Goal: Transaction & Acquisition: Purchase product/service

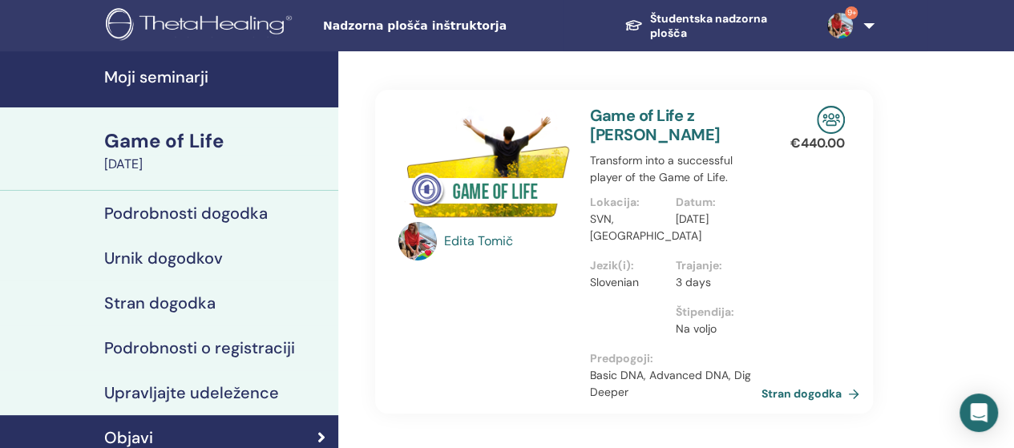
click at [845, 22] on img at bounding box center [840, 26] width 26 height 26
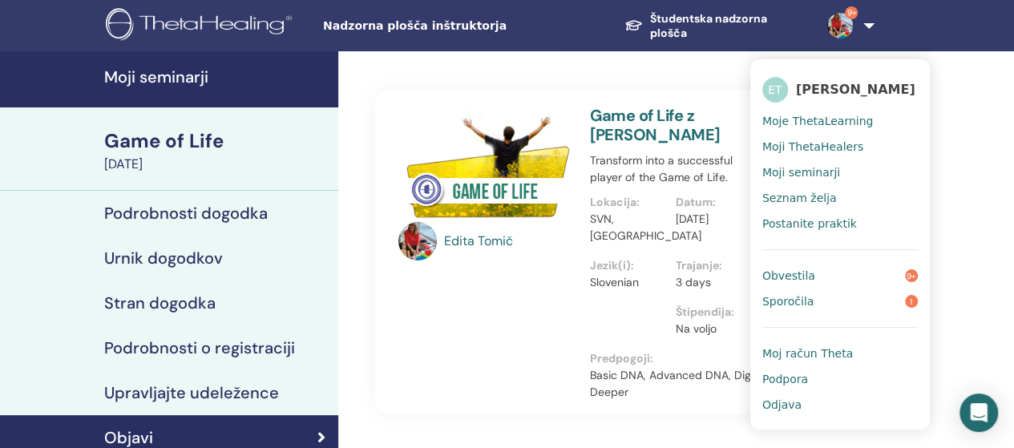
click at [159, 142] on div "Game of Life" at bounding box center [216, 140] width 224 height 27
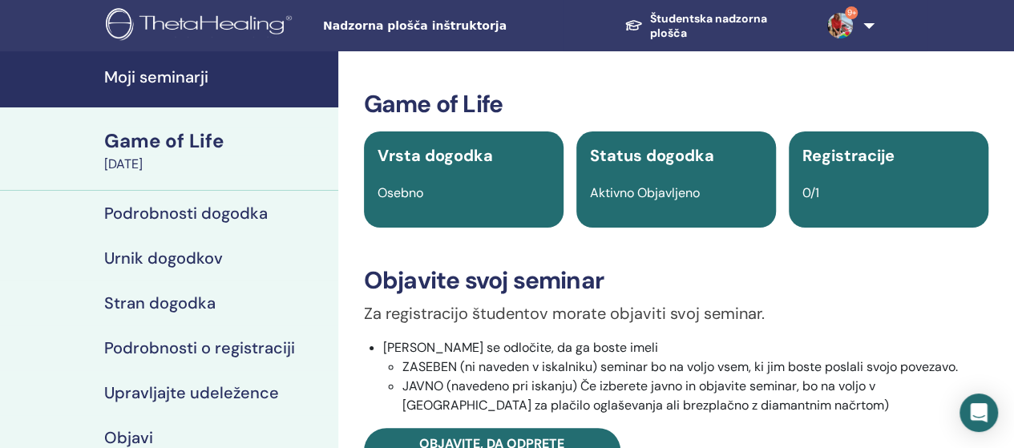
click at [162, 76] on h4 "Moji seminarji" at bounding box center [216, 76] width 224 height 19
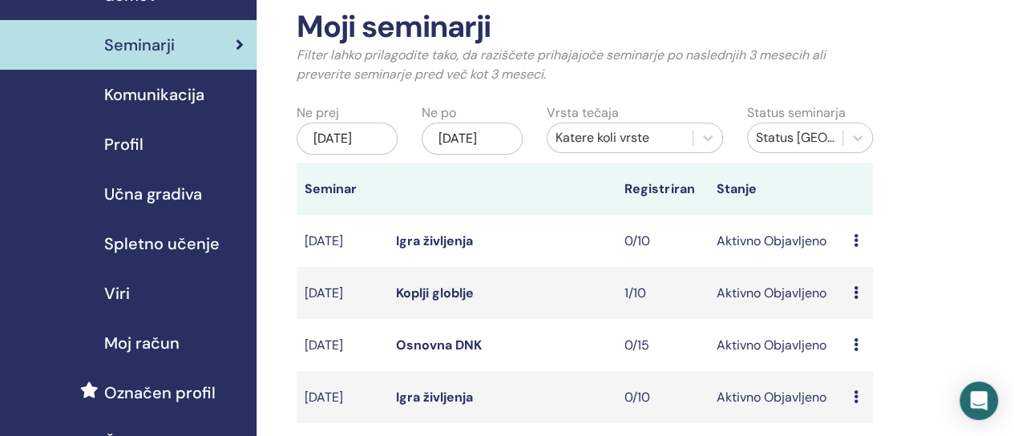
scroll to position [160, 0]
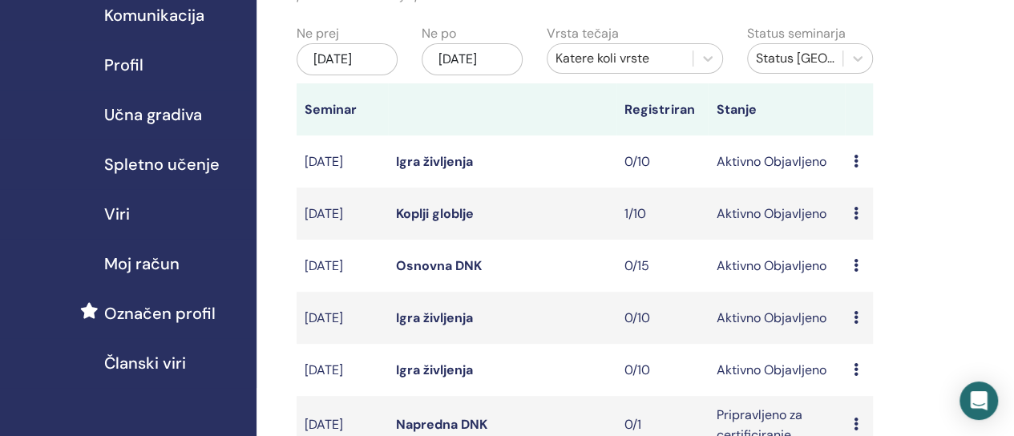
click at [462, 222] on font "Koplji globlje" at bounding box center [435, 213] width 78 height 17
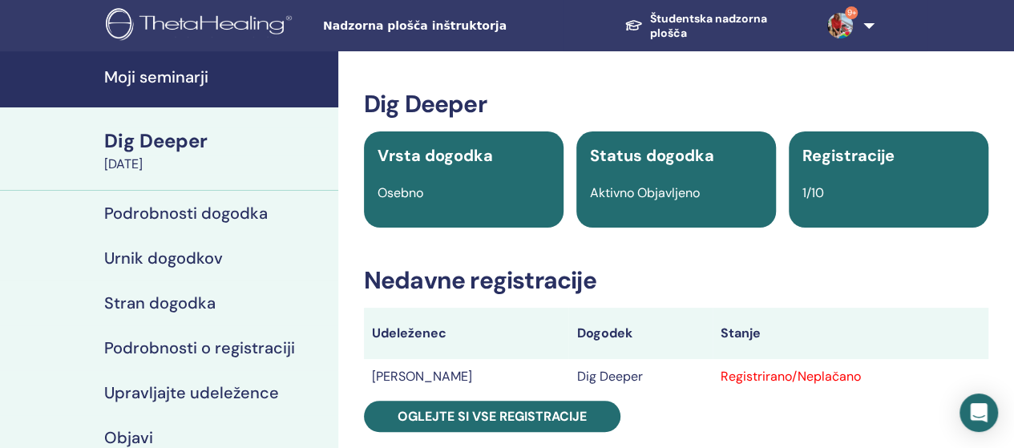
click at [807, 375] on div "Registrirano/Neplačano" at bounding box center [850, 376] width 260 height 19
click at [897, 376] on div "Registrirano/Neplačano" at bounding box center [850, 376] width 260 height 19
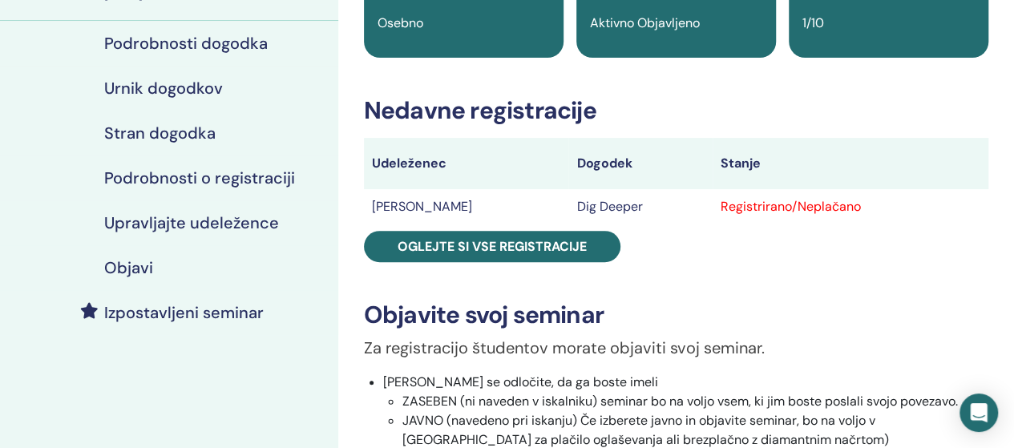
scroll to position [80, 0]
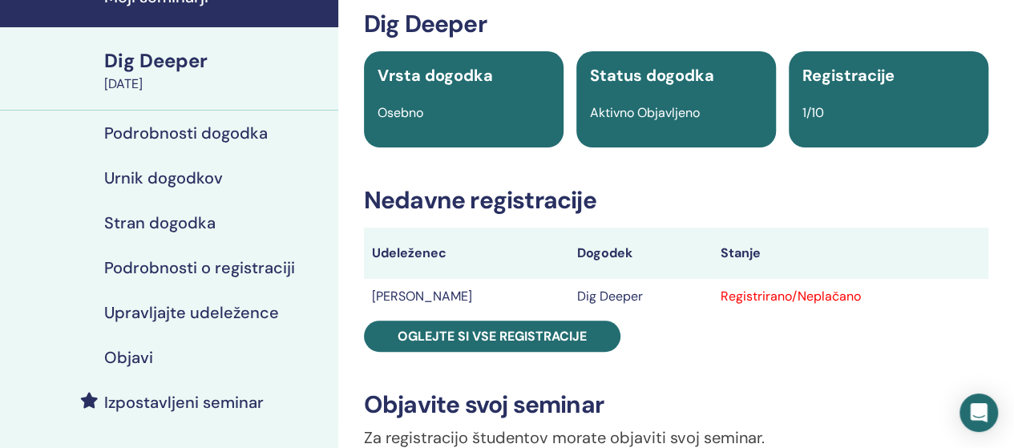
click at [248, 316] on h4 "Upravljajte udeležence" at bounding box center [191, 312] width 175 height 19
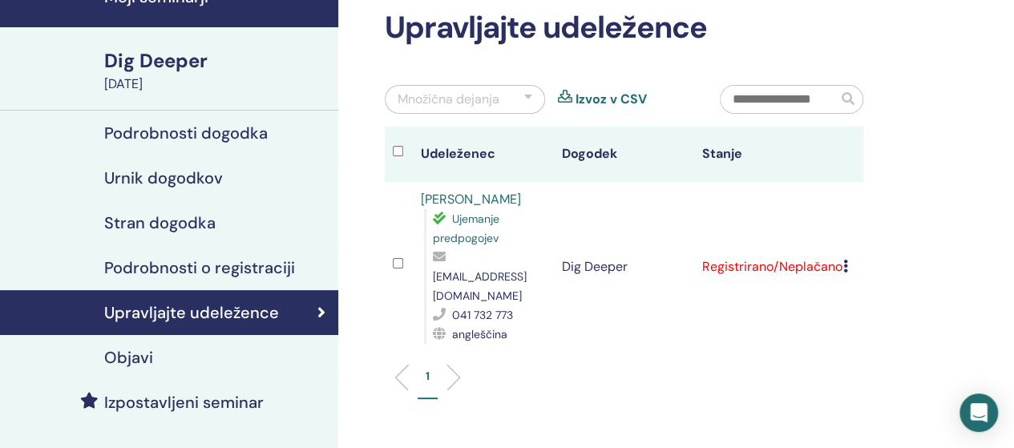
click at [843, 260] on icon at bounding box center [845, 266] width 5 height 13
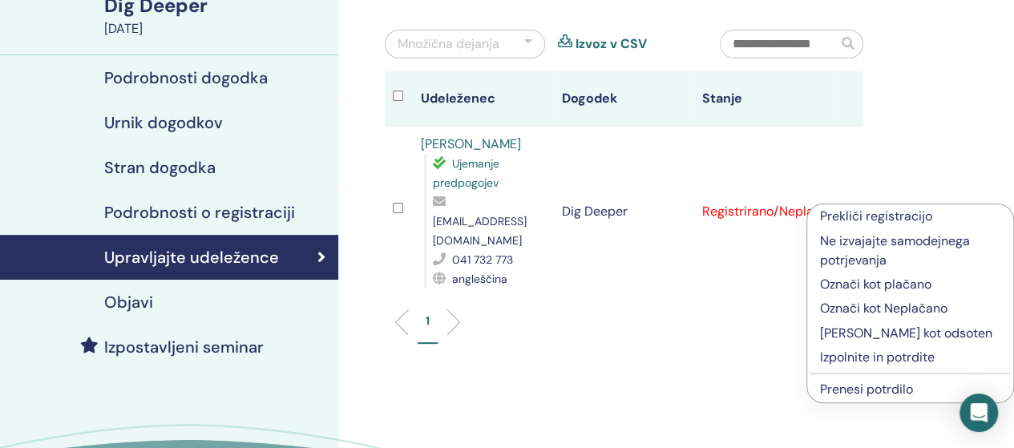
scroll to position [160, 0]
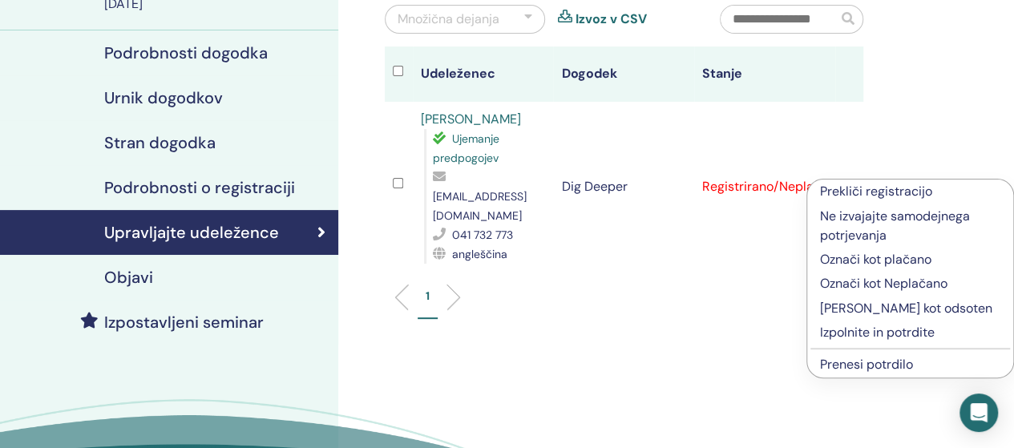
click at [865, 337] on p "Izpolnite in potrdite" at bounding box center [910, 332] width 180 height 19
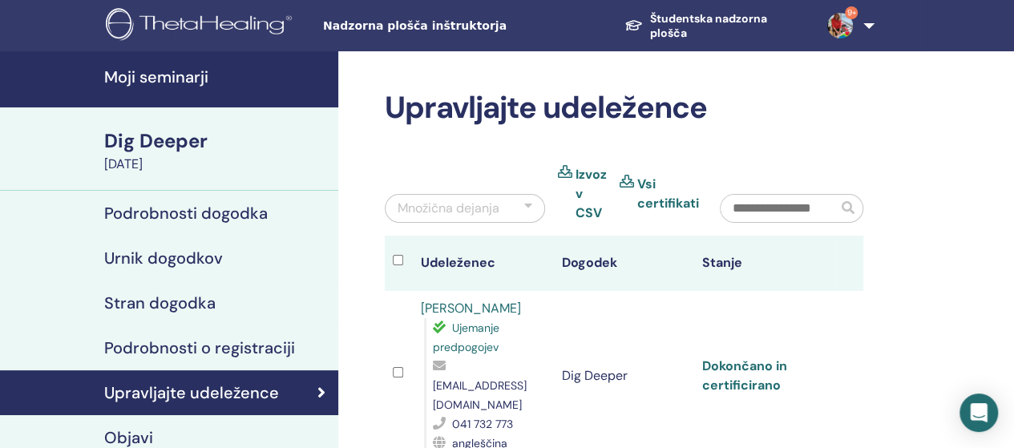
click at [736, 357] on link "Dokončano in certificirano" at bounding box center [744, 375] width 85 height 36
click at [739, 357] on link "Dokončano in certificirano" at bounding box center [744, 375] width 85 height 36
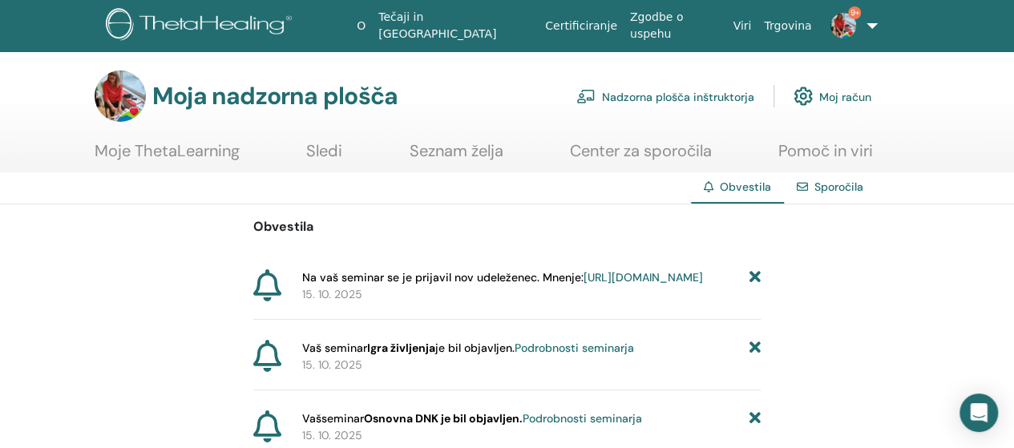
click at [671, 99] on font "Nadzorna plošča inštruktorja" at bounding box center [678, 97] width 152 height 14
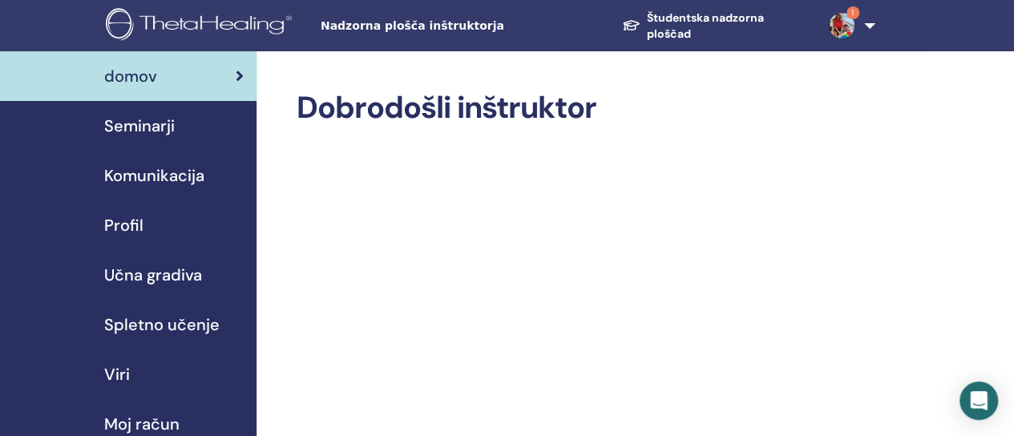
click at [162, 125] on font "Seminarji" at bounding box center [139, 125] width 71 height 21
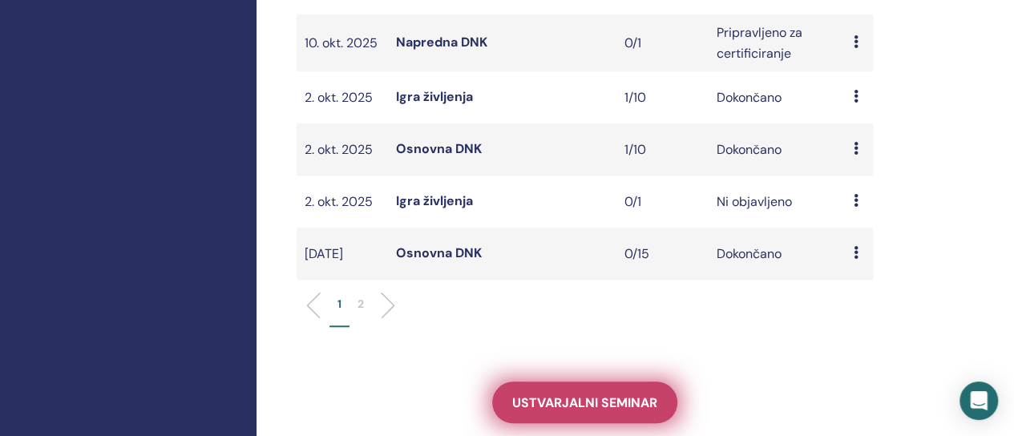
scroll to position [721, 0]
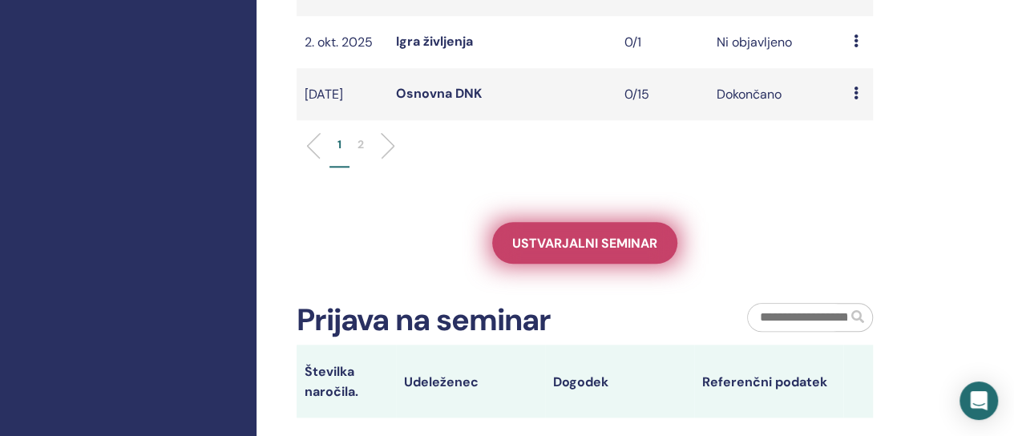
click at [575, 252] on font "Ustvarjalni seminar" at bounding box center [584, 243] width 145 height 17
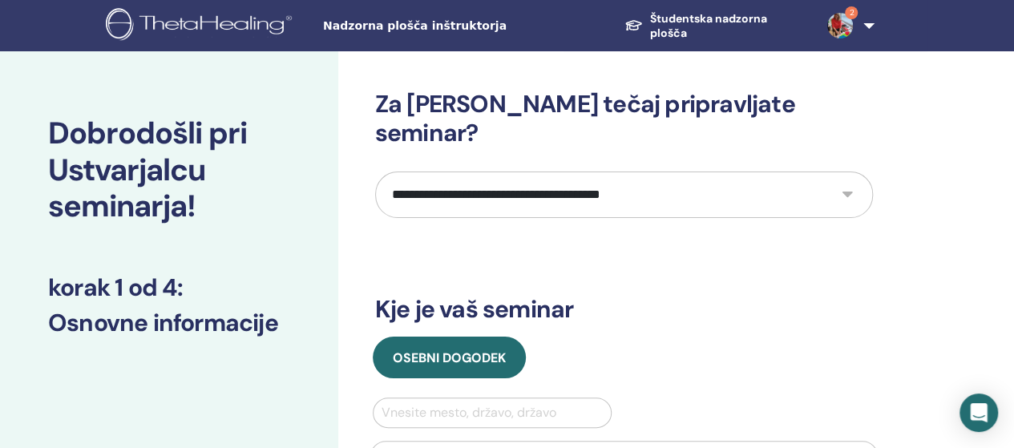
click at [847, 171] on select "**********" at bounding box center [624, 194] width 498 height 46
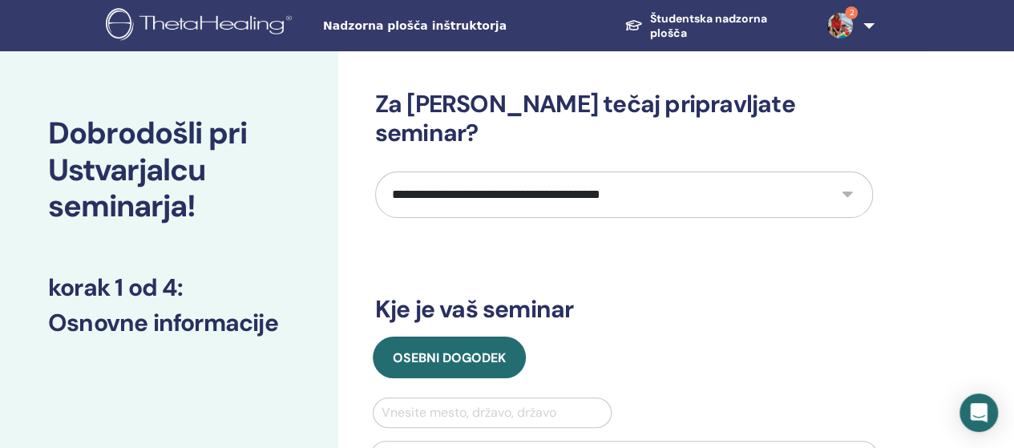
select select "*"
click at [375, 171] on select "**********" at bounding box center [624, 194] width 498 height 46
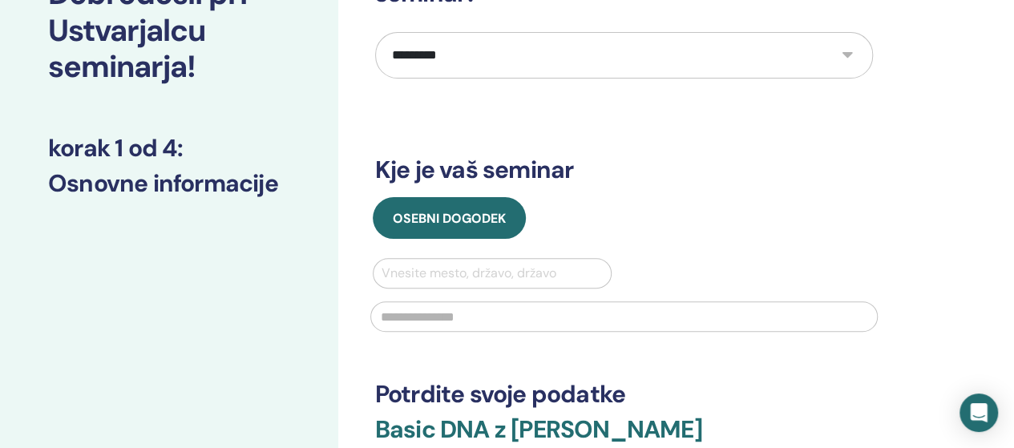
scroll to position [160, 0]
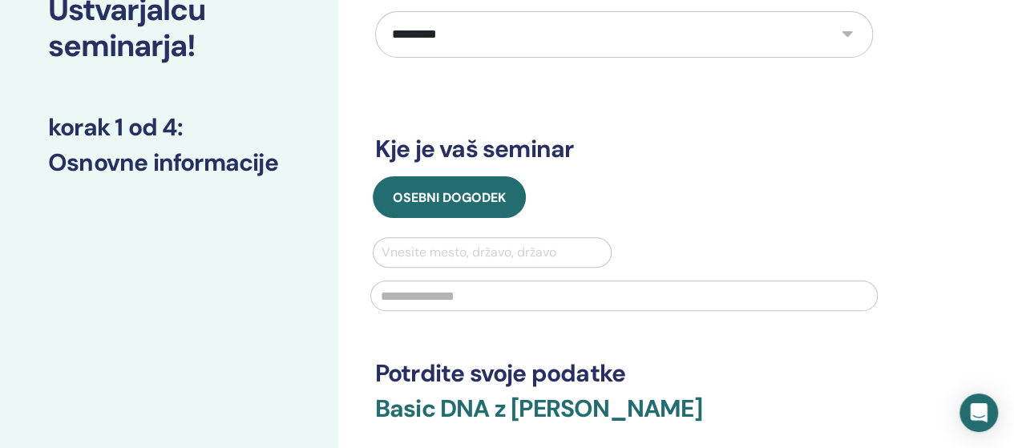
click at [443, 241] on div at bounding box center [492, 252] width 222 height 22
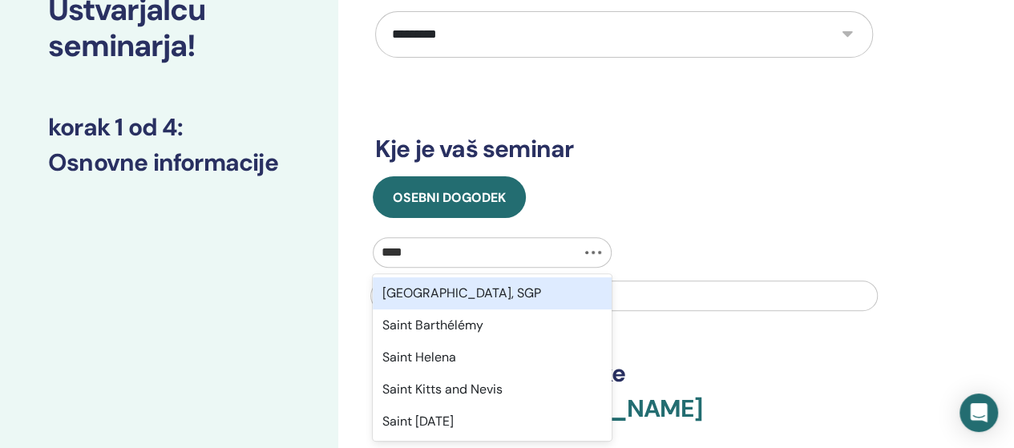
type input "*****"
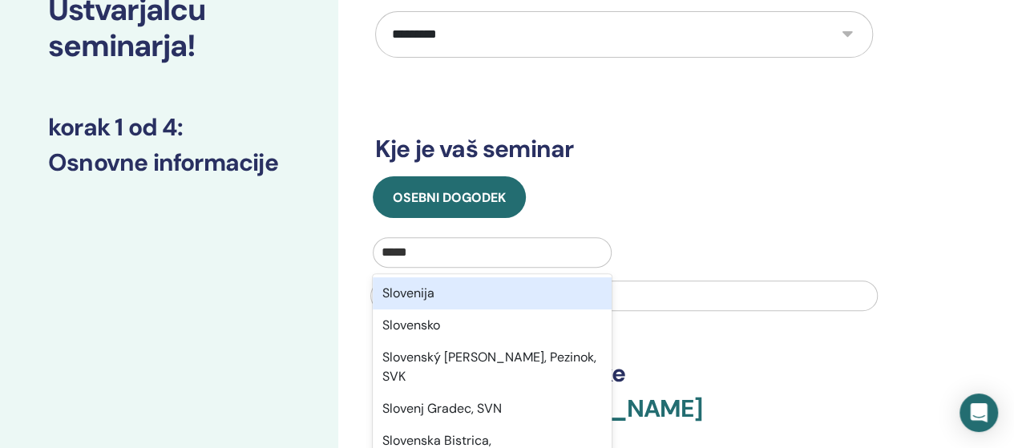
click at [462, 277] on div "Slovenija" at bounding box center [493, 293] width 240 height 32
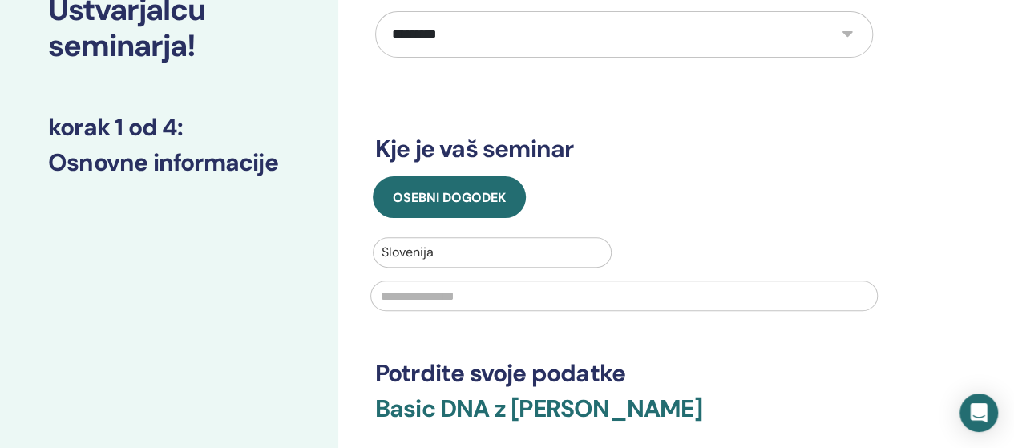
click at [444, 280] on input "text" at bounding box center [623, 295] width 507 height 30
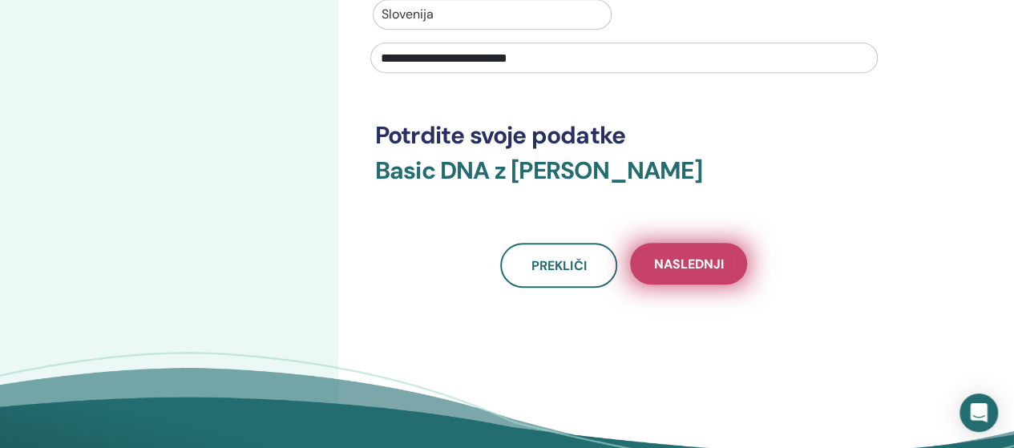
scroll to position [401, 0]
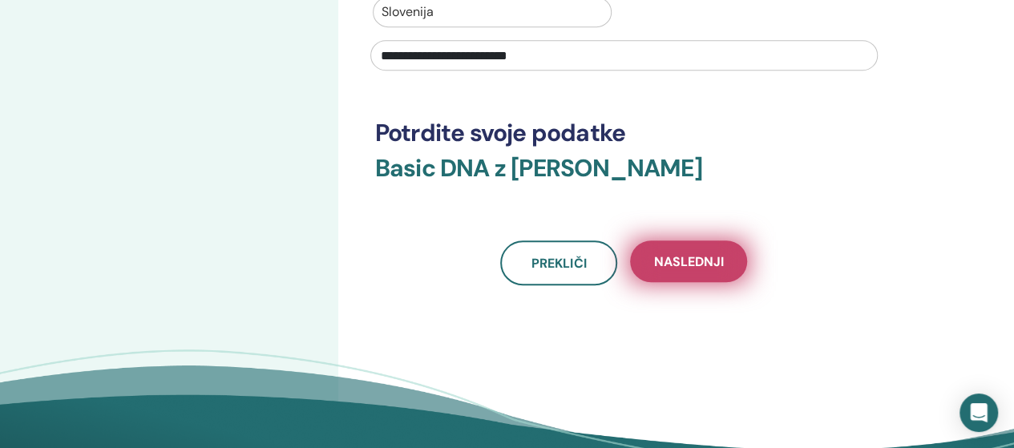
type input "**********"
click at [691, 253] on span "Naslednji" at bounding box center [689, 261] width 70 height 17
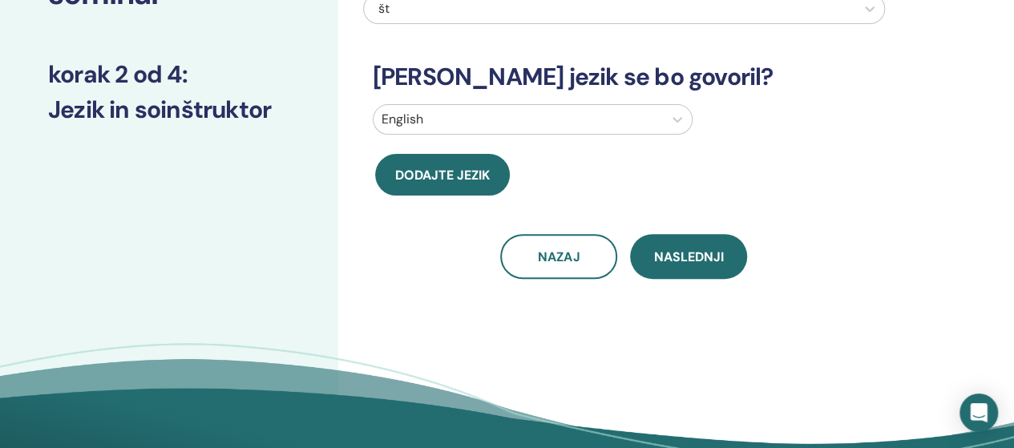
scroll to position [0, 0]
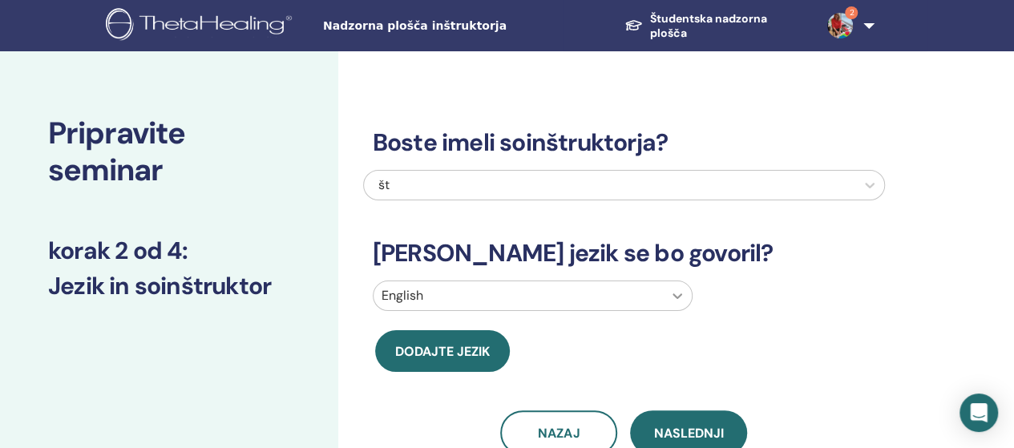
click at [680, 296] on icon at bounding box center [677, 296] width 16 height 16
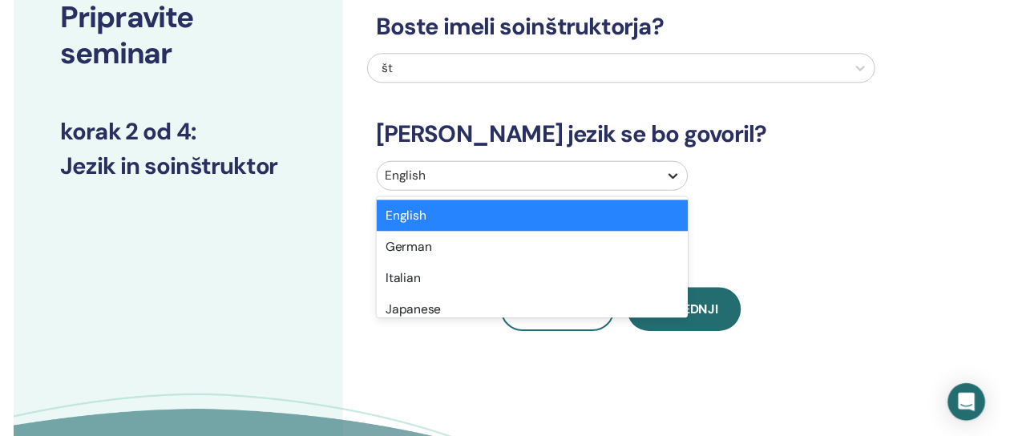
scroll to position [116, 0]
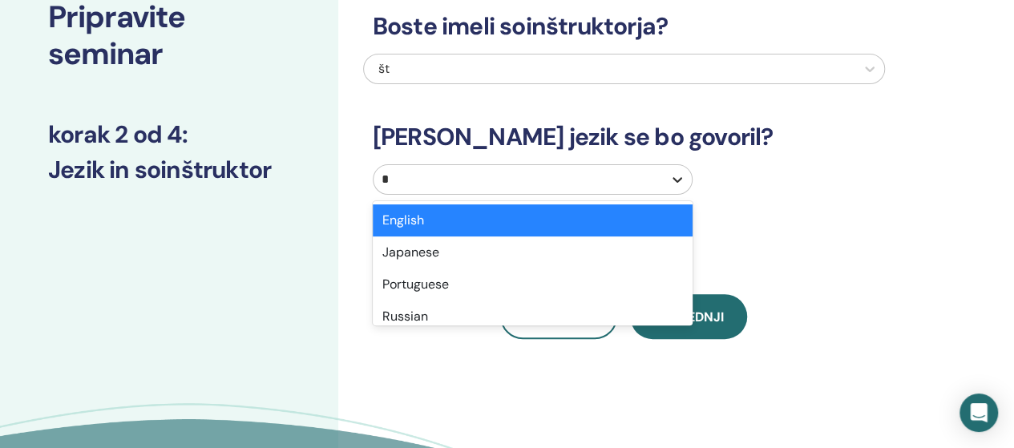
type input "**"
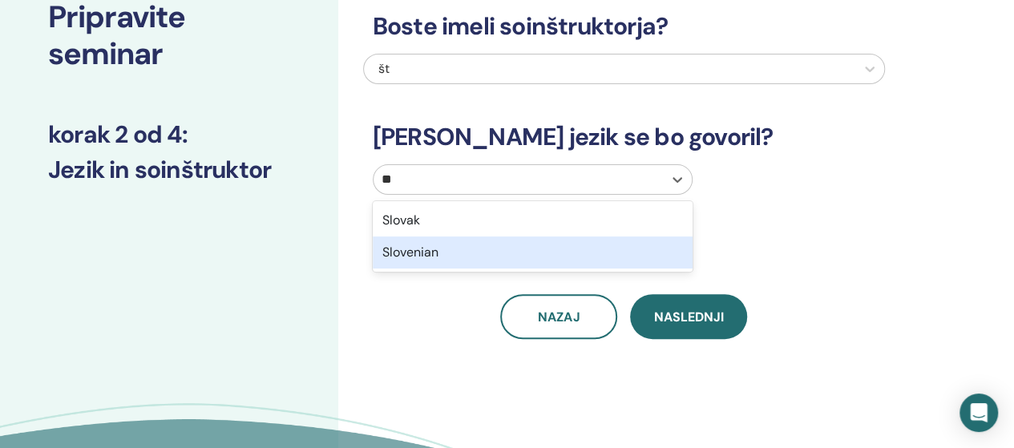
click at [412, 251] on div "Slovenian" at bounding box center [533, 252] width 320 height 32
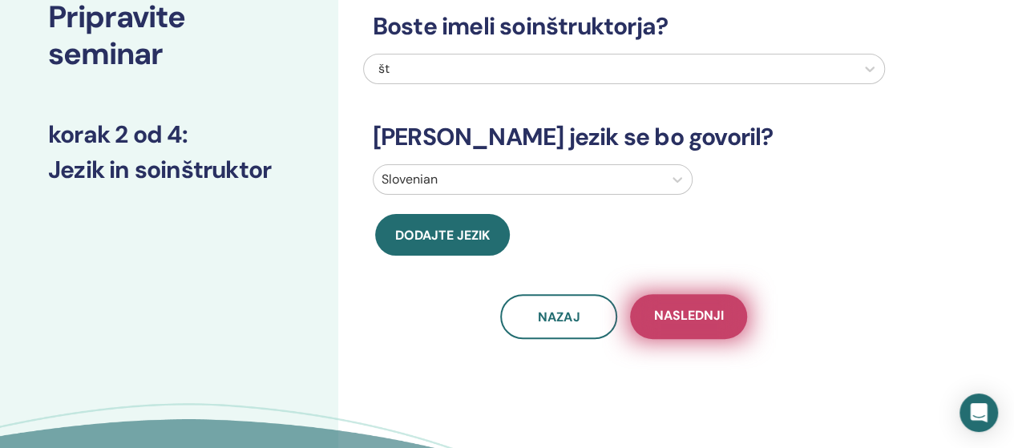
click at [715, 309] on span "Naslednji" at bounding box center [689, 317] width 70 height 20
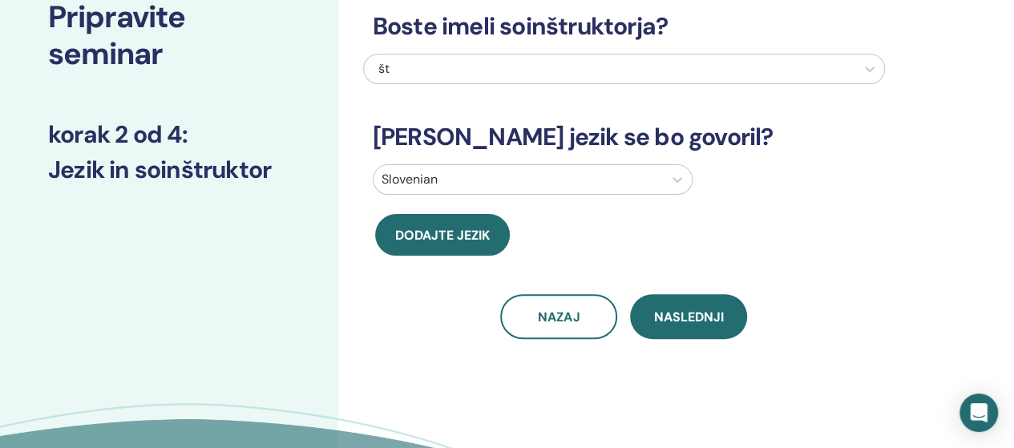
click at [715, 309] on div "Boste imeli soinštruktorja? št Kateri jezik se bo govoril? Slovenian Dodajte je…" at bounding box center [624, 156] width 498 height 365
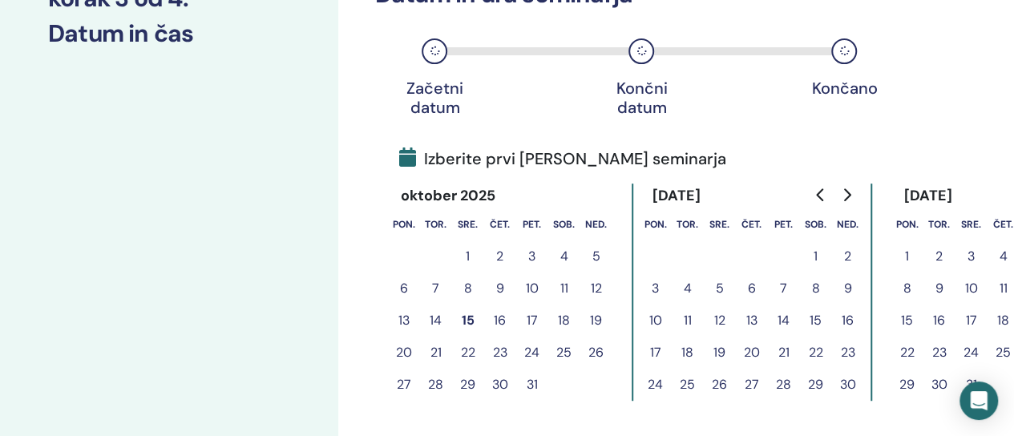
scroll to position [276, 0]
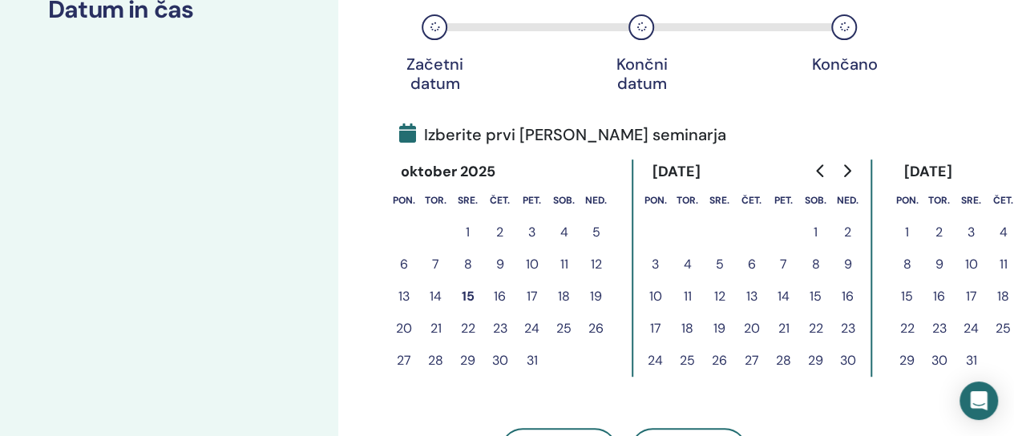
click at [787, 360] on button "28" at bounding box center [784, 361] width 32 height 32
click at [784, 360] on button "28" at bounding box center [784, 361] width 32 height 32
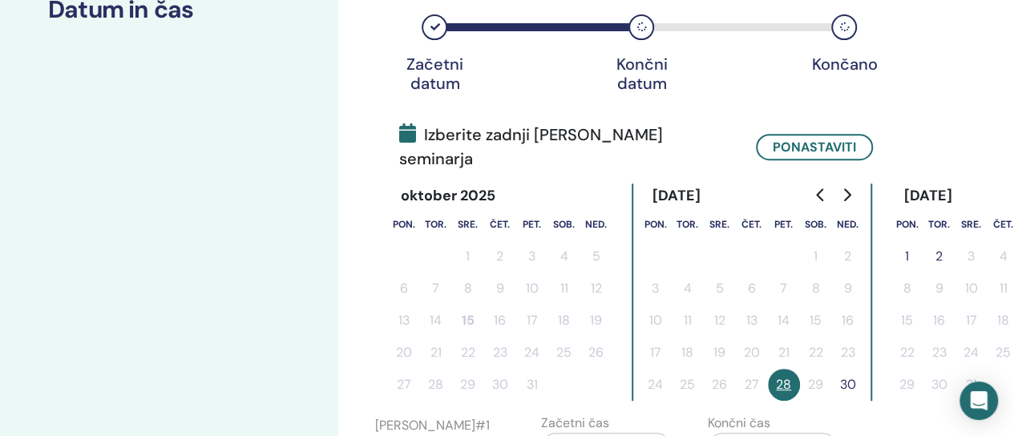
click at [848, 369] on button "30" at bounding box center [848, 385] width 32 height 32
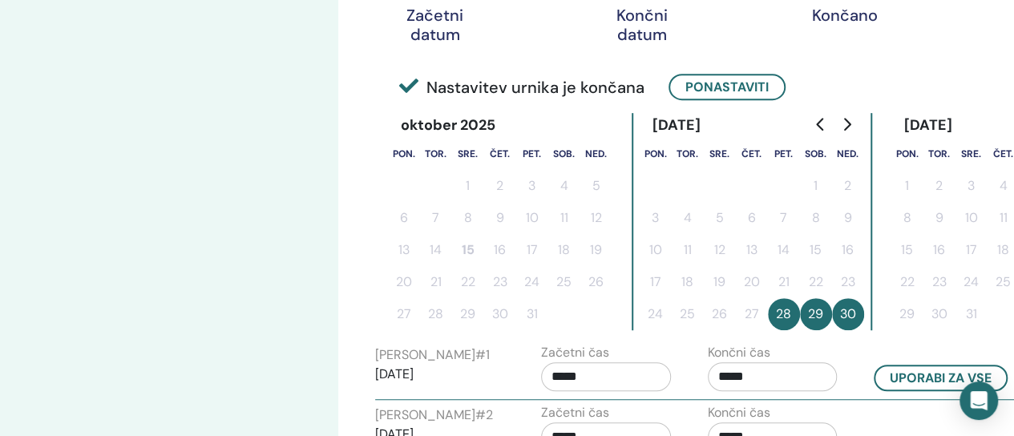
scroll to position [437, 0]
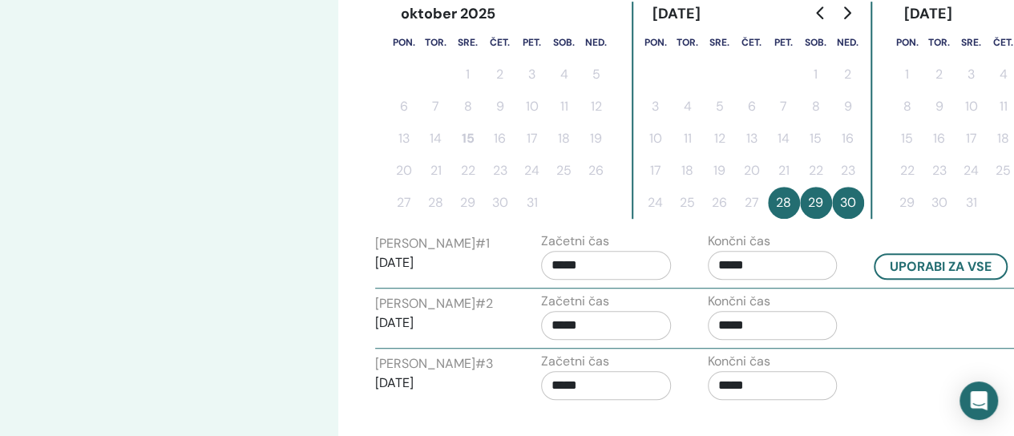
click at [720, 259] on input "*****" at bounding box center [773, 265] width 130 height 29
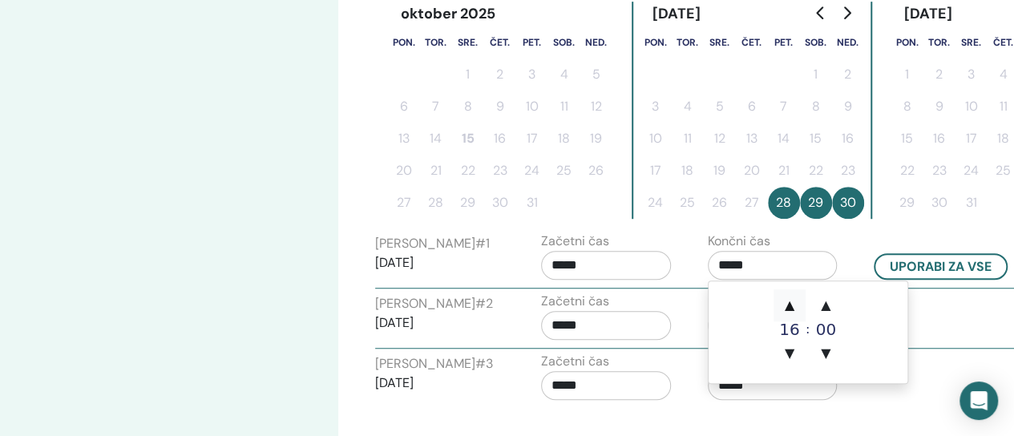
click at [793, 306] on span "▲" at bounding box center [789, 305] width 32 height 32
click at [793, 305] on span "▲" at bounding box center [789, 305] width 32 height 32
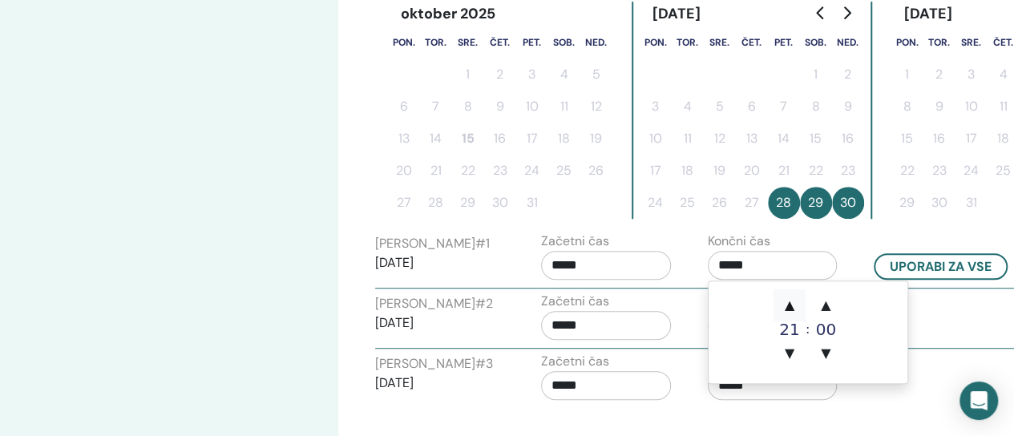
click at [793, 305] on span "▲" at bounding box center [789, 305] width 32 height 32
type input "*****"
click at [590, 266] on input "*****" at bounding box center [606, 265] width 130 height 29
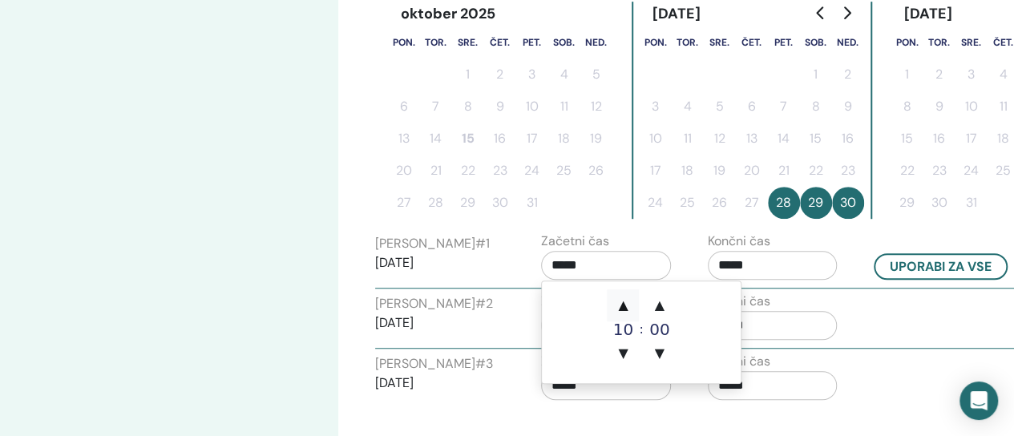
click at [625, 304] on span "▲" at bounding box center [623, 305] width 32 height 32
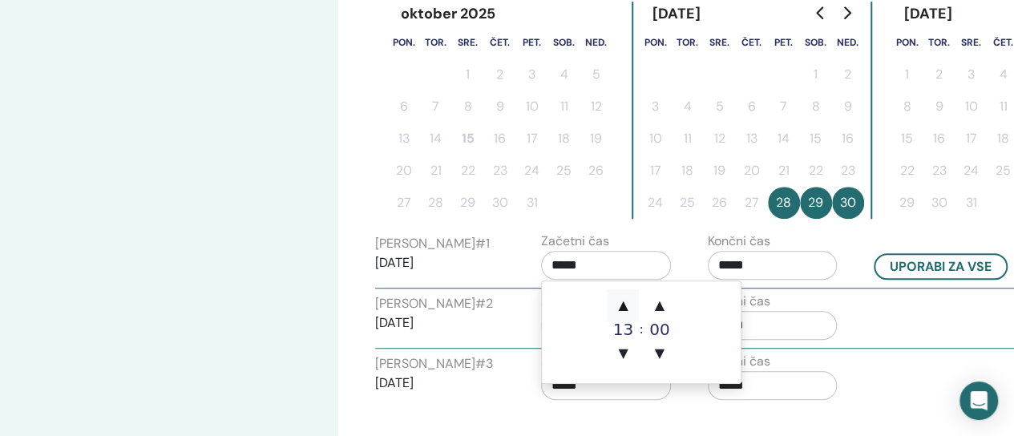
click at [625, 304] on span "▲" at bounding box center [623, 305] width 32 height 32
click at [623, 353] on span "▼" at bounding box center [623, 353] width 32 height 32
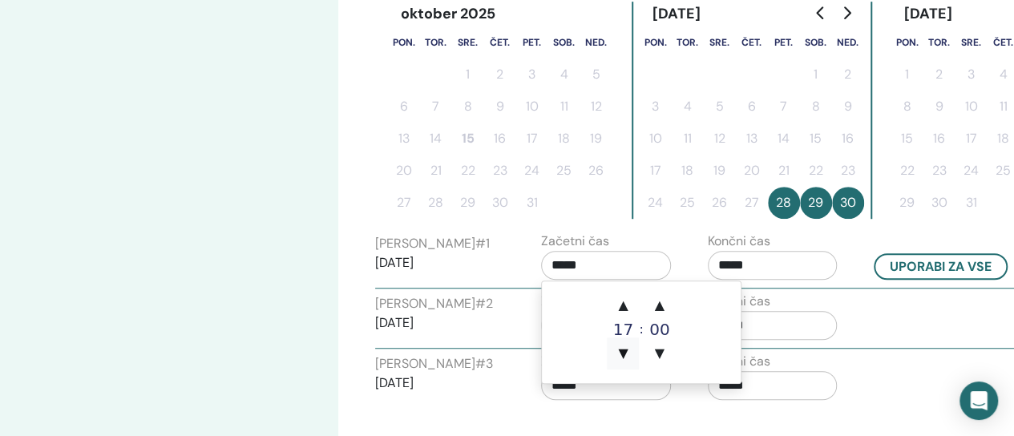
click at [623, 353] on span "▼" at bounding box center [623, 353] width 32 height 32
click at [627, 307] on span "▲" at bounding box center [623, 305] width 32 height 32
type input "*****"
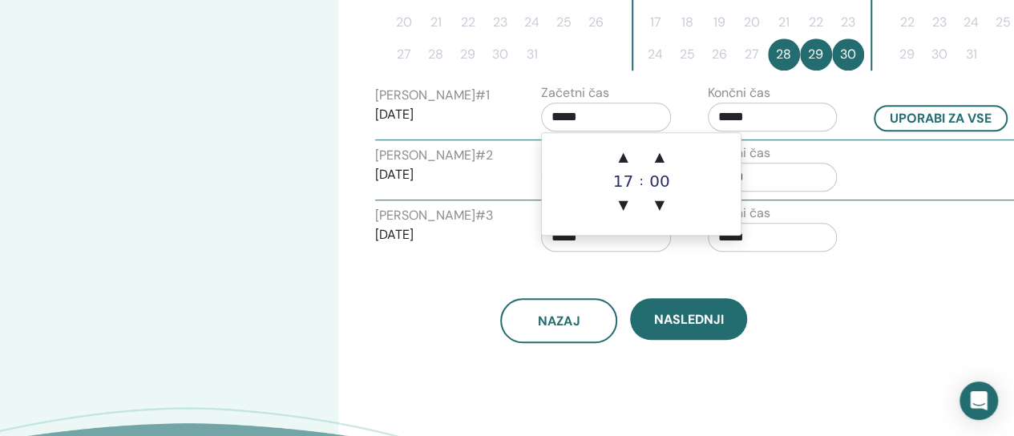
scroll to position [597, 0]
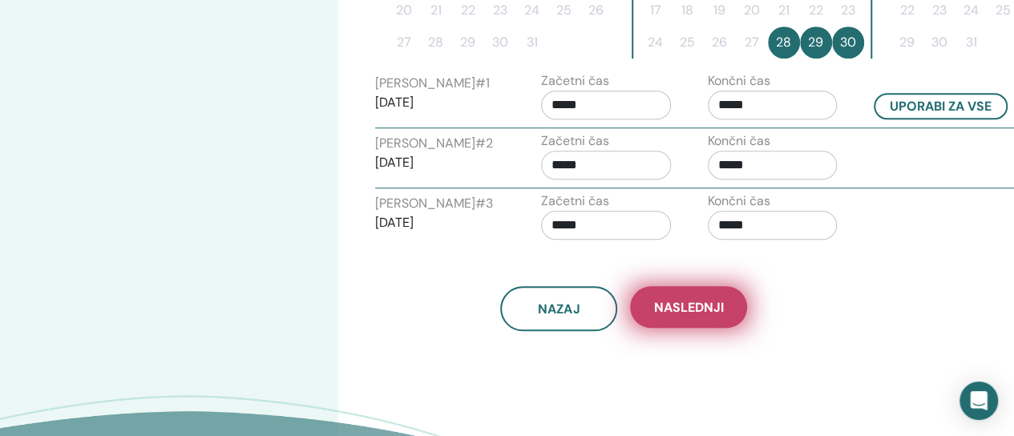
click at [693, 306] on span "Naslednji" at bounding box center [689, 307] width 70 height 17
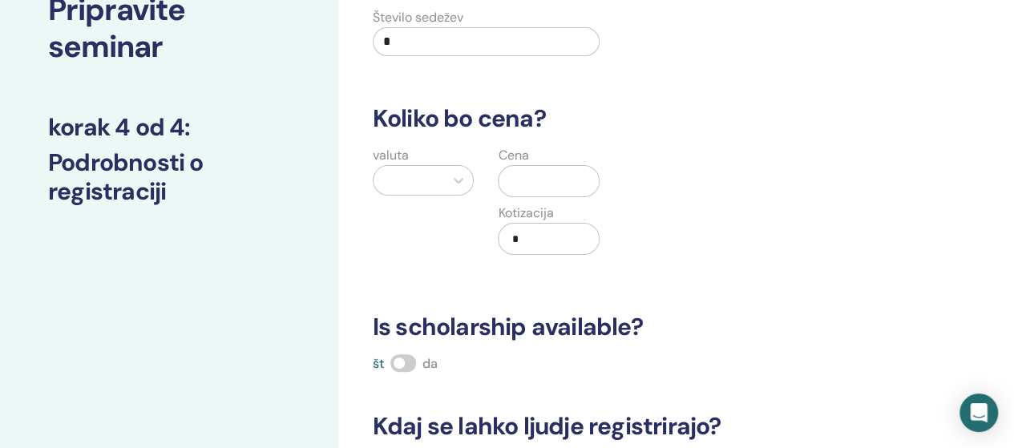
scroll to position [116, 0]
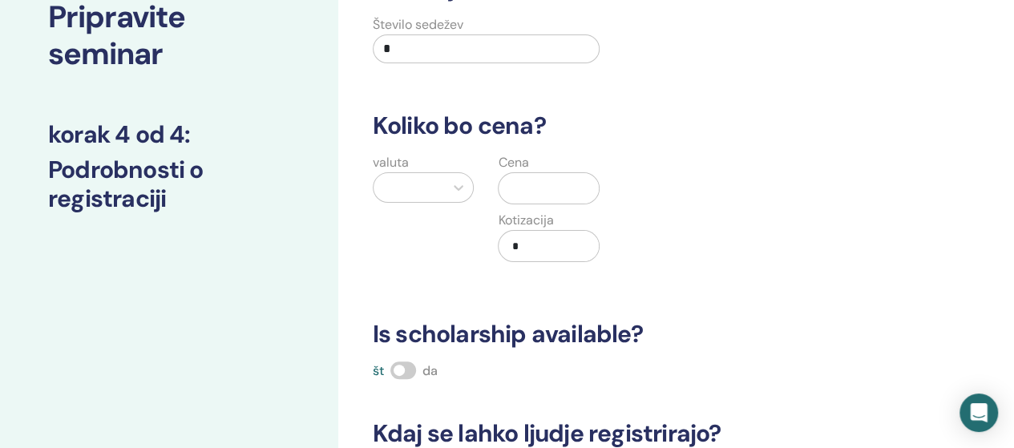
click at [416, 44] on input "*" at bounding box center [487, 48] width 228 height 29
click at [416, 45] on input "*" at bounding box center [487, 48] width 228 height 29
type input "**"
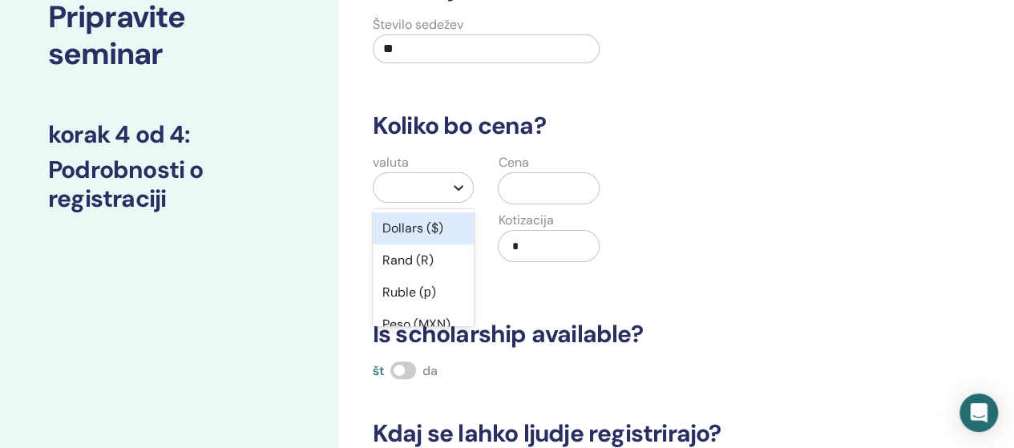
click at [457, 182] on icon at bounding box center [458, 187] width 16 height 16
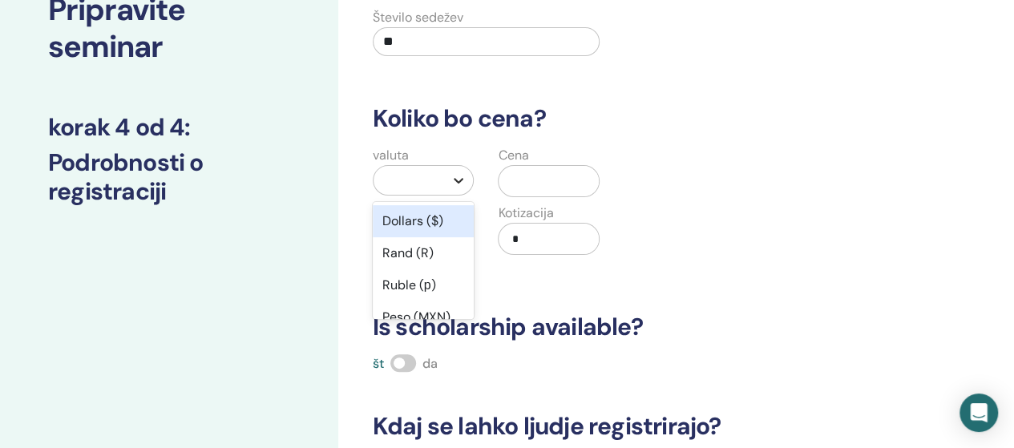
scroll to position [123, 0]
type input "**"
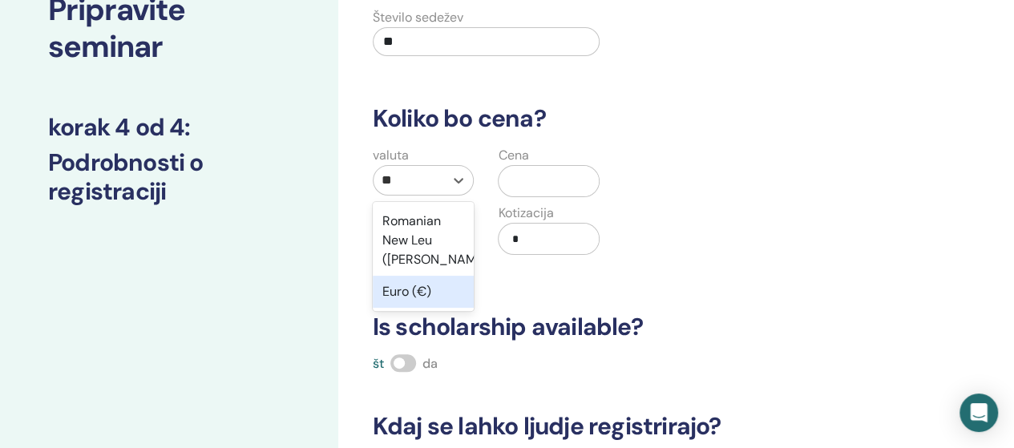
click at [405, 289] on div "Euro (€)" at bounding box center [424, 292] width 102 height 32
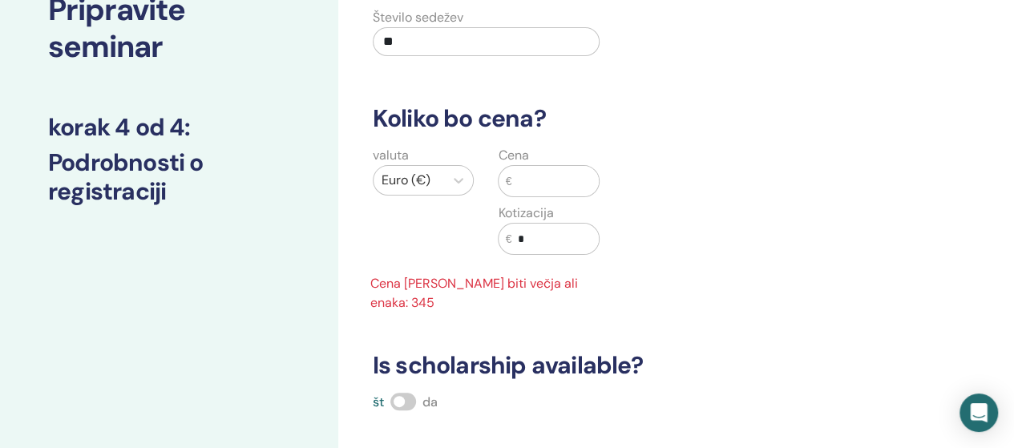
click at [522, 183] on input "text" at bounding box center [554, 181] width 87 height 30
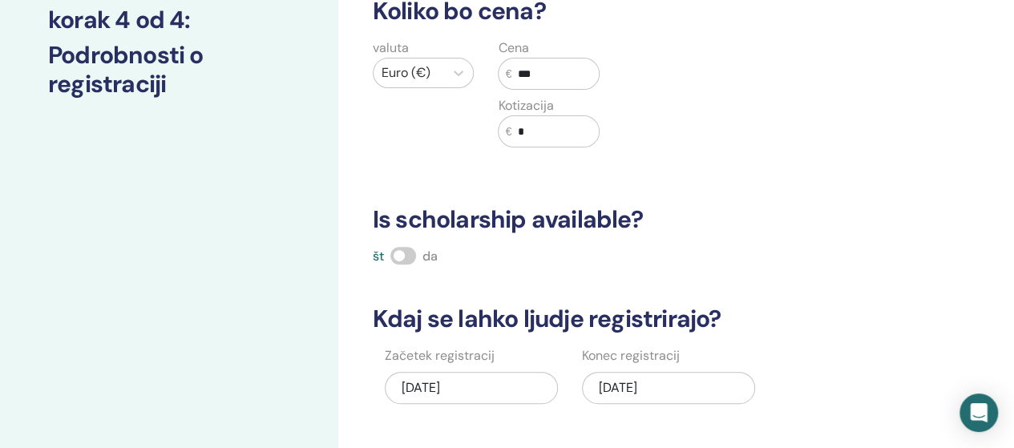
scroll to position [284, 0]
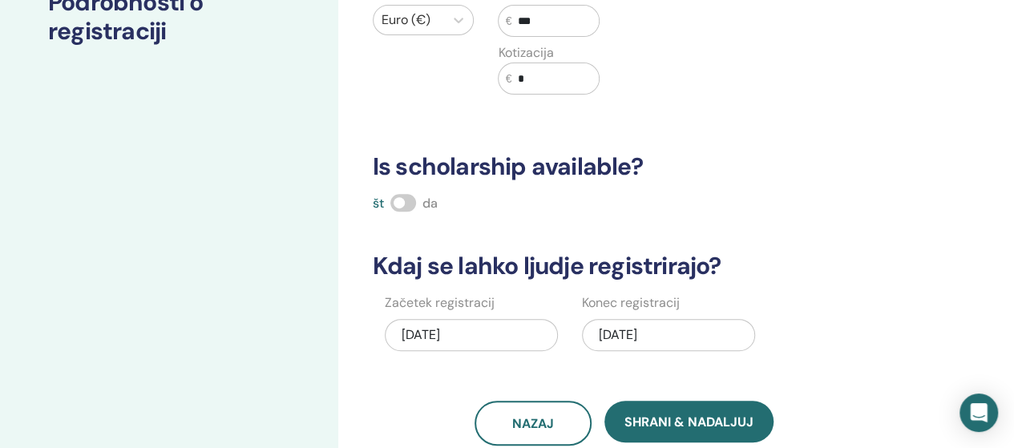
type input "***"
click at [398, 200] on span at bounding box center [403, 203] width 26 height 18
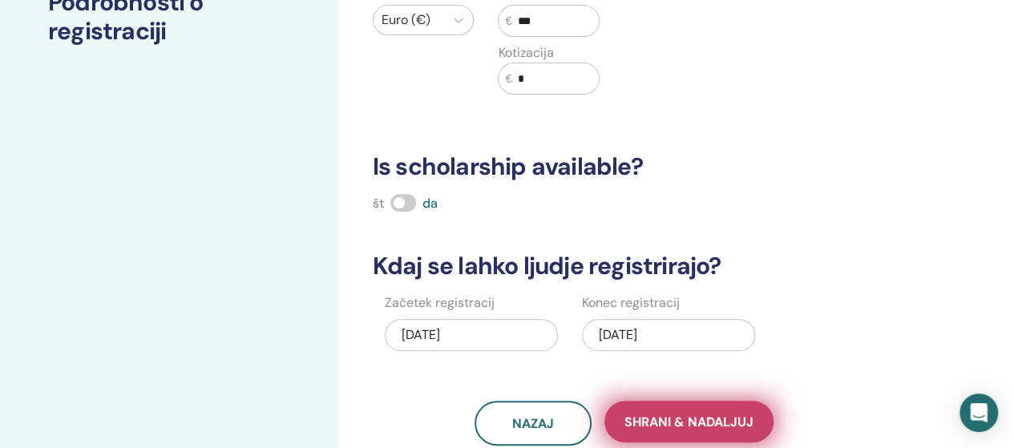
click at [675, 422] on span "Shrani & Nadaljuj" at bounding box center [688, 421] width 129 height 17
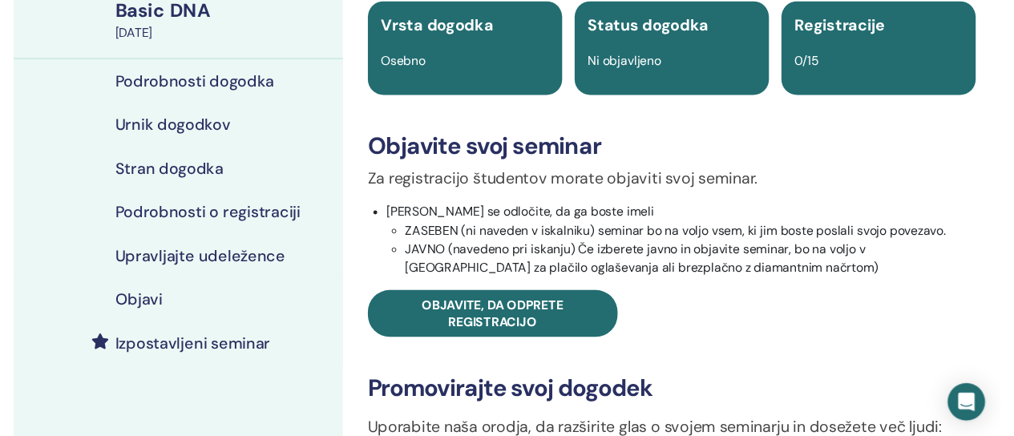
scroll to position [240, 0]
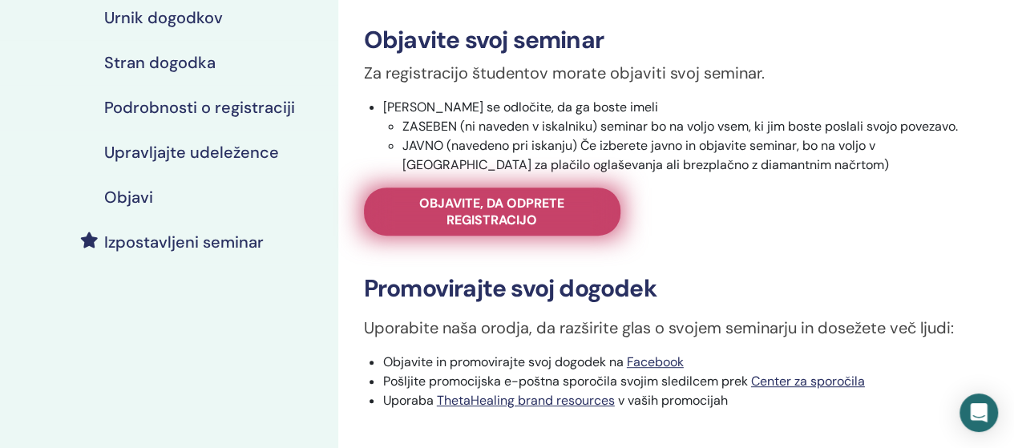
click at [508, 220] on span "Objavite, da odprete registracijo" at bounding box center [492, 212] width 216 height 34
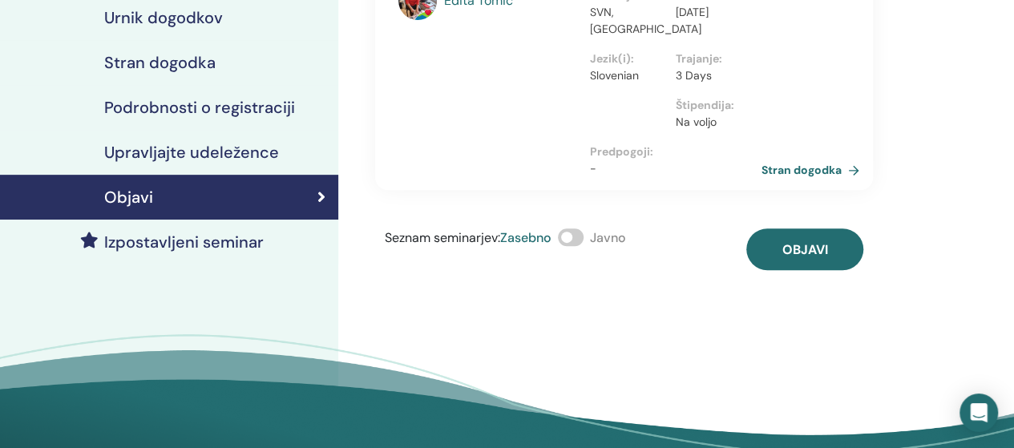
click at [574, 238] on span at bounding box center [571, 237] width 26 height 18
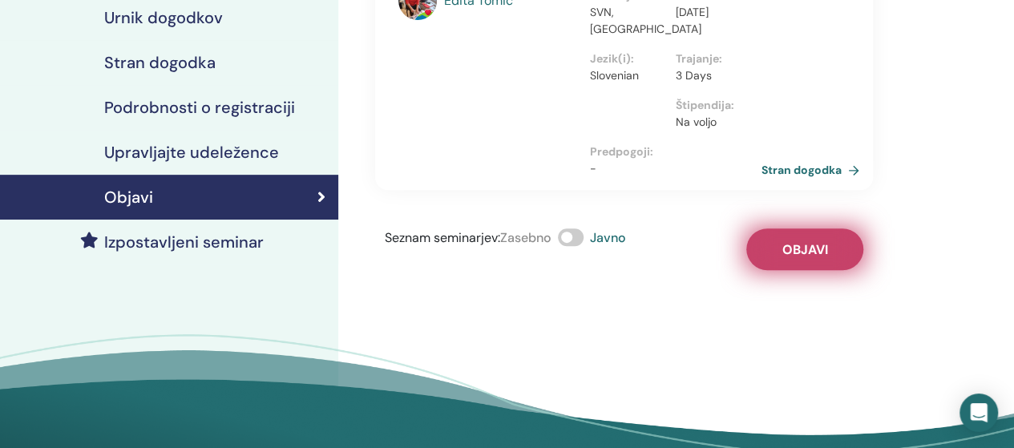
click at [800, 258] on button "Objavi" at bounding box center [804, 249] width 117 height 42
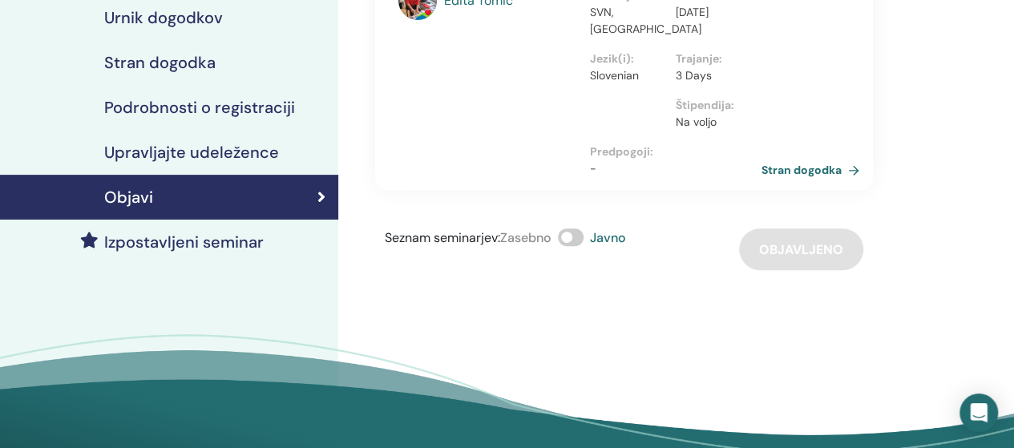
click at [212, 241] on h4 "Izpostavljeni seminar" at bounding box center [183, 241] width 159 height 19
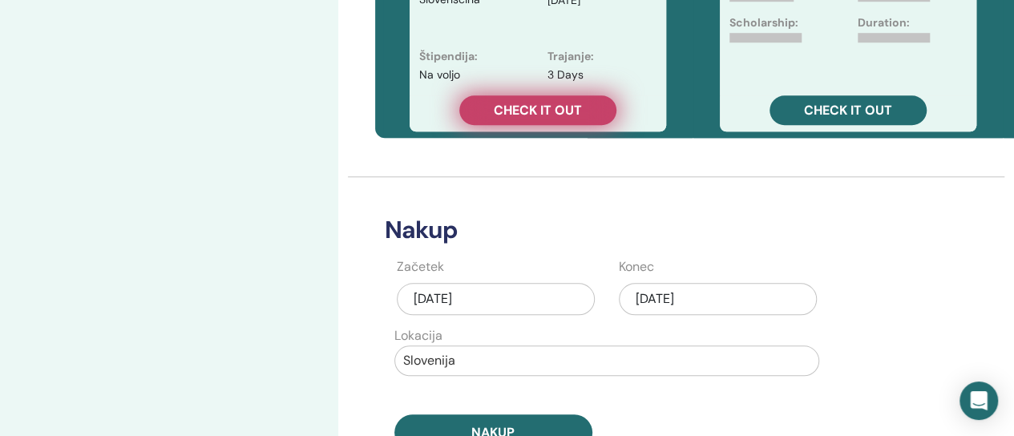
scroll to position [641, 0]
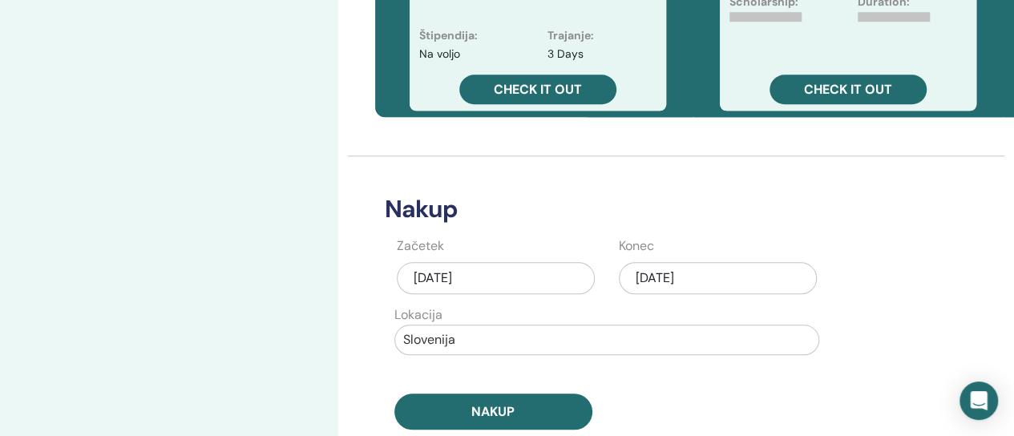
click at [724, 277] on div "[DATE]" at bounding box center [718, 278] width 198 height 32
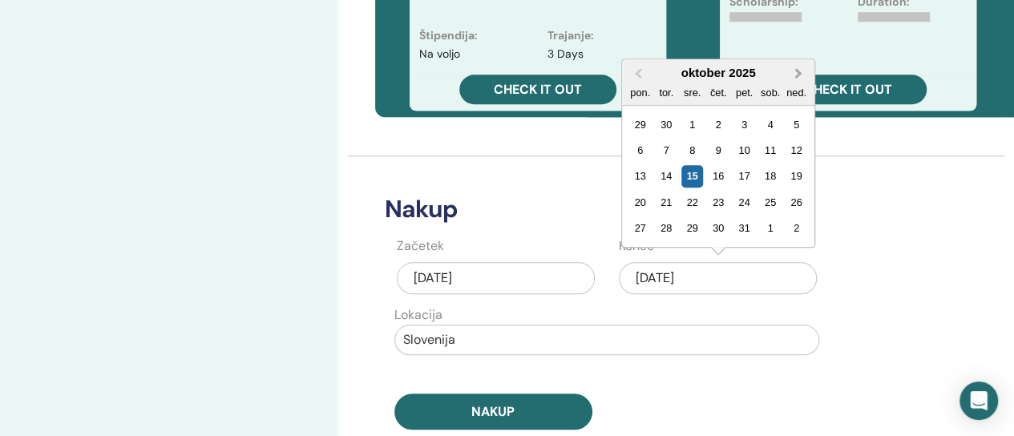
click at [798, 75] on span "Next Month" at bounding box center [798, 73] width 0 height 17
click at [720, 178] on div "18" at bounding box center [718, 176] width 22 height 22
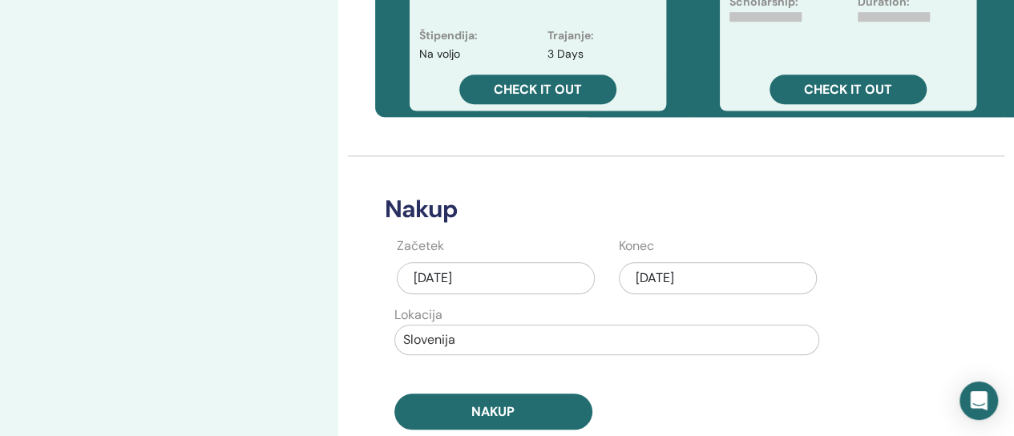
click at [721, 274] on div "[DATE]" at bounding box center [718, 278] width 198 height 32
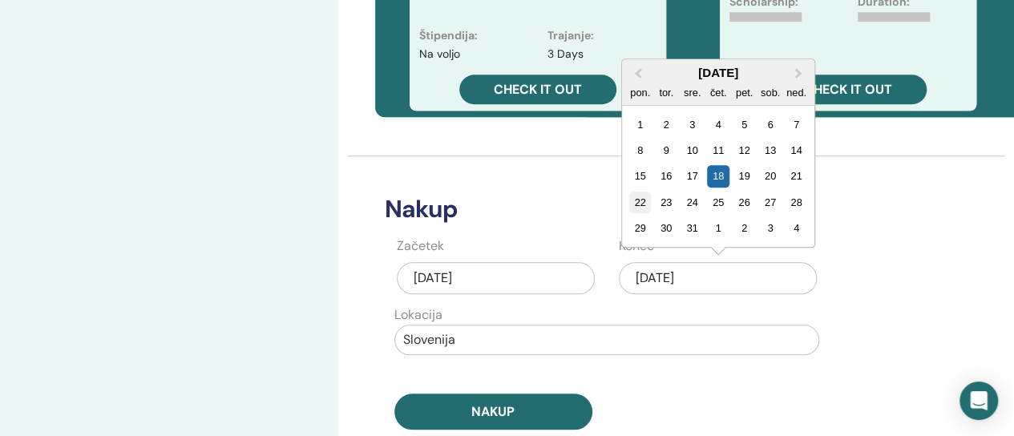
click at [640, 200] on div "22" at bounding box center [640, 203] width 22 height 22
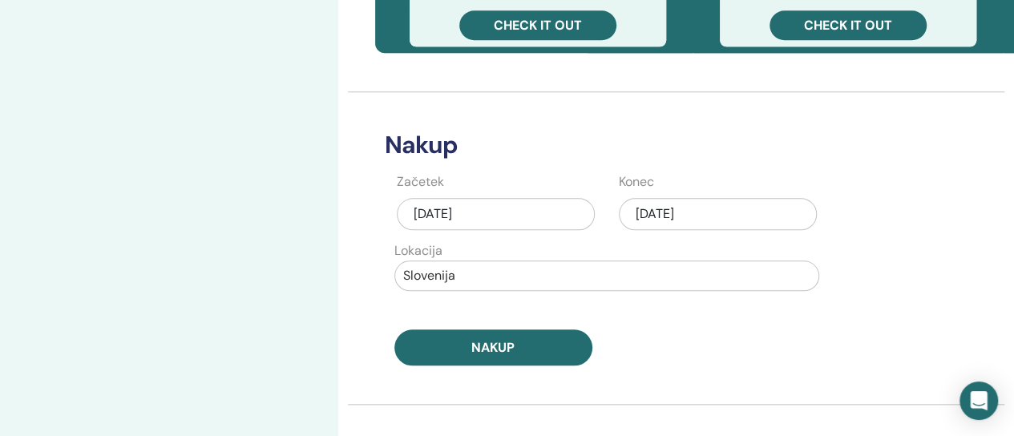
scroll to position [801, 0]
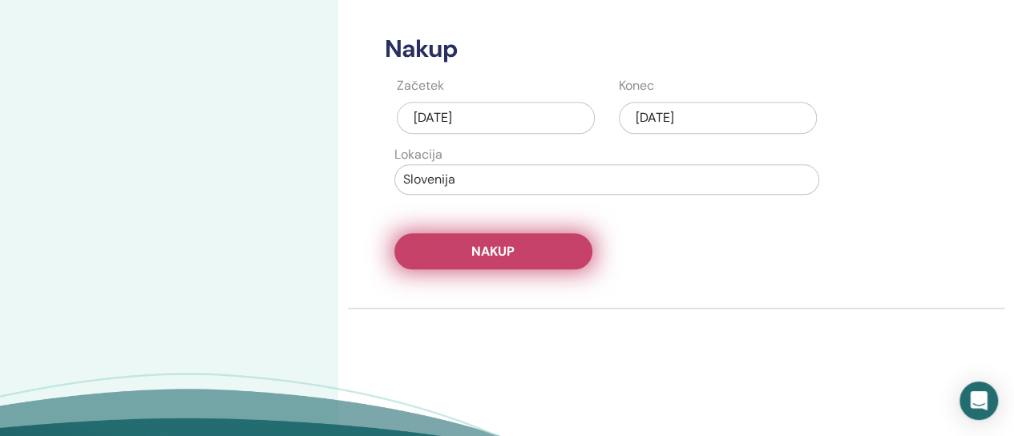
click at [546, 251] on button "Nakup" at bounding box center [493, 251] width 198 height 36
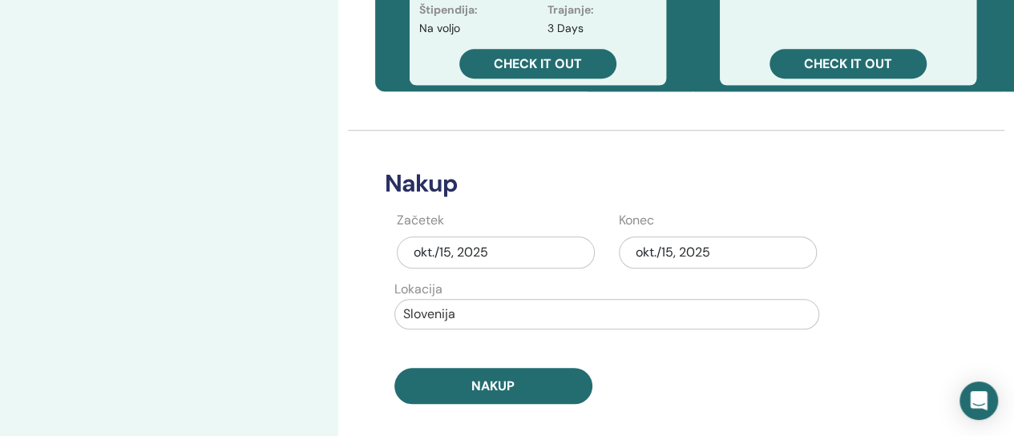
scroll to position [702, 0]
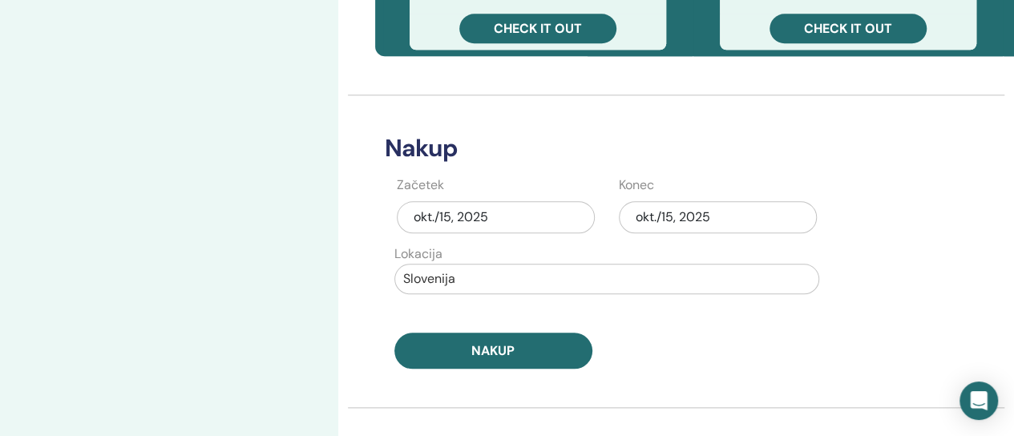
click at [699, 214] on div "okt./15, 2025" at bounding box center [718, 217] width 198 height 32
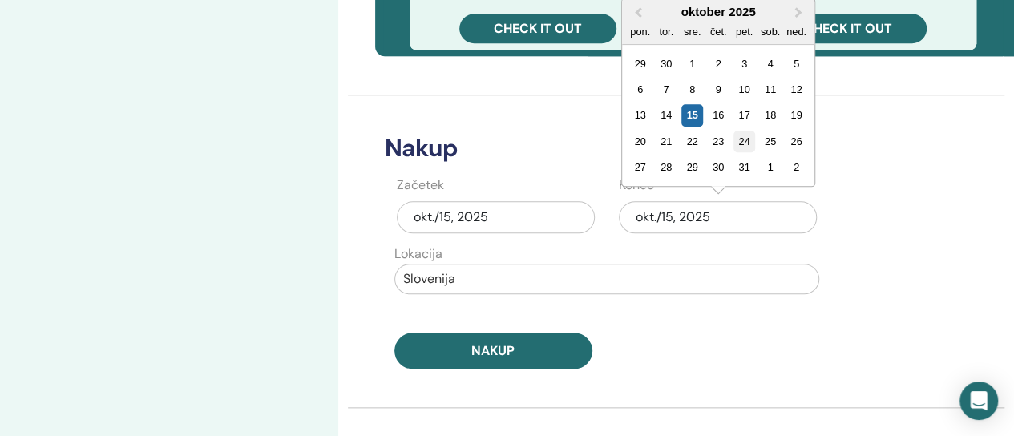
click at [746, 143] on div "24" at bounding box center [744, 142] width 22 height 22
click at [746, 143] on h3 "Nakup" at bounding box center [624, 148] width 498 height 29
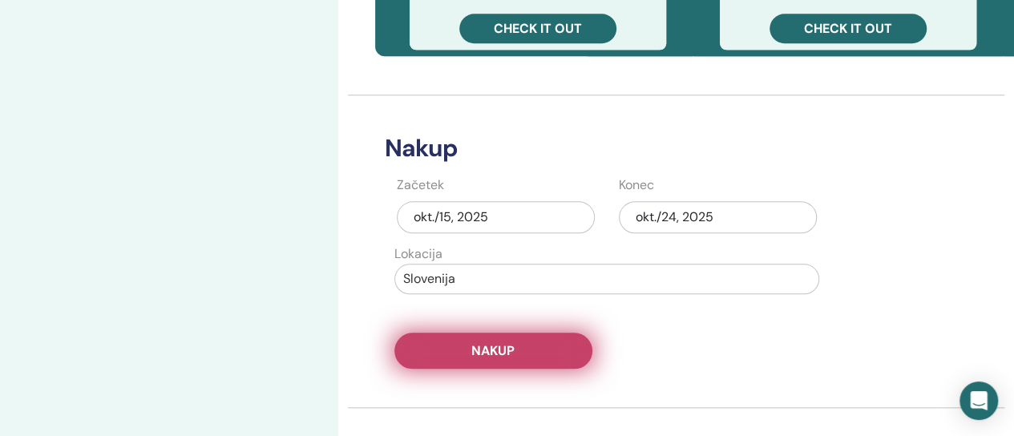
click at [548, 347] on button "Nakup" at bounding box center [493, 351] width 198 height 36
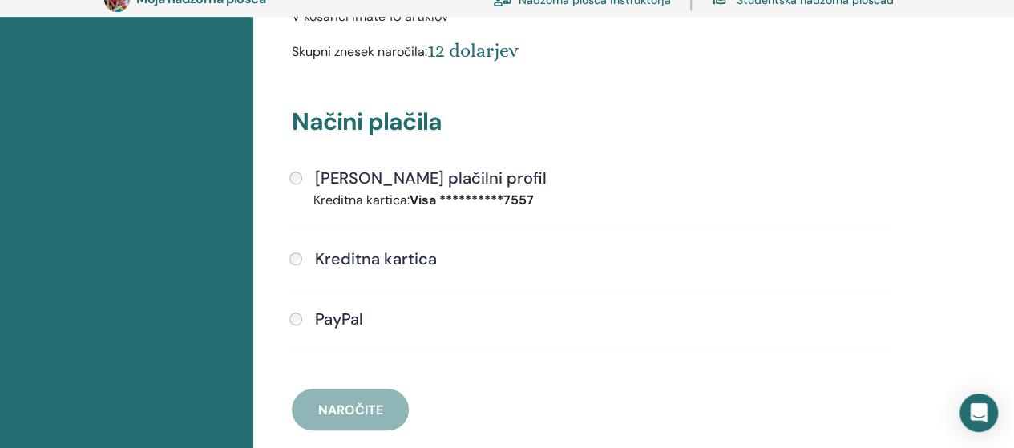
scroll to position [436, 0]
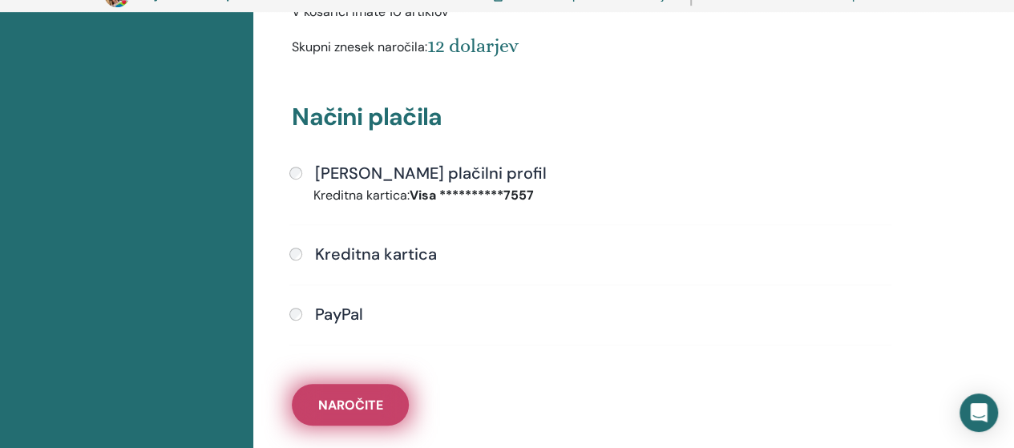
click at [376, 397] on font "Naročite" at bounding box center [350, 405] width 65 height 17
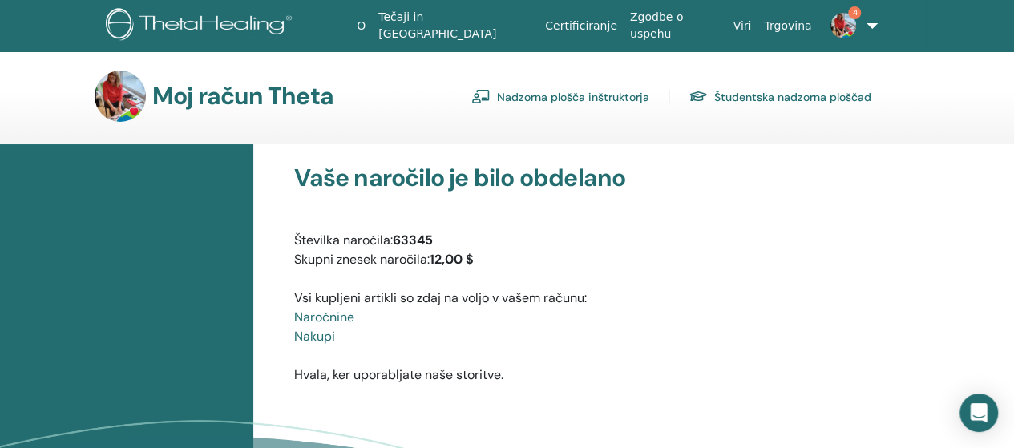
click at [558, 94] on font "Nadzorna plošča inštruktorja" at bounding box center [573, 97] width 152 height 14
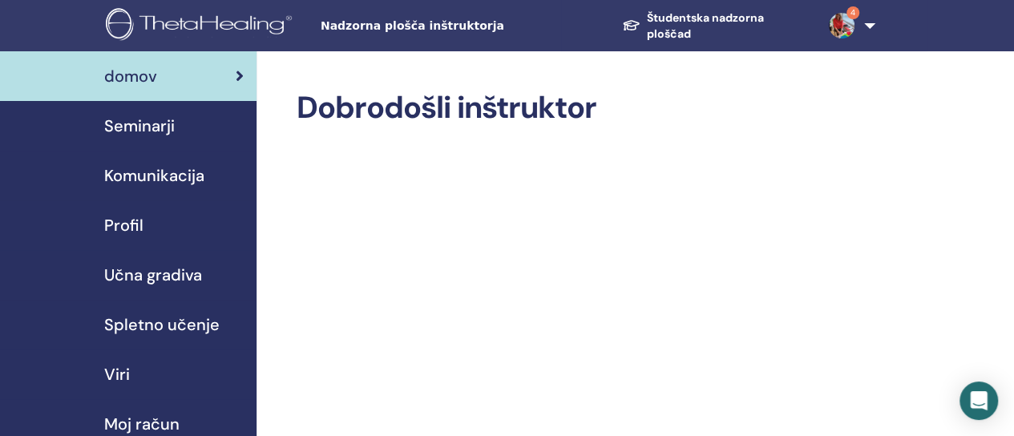
click at [147, 123] on font "Seminarji" at bounding box center [139, 125] width 71 height 21
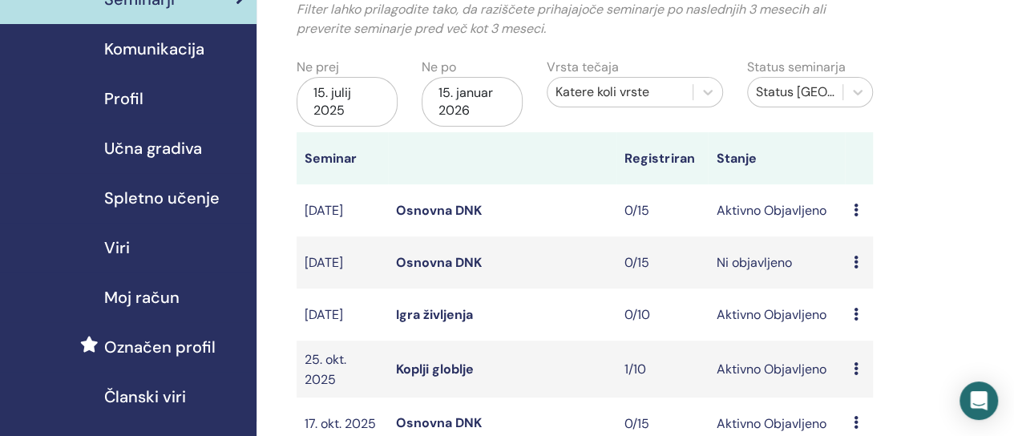
scroll to position [160, 0]
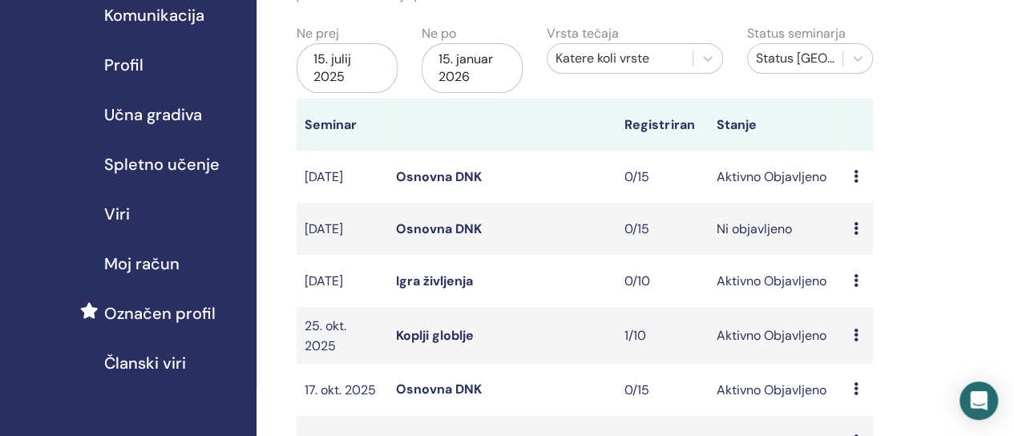
click at [437, 185] on font "Osnovna DNK" at bounding box center [439, 176] width 86 height 17
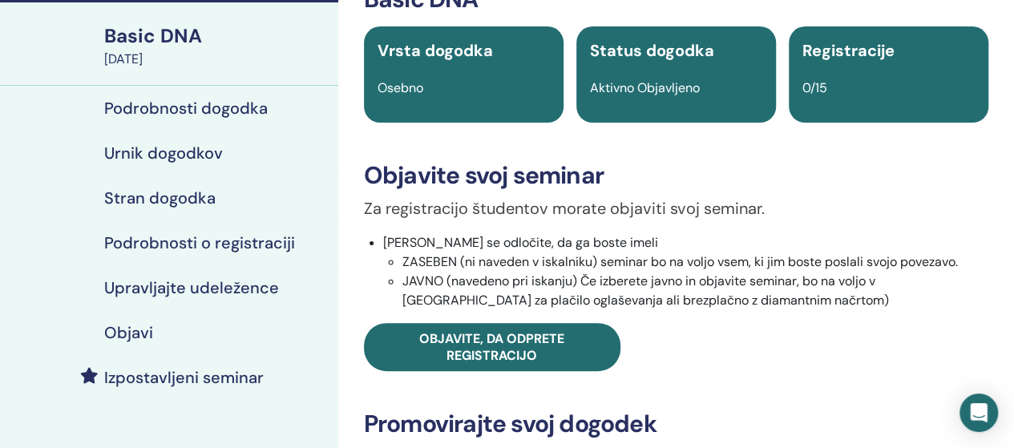
scroll to position [80, 0]
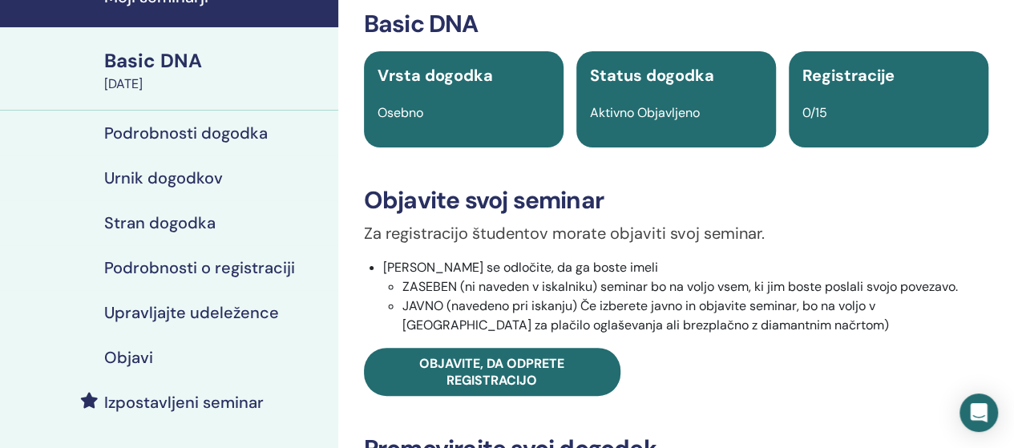
click at [180, 62] on div "Basic DNA" at bounding box center [216, 60] width 224 height 27
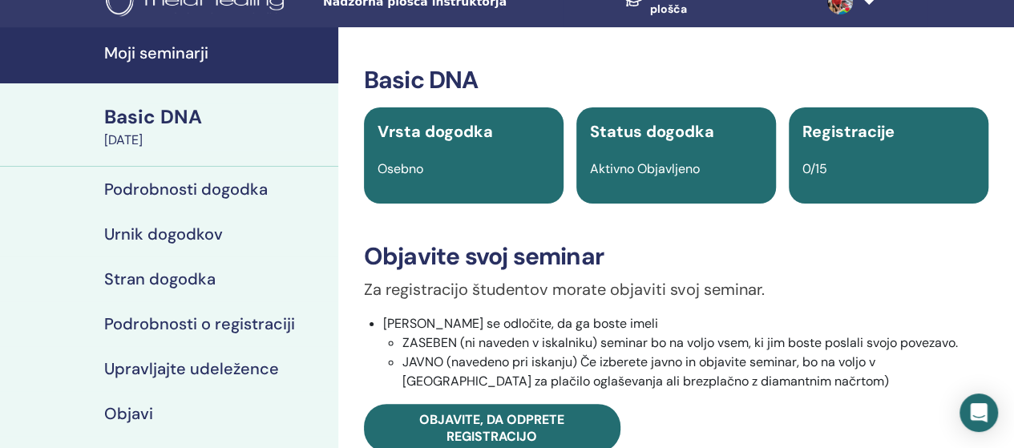
scroll to position [0, 0]
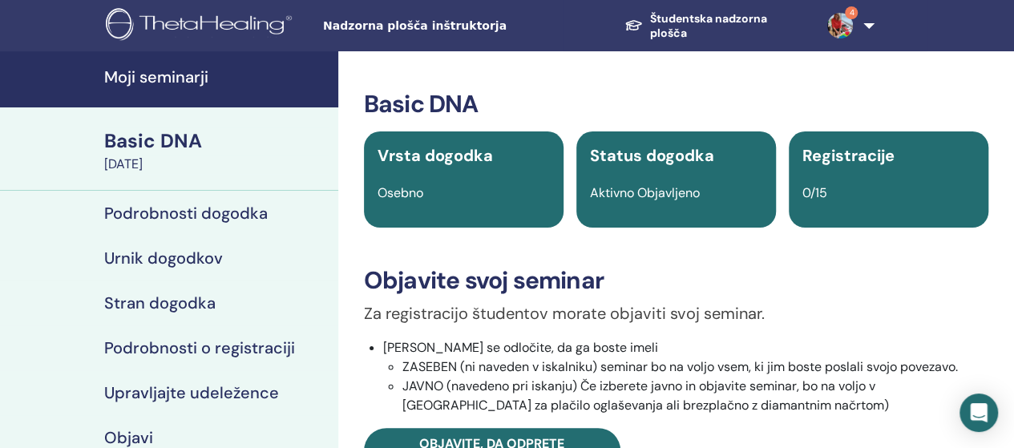
click at [200, 215] on h4 "Podrobnosti dogodka" at bounding box center [185, 213] width 163 height 19
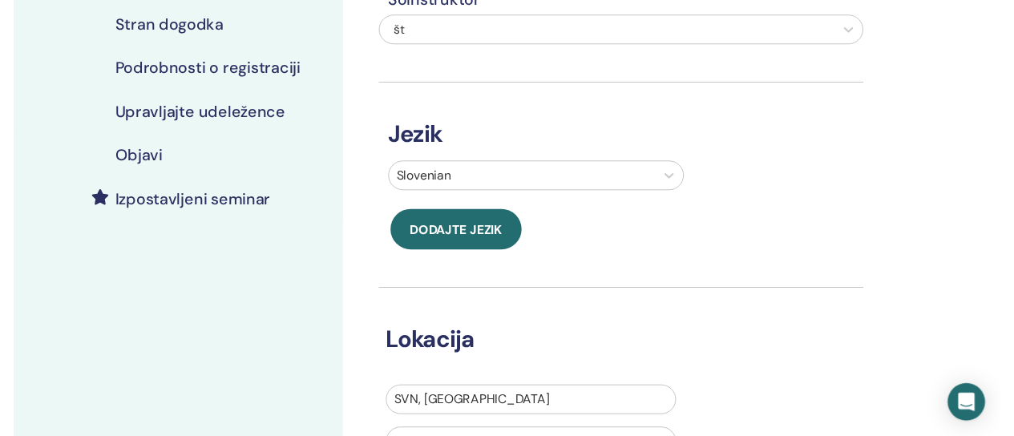
scroll to position [80, 0]
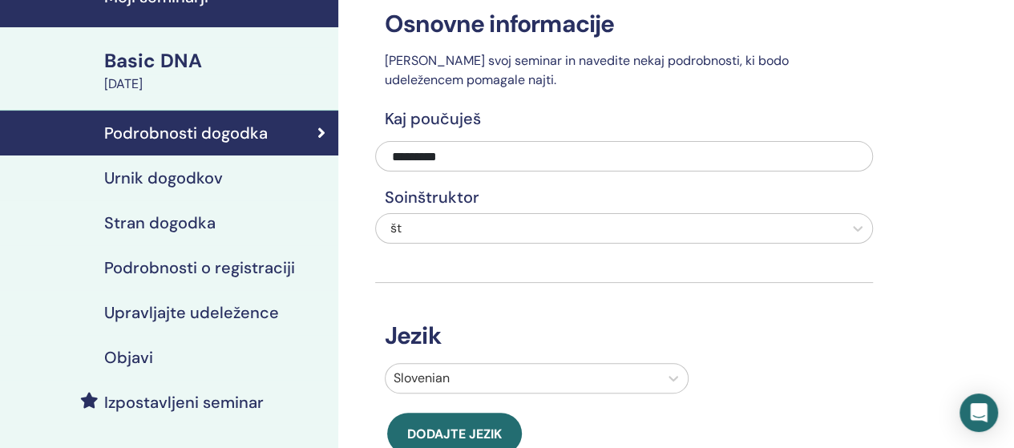
click at [189, 182] on h4 "Urnik dogodkov" at bounding box center [163, 177] width 119 height 19
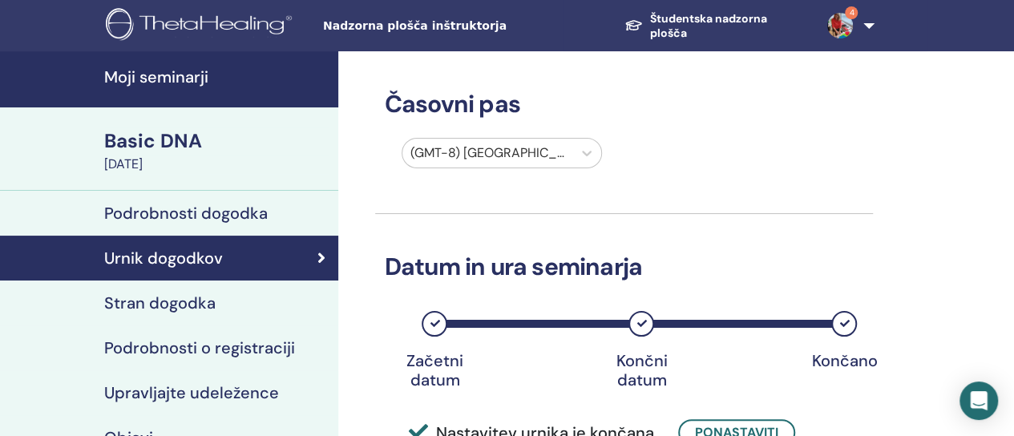
click at [200, 304] on h4 "Stran dogodka" at bounding box center [159, 302] width 111 height 19
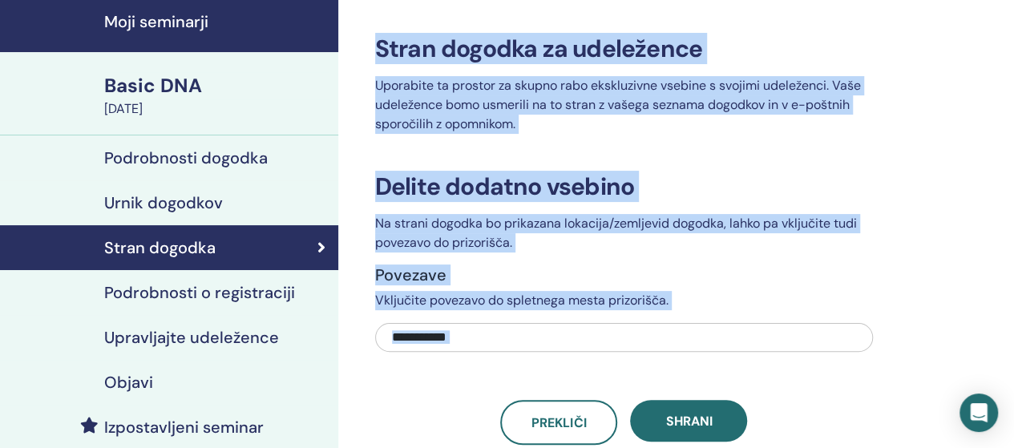
scroll to position [80, 0]
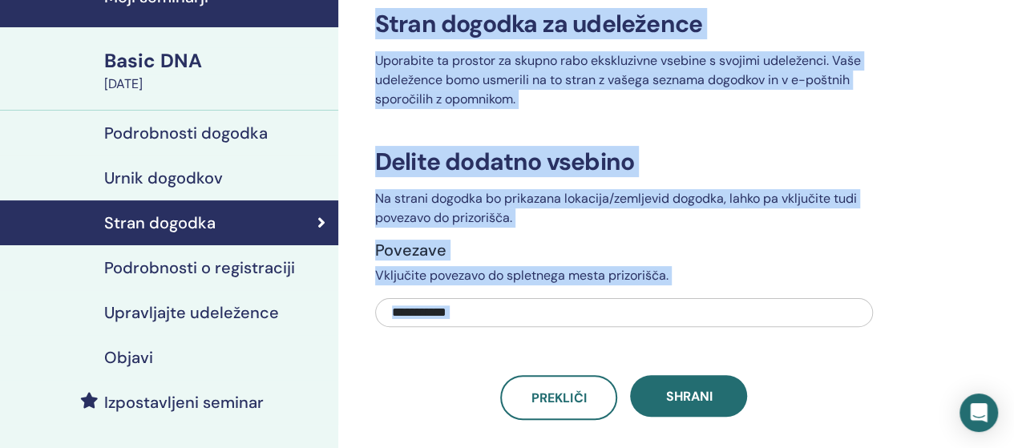
click at [482, 315] on input "text" at bounding box center [624, 312] width 498 height 29
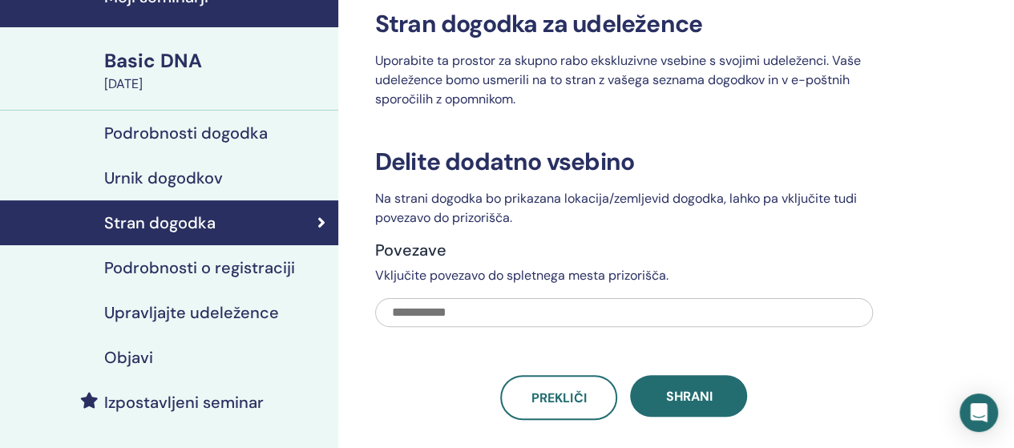
paste input "**********"
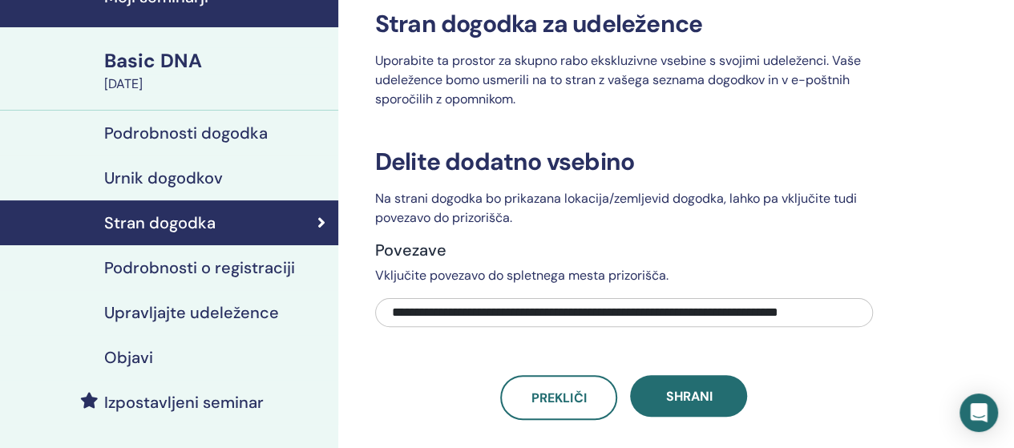
scroll to position [0, 24]
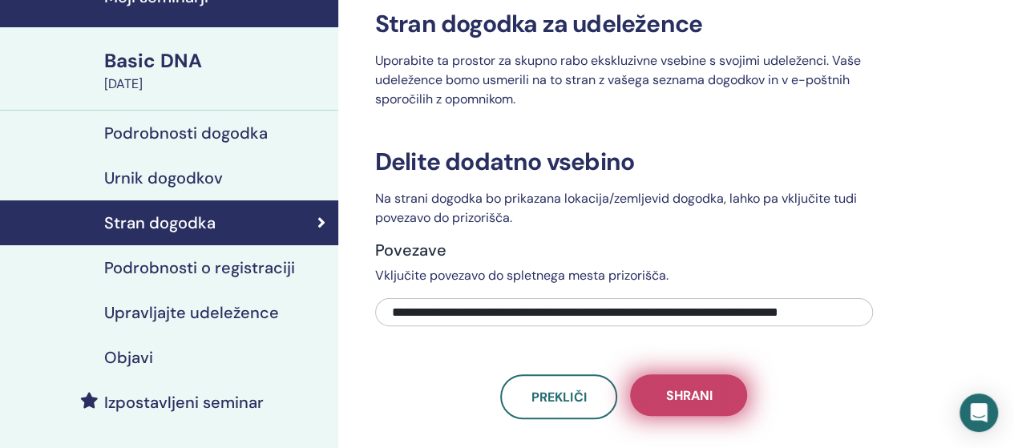
type input "**********"
click at [702, 395] on span "Shrani" at bounding box center [688, 395] width 46 height 17
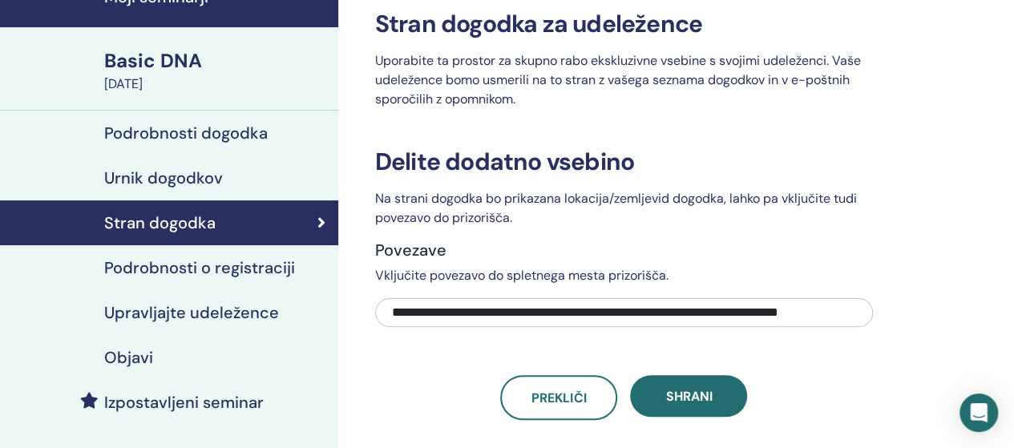
click at [260, 269] on h4 "Podrobnosti o registraciji" at bounding box center [199, 267] width 191 height 19
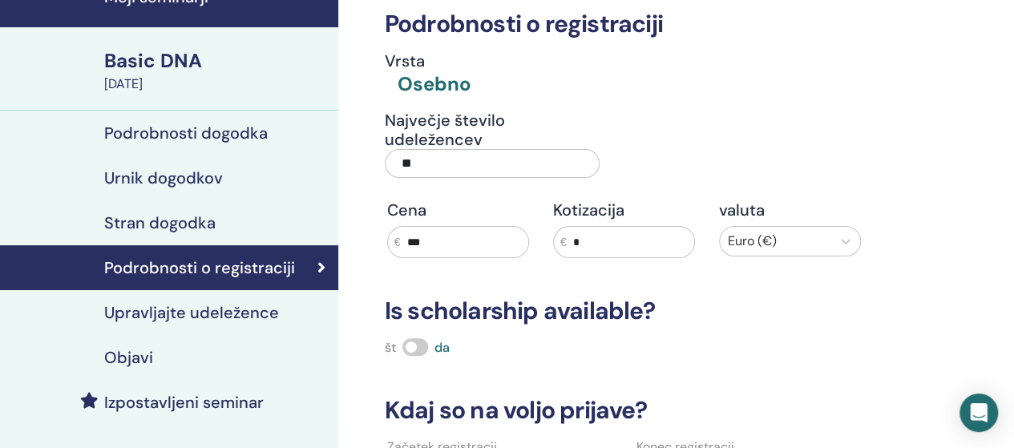
click at [252, 311] on h4 "Upravljajte udeležence" at bounding box center [191, 312] width 175 height 19
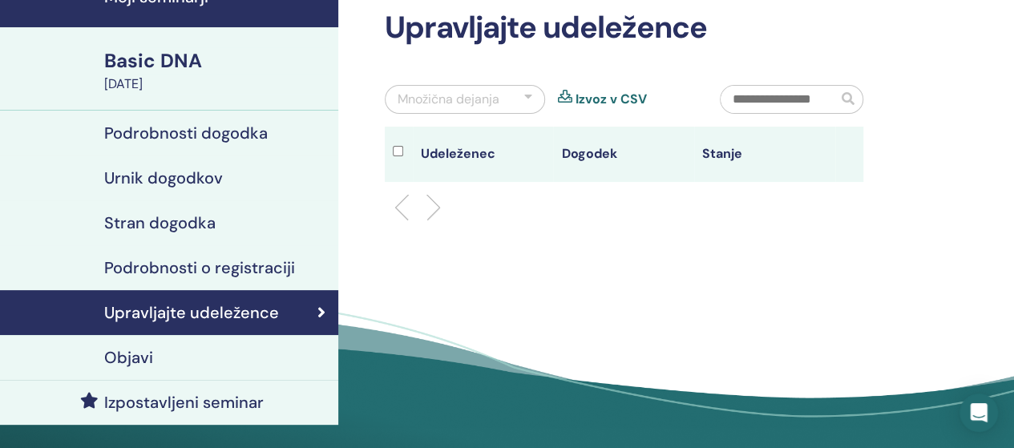
click at [173, 363] on div "Objavi" at bounding box center [169, 357] width 312 height 19
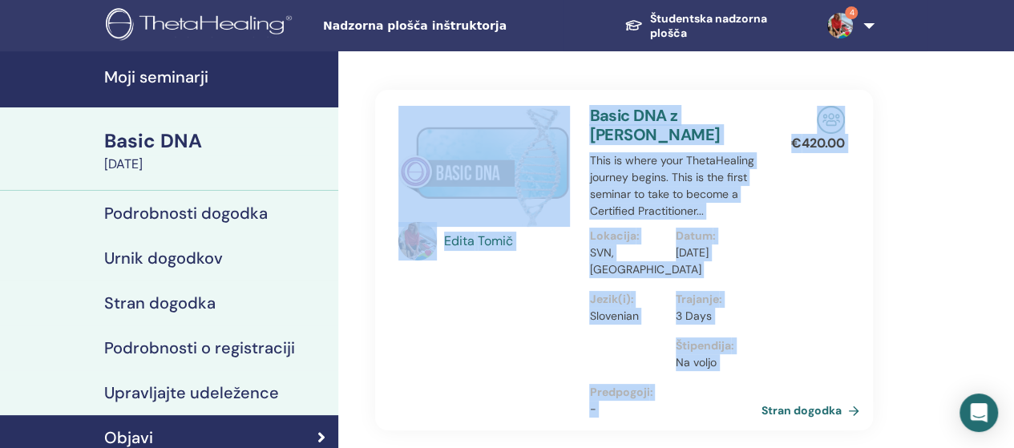
click at [178, 84] on h4 "Moji seminarji" at bounding box center [216, 76] width 224 height 19
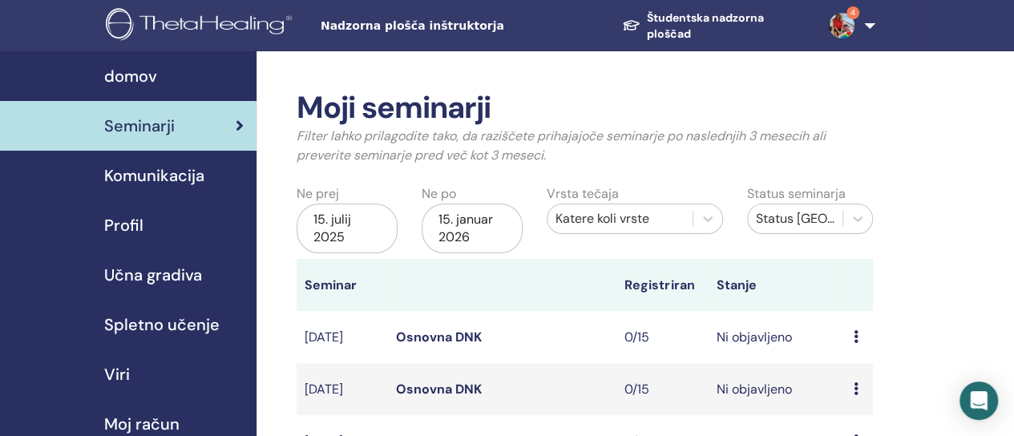
click at [855, 343] on icon at bounding box center [855, 336] width 5 height 13
click at [854, 365] on font "Predogled" at bounding box center [865, 360] width 60 height 17
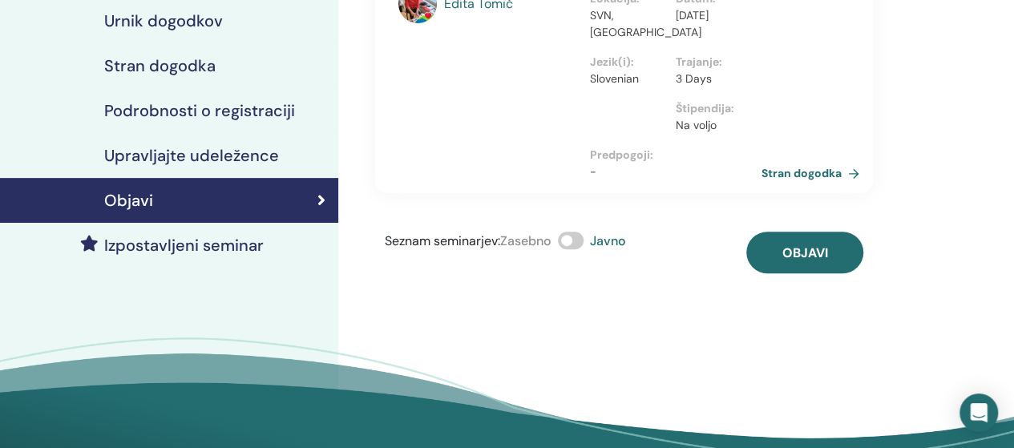
scroll to position [240, 0]
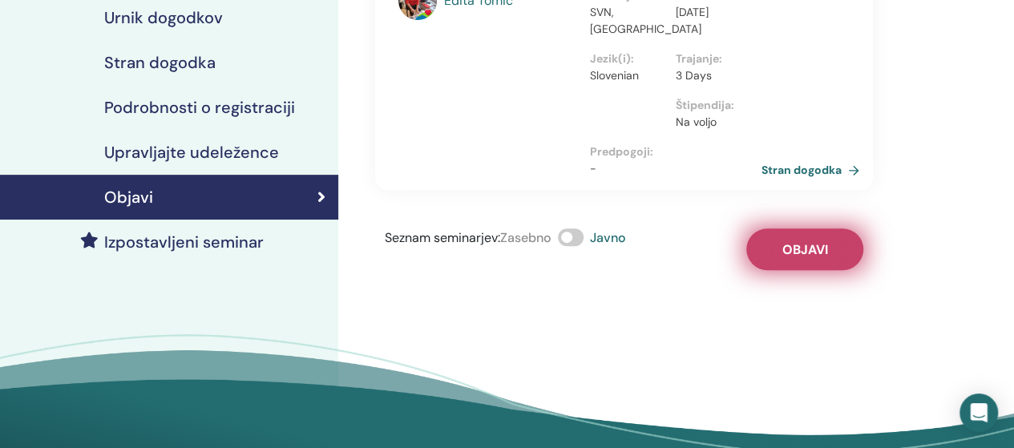
click at [800, 256] on span "Objavi" at bounding box center [804, 249] width 46 height 17
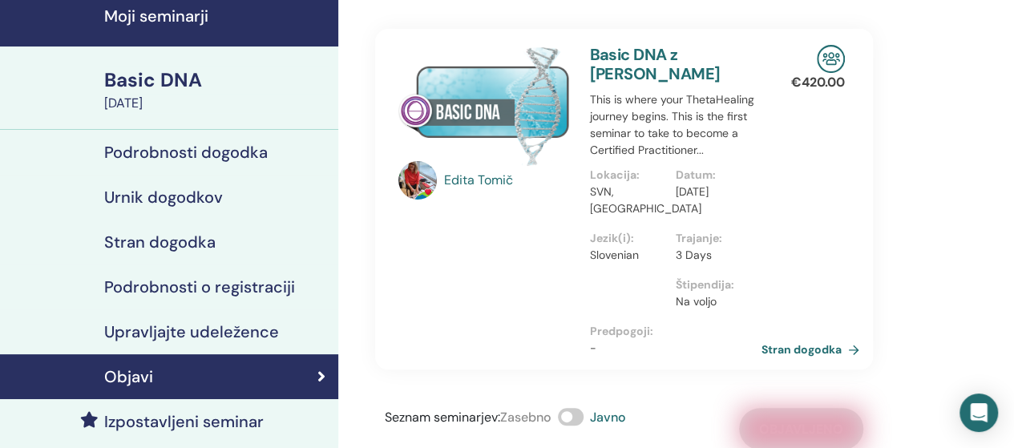
scroll to position [0, 0]
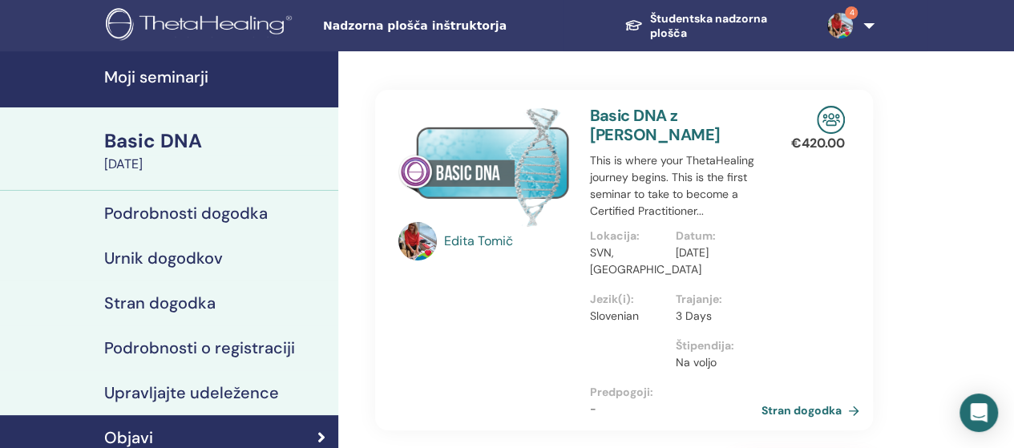
click at [175, 73] on h4 "Moji seminarji" at bounding box center [216, 76] width 224 height 19
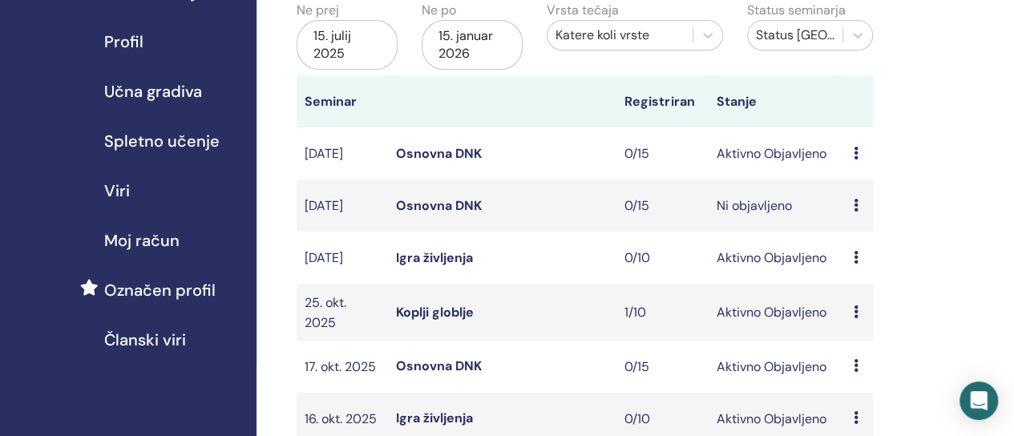
scroll to position [160, 0]
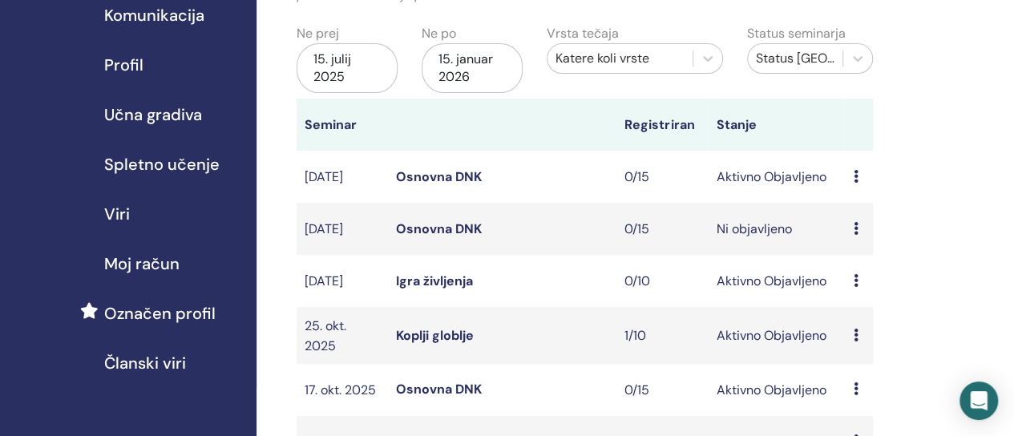
click at [856, 235] on icon at bounding box center [855, 228] width 5 height 13
click at [860, 281] on font "Predogled" at bounding box center [866, 279] width 60 height 17
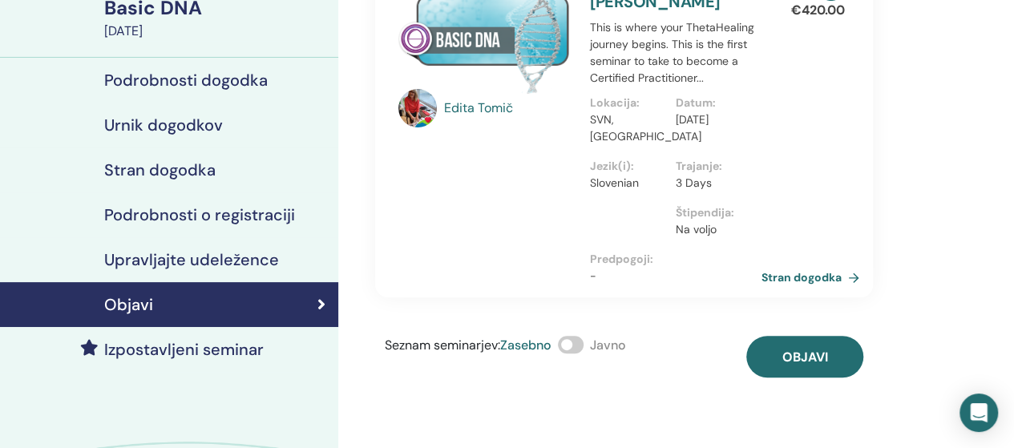
scroll to position [321, 0]
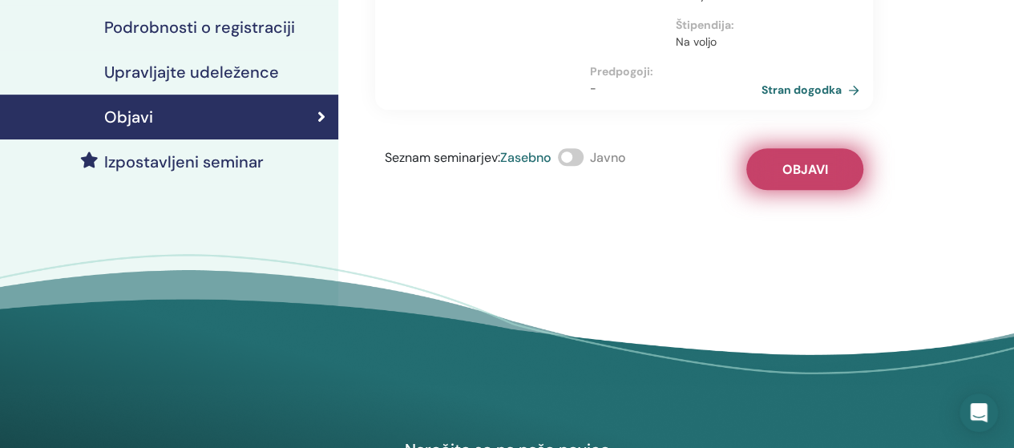
click at [801, 179] on button "Objavi" at bounding box center [804, 169] width 117 height 42
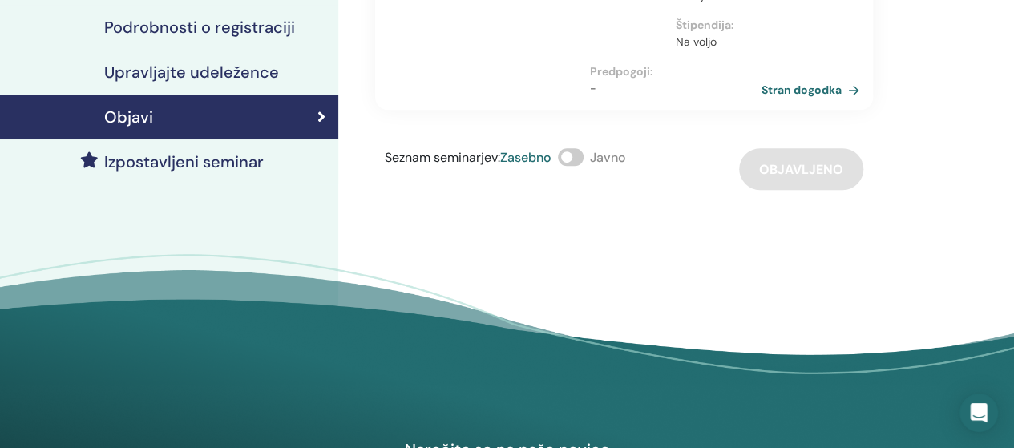
click at [569, 155] on span at bounding box center [571, 157] width 26 height 18
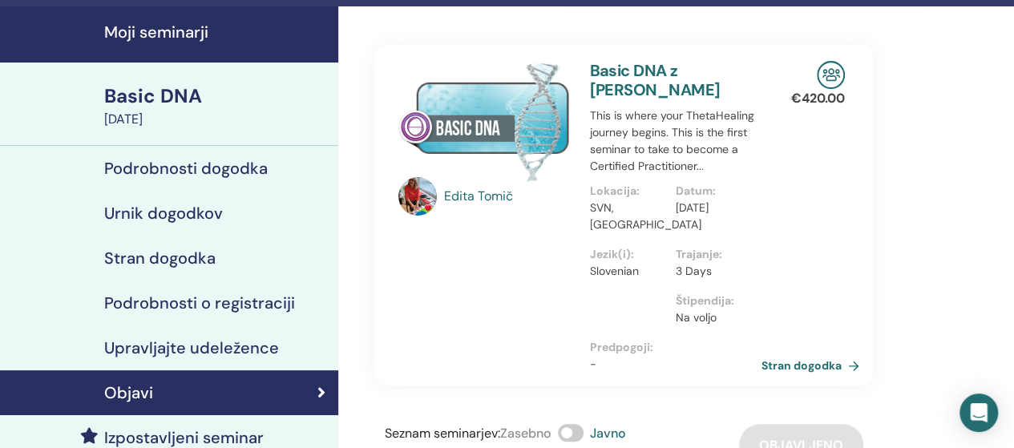
scroll to position [0, 0]
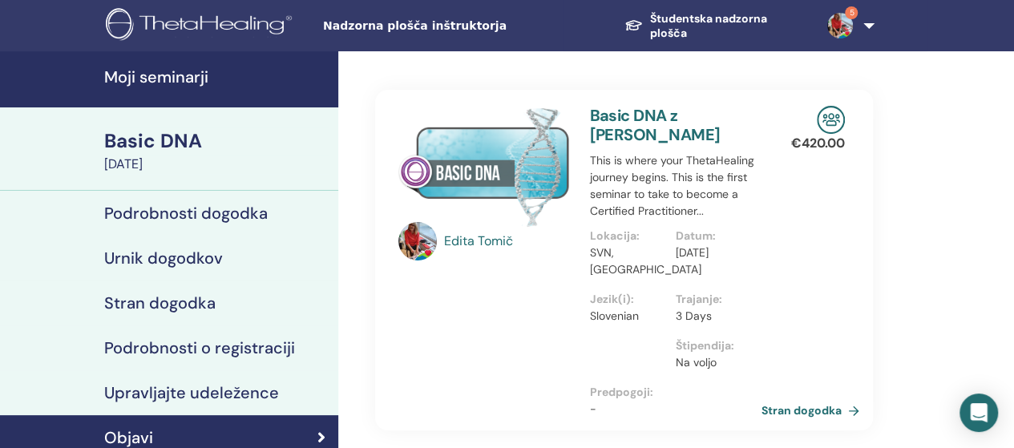
click at [192, 78] on h4 "Moji seminarji" at bounding box center [216, 76] width 224 height 19
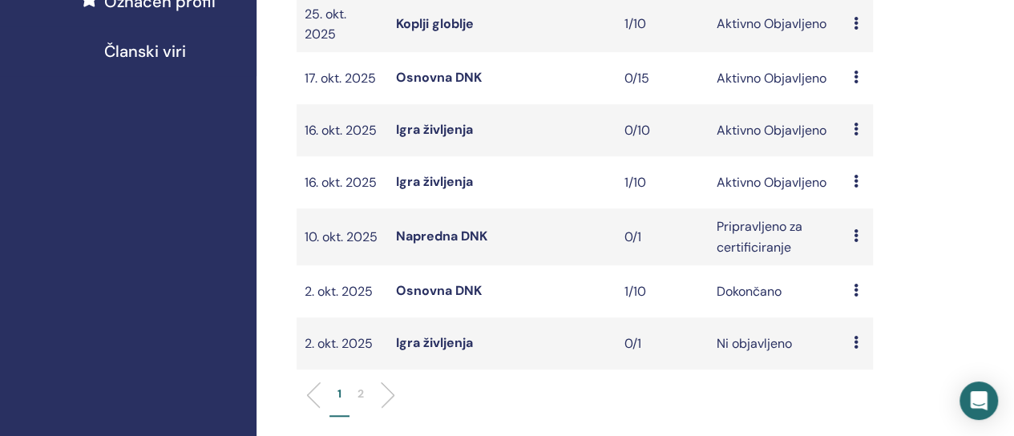
scroll to position [721, 0]
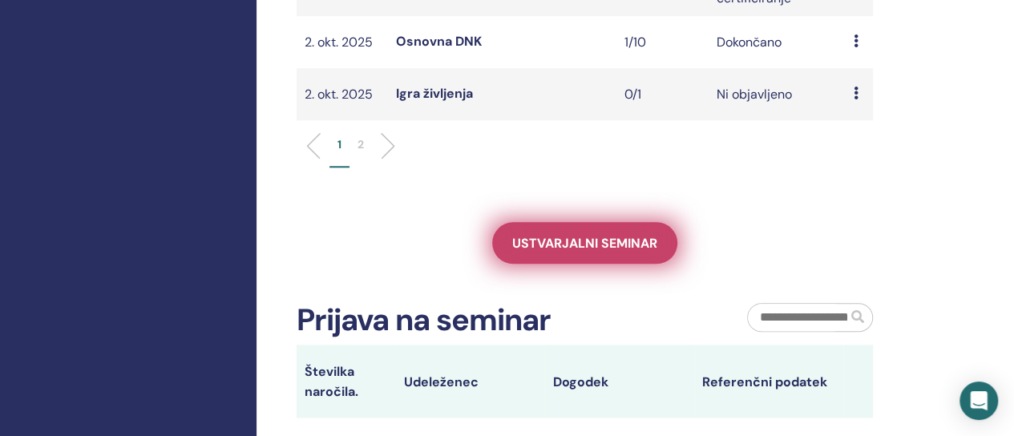
click at [619, 252] on font "Ustvarjalni seminar" at bounding box center [584, 243] width 145 height 17
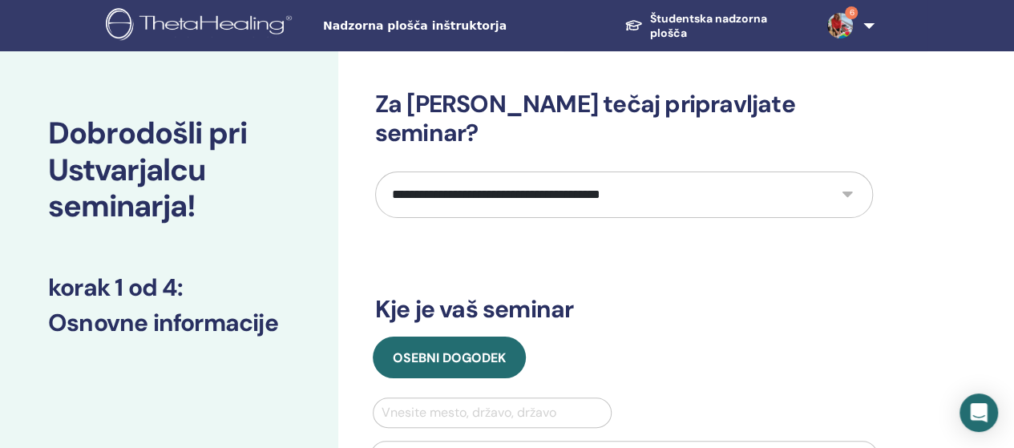
click at [845, 171] on select "**********" at bounding box center [624, 194] width 498 height 46
click at [844, 171] on select "**********" at bounding box center [624, 194] width 498 height 46
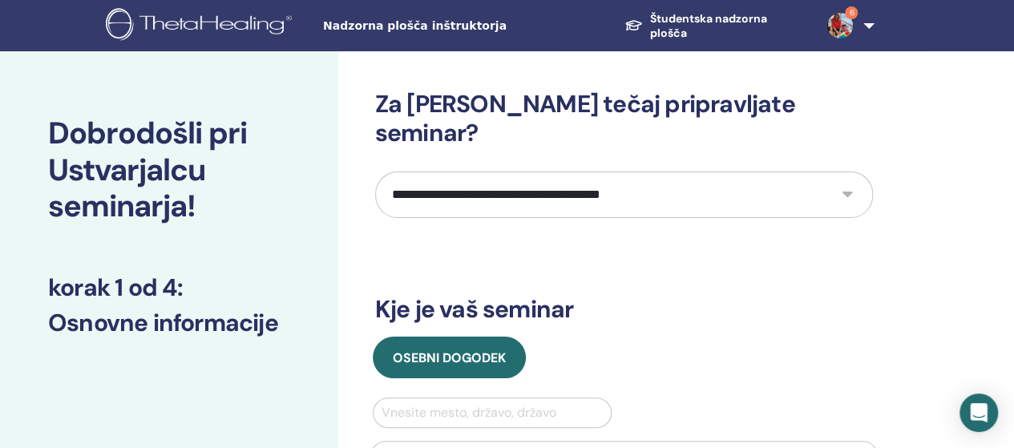
click at [844, 171] on select "**********" at bounding box center [624, 194] width 498 height 46
select select "*"
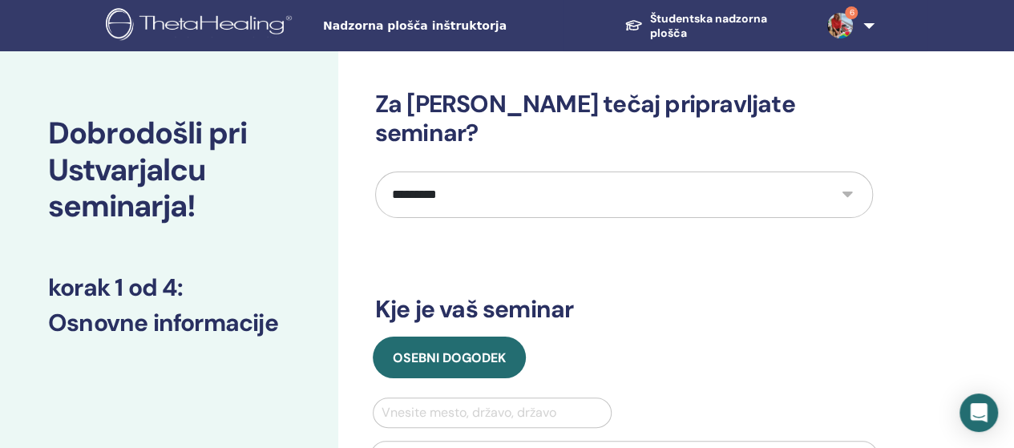
click at [375, 171] on select "**********" at bounding box center [624, 194] width 498 height 46
click at [507, 246] on div "**********" at bounding box center [624, 402] width 498 height 625
click at [849, 171] on select "**********" at bounding box center [624, 194] width 498 height 46
click at [375, 171] on select "**********" at bounding box center [624, 194] width 498 height 46
click at [448, 246] on div "**********" at bounding box center [624, 388] width 498 height 596
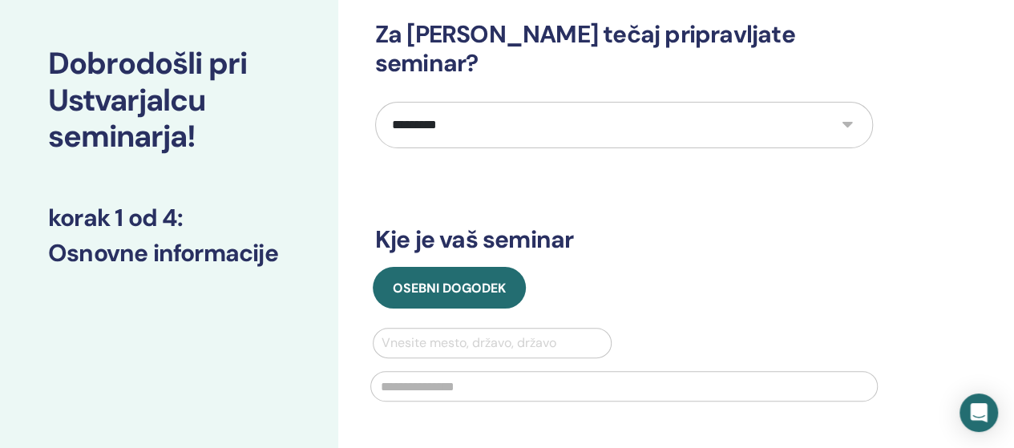
scroll to position [160, 0]
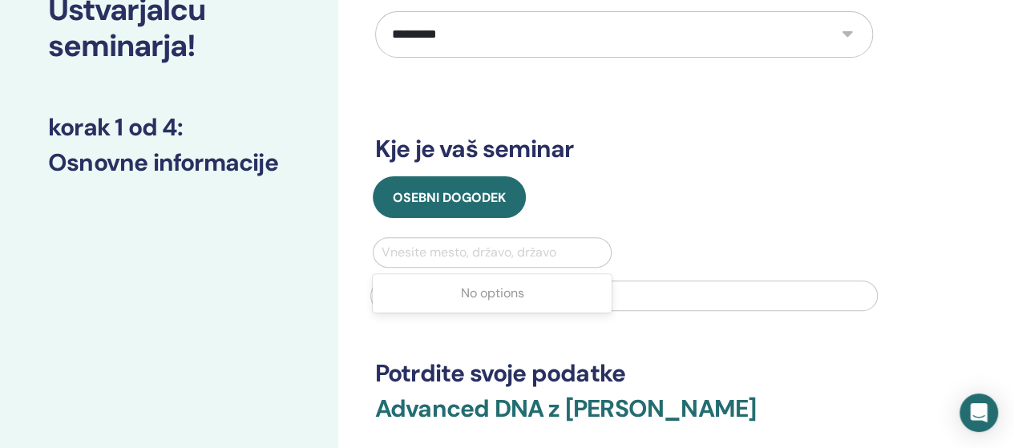
click at [426, 241] on div at bounding box center [492, 252] width 222 height 22
click at [433, 241] on div at bounding box center [492, 252] width 222 height 22
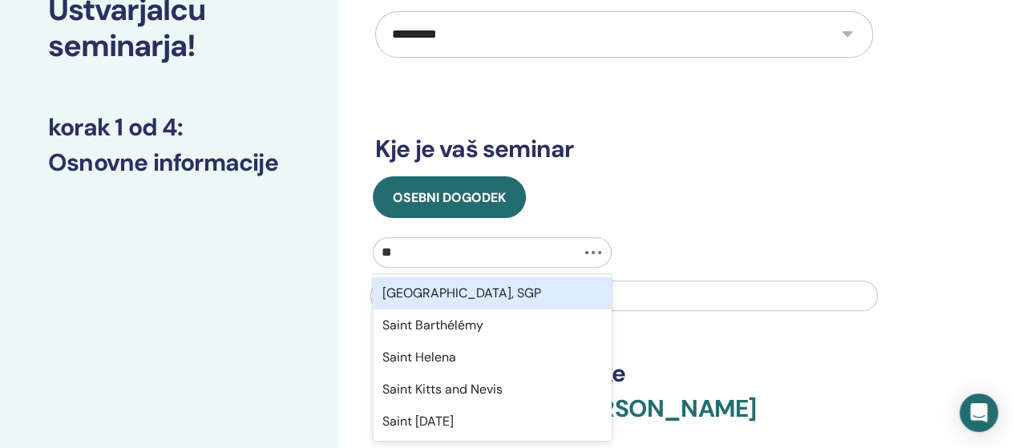
type input "***"
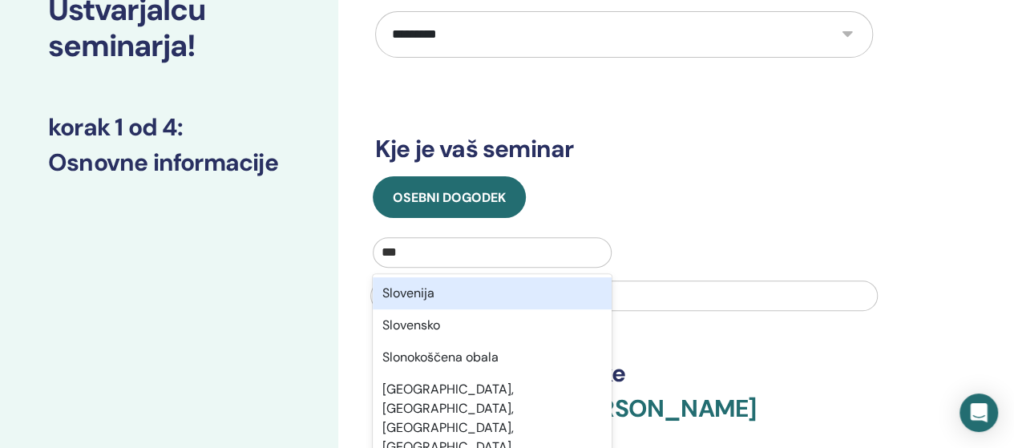
click at [434, 277] on div "Slovenija" at bounding box center [493, 293] width 240 height 32
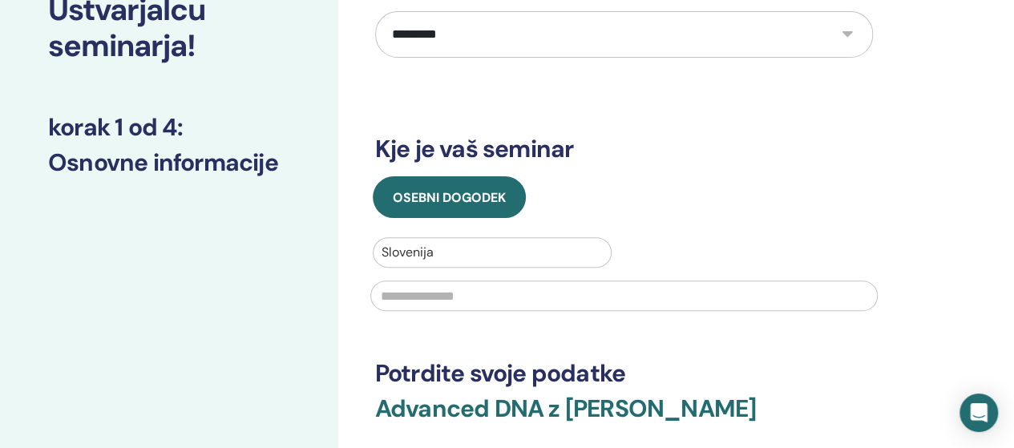
click at [434, 280] on input "text" at bounding box center [623, 295] width 507 height 30
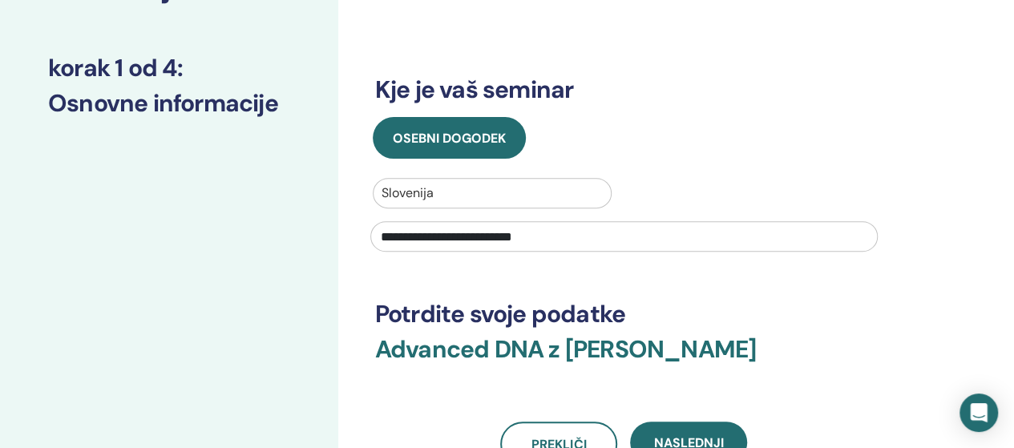
scroll to position [321, 0]
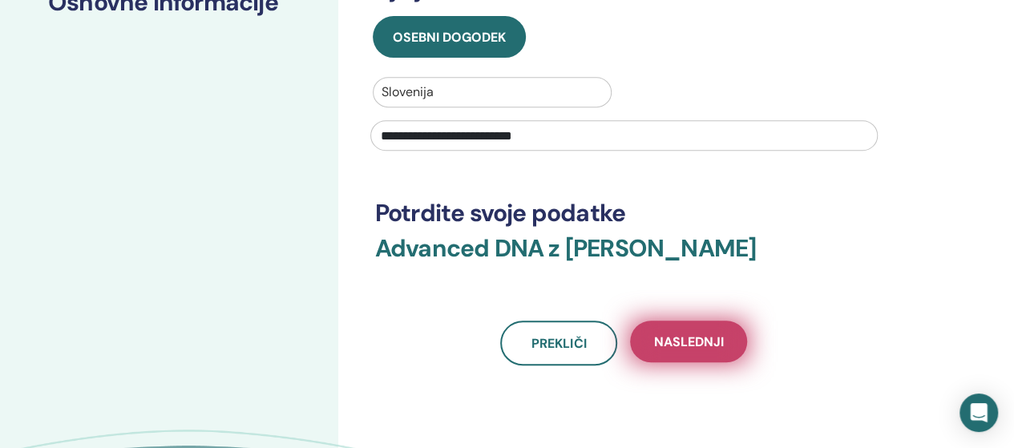
type input "**********"
click at [700, 333] on span "Naslednji" at bounding box center [689, 341] width 70 height 17
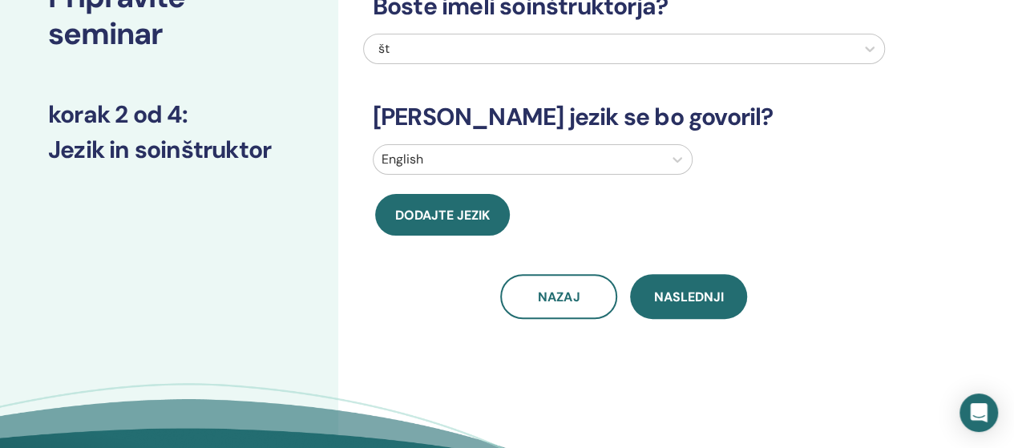
scroll to position [0, 0]
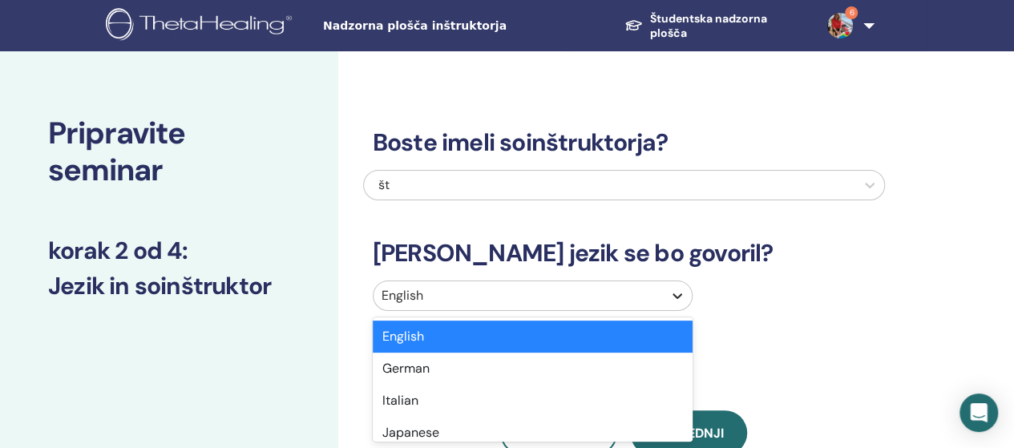
click at [675, 300] on icon at bounding box center [677, 296] width 16 height 16
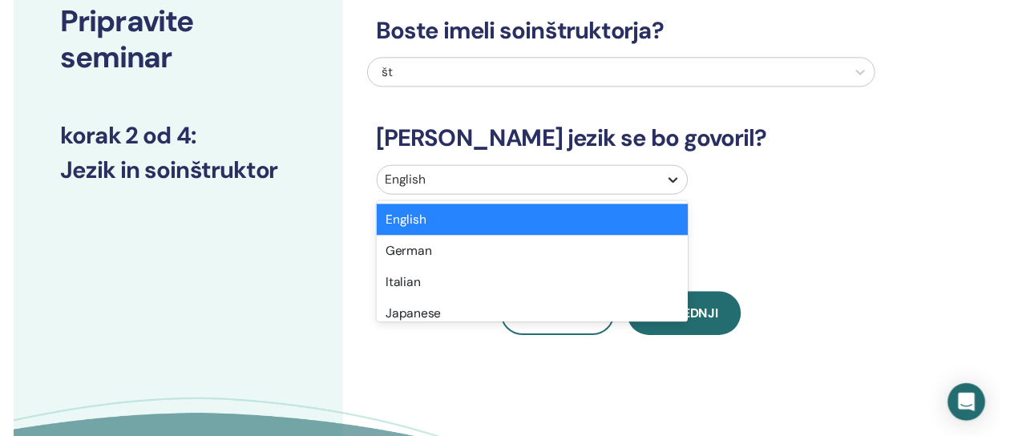
scroll to position [116, 0]
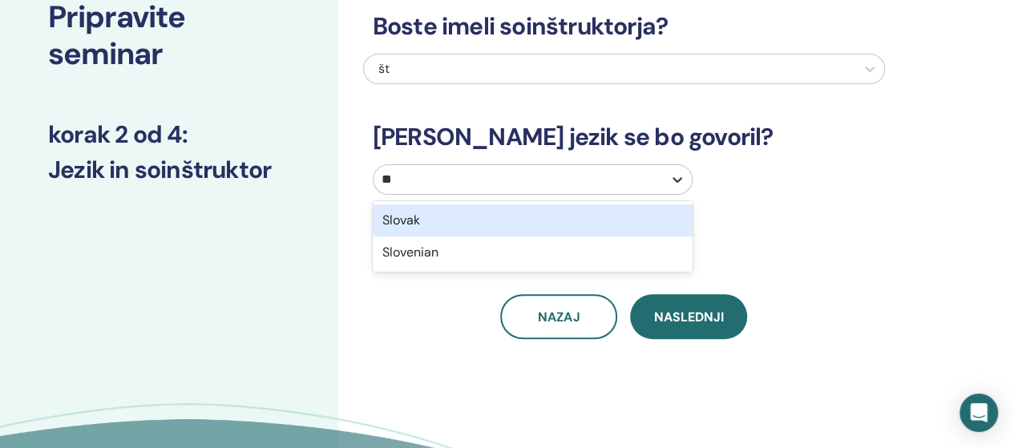
type input "***"
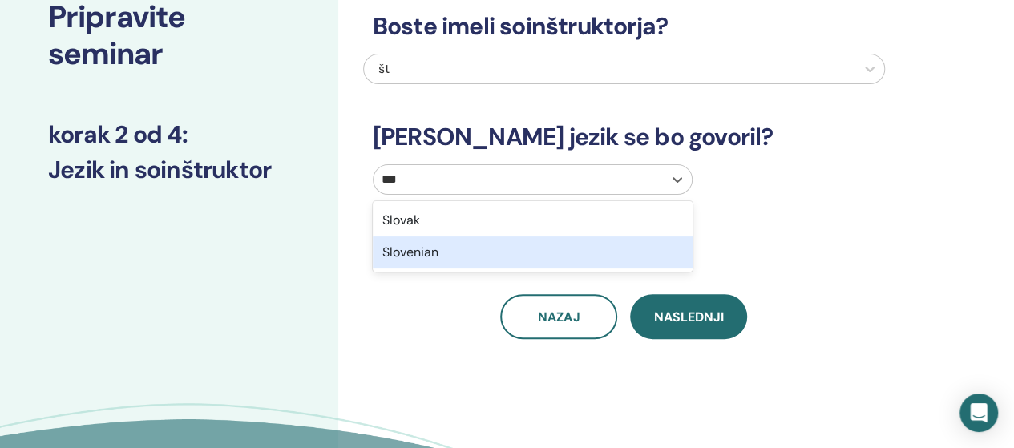
click at [421, 244] on div "Slovenian" at bounding box center [533, 252] width 320 height 32
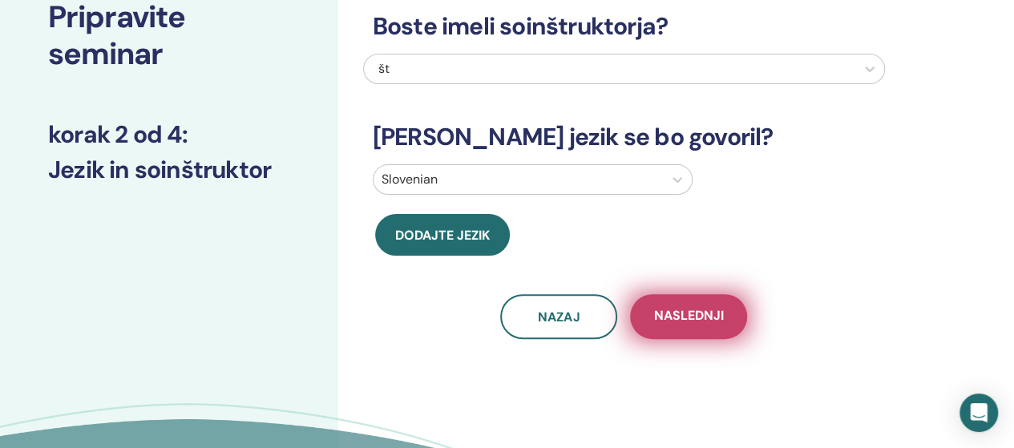
click at [681, 316] on span "Naslednji" at bounding box center [689, 317] width 70 height 20
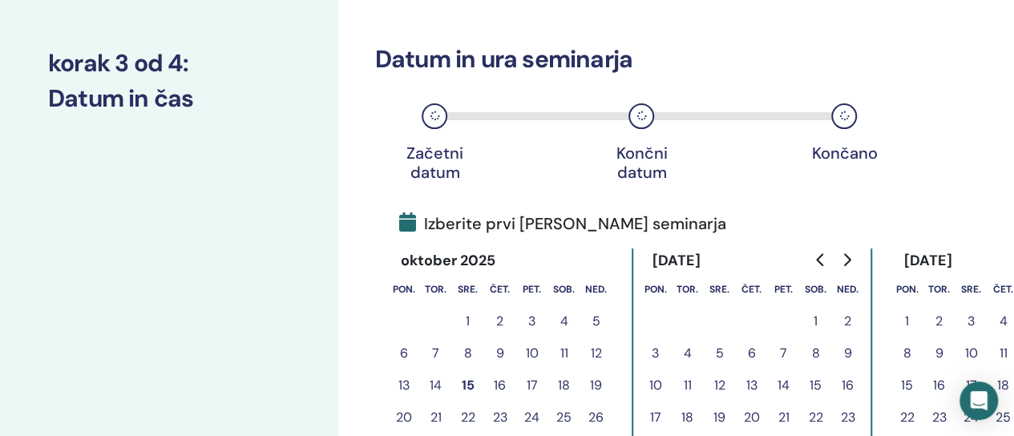
scroll to position [276, 0]
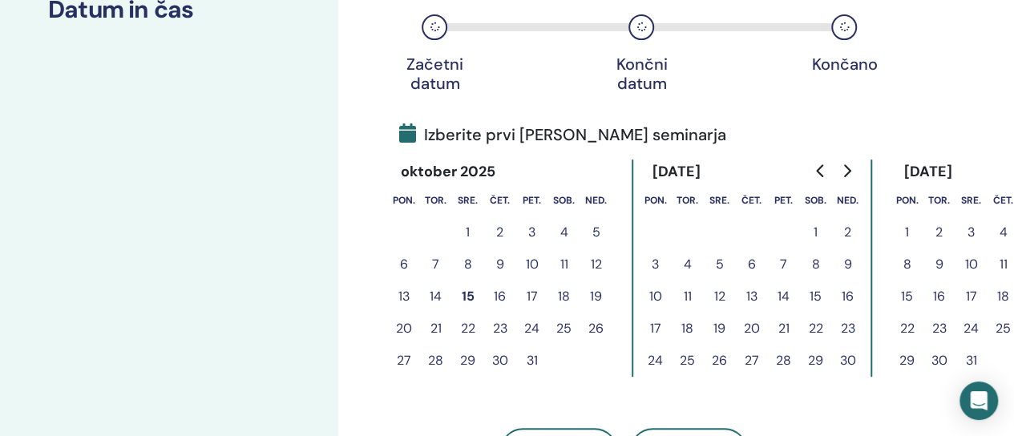
click at [780, 259] on button "7" at bounding box center [784, 264] width 32 height 32
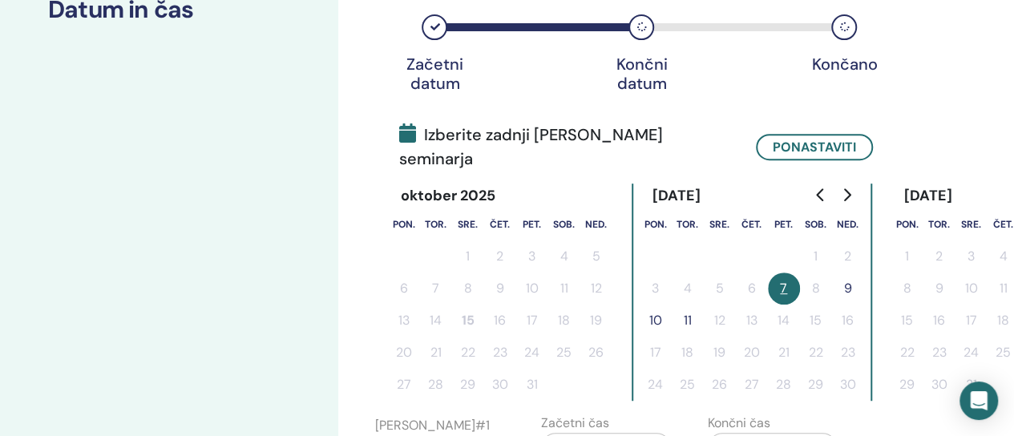
click at [853, 272] on button "9" at bounding box center [848, 288] width 32 height 32
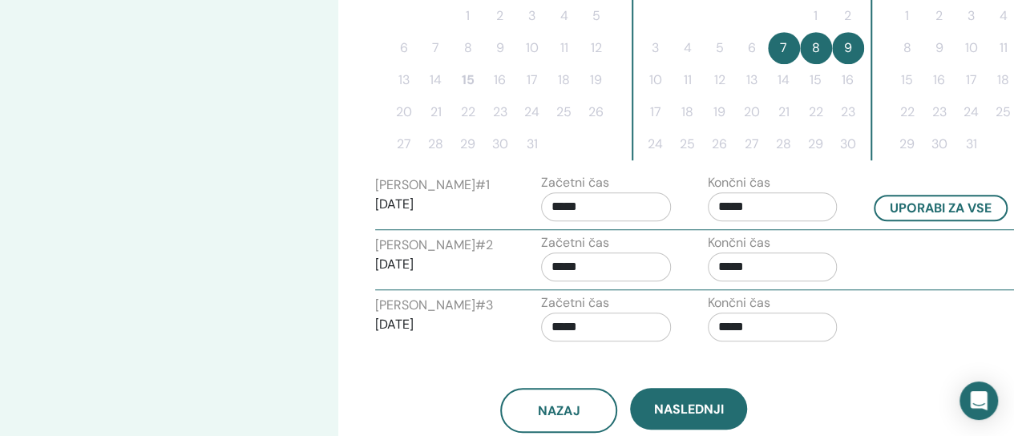
scroll to position [517, 0]
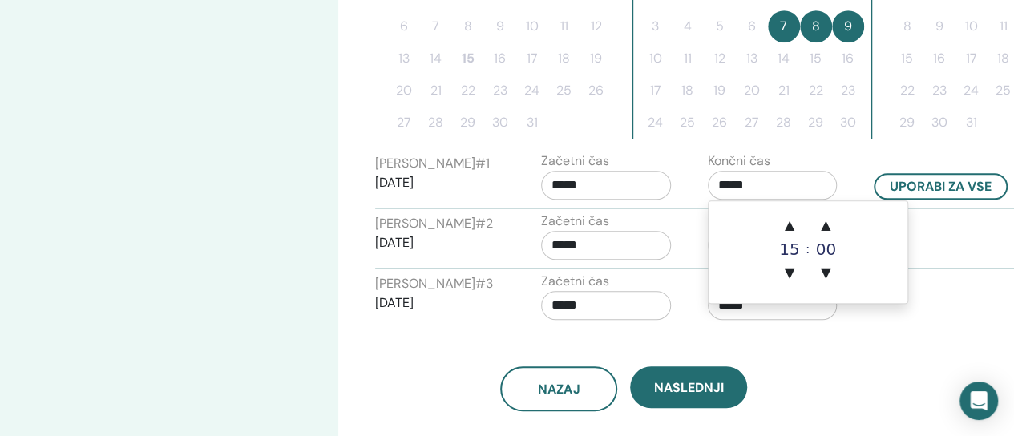
click at [728, 183] on input "*****" at bounding box center [773, 185] width 130 height 29
click at [794, 227] on span "▲" at bounding box center [789, 225] width 32 height 32
click at [794, 226] on span "▲" at bounding box center [789, 225] width 32 height 32
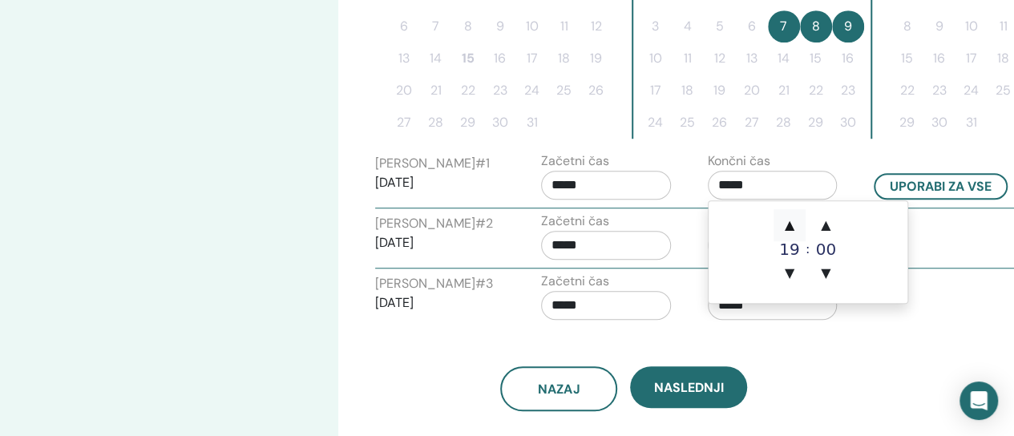
click at [794, 226] on span "▲" at bounding box center [789, 225] width 32 height 32
click at [793, 275] on span "▼" at bounding box center [789, 273] width 32 height 32
type input "*****"
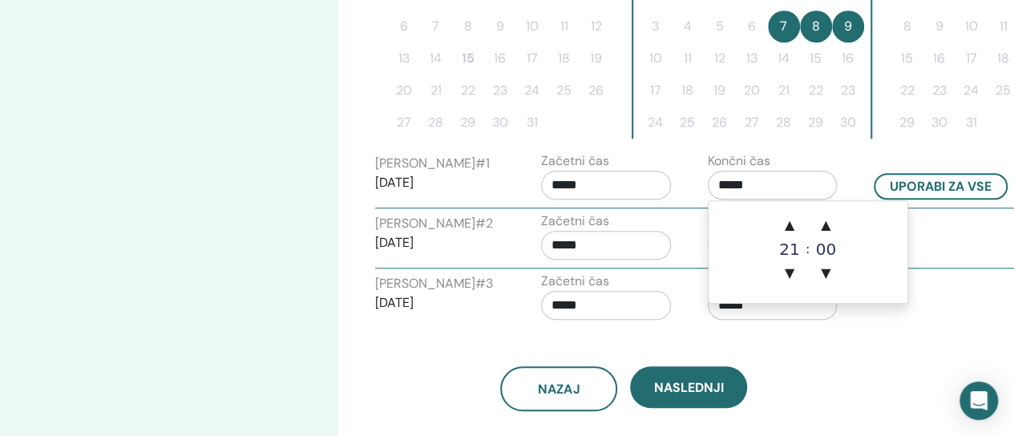
click at [596, 179] on input "*****" at bounding box center [606, 185] width 130 height 29
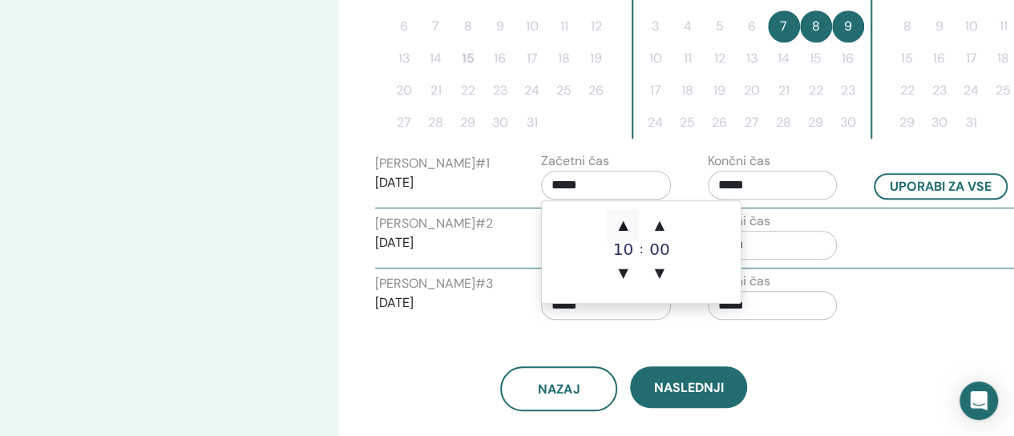
click at [628, 227] on span "▲" at bounding box center [623, 225] width 32 height 32
click at [627, 227] on span "▲" at bounding box center [623, 225] width 32 height 32
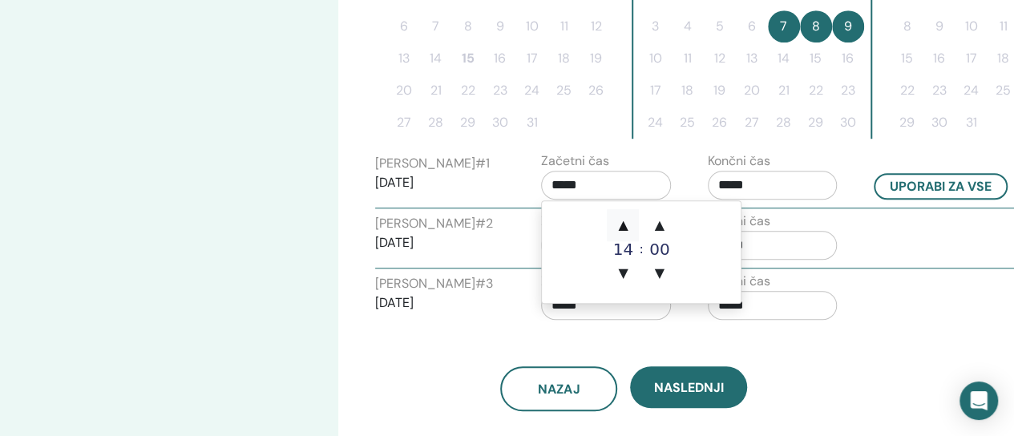
click at [627, 227] on span "▲" at bounding box center [623, 225] width 32 height 32
type input "*****"
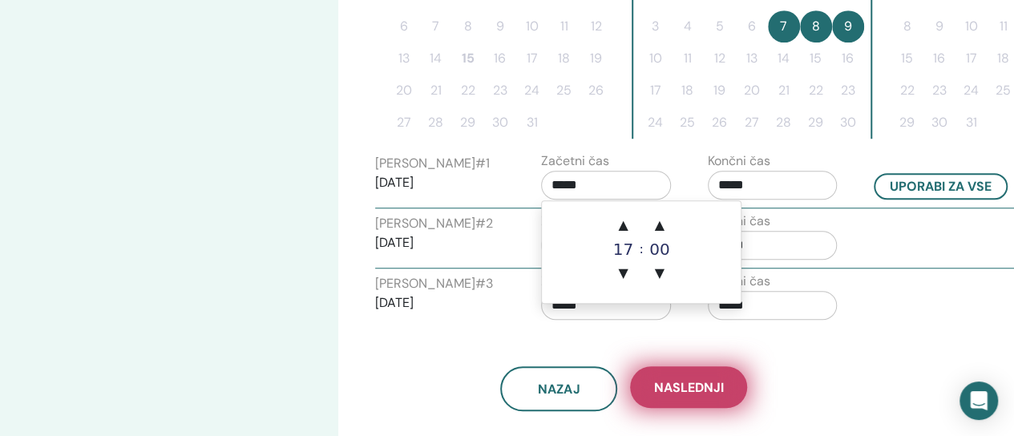
click at [704, 396] on button "Naslednji" at bounding box center [688, 387] width 117 height 42
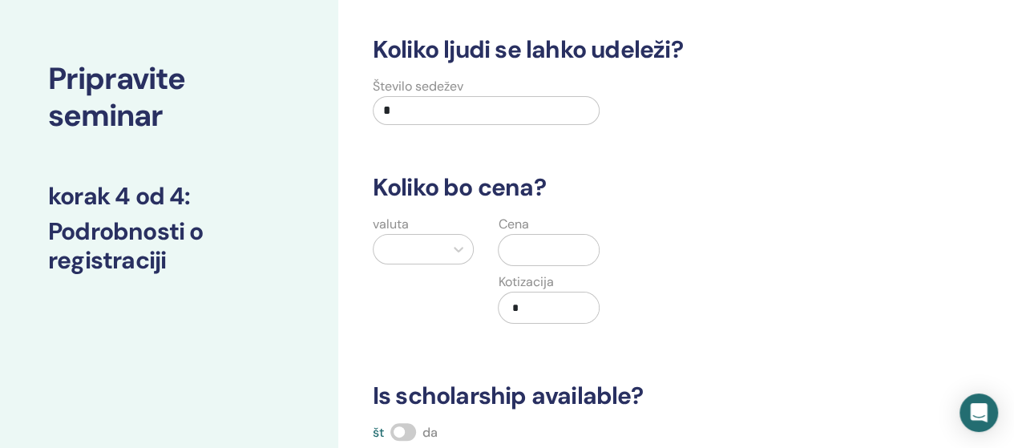
scroll to position [0, 0]
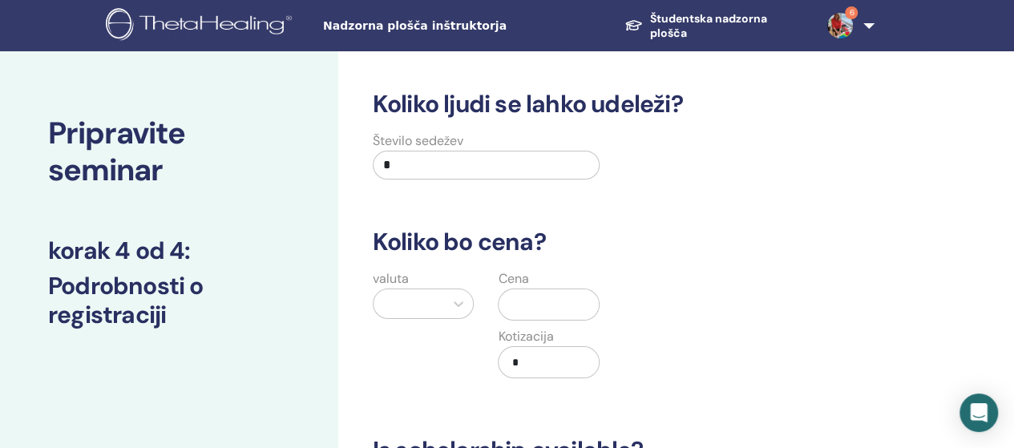
drag, startPoint x: 407, startPoint y: 171, endPoint x: 420, endPoint y: 163, distance: 15.6
click at [407, 172] on input "*" at bounding box center [487, 165] width 228 height 29
click at [410, 174] on input "*" at bounding box center [487, 165] width 228 height 29
type input "**"
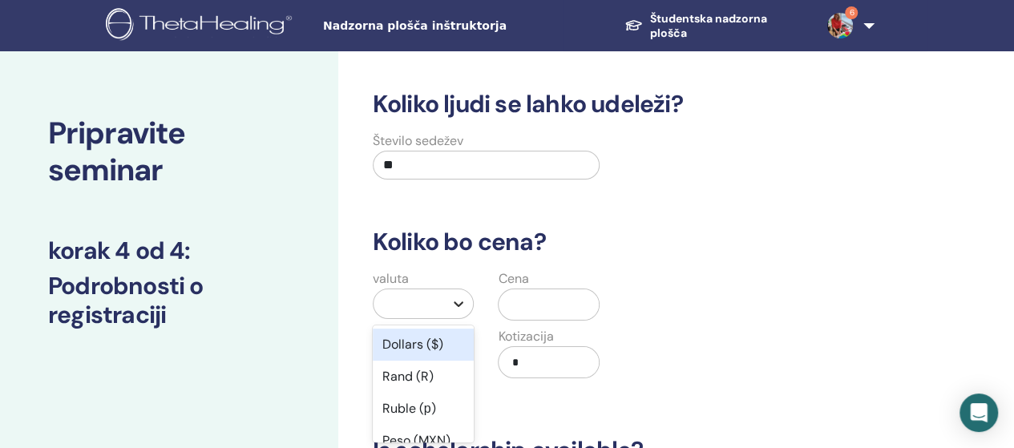
click at [462, 308] on icon at bounding box center [458, 304] width 16 height 16
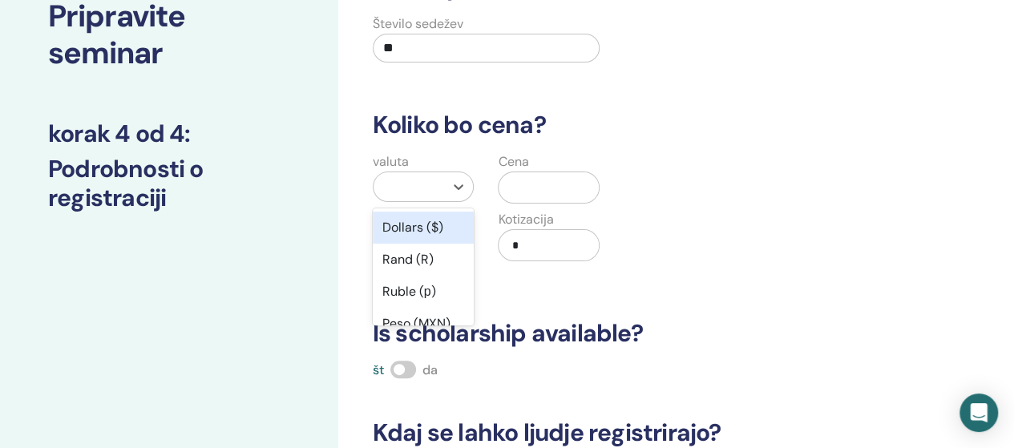
scroll to position [123, 0]
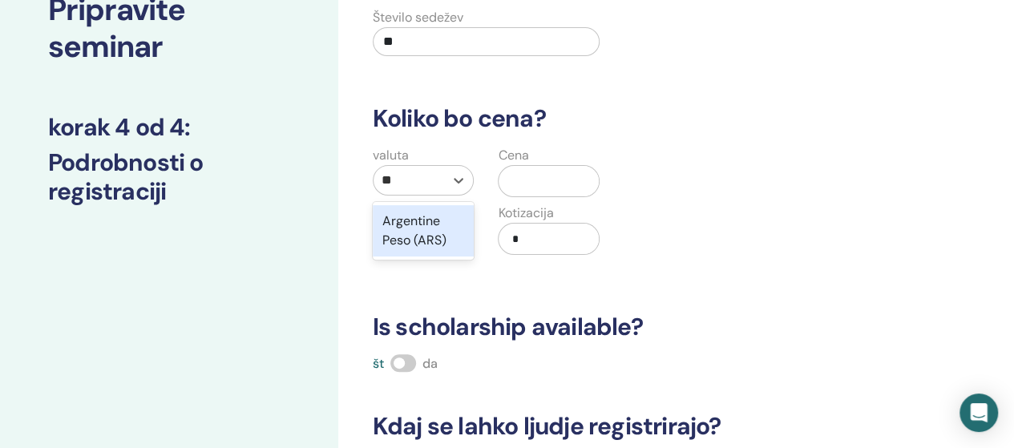
type input "*"
type input "***"
click at [406, 224] on div "Euro (€)" at bounding box center [424, 221] width 102 height 32
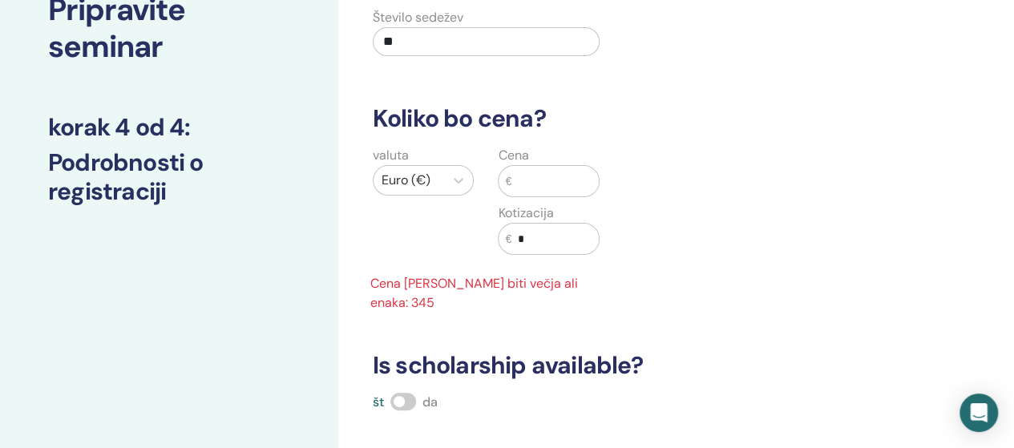
click at [546, 172] on input "text" at bounding box center [554, 181] width 87 height 30
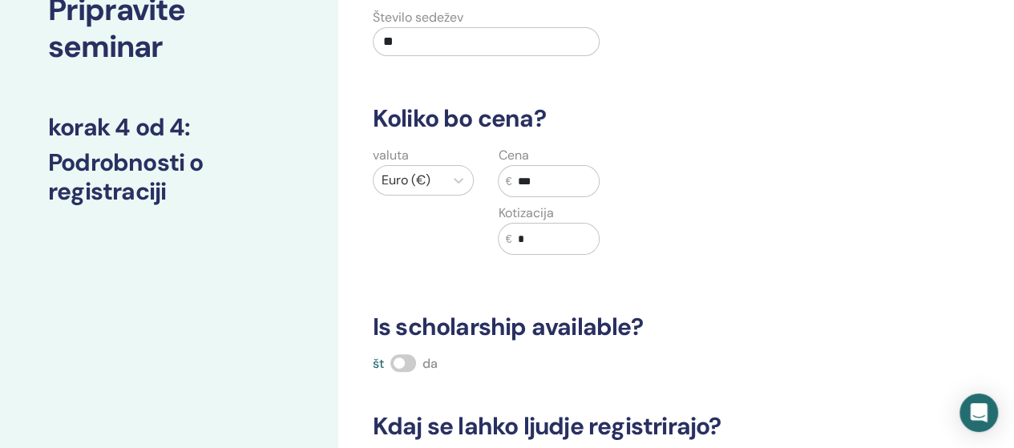
type input "***"
click at [406, 355] on span at bounding box center [403, 363] width 26 height 18
click at [396, 360] on span at bounding box center [403, 363] width 26 height 18
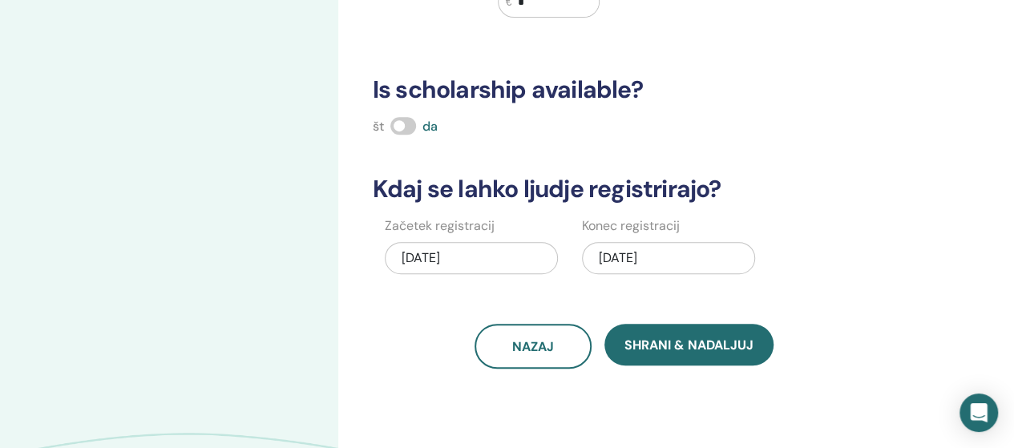
scroll to position [364, 0]
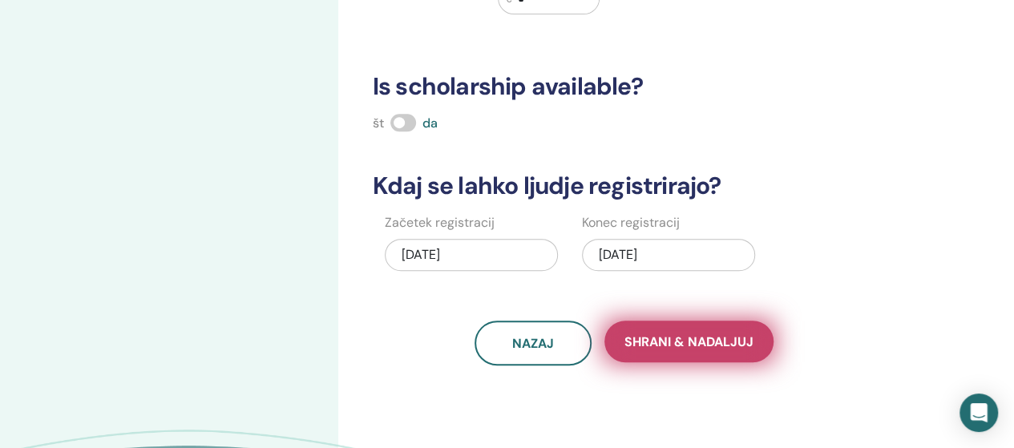
click at [699, 345] on span "Shrani & Nadaljuj" at bounding box center [688, 341] width 129 height 17
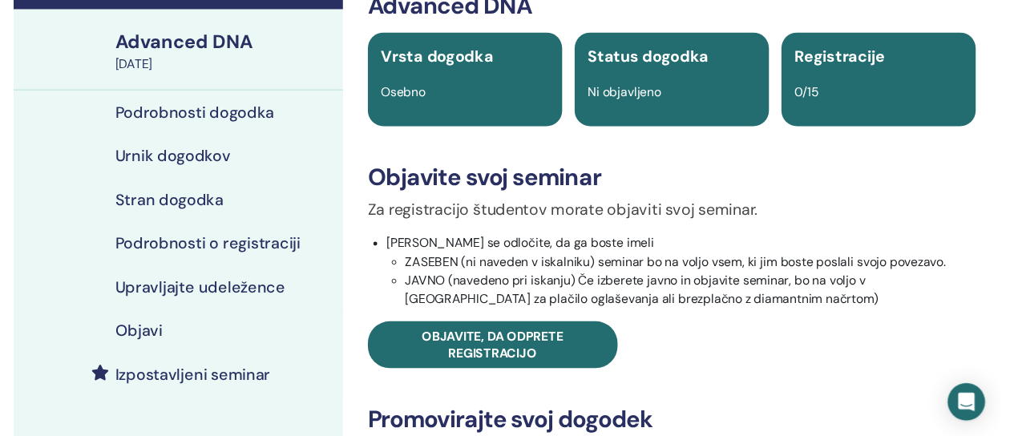
scroll to position [321, 0]
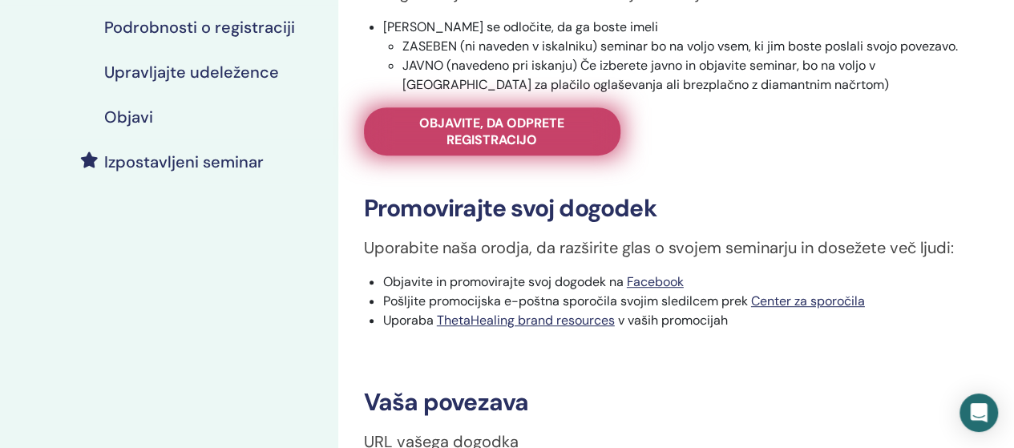
click at [495, 123] on span "Objavite, da odprete registracijo" at bounding box center [492, 132] width 216 height 34
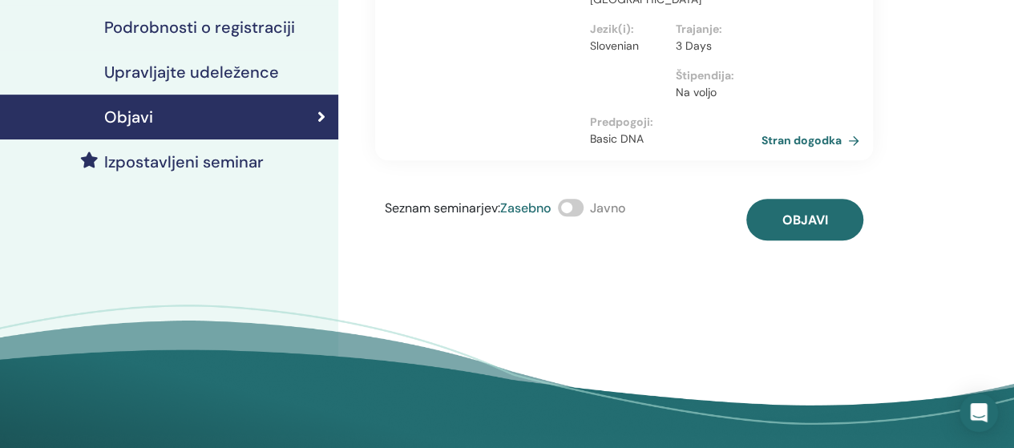
click at [573, 208] on span at bounding box center [571, 208] width 26 height 18
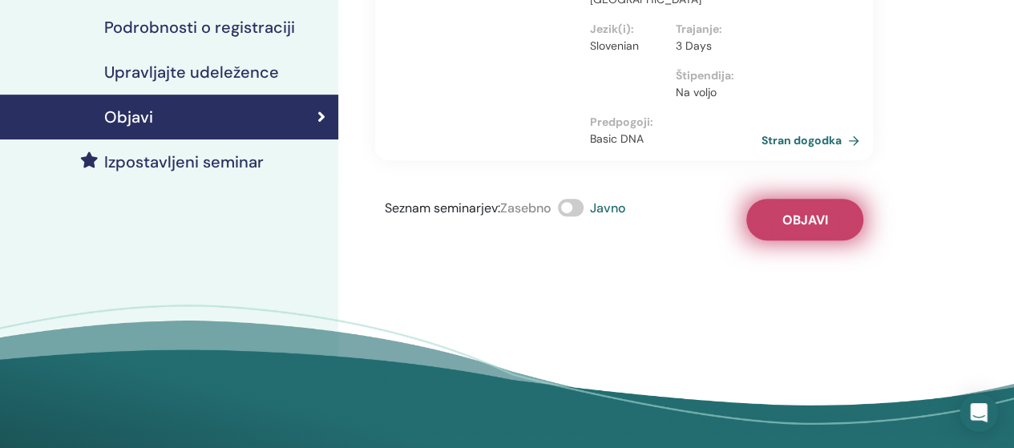
click at [819, 222] on span "Objavi" at bounding box center [804, 220] width 46 height 17
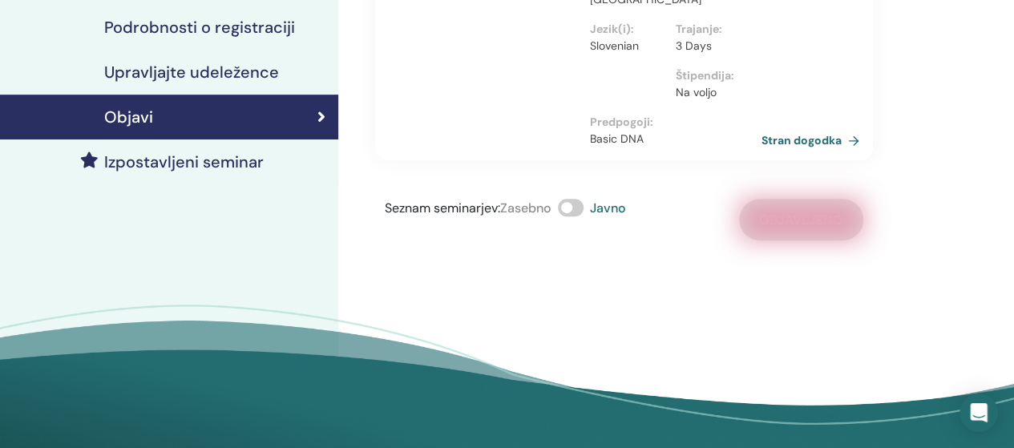
click at [213, 158] on h4 "Izpostavljeni seminar" at bounding box center [183, 161] width 159 height 19
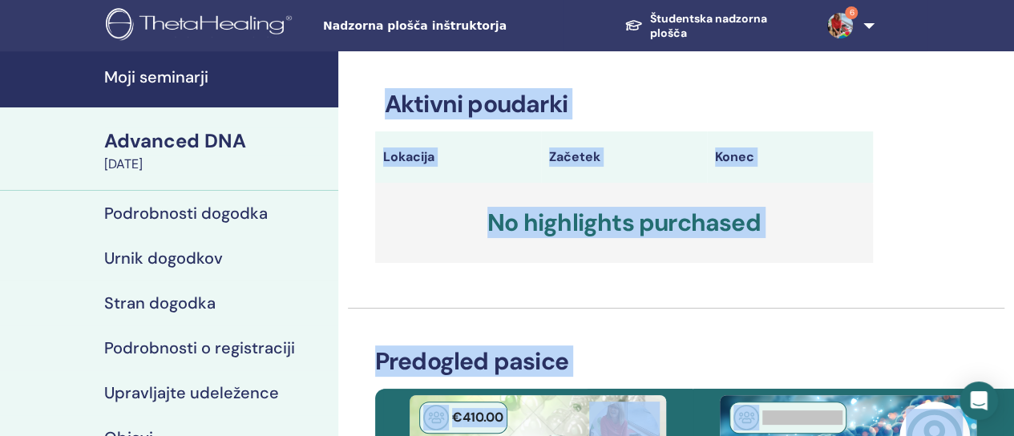
click at [200, 305] on h4 "Stran dogodka" at bounding box center [159, 302] width 111 height 19
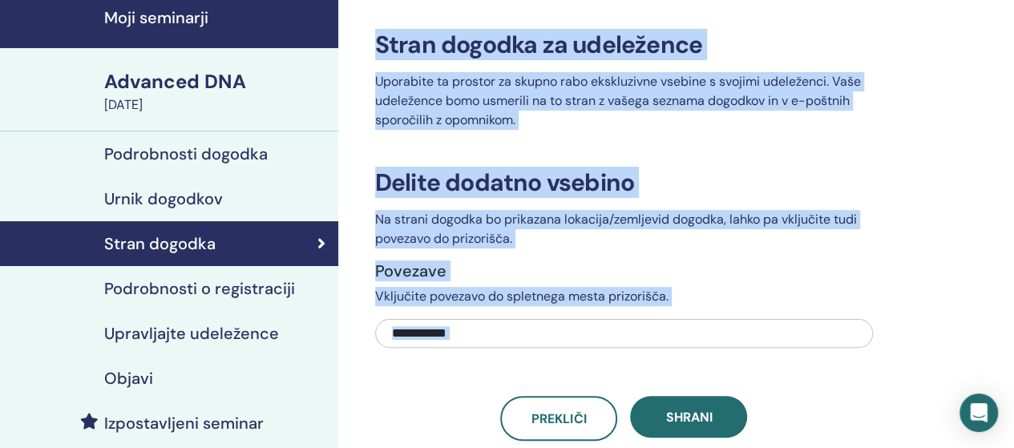
scroll to position [80, 0]
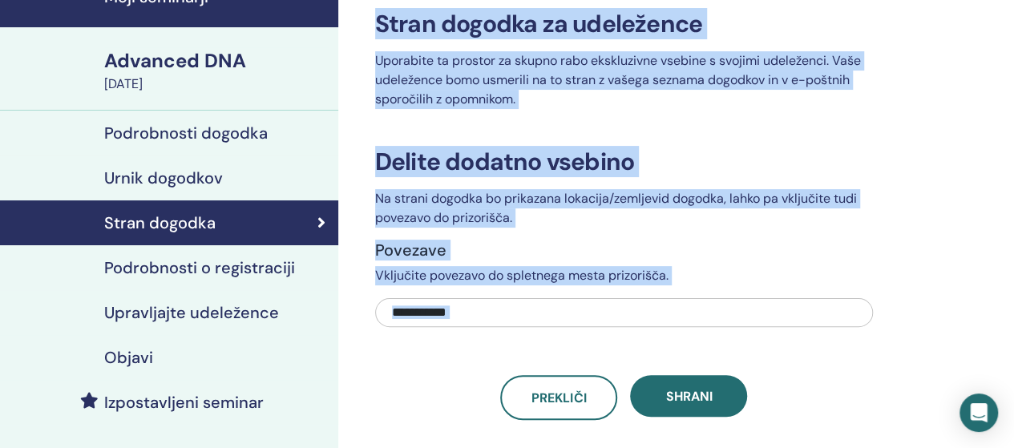
click at [481, 310] on input "text" at bounding box center [624, 312] width 498 height 29
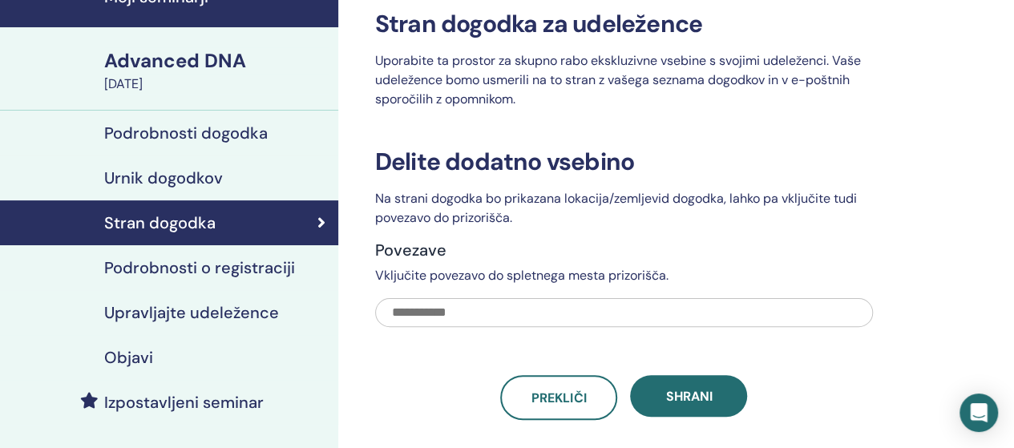
paste input "**********"
type input "**********"
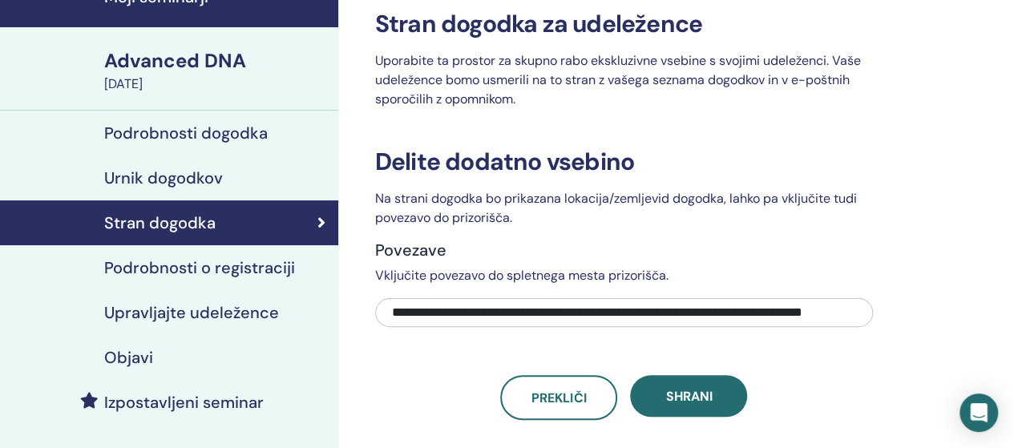
drag, startPoint x: 393, startPoint y: 312, endPoint x: 437, endPoint y: 131, distance: 185.6
click at [437, 131] on div "**********" at bounding box center [624, 215] width 498 height 410
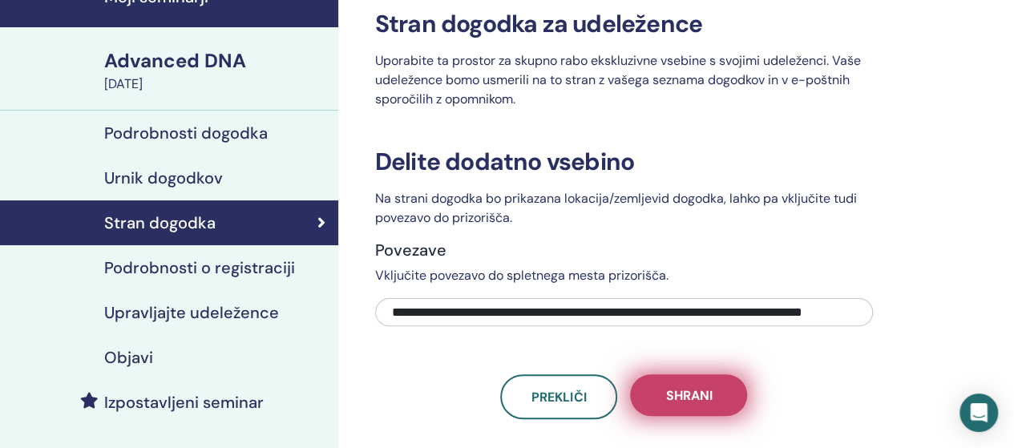
click at [702, 402] on span "Shrani" at bounding box center [688, 395] width 46 height 17
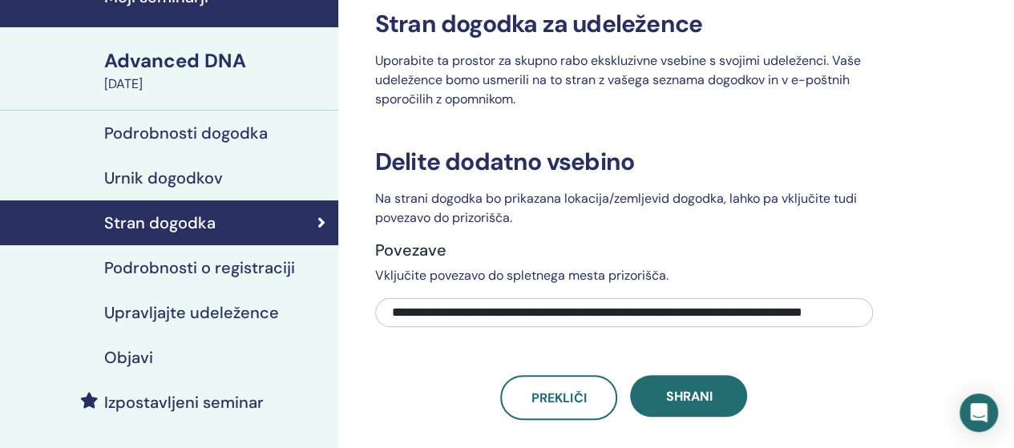
click at [133, 352] on h4 "Objavi" at bounding box center [128, 357] width 49 height 19
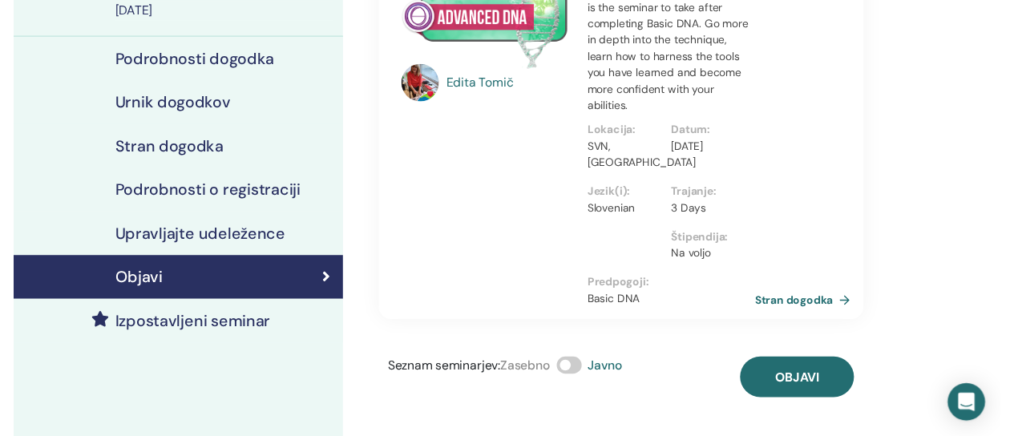
scroll to position [240, 0]
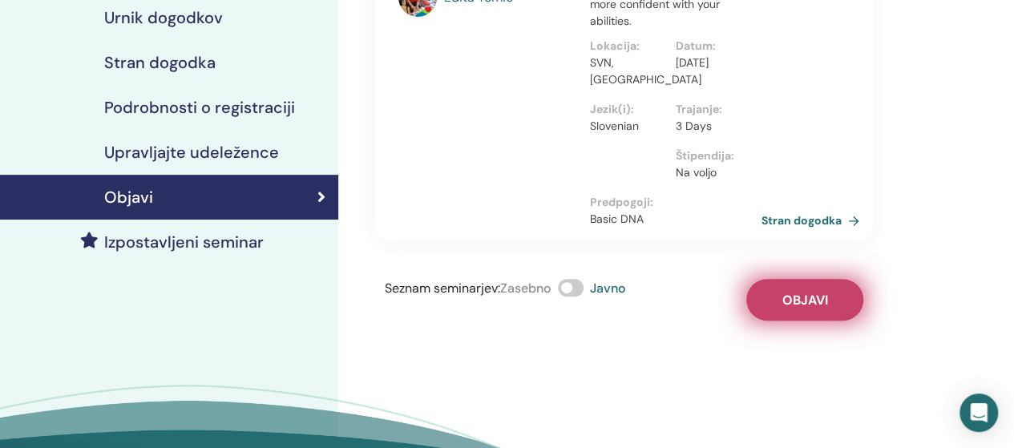
click at [810, 308] on button "Objavi" at bounding box center [804, 300] width 117 height 42
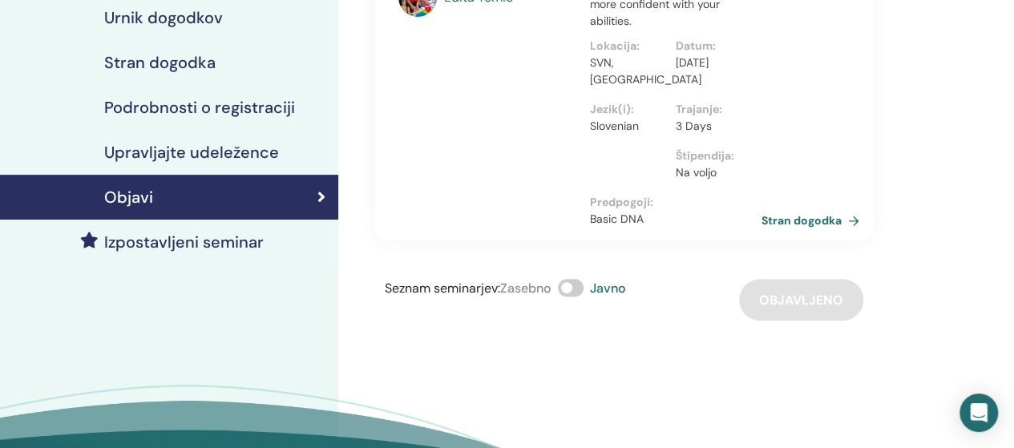
click at [216, 239] on h4 "Izpostavljeni seminar" at bounding box center [183, 241] width 159 height 19
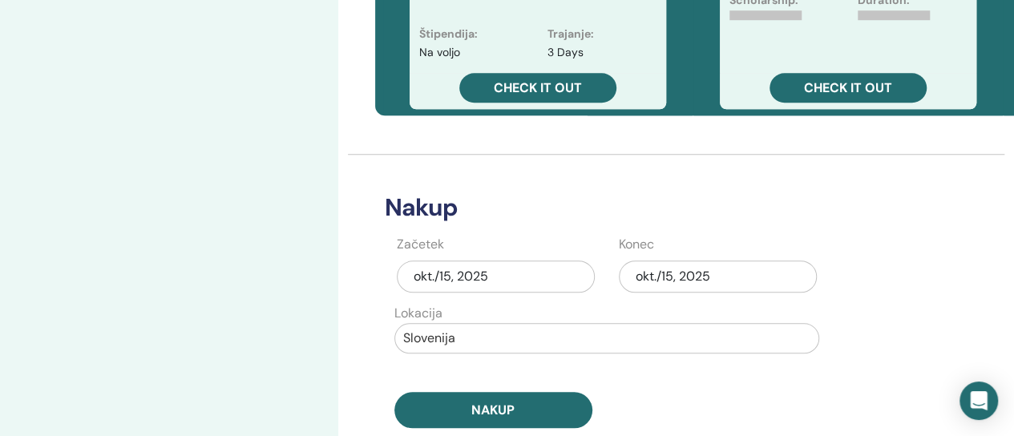
scroll to position [721, 0]
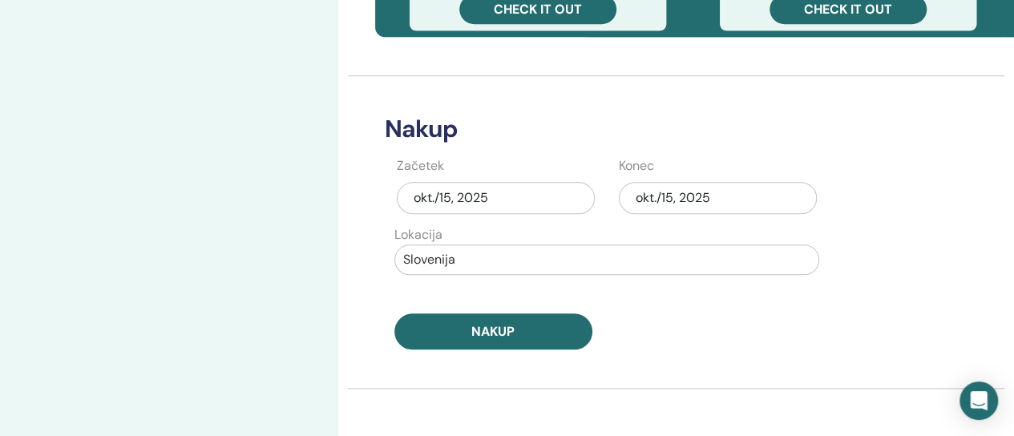
click at [710, 195] on div "okt./15, 2025" at bounding box center [718, 198] width 198 height 32
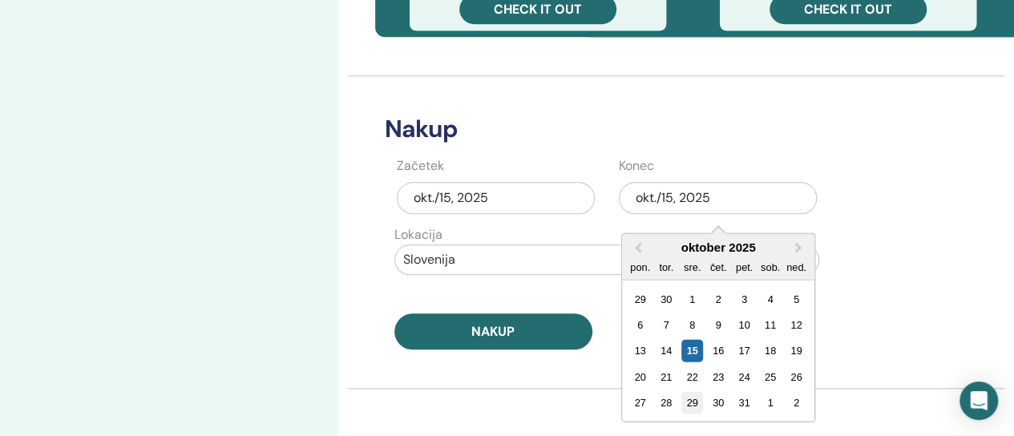
click at [691, 398] on div "29" at bounding box center [692, 403] width 22 height 22
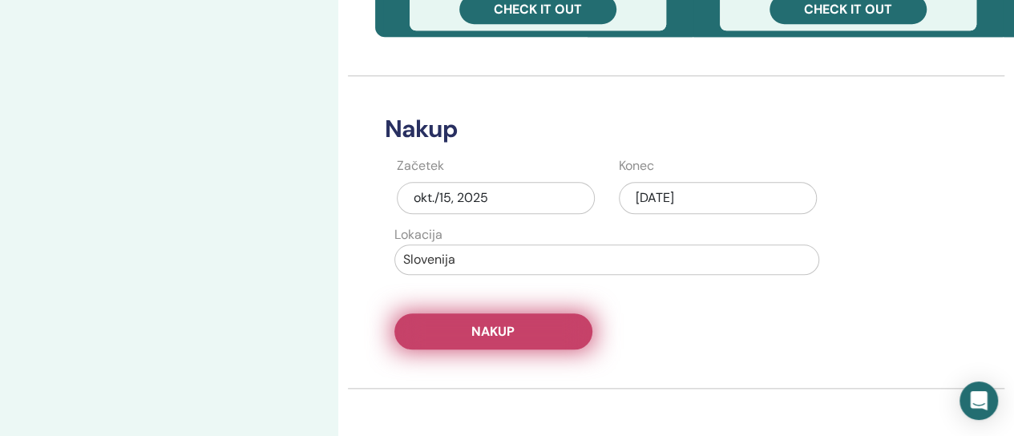
click at [540, 329] on button "Nakup" at bounding box center [493, 331] width 198 height 36
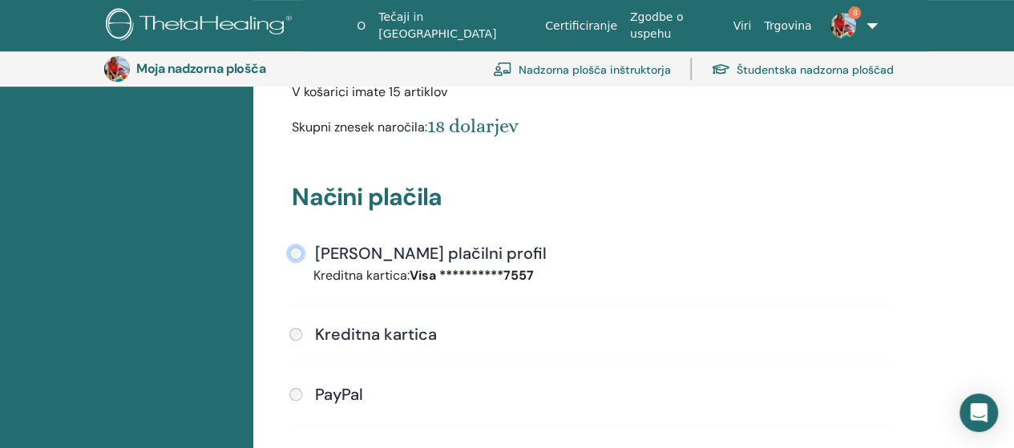
scroll to position [596, 0]
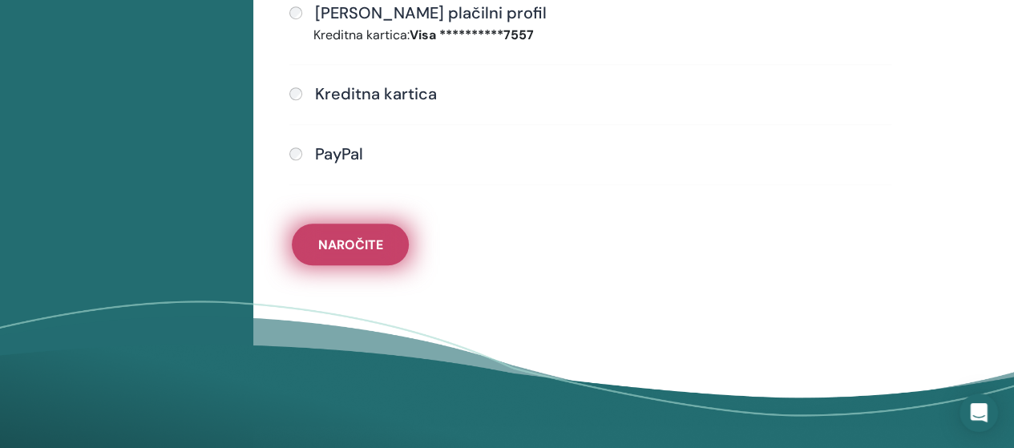
click at [357, 251] on button "Naročite" at bounding box center [350, 245] width 117 height 42
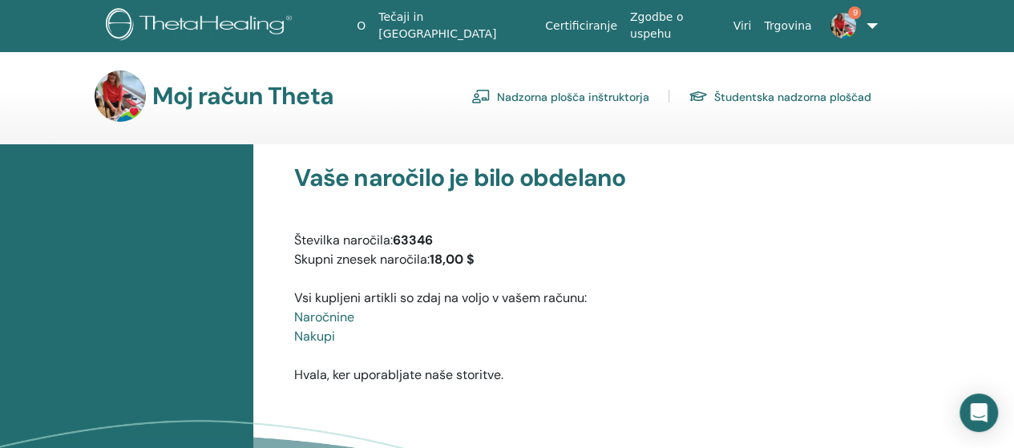
click at [603, 96] on font "Nadzorna plošča inštruktorja" at bounding box center [573, 97] width 152 height 14
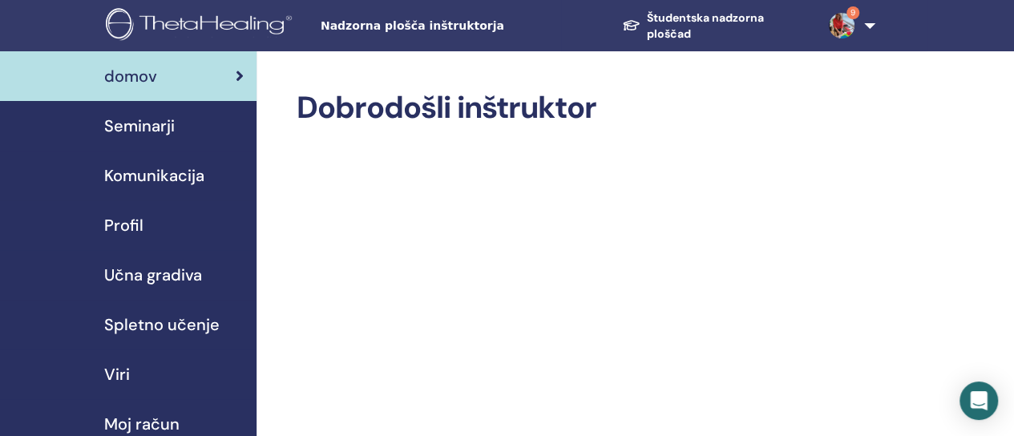
click at [157, 121] on font "Seminarji" at bounding box center [139, 125] width 71 height 21
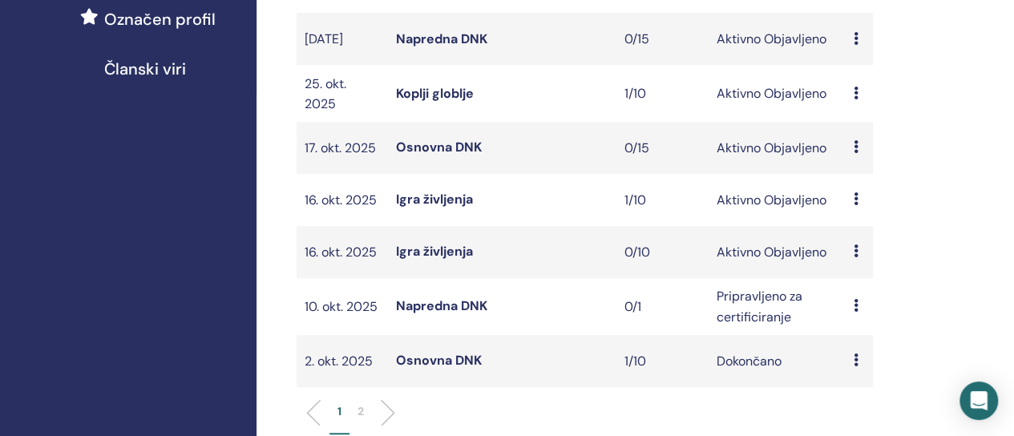
scroll to position [641, 0]
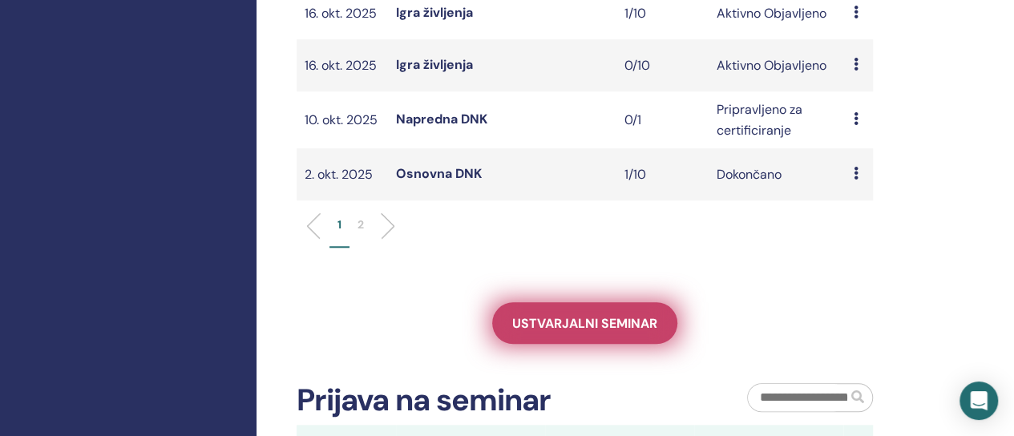
click at [595, 332] on font "Ustvarjalni seminar" at bounding box center [584, 323] width 145 height 17
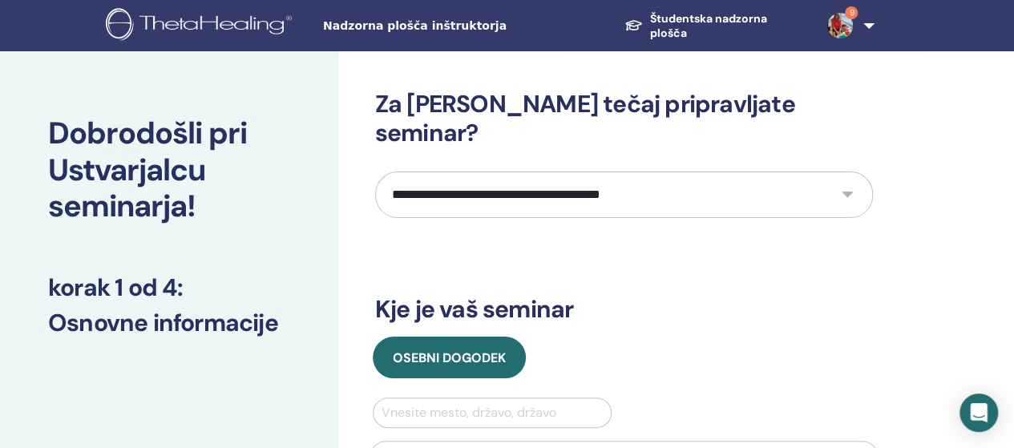
click at [848, 171] on select "**********" at bounding box center [624, 194] width 498 height 46
select select "**"
click at [375, 171] on select "**********" at bounding box center [624, 194] width 498 height 46
click at [426, 401] on div at bounding box center [492, 412] width 222 height 22
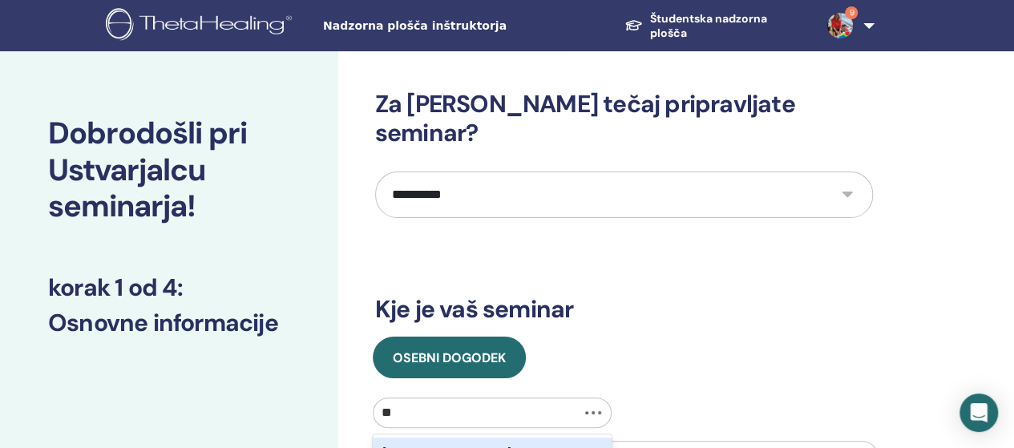
type input "***"
click at [424, 437] on div "Slovenija" at bounding box center [493, 453] width 240 height 32
click at [424, 441] on input "text" at bounding box center [623, 456] width 507 height 30
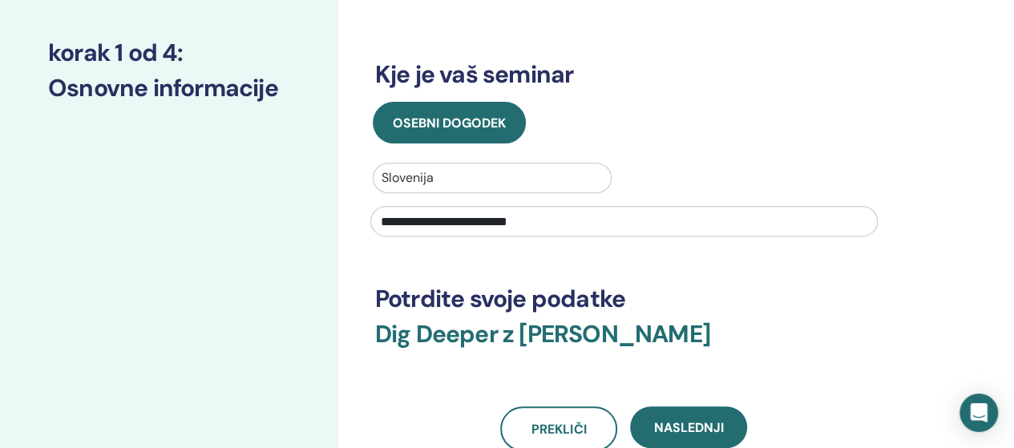
scroll to position [240, 0]
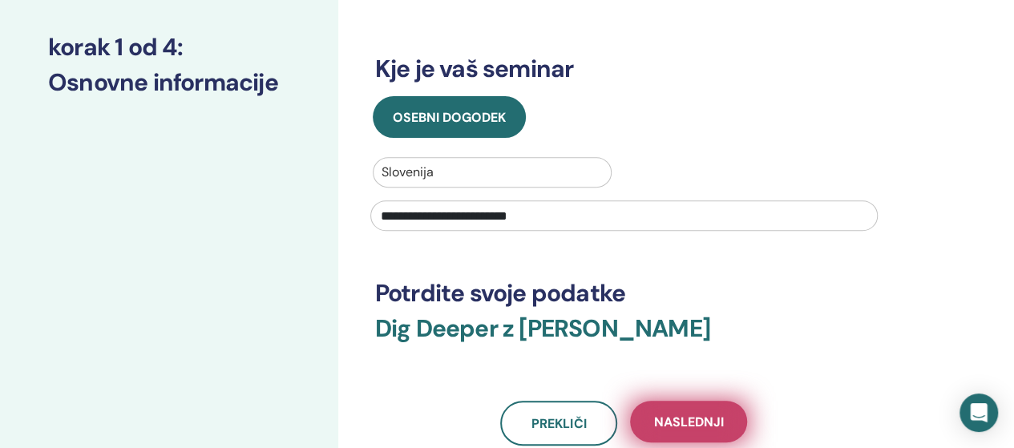
type input "**********"
click at [705, 413] on span "Naslednji" at bounding box center [689, 421] width 70 height 17
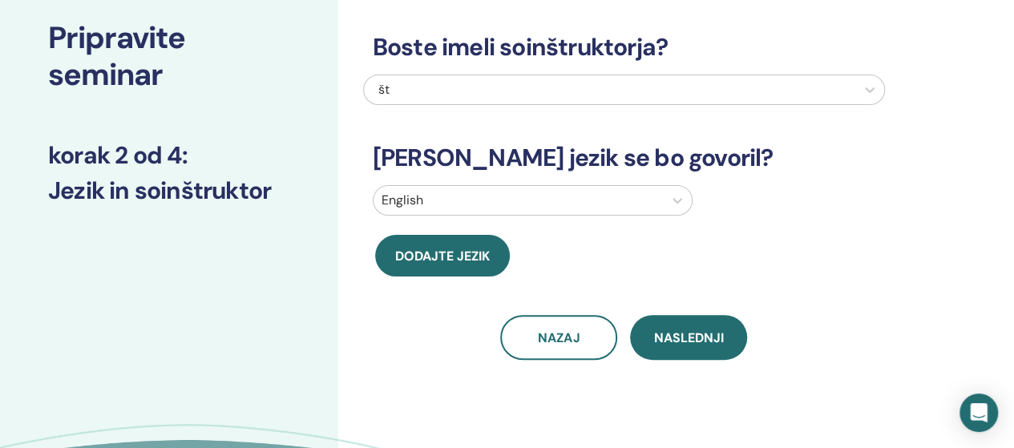
scroll to position [0, 0]
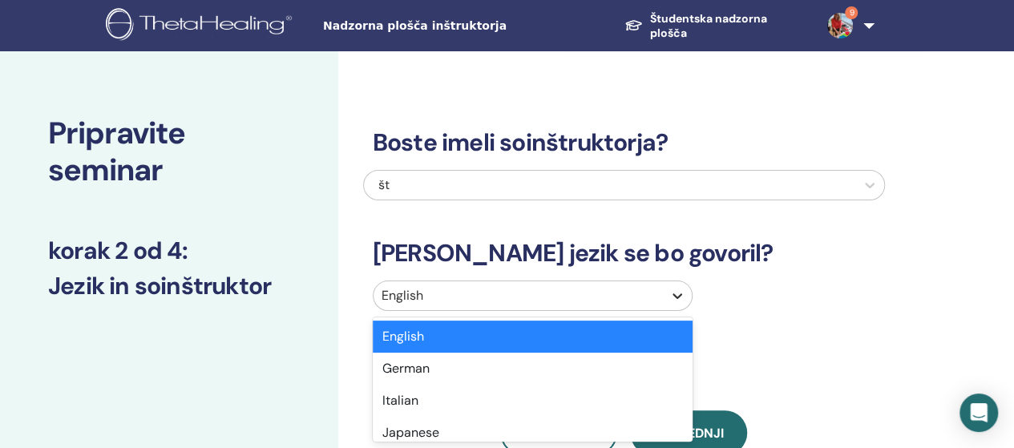
click at [680, 299] on icon at bounding box center [677, 296] width 16 height 16
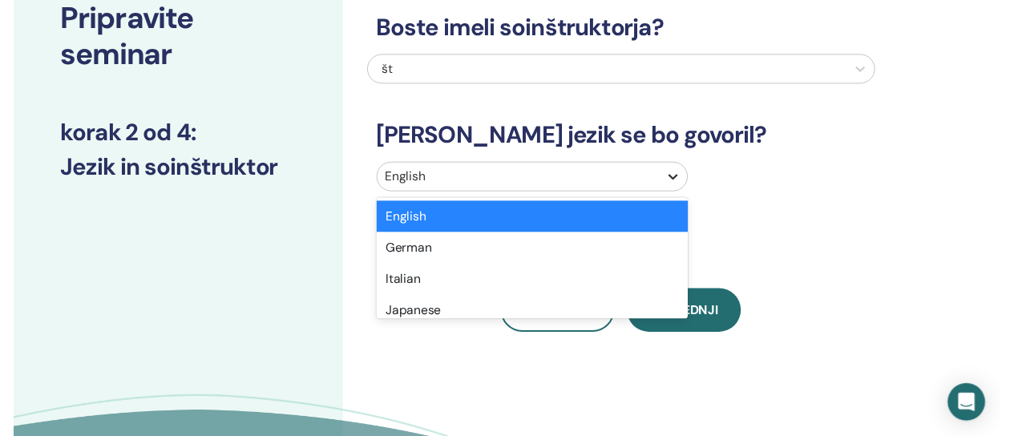
scroll to position [116, 0]
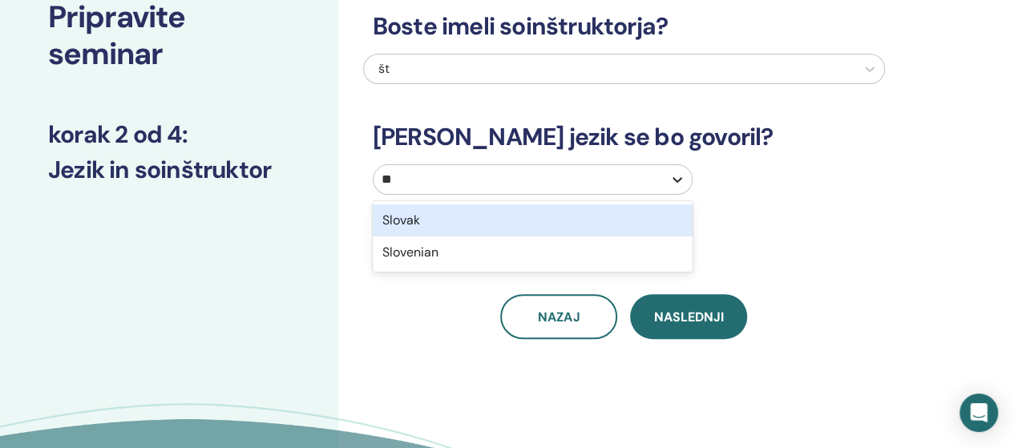
type input "***"
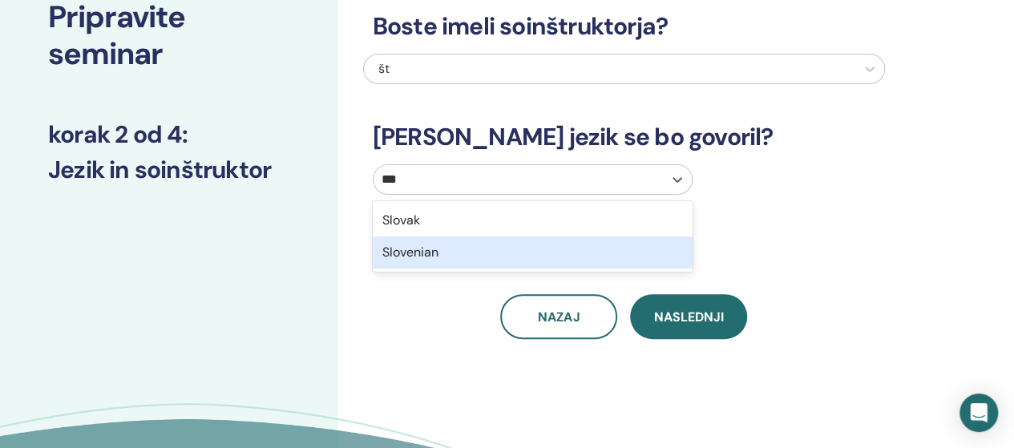
click at [414, 251] on div "Slovenian" at bounding box center [533, 252] width 320 height 32
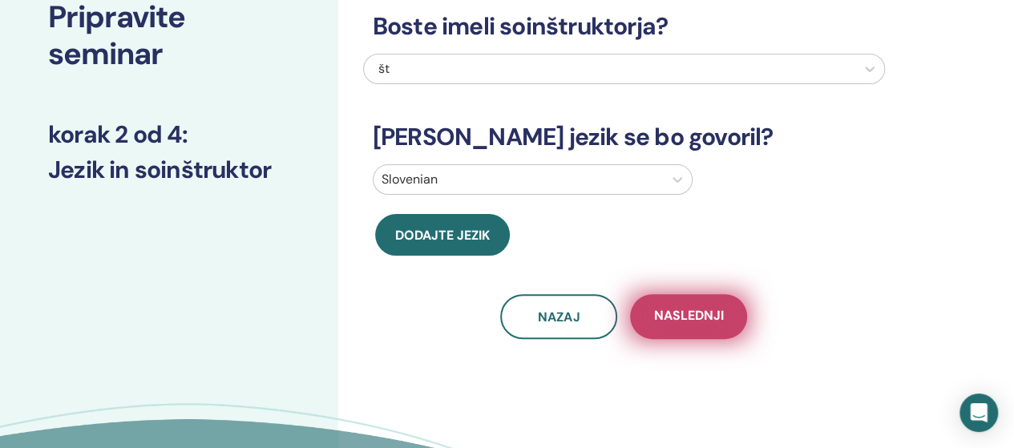
click at [696, 316] on span "Naslednji" at bounding box center [689, 317] width 70 height 20
click at [696, 316] on div "Boste imeli soinštruktorja? št Kateri jezik se bo govoril? Slovenian Dodajte je…" at bounding box center [624, 156] width 498 height 365
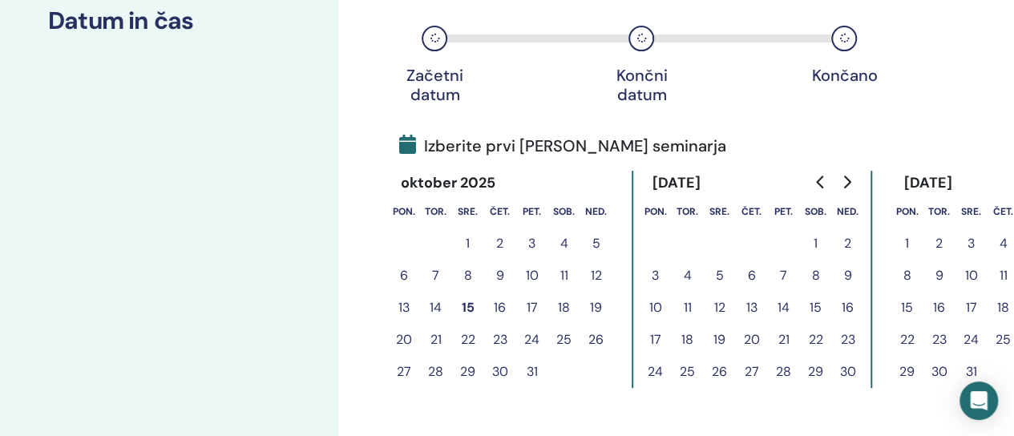
scroll to position [276, 0]
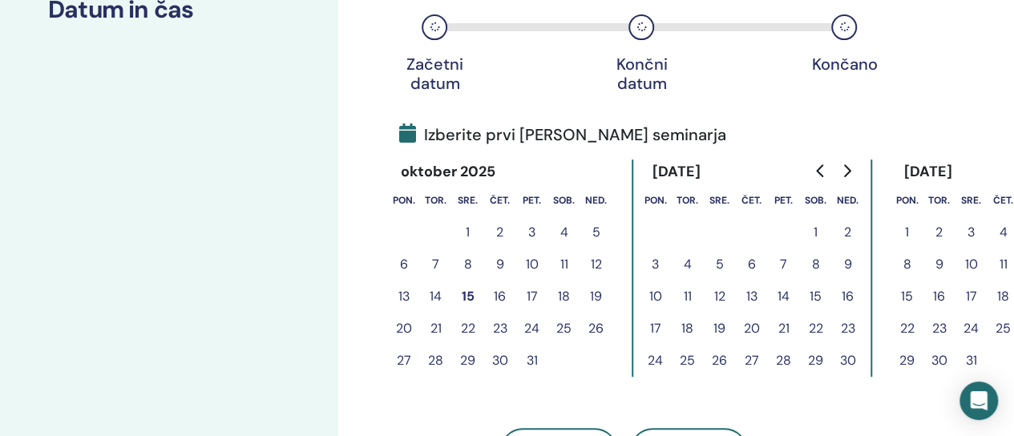
click at [847, 174] on icon "Go to next month" at bounding box center [846, 170] width 13 height 13
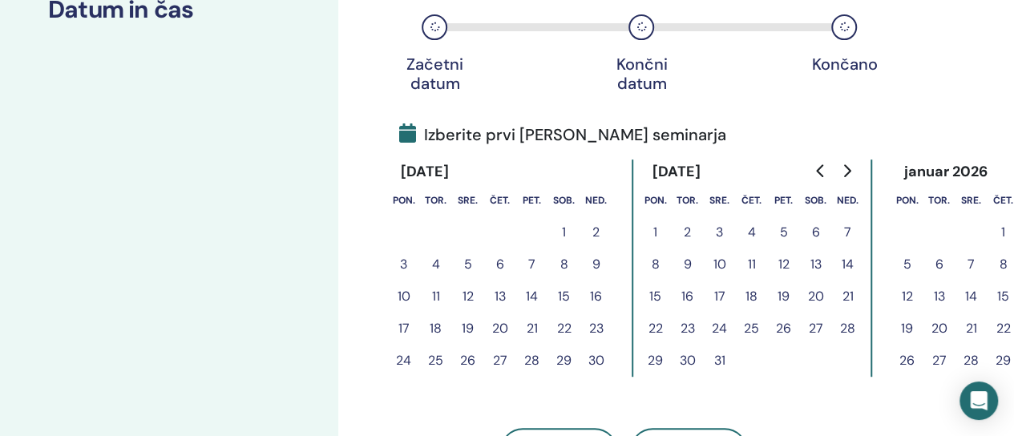
click at [788, 262] on button "12" at bounding box center [784, 264] width 32 height 32
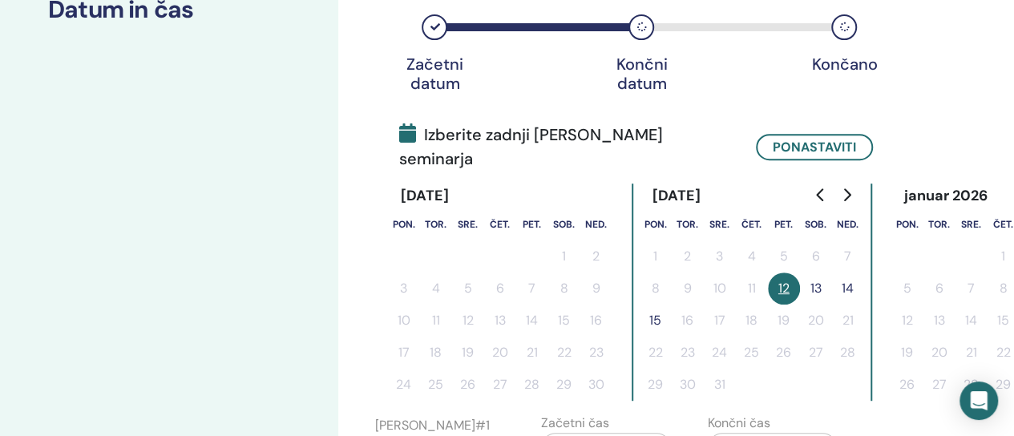
click at [816, 272] on button "13" at bounding box center [816, 288] width 32 height 32
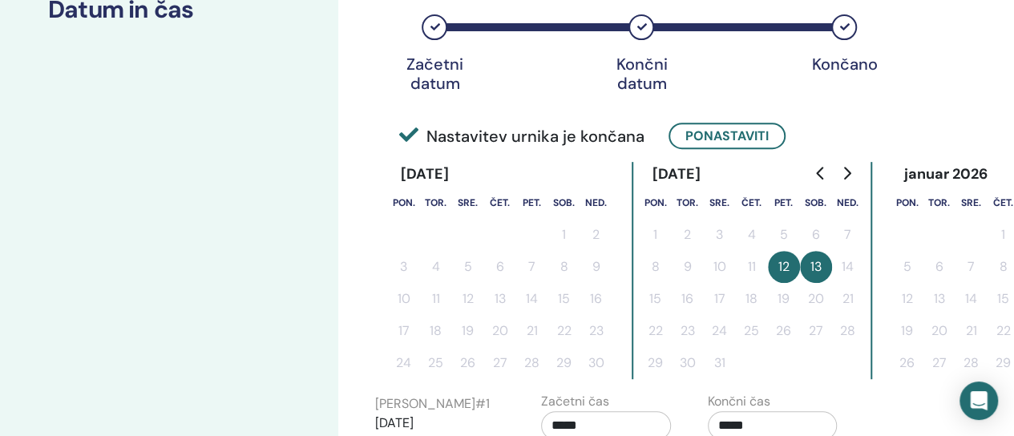
click at [780, 260] on button "12" at bounding box center [784, 267] width 32 height 32
click at [434, 28] on icon at bounding box center [434, 27] width 10 height 10
click at [779, 264] on button "12" at bounding box center [784, 267] width 32 height 32
drag, startPoint x: 782, startPoint y: 263, endPoint x: 798, endPoint y: 256, distance: 17.6
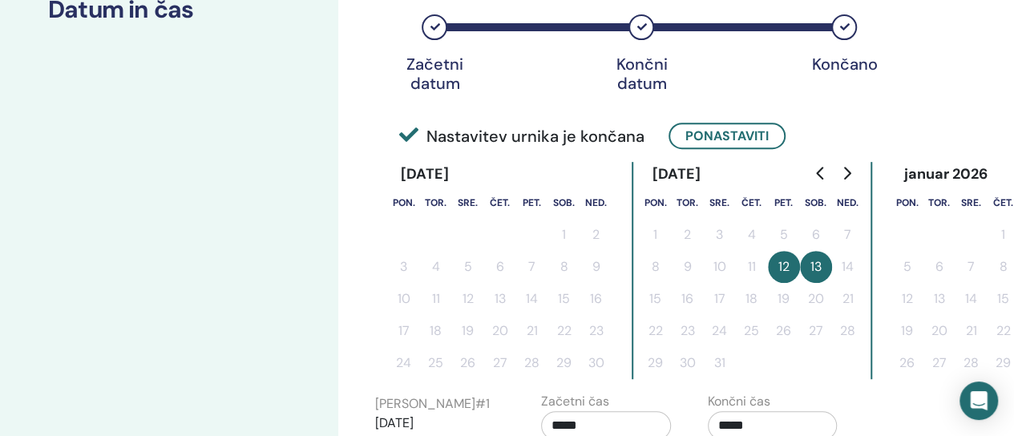
click at [783, 263] on button "12" at bounding box center [784, 267] width 32 height 32
click at [798, 256] on td "12" at bounding box center [784, 267] width 32 height 32
click at [814, 267] on button "13" at bounding box center [816, 267] width 32 height 32
click at [434, 26] on icon at bounding box center [434, 27] width 10 height 10
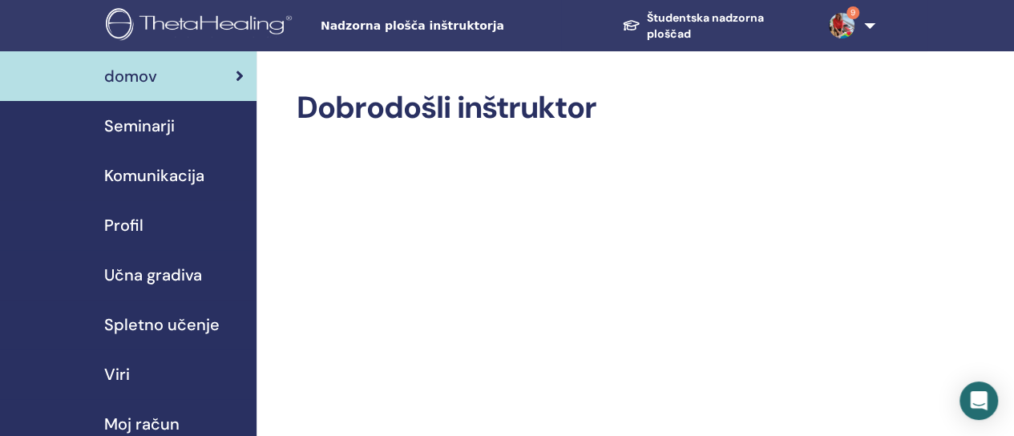
click at [159, 131] on font "Seminarji" at bounding box center [139, 125] width 71 height 21
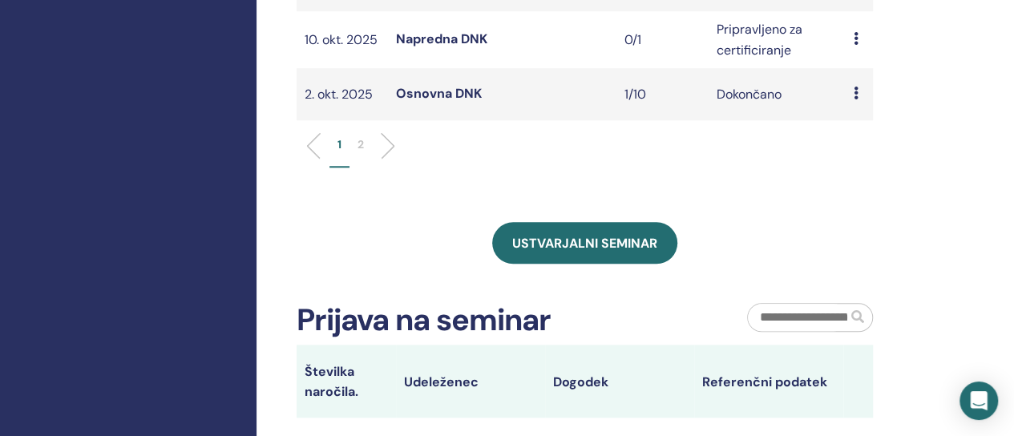
scroll to position [801, 0]
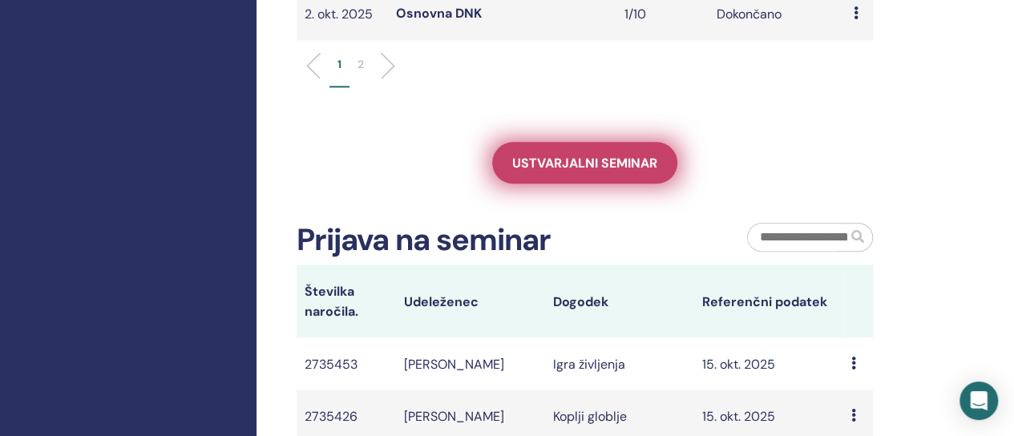
click at [575, 171] on font "Ustvarjalni seminar" at bounding box center [584, 163] width 145 height 17
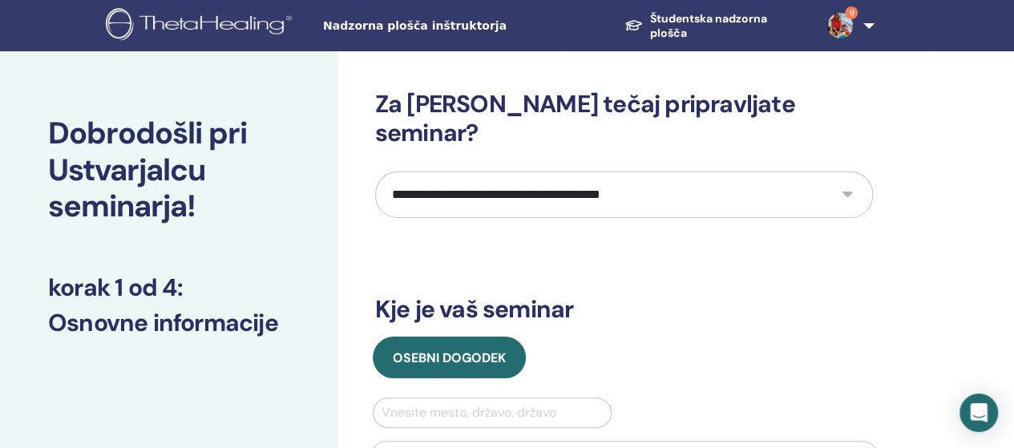
click at [847, 171] on select "**********" at bounding box center [624, 194] width 498 height 46
click at [845, 171] on select "**********" at bounding box center [624, 194] width 498 height 46
select select "**"
click at [375, 171] on select "**********" at bounding box center [624, 194] width 498 height 46
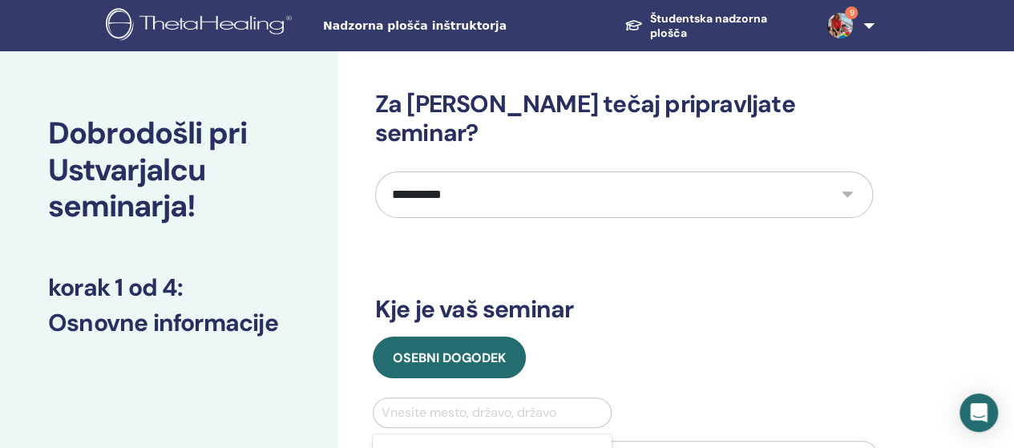
click at [430, 401] on div at bounding box center [492, 412] width 222 height 22
type input "***"
click at [420, 437] on div "Slovenija" at bounding box center [493, 453] width 240 height 32
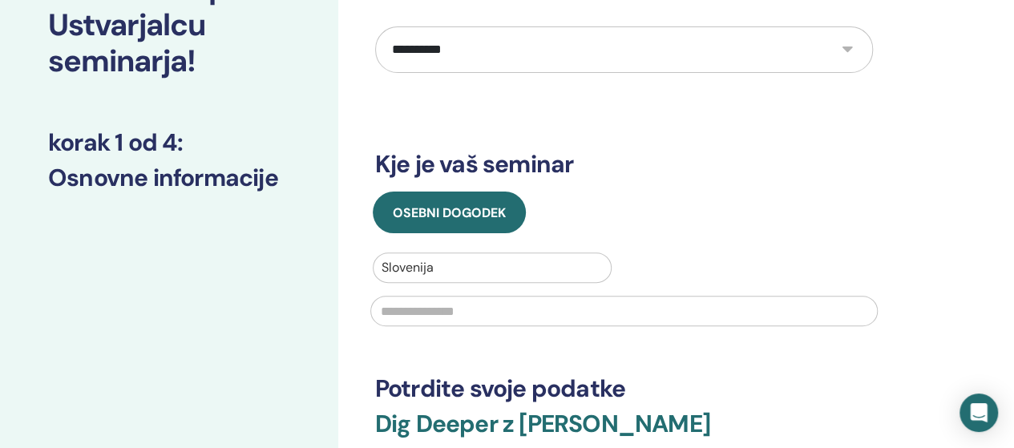
scroll to position [160, 0]
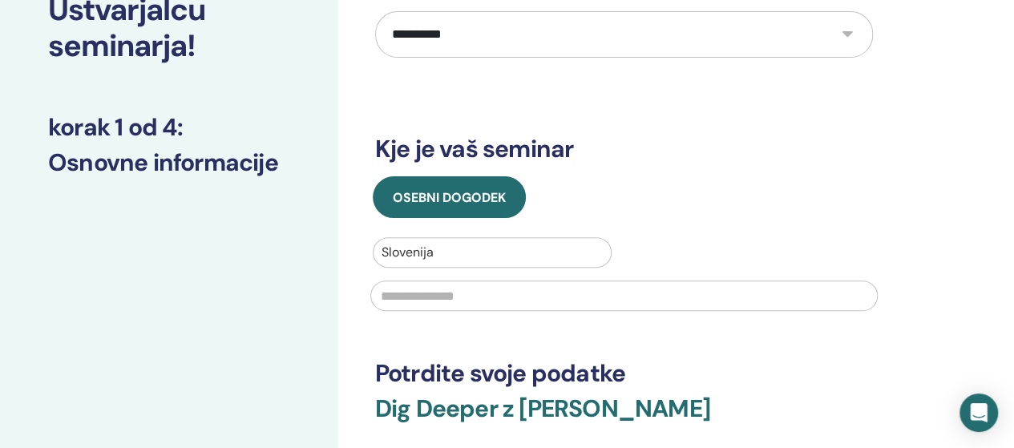
click at [439, 280] on input "text" at bounding box center [623, 295] width 507 height 30
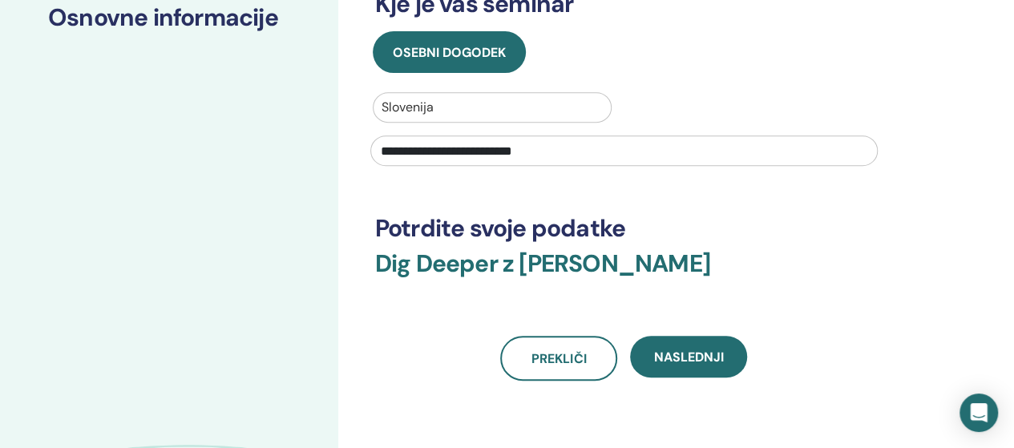
scroll to position [401, 0]
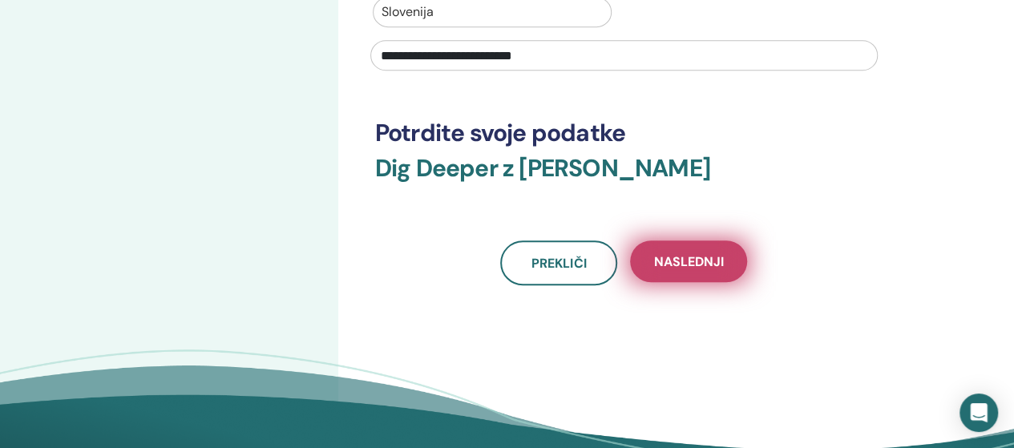
type input "**********"
click at [700, 253] on span "Naslednji" at bounding box center [689, 261] width 70 height 17
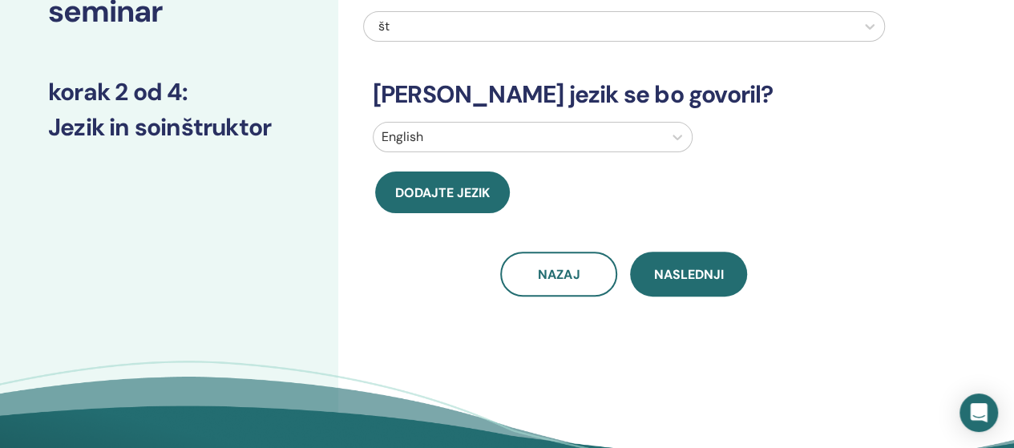
scroll to position [0, 0]
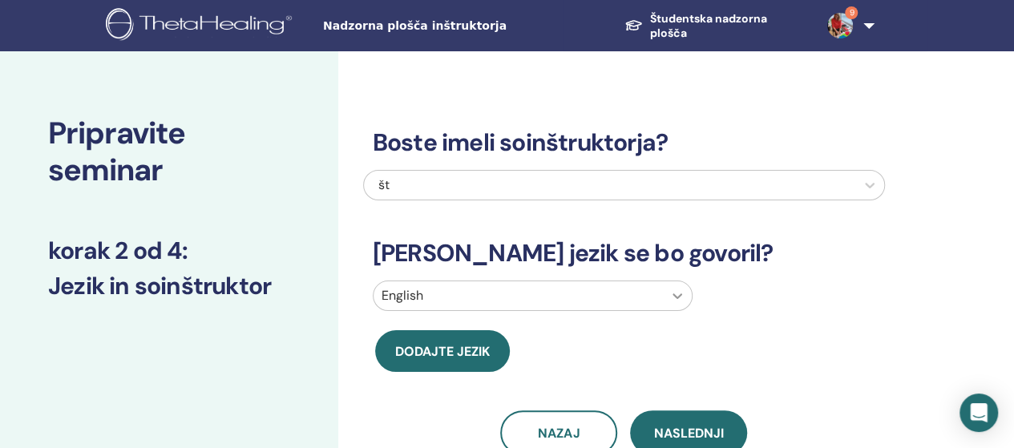
click at [679, 300] on icon at bounding box center [677, 296] width 16 height 16
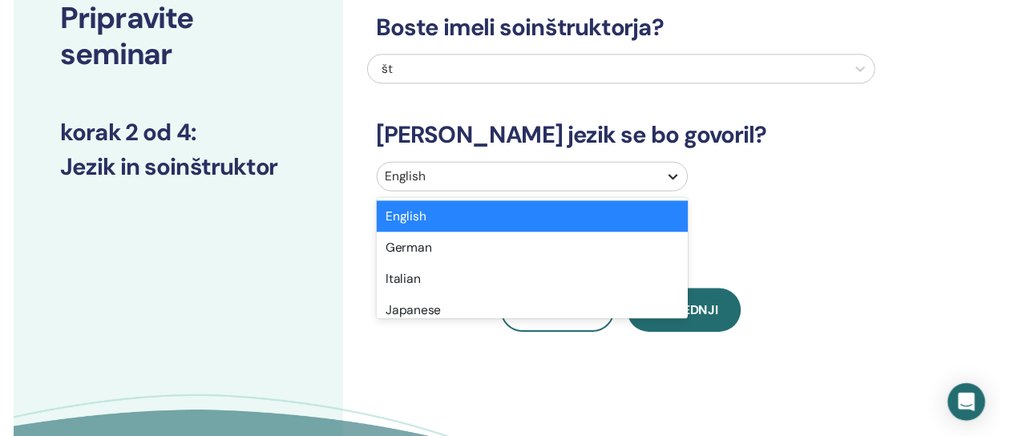
scroll to position [116, 0]
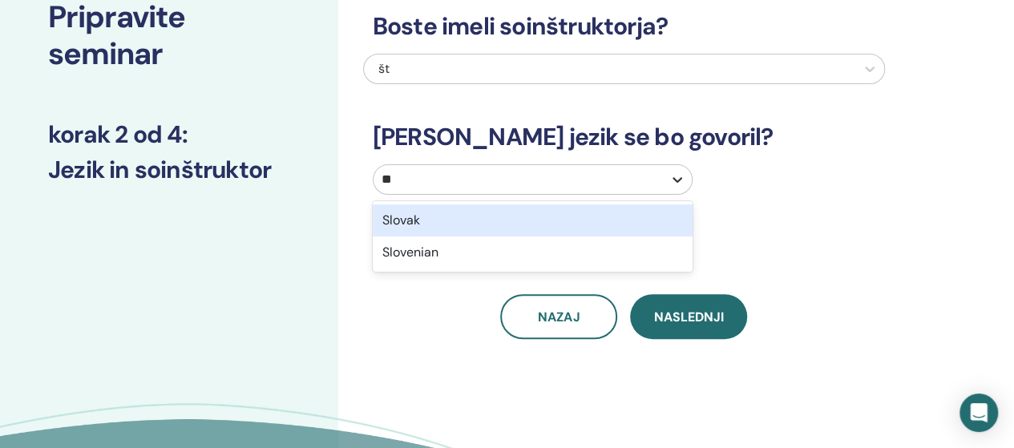
type input "***"
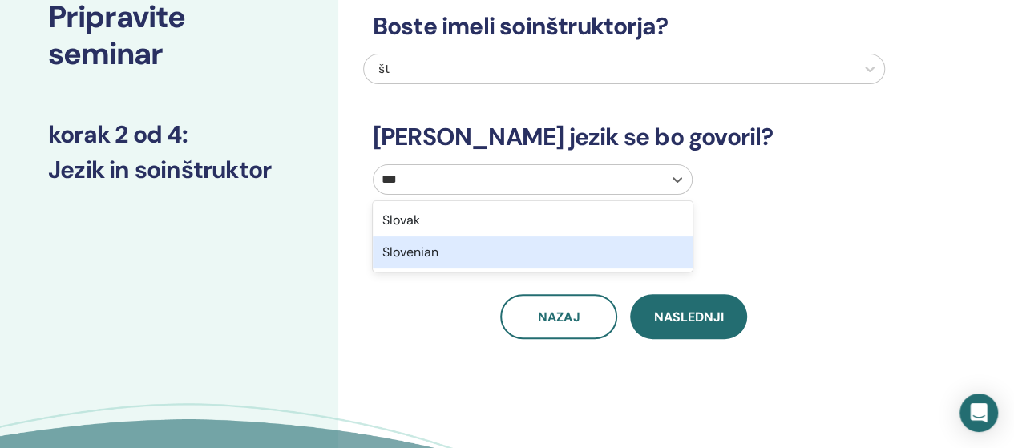
click at [408, 256] on div "Slovenian" at bounding box center [533, 252] width 320 height 32
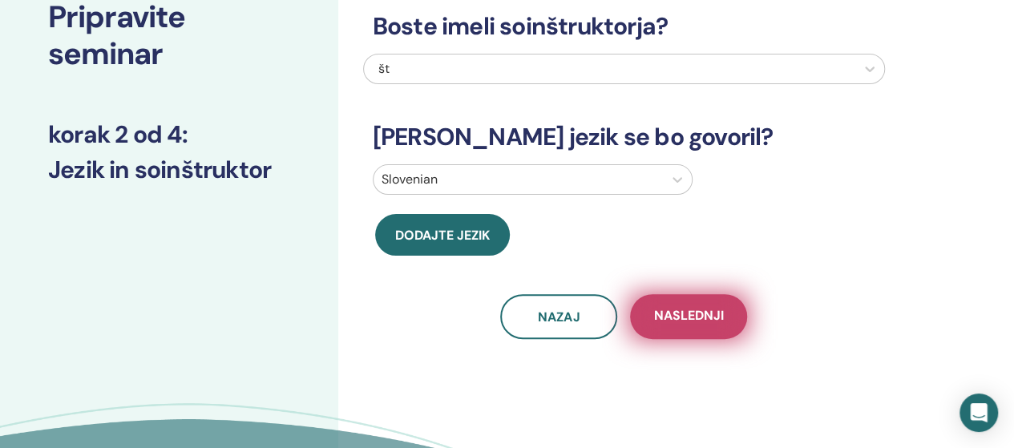
click at [681, 317] on span "Naslednji" at bounding box center [689, 317] width 70 height 20
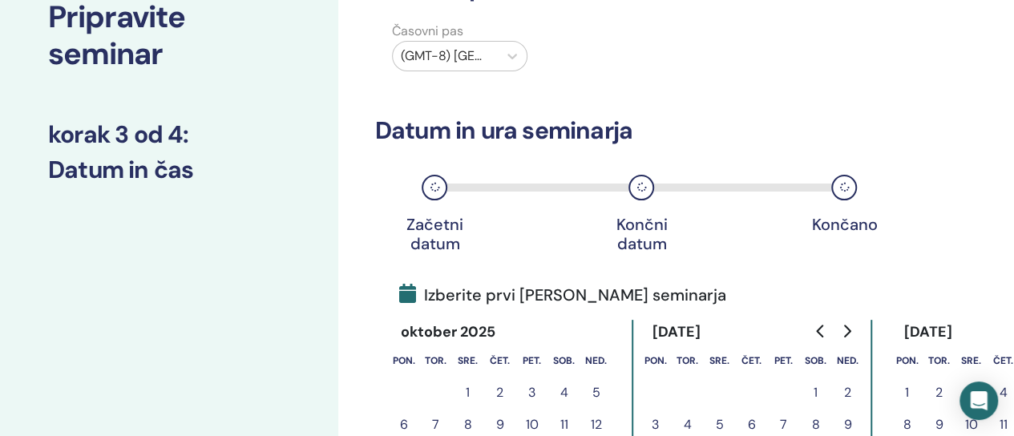
click at [843, 331] on icon "Go to next month" at bounding box center [846, 331] width 13 height 13
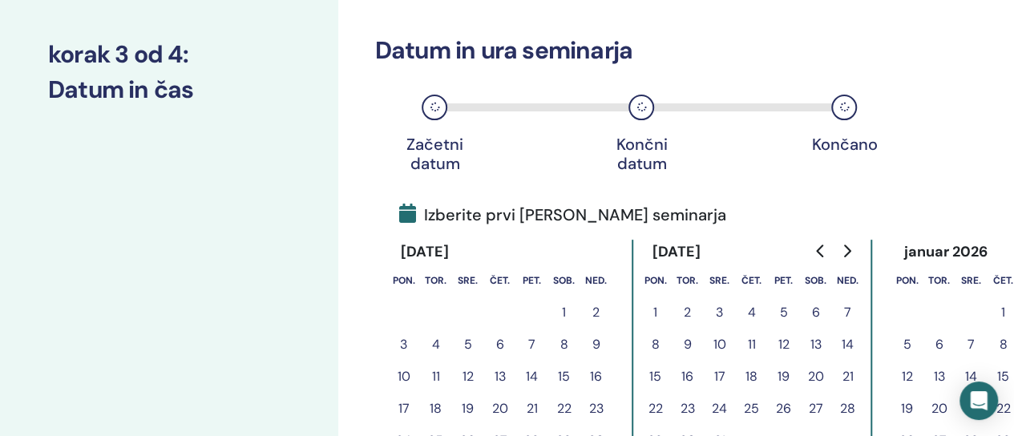
click at [814, 341] on button "13" at bounding box center [816, 345] width 32 height 32
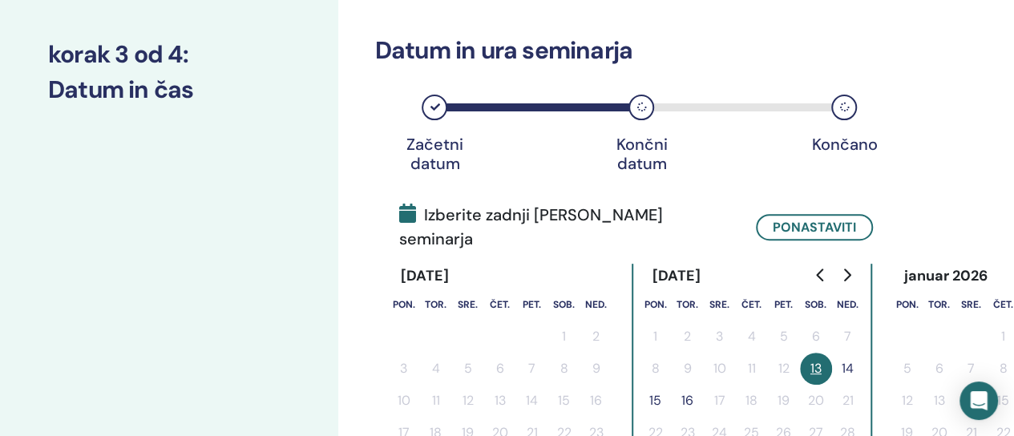
click at [850, 353] on button "14" at bounding box center [848, 369] width 32 height 32
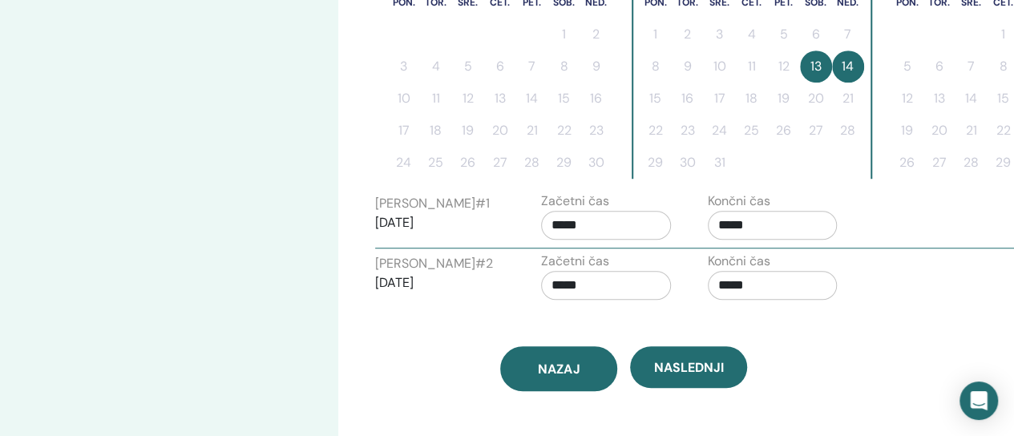
scroll to position [517, 0]
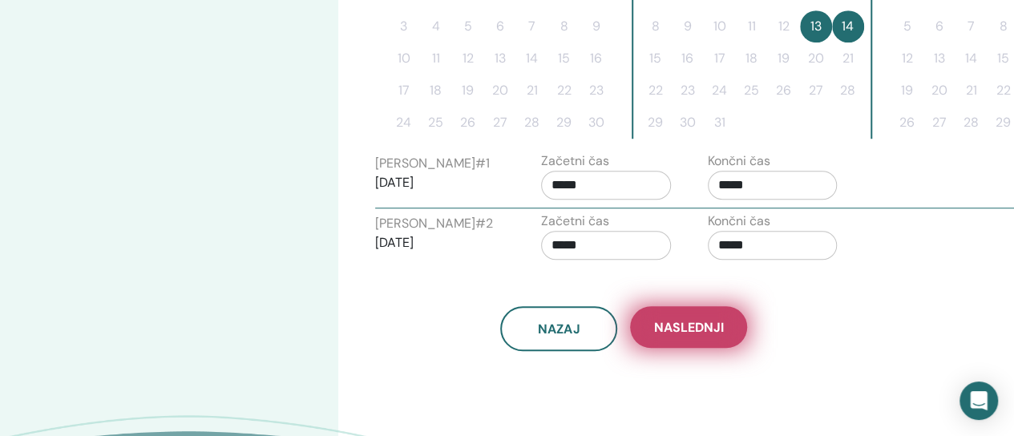
click at [691, 331] on span "Naslednji" at bounding box center [689, 327] width 70 height 17
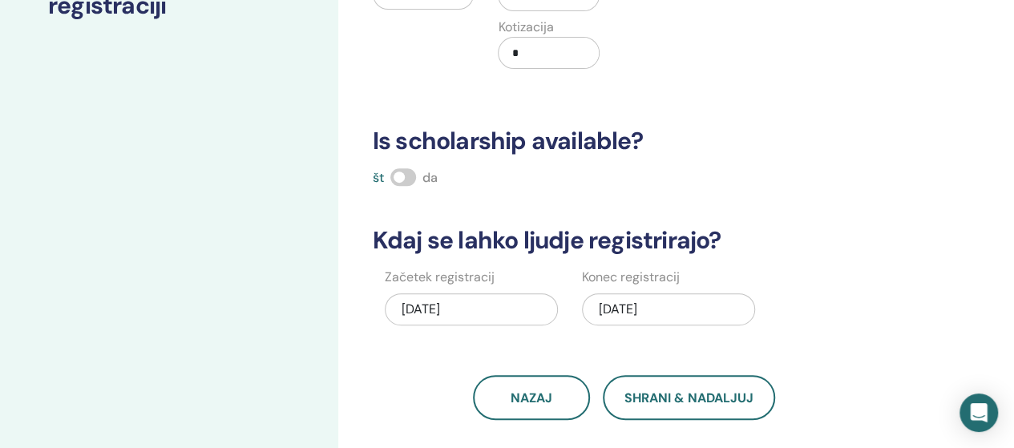
scroll to position [36, 0]
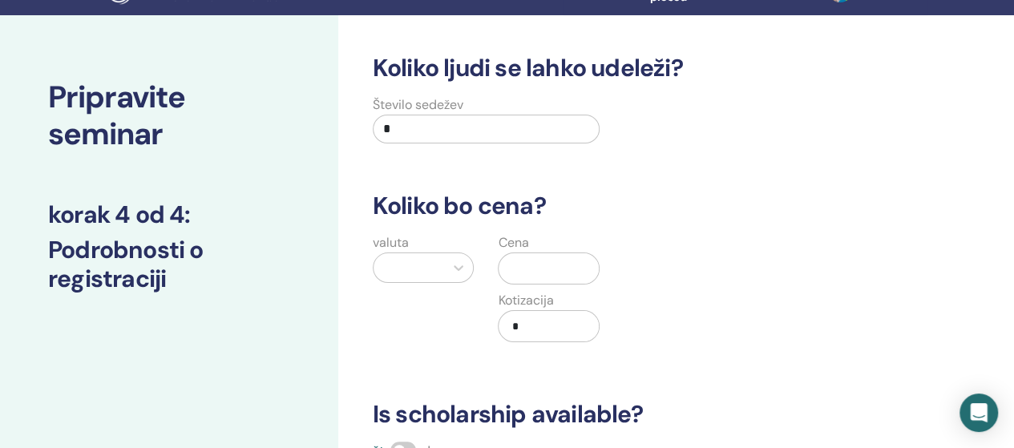
click at [414, 126] on input "*" at bounding box center [487, 129] width 228 height 29
type input "**"
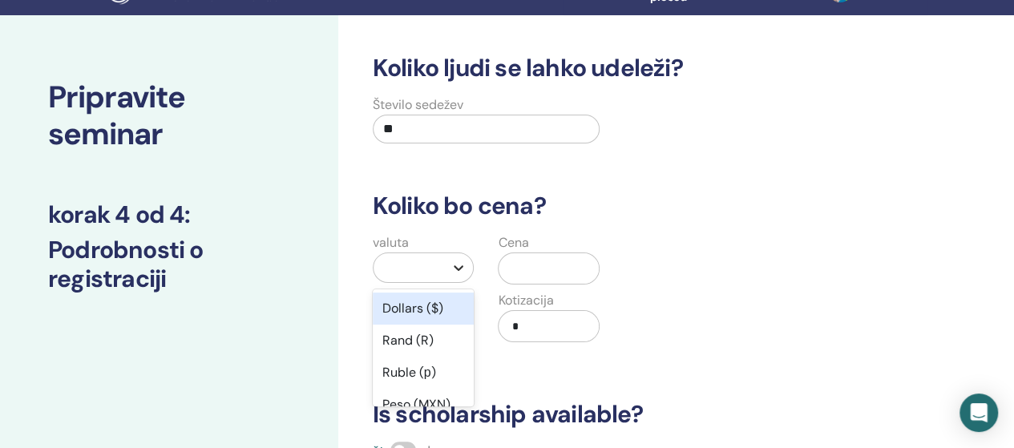
click at [462, 268] on icon at bounding box center [458, 268] width 16 height 16
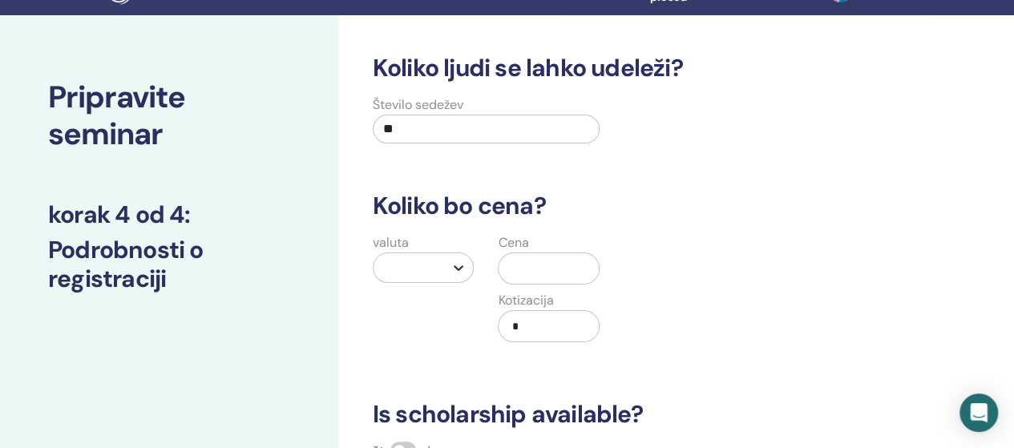
scroll to position [123, 0]
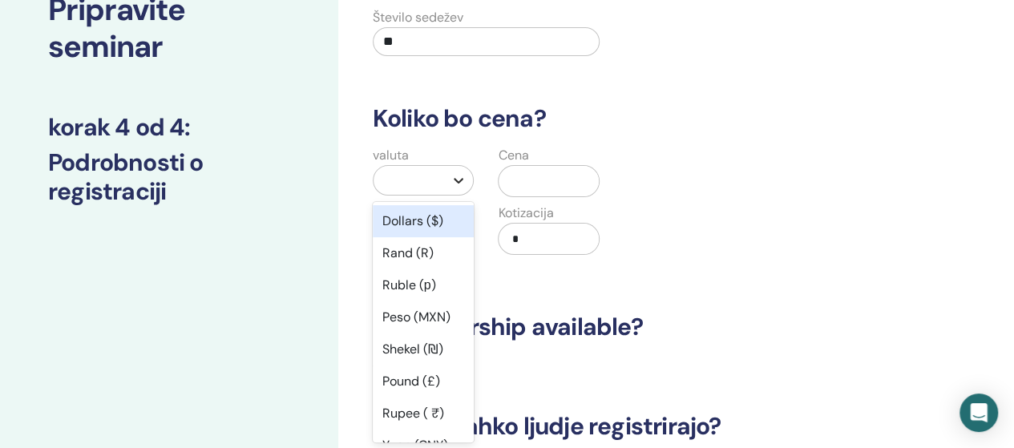
click at [459, 179] on icon at bounding box center [458, 180] width 16 height 16
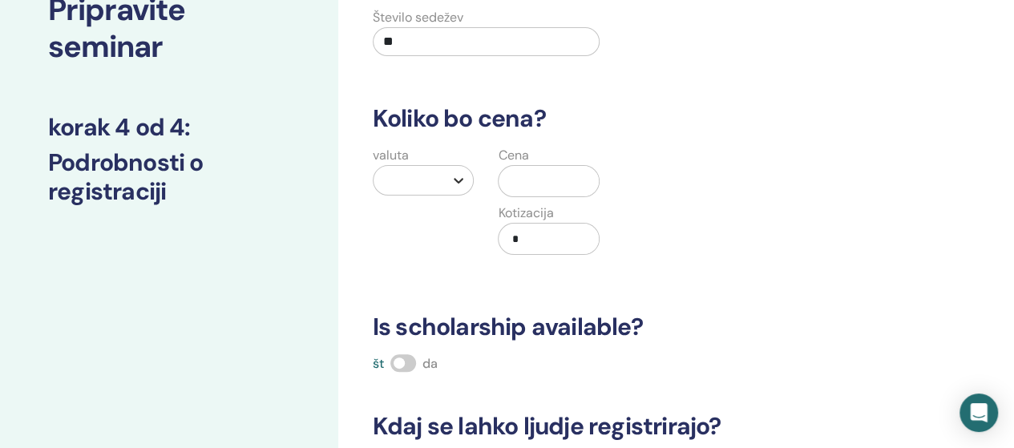
click at [459, 179] on icon at bounding box center [458, 180] width 16 height 16
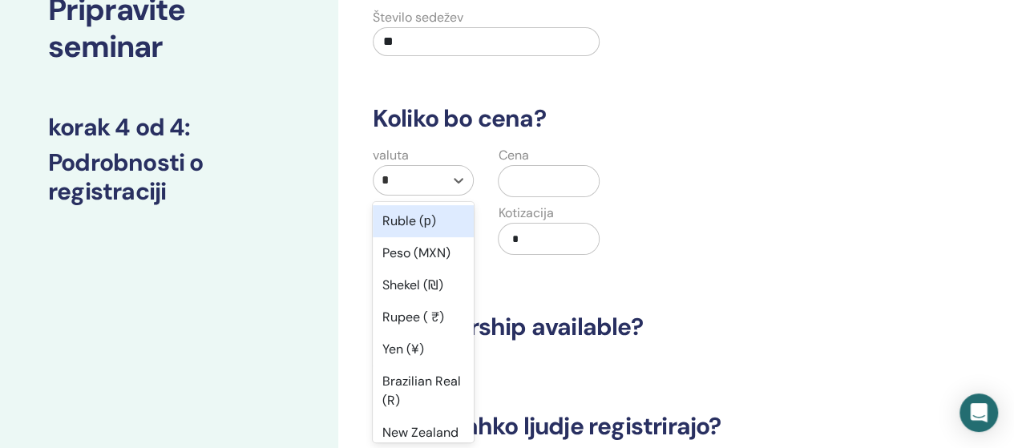
type input "**"
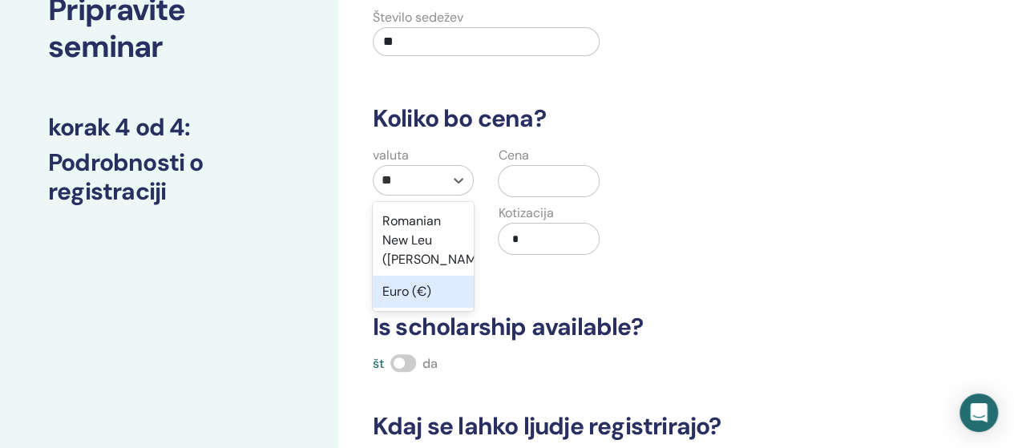
click at [407, 288] on div "Euro (€)" at bounding box center [424, 292] width 102 height 32
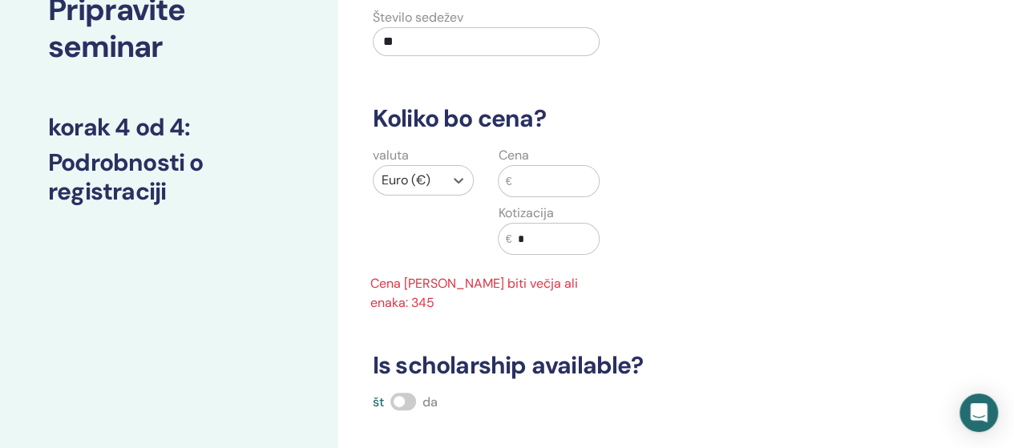
click at [538, 174] on input "text" at bounding box center [554, 181] width 87 height 30
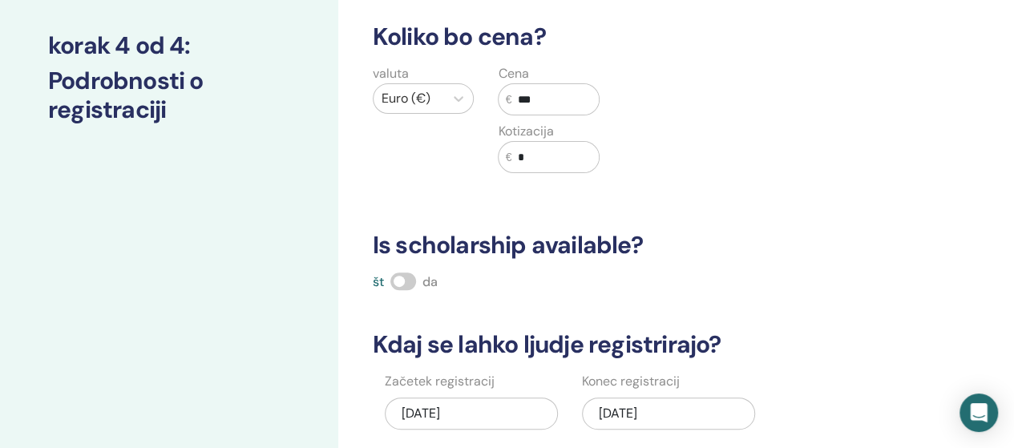
scroll to position [284, 0]
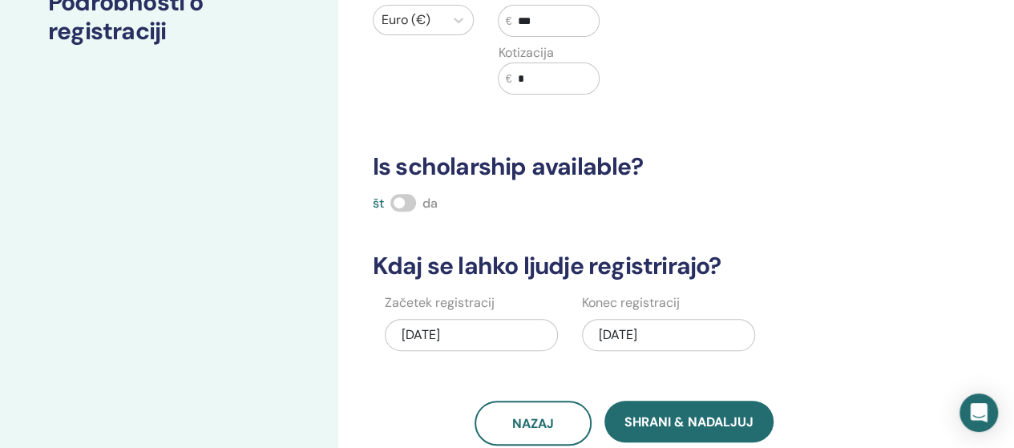
type input "***"
click at [401, 200] on span at bounding box center [403, 203] width 26 height 18
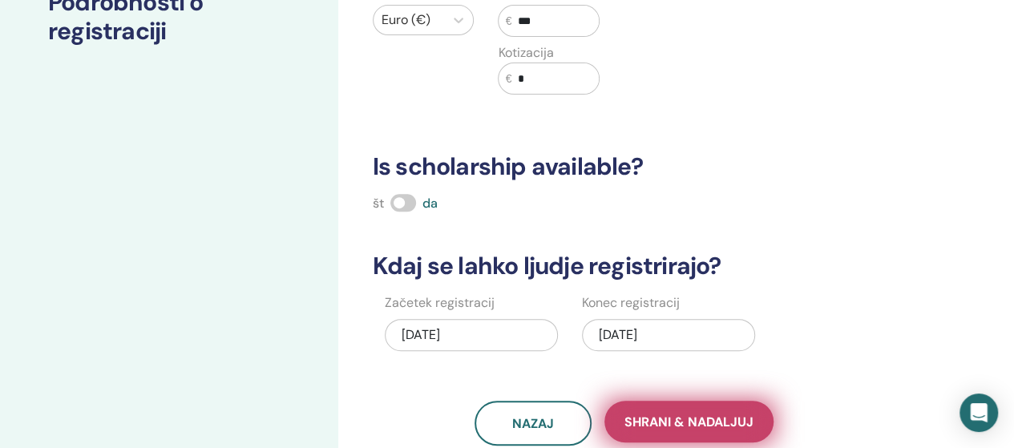
click at [683, 426] on span "Shrani & Nadaljuj" at bounding box center [688, 421] width 129 height 17
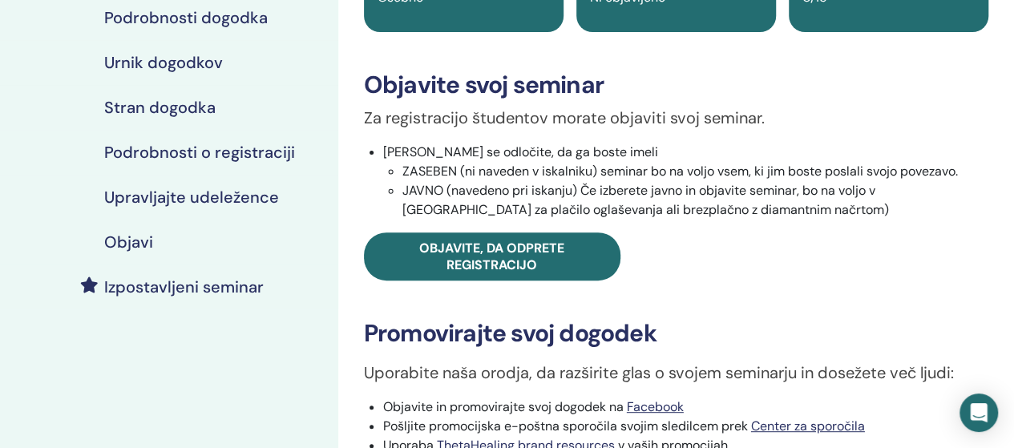
scroll to position [240, 0]
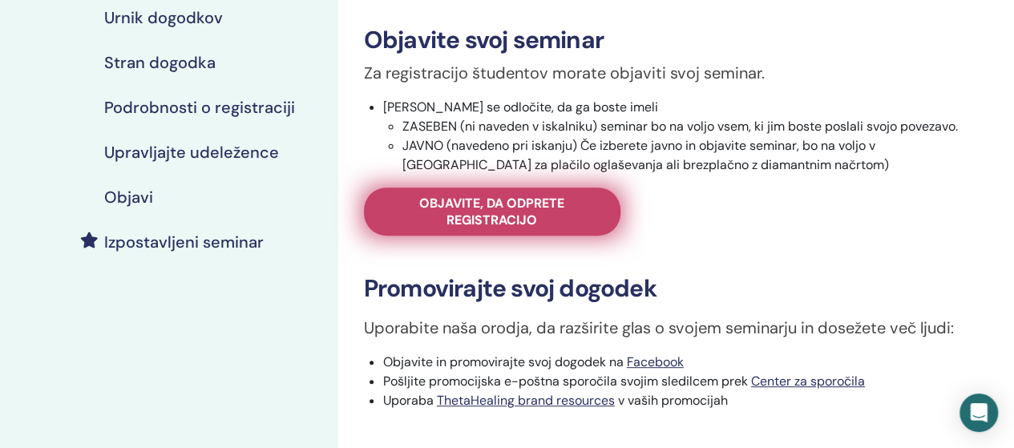
click at [482, 219] on span "Objavite, da odprete registracijo" at bounding box center [492, 212] width 216 height 34
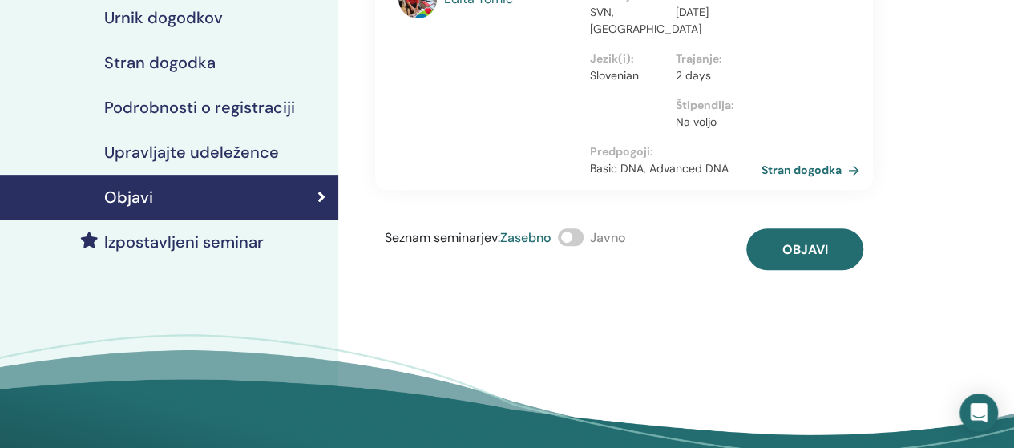
click at [570, 240] on span at bounding box center [571, 237] width 26 height 18
click at [167, 63] on h4 "Stran dogodka" at bounding box center [159, 62] width 111 height 19
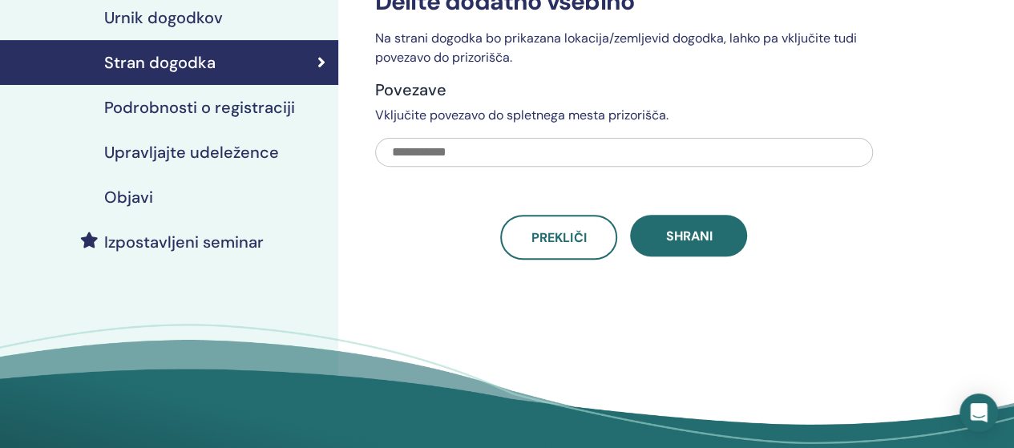
click at [394, 153] on input "text" at bounding box center [624, 152] width 498 height 29
paste input "**********"
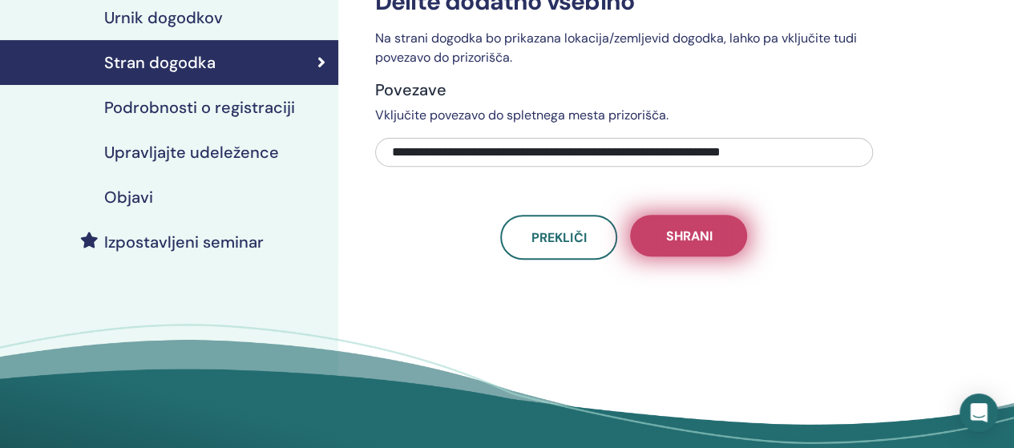
type input "**********"
click at [719, 241] on button "Shrani" at bounding box center [688, 236] width 117 height 42
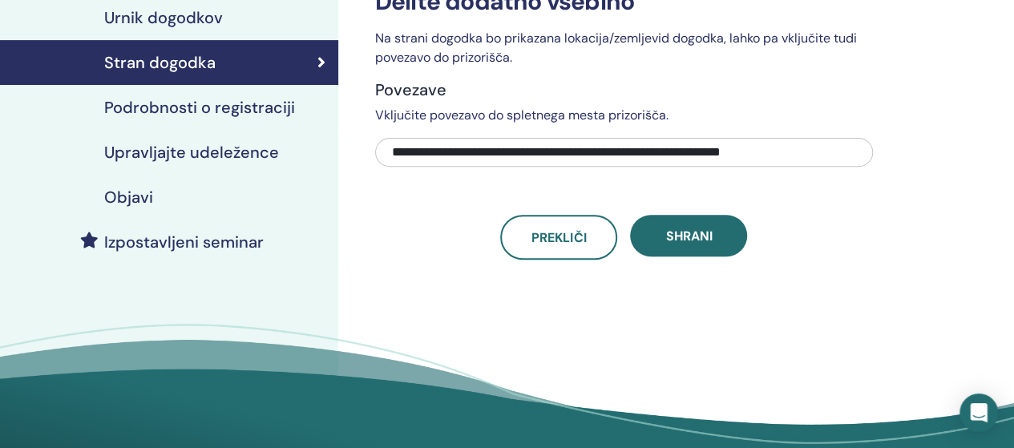
click at [146, 198] on h4 "Objavi" at bounding box center [128, 196] width 49 height 19
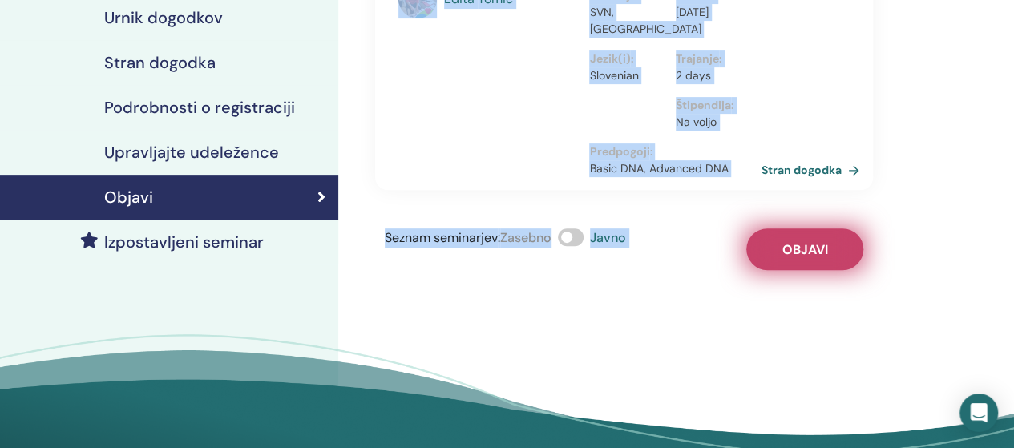
click at [803, 256] on span "Objavi" at bounding box center [804, 249] width 46 height 17
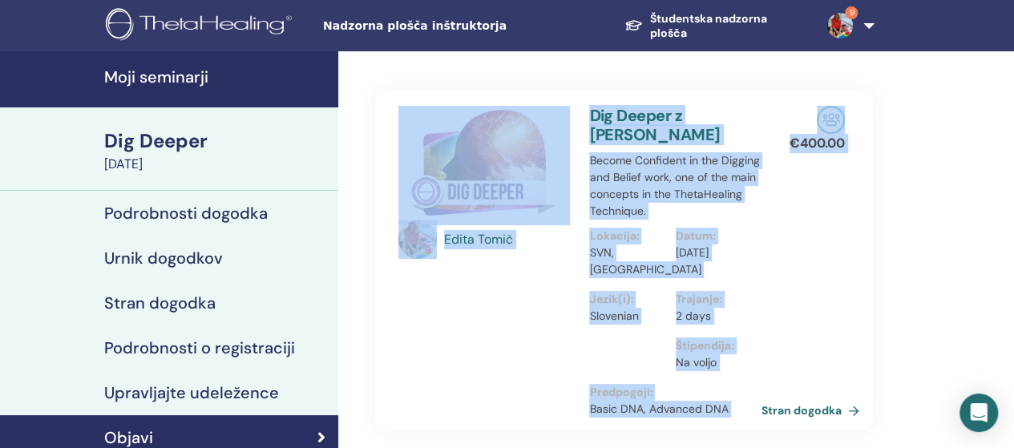
scroll to position [240, 0]
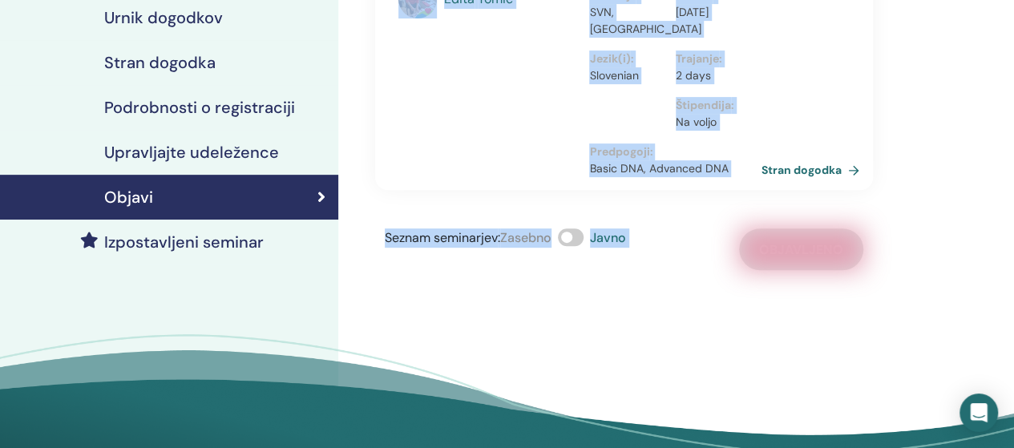
click at [694, 300] on div "[PERSON_NAME] Dig Deeper z [PERSON_NAME] Become Confident in the Digging and Be…" at bounding box center [675, 152] width 675 height 683
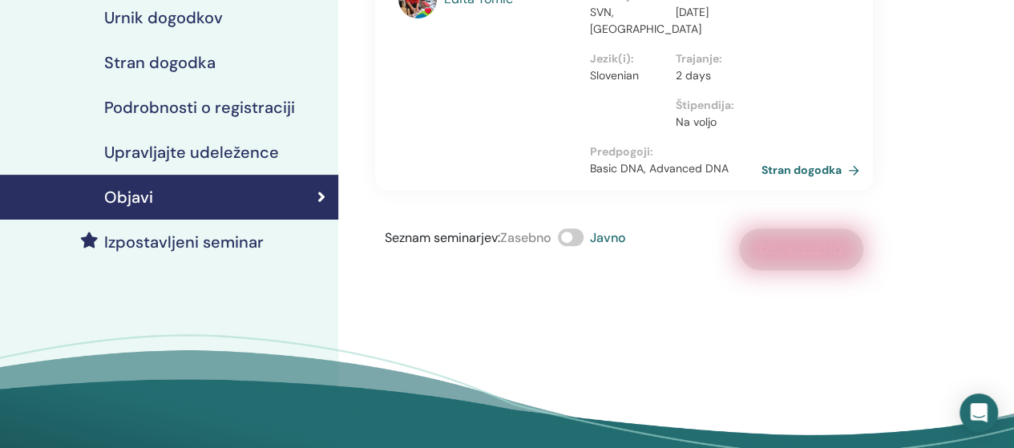
click at [230, 245] on h4 "Izpostavljeni seminar" at bounding box center [183, 241] width 159 height 19
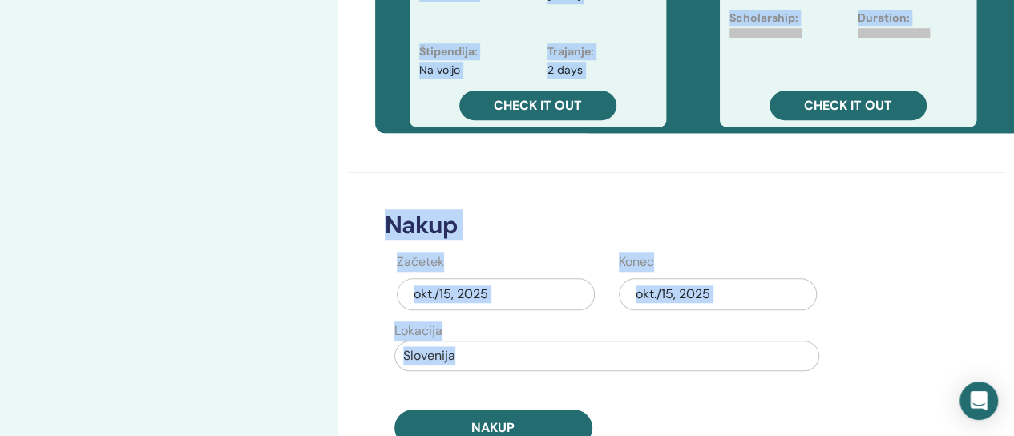
scroll to position [641, 0]
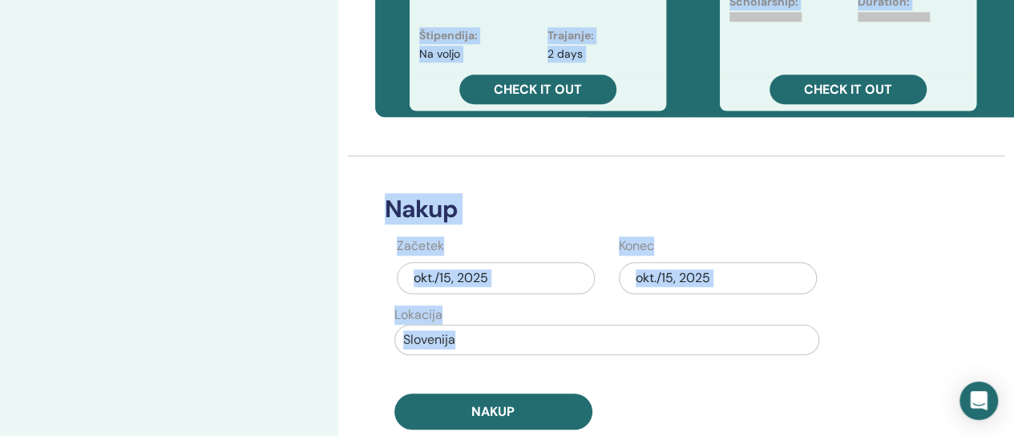
click at [881, 308] on div "Aktivni poudarki Lokacija Začetek Konec No highlights purchased Predogled pasic…" at bounding box center [675, 51] width 675 height 1283
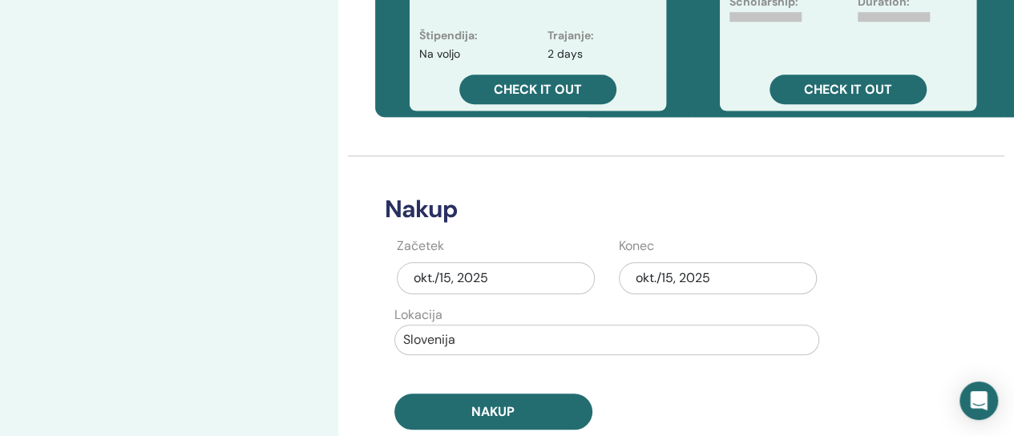
click at [680, 278] on div "okt./15, 2025" at bounding box center [718, 278] width 198 height 32
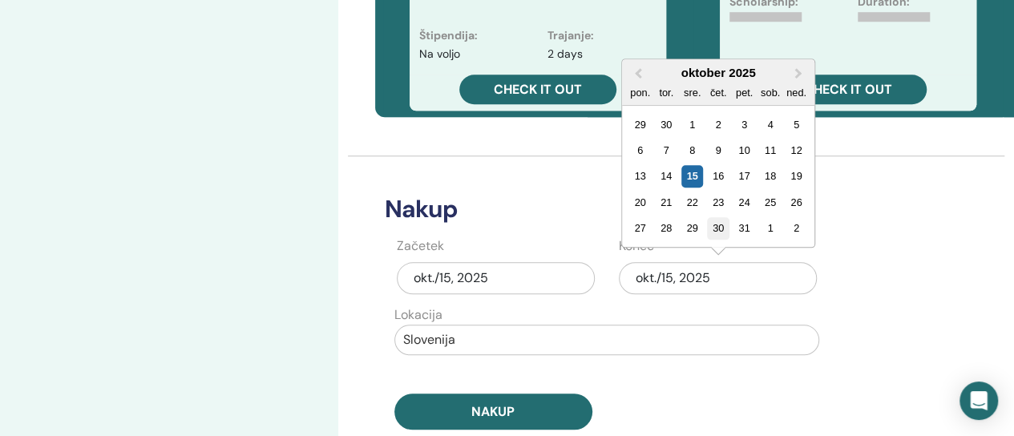
click at [716, 224] on div "30" at bounding box center [718, 228] width 22 height 22
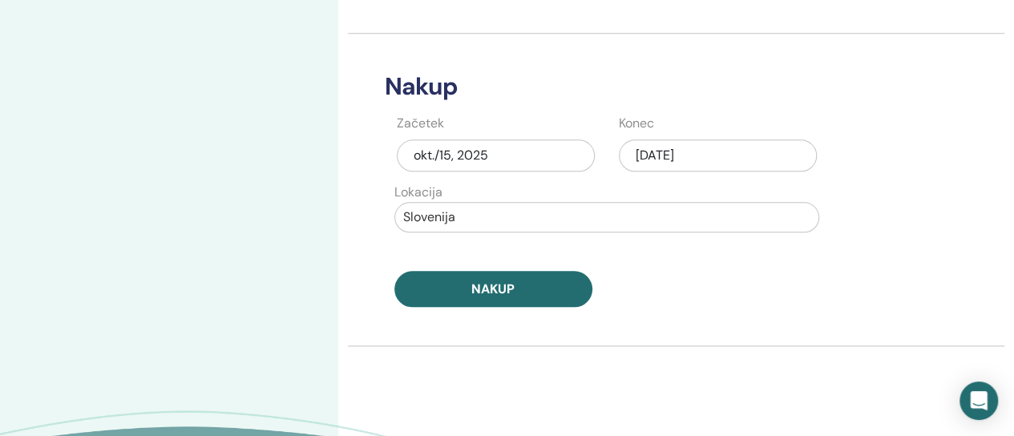
scroll to position [801, 0]
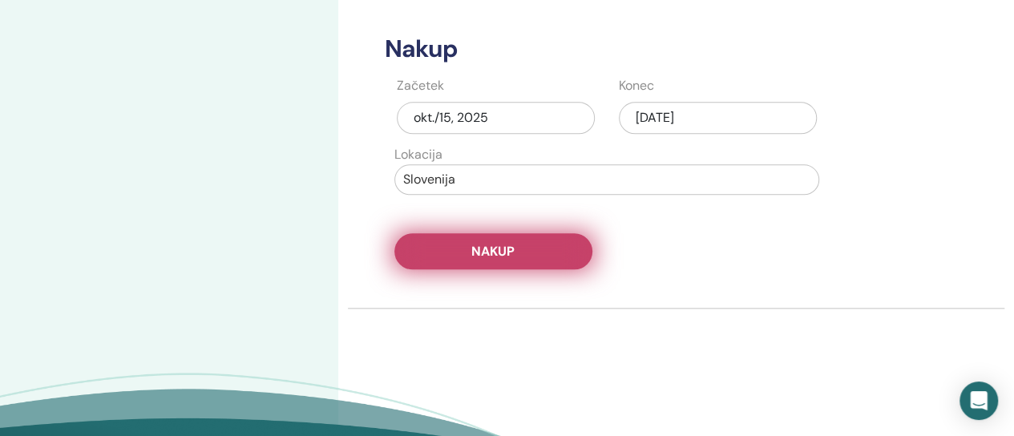
click at [550, 253] on button "Nakup" at bounding box center [493, 251] width 198 height 36
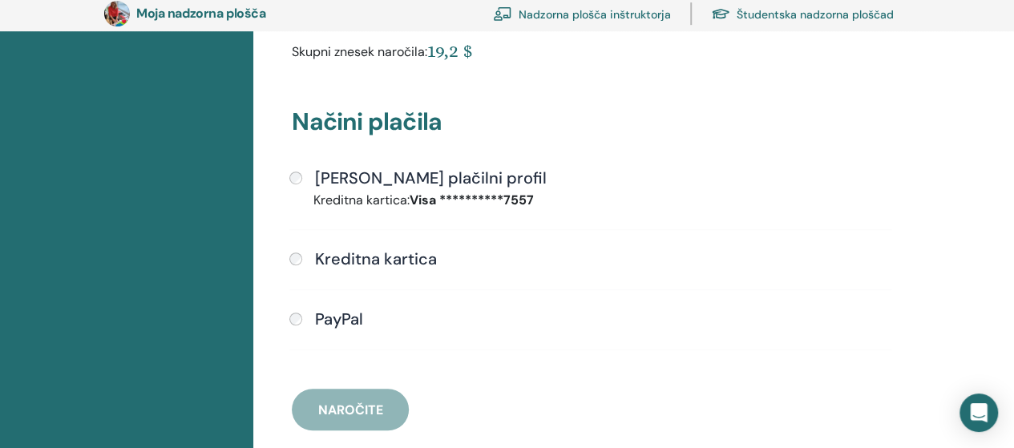
scroll to position [516, 0]
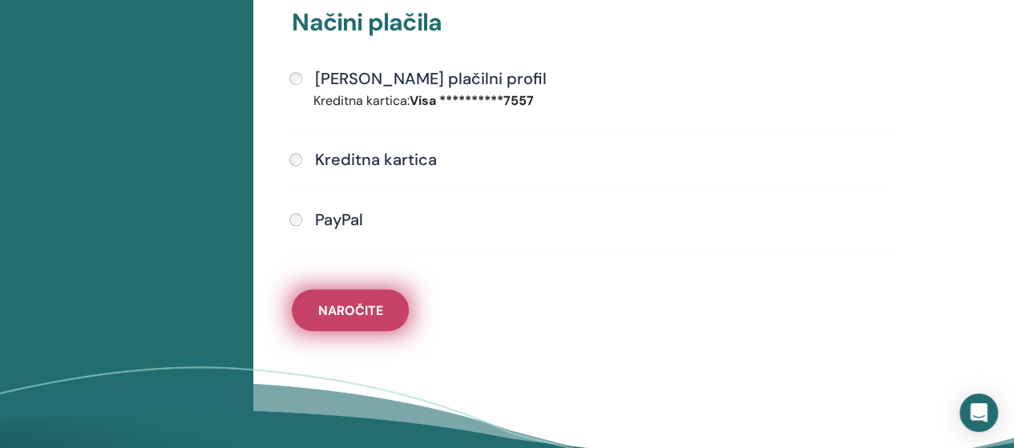
click at [351, 312] on font "Naročite" at bounding box center [350, 310] width 65 height 17
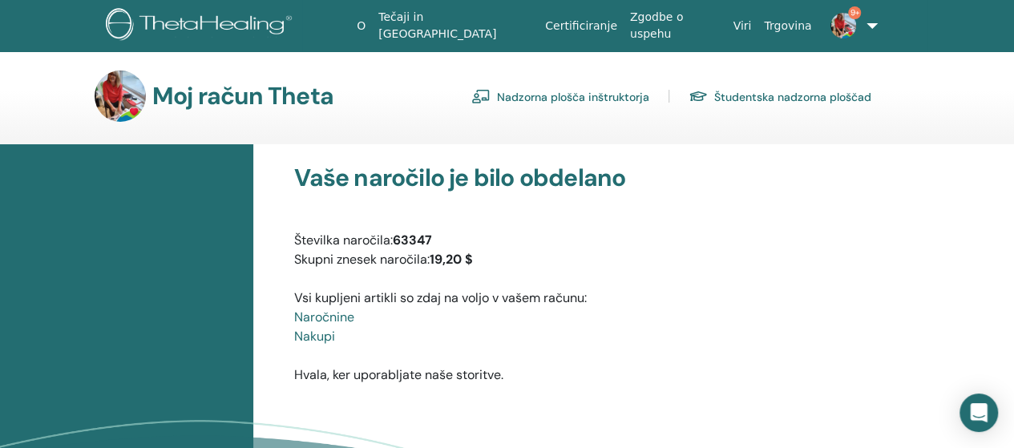
click at [553, 94] on font "Nadzorna plošča inštruktorja" at bounding box center [573, 97] width 152 height 14
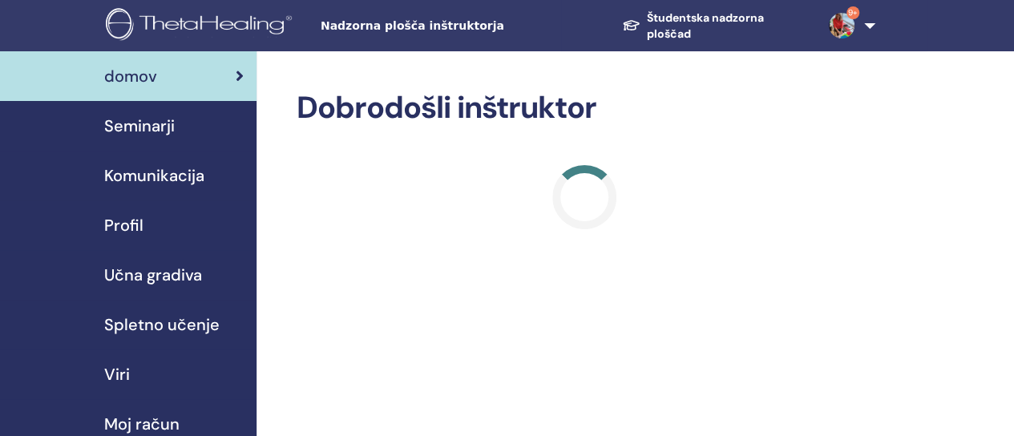
click at [158, 128] on font "Seminarji" at bounding box center [139, 125] width 71 height 21
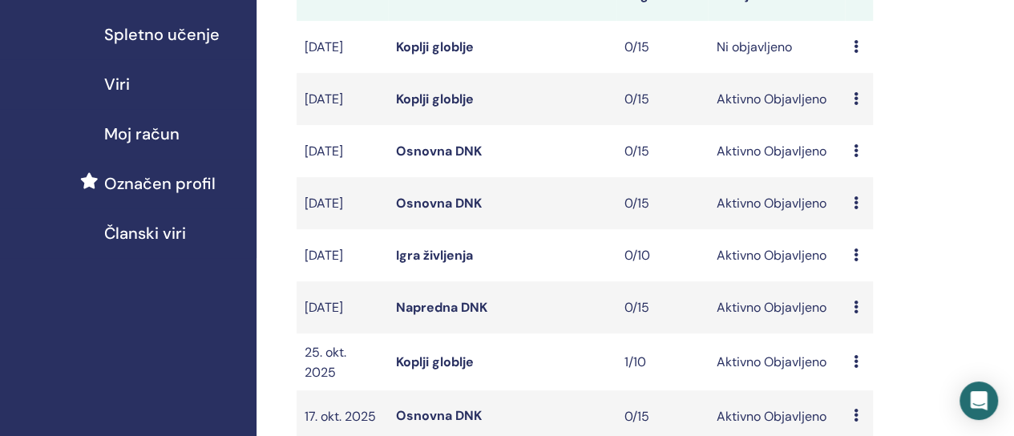
scroll to position [321, 0]
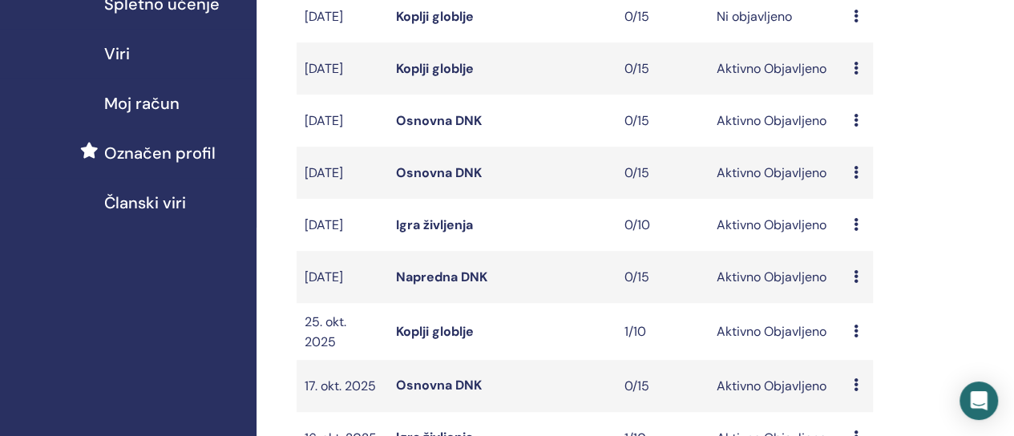
click at [425, 233] on font "Igra življenja" at bounding box center [434, 224] width 77 height 17
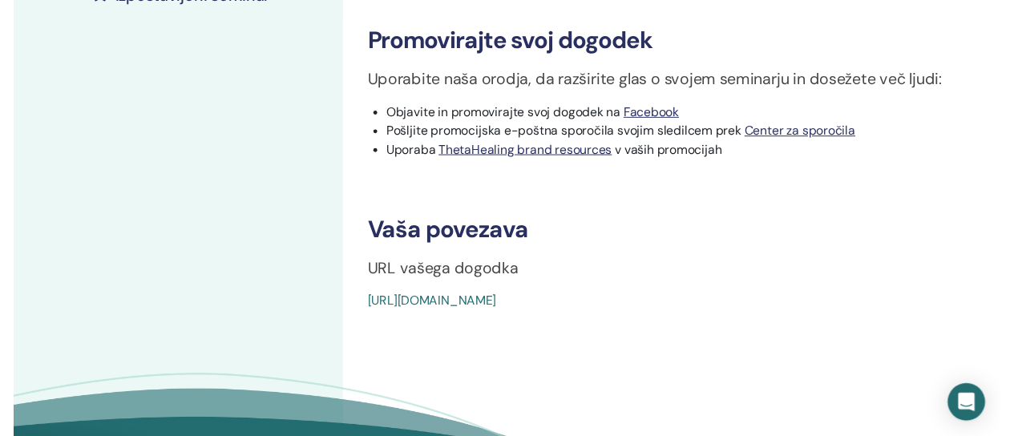
scroll to position [401, 0]
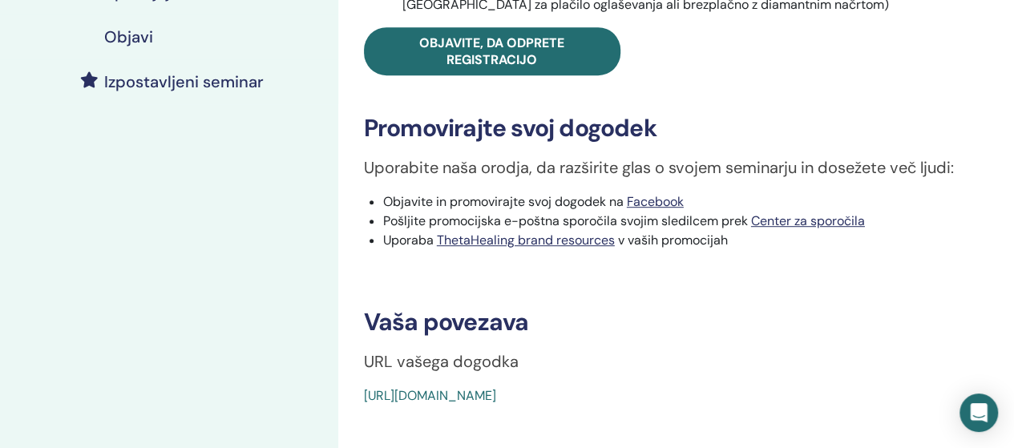
click at [203, 87] on h4 "Izpostavljeni seminar" at bounding box center [183, 81] width 159 height 19
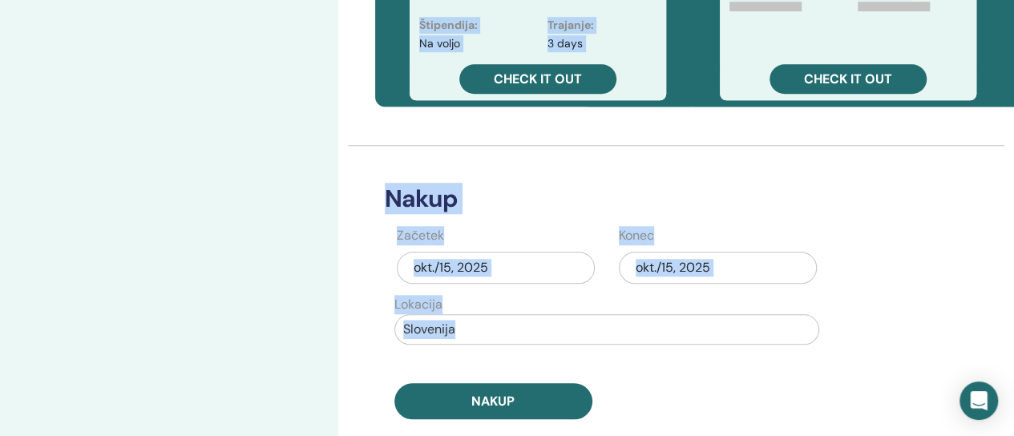
scroll to position [641, 0]
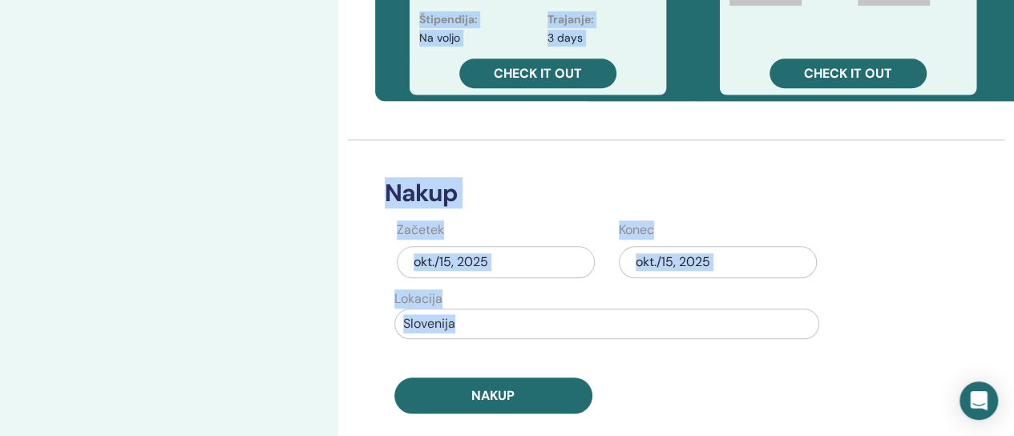
click at [740, 207] on div "Nakup Začetek okt./15, 2025 Konec okt./15, 2025 Lokacija Slovenija Nakup" at bounding box center [624, 276] width 498 height 273
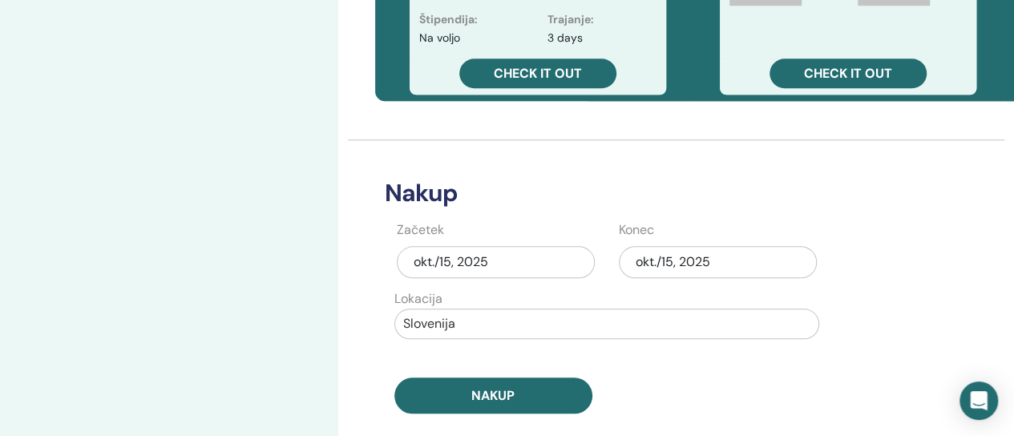
click at [681, 259] on div "okt./15, 2025" at bounding box center [718, 262] width 198 height 32
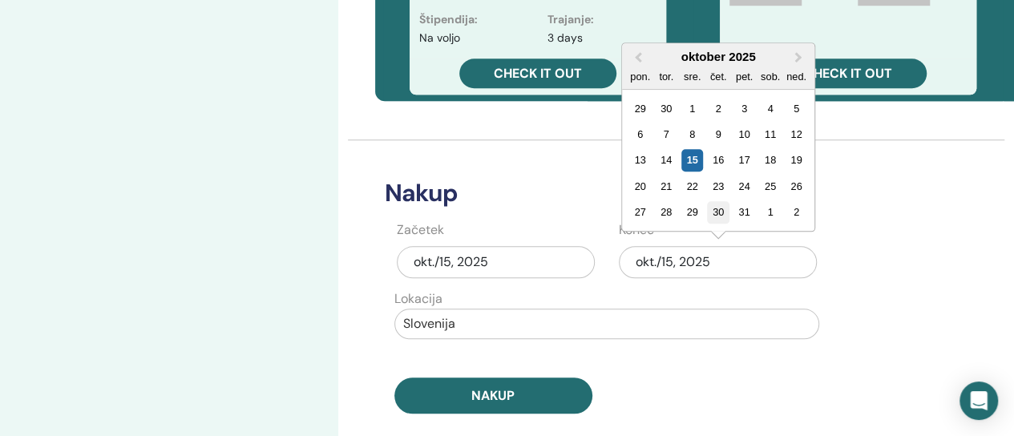
click at [716, 210] on div "30" at bounding box center [718, 212] width 22 height 22
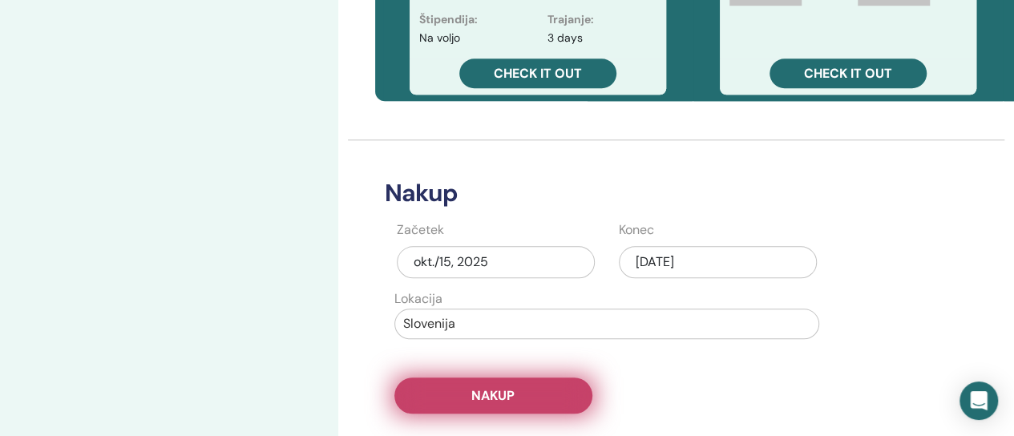
click at [535, 390] on button "Nakup" at bounding box center [493, 395] width 198 height 36
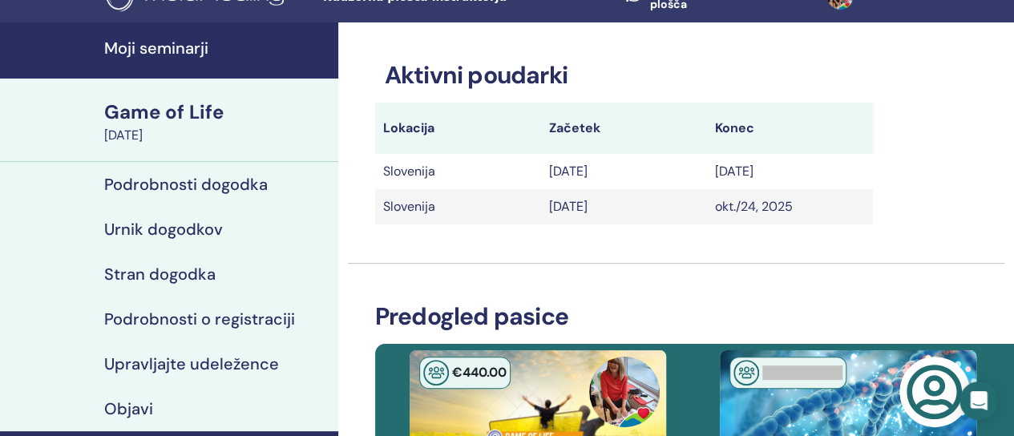
scroll to position [0, 0]
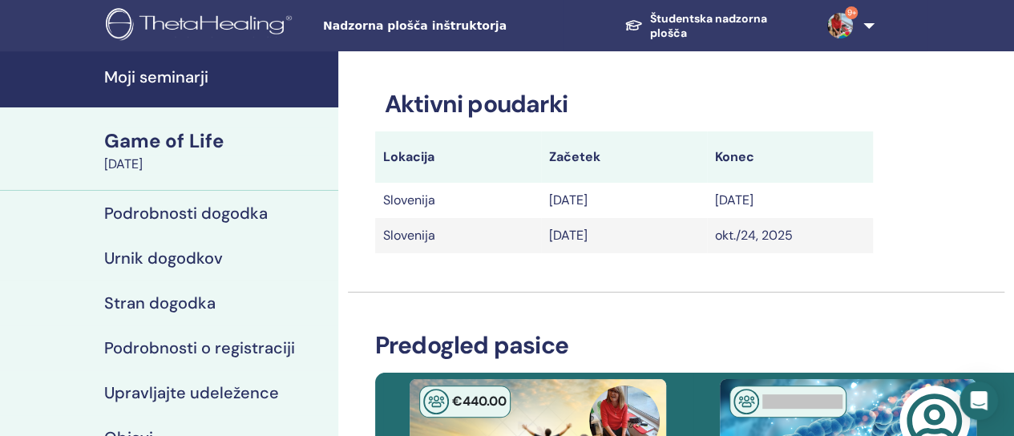
click at [197, 78] on h4 "Moji seminarji" at bounding box center [216, 76] width 224 height 19
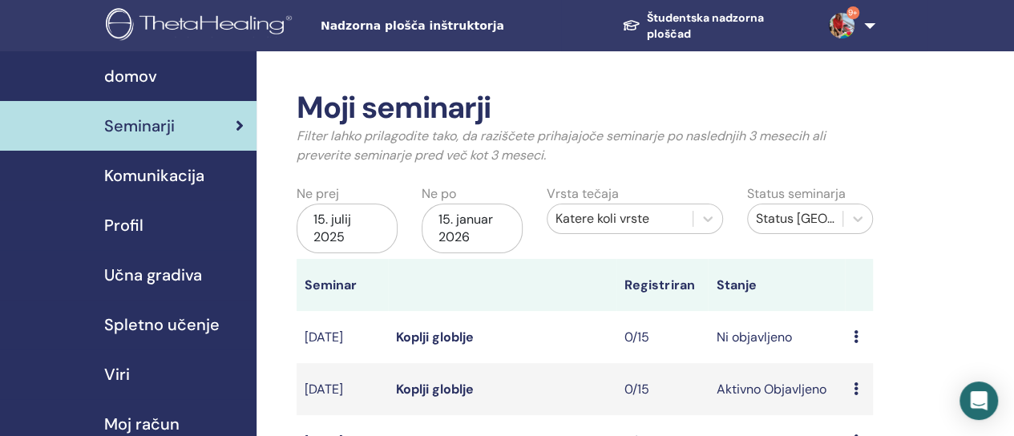
click at [854, 340] on icon at bounding box center [855, 336] width 5 height 13
click at [857, 373] on font "Uredi" at bounding box center [849, 377] width 31 height 17
click at [858, 337] on div "Predogled Uredi Udeleženci Prekliči" at bounding box center [858, 337] width 11 height 19
click at [859, 419] on font "Prekliči" at bounding box center [859, 422] width 42 height 17
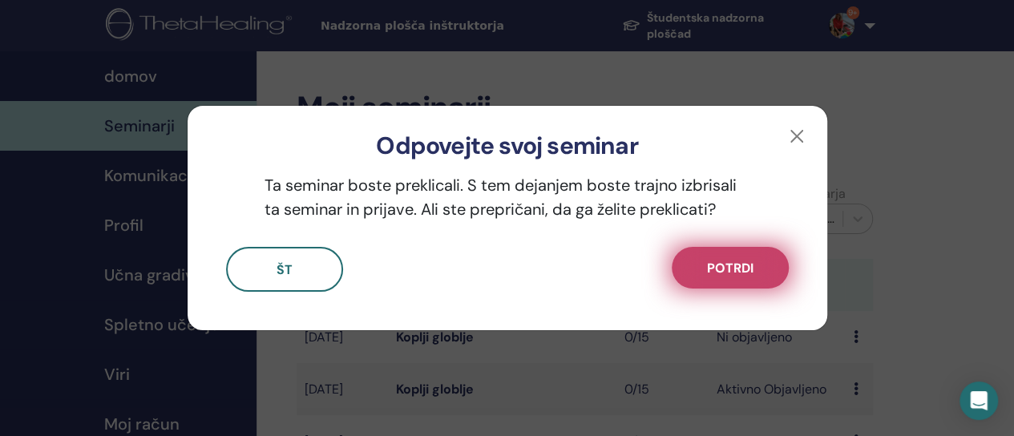
click at [739, 276] on font "Potrdi" at bounding box center [730, 268] width 46 height 17
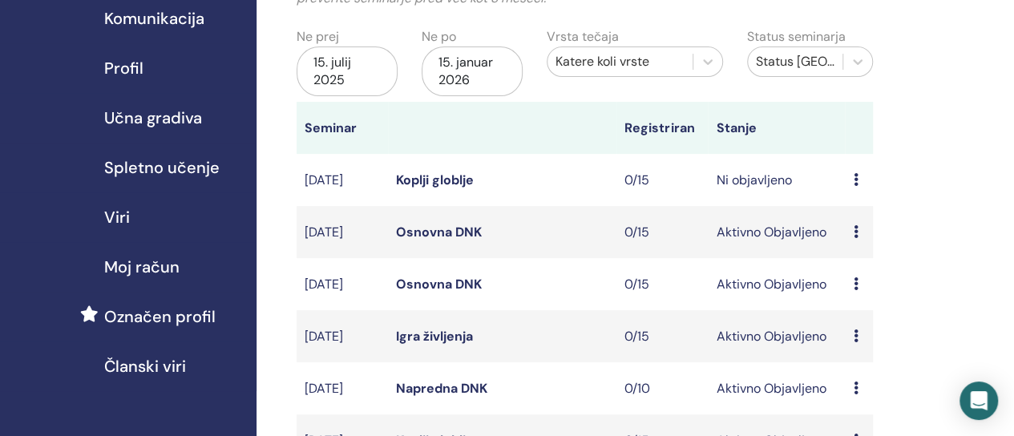
scroll to position [160, 0]
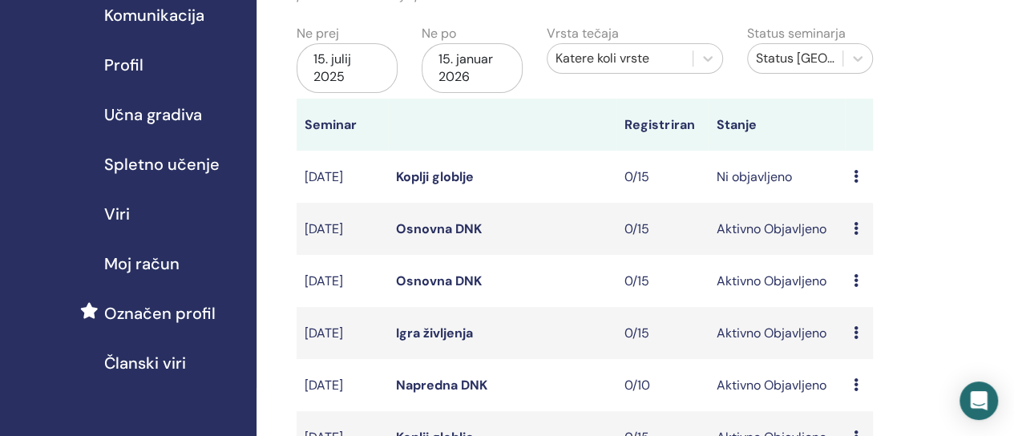
click at [857, 175] on icon at bounding box center [855, 176] width 5 height 13
click at [859, 208] on font "Uredi" at bounding box center [852, 212] width 31 height 17
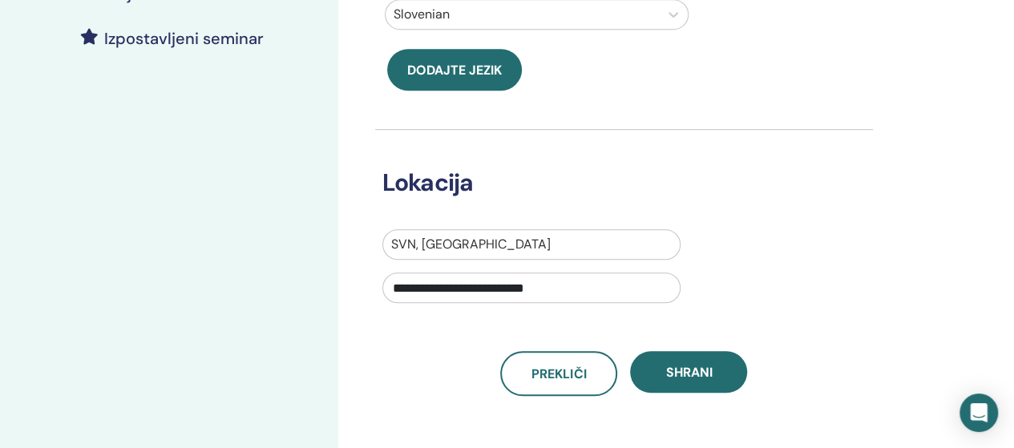
scroll to position [721, 0]
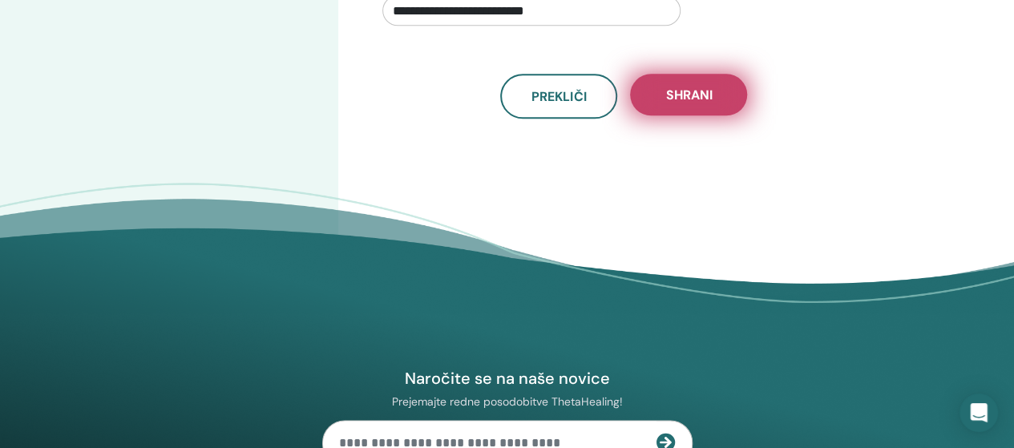
click at [695, 101] on span "Shrani" at bounding box center [688, 95] width 46 height 17
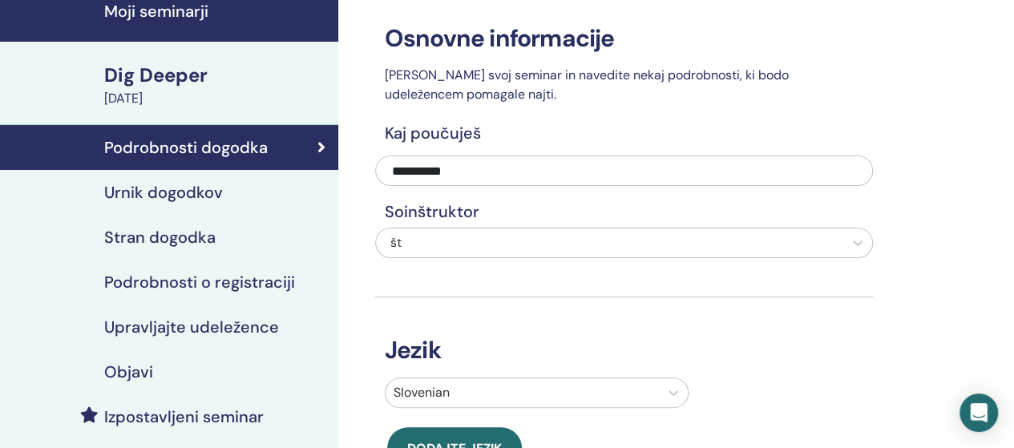
scroll to position [401, 0]
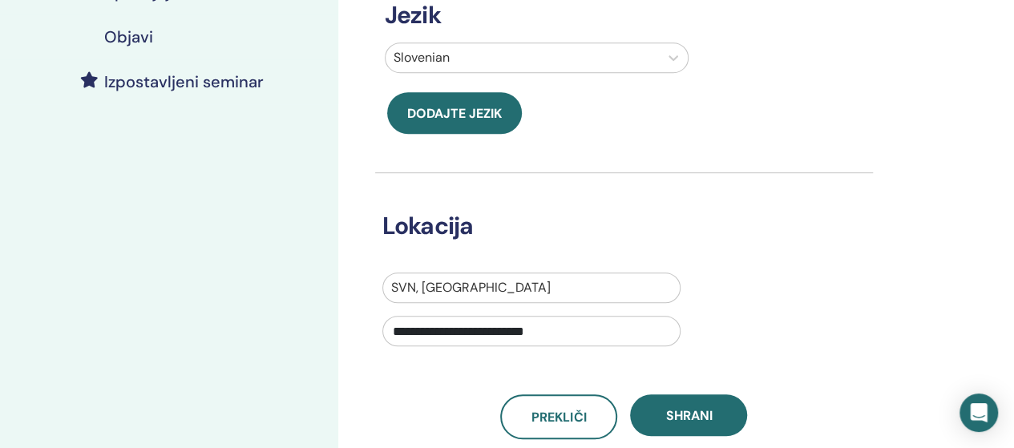
click at [138, 37] on h4 "Objavi" at bounding box center [128, 36] width 49 height 19
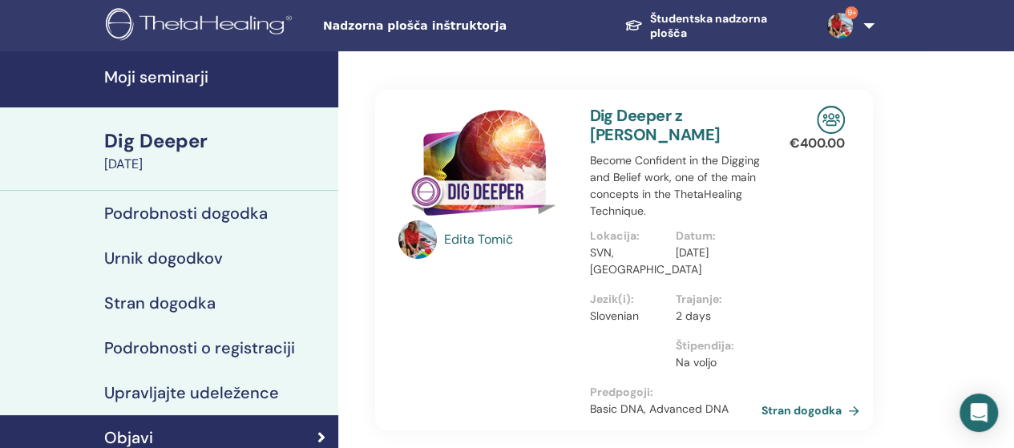
scroll to position [240, 0]
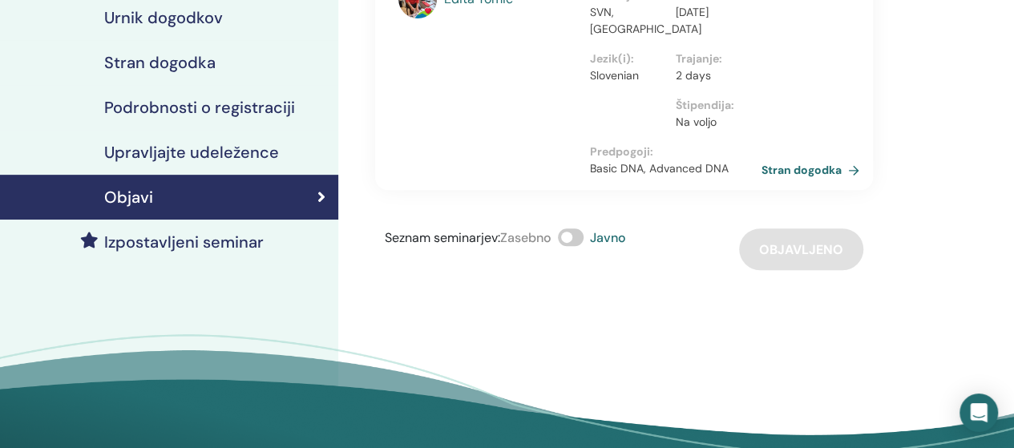
click at [804, 252] on div "Seznam seminarjev : Zasebno Javno Objavljeno" at bounding box center [624, 249] width 498 height 42
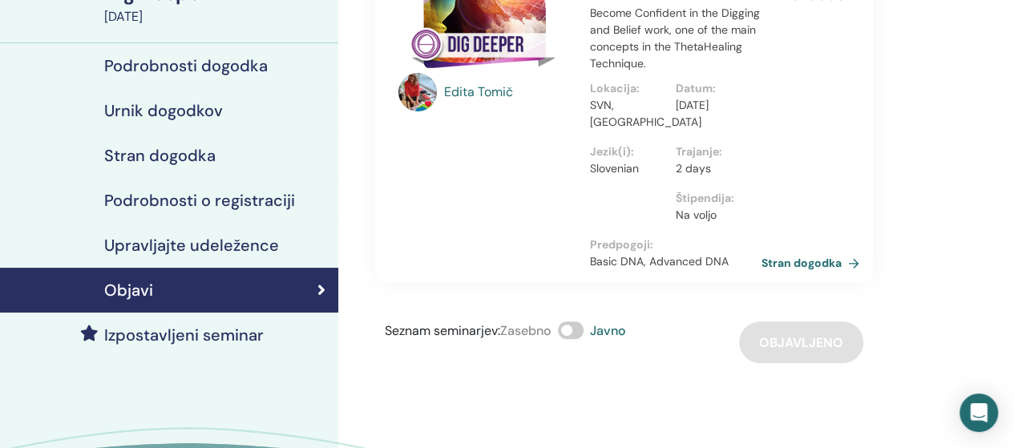
scroll to position [80, 0]
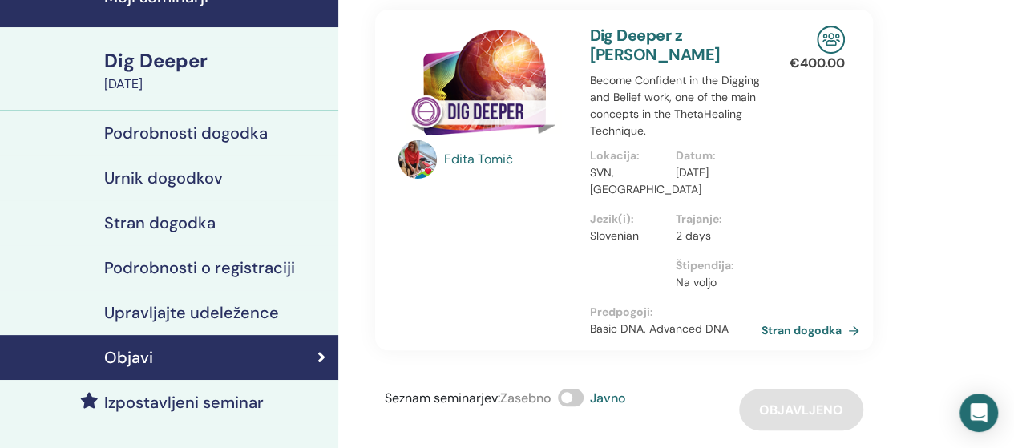
click at [171, 60] on div "Dig Deeper" at bounding box center [216, 60] width 224 height 27
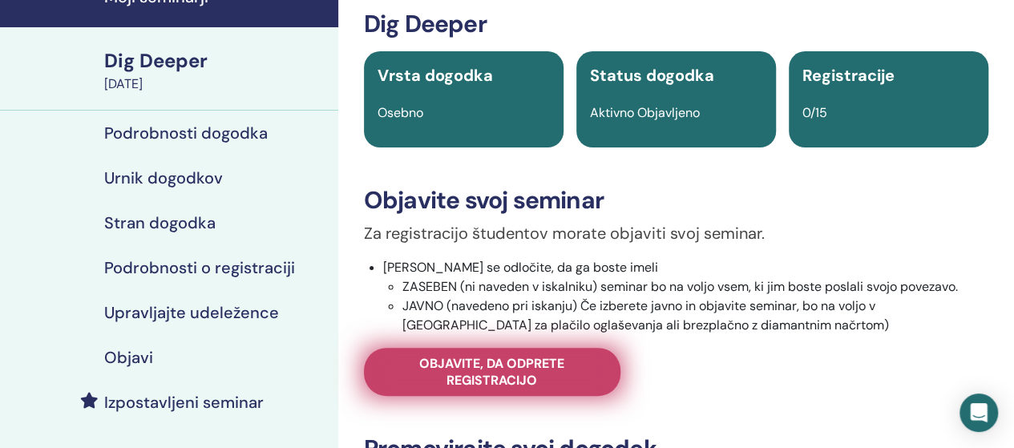
click at [554, 373] on span "Objavite, da odprete registracijo" at bounding box center [492, 372] width 216 height 34
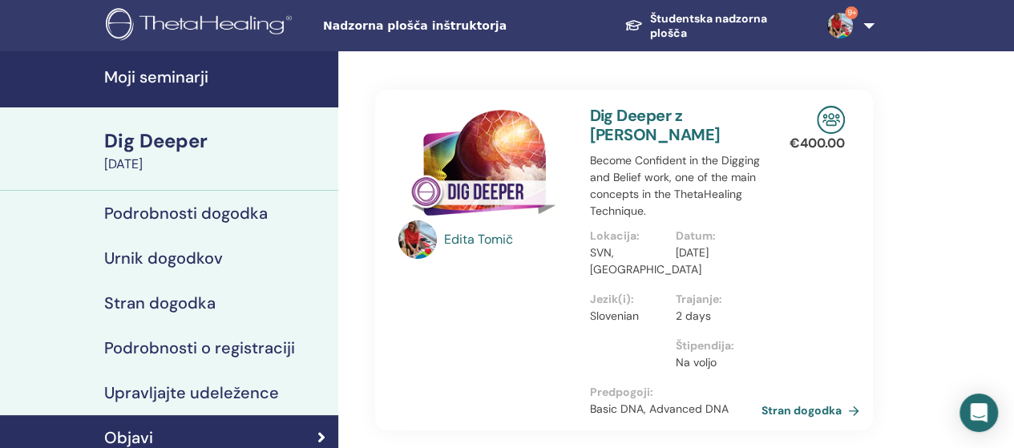
click at [159, 82] on h4 "Moji seminarji" at bounding box center [216, 76] width 224 height 19
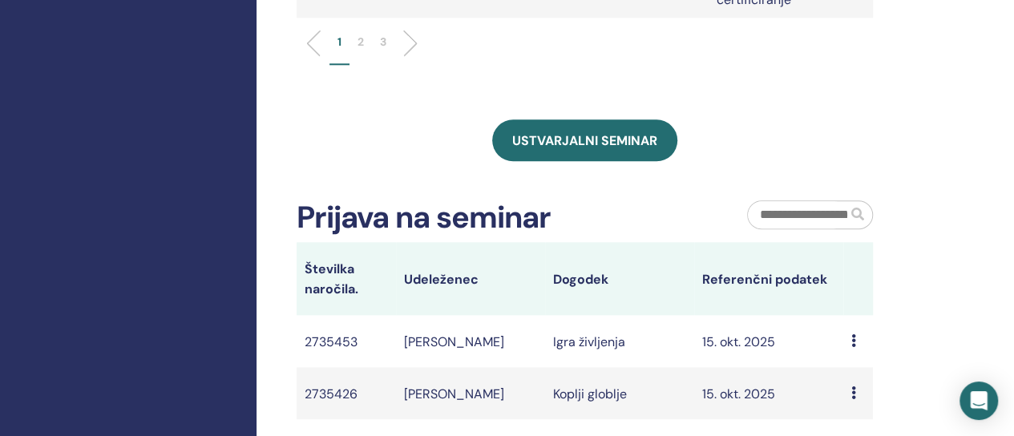
scroll to position [962, 0]
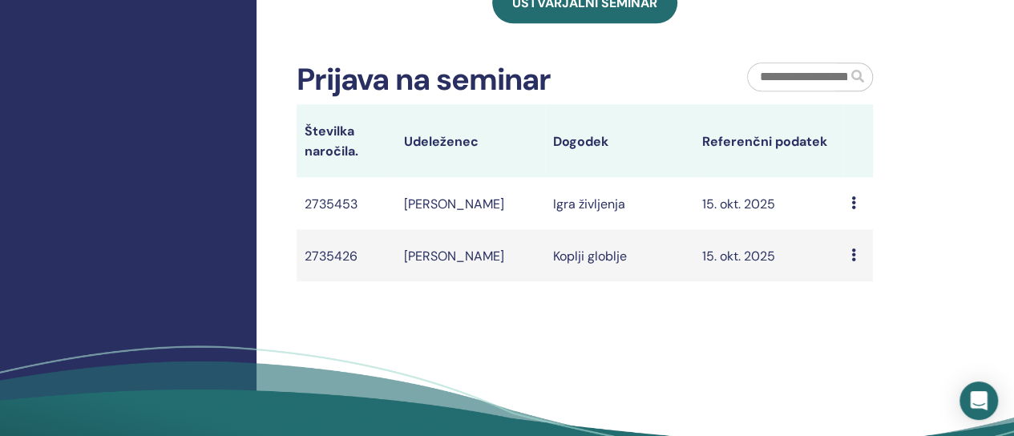
click at [853, 209] on icon at bounding box center [853, 202] width 5 height 13
click at [746, 212] on font "15. okt. 2025" at bounding box center [738, 204] width 73 height 17
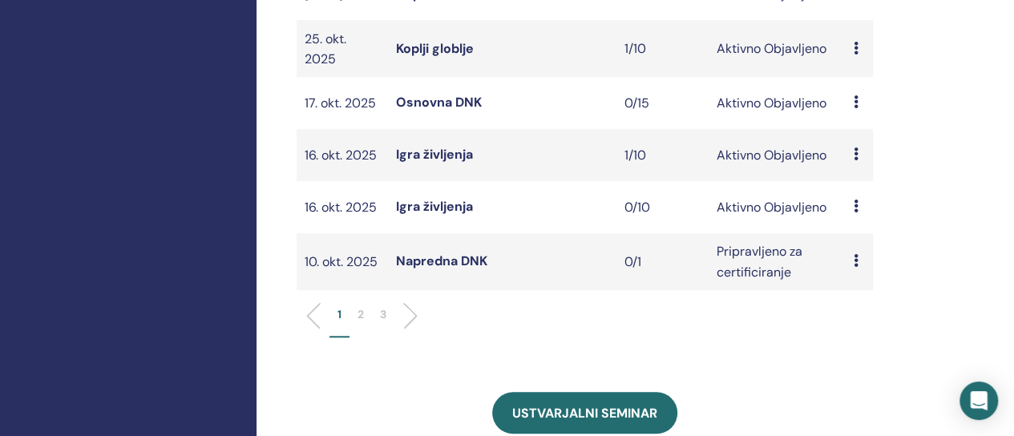
scroll to position [641, 0]
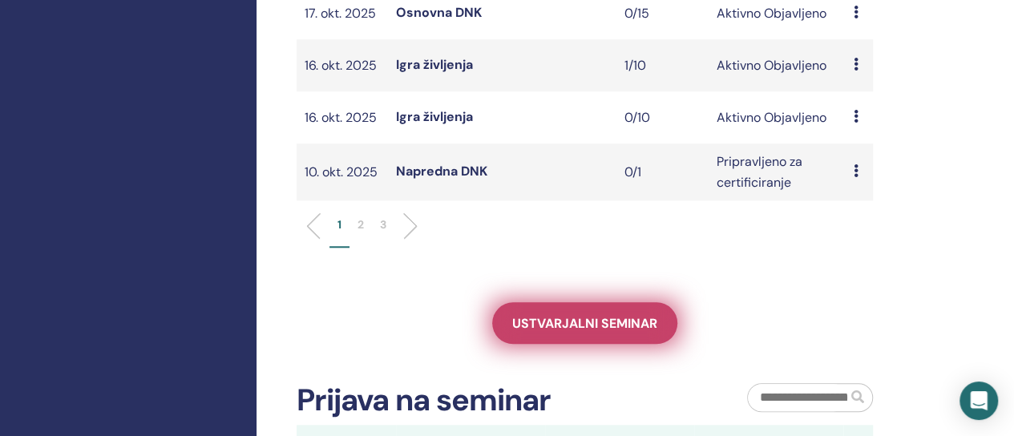
click at [586, 332] on font "Ustvarjalni seminar" at bounding box center [584, 323] width 145 height 17
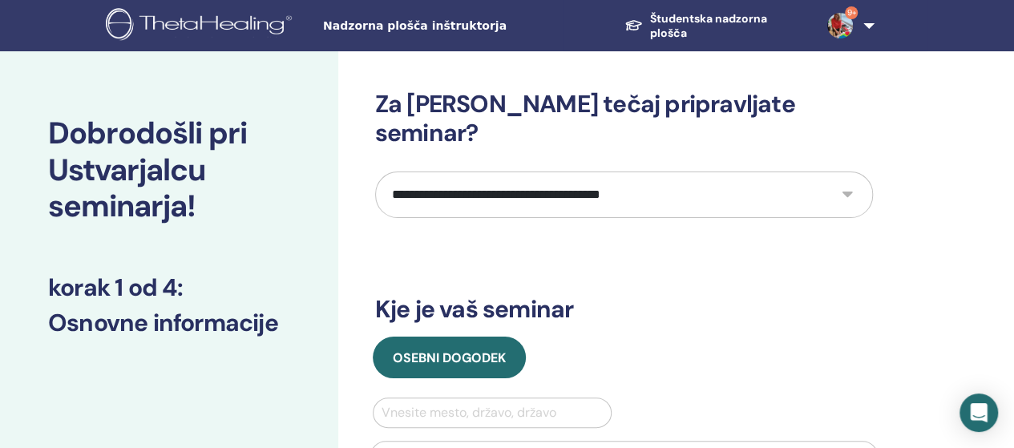
click at [849, 171] on select "**********" at bounding box center [624, 194] width 498 height 46
select select "****"
click at [375, 171] on select "**********" at bounding box center [624, 194] width 498 height 46
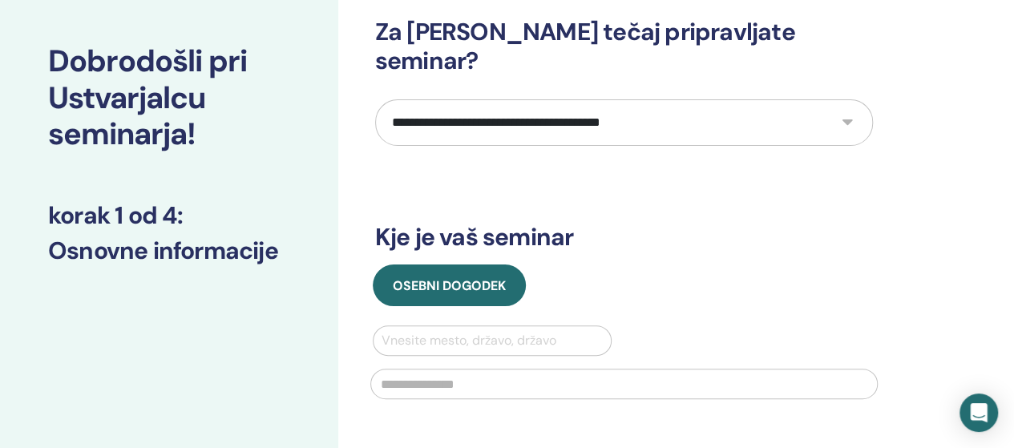
scroll to position [160, 0]
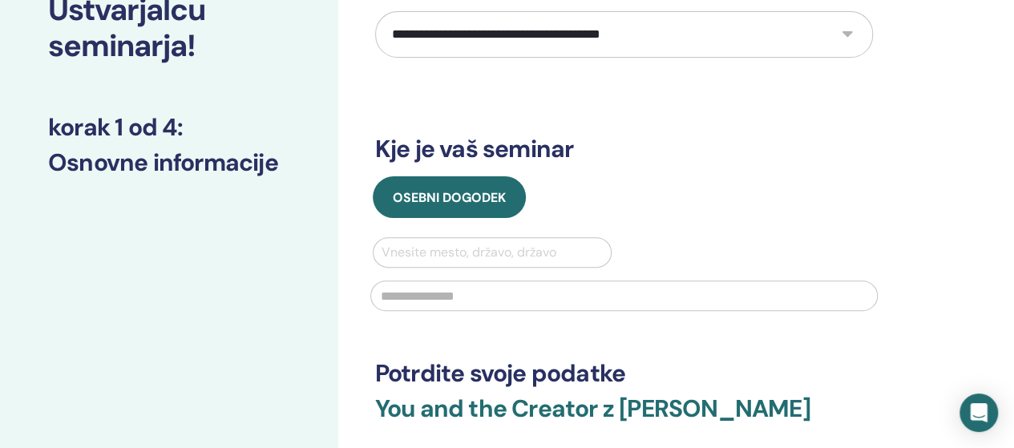
click at [412, 241] on div at bounding box center [492, 252] width 222 height 22
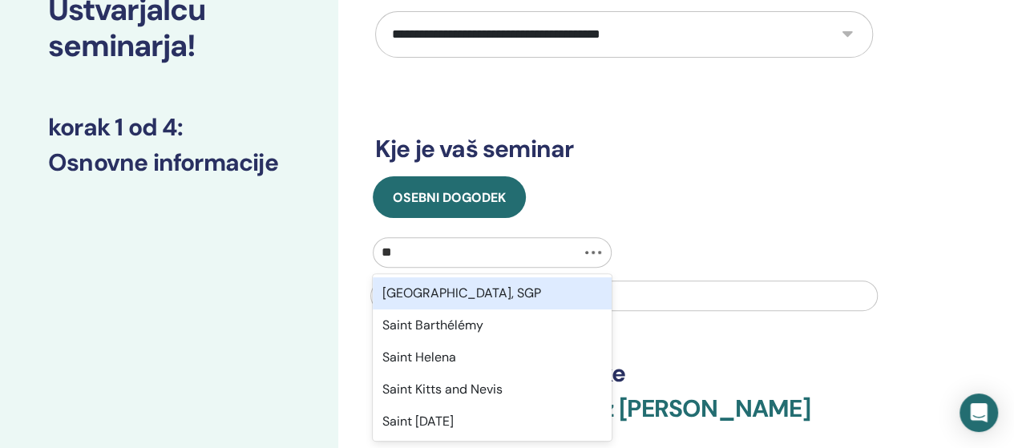
type input "***"
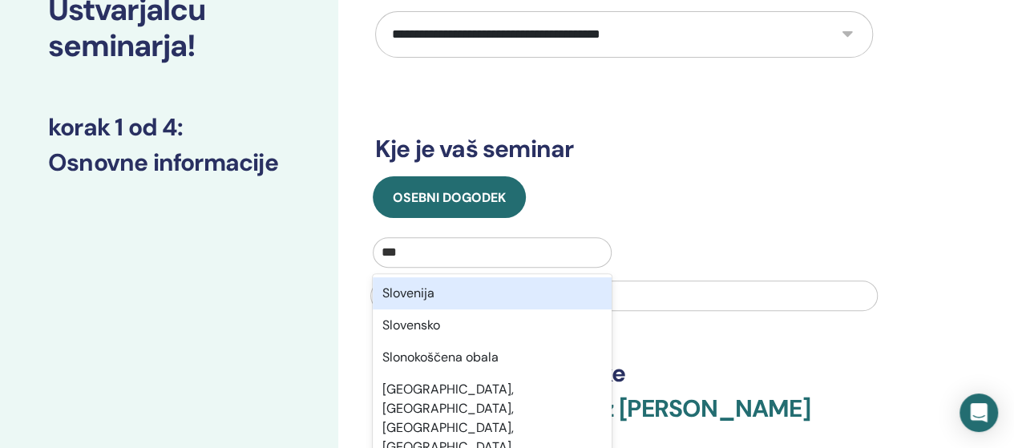
click at [426, 277] on div "Slovenija" at bounding box center [493, 293] width 240 height 32
click at [426, 280] on input "text" at bounding box center [623, 295] width 507 height 30
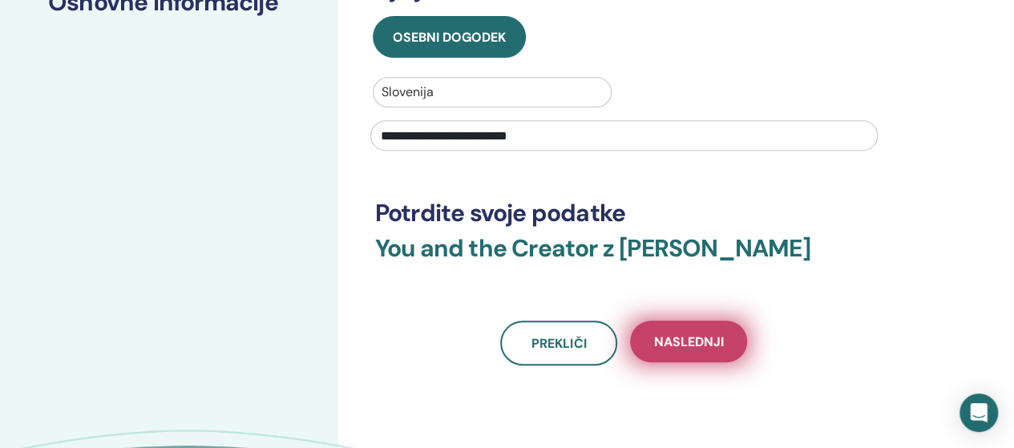
type input "**********"
click at [693, 333] on span "Naslednji" at bounding box center [689, 341] width 70 height 17
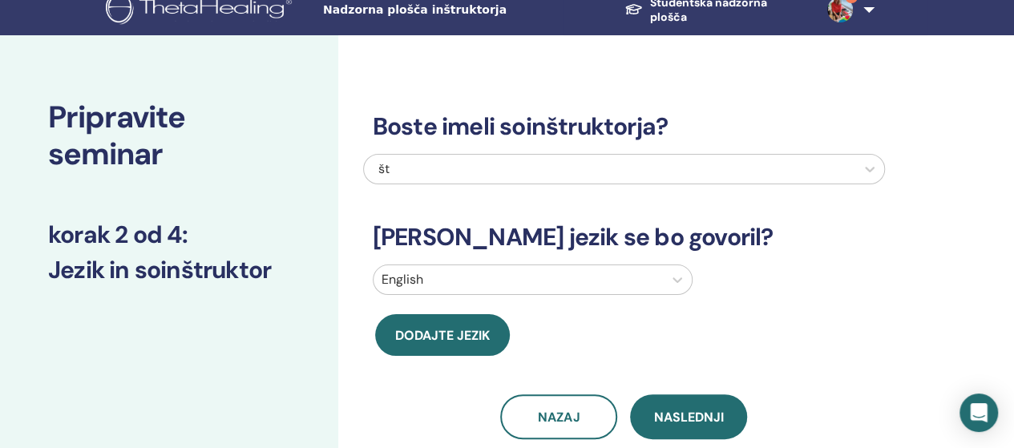
scroll to position [0, 0]
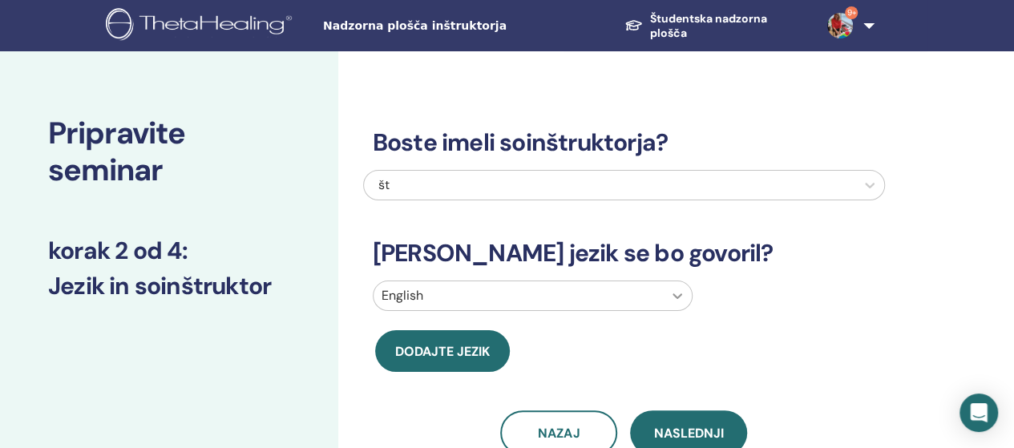
click at [675, 294] on icon at bounding box center [677, 296] width 16 height 16
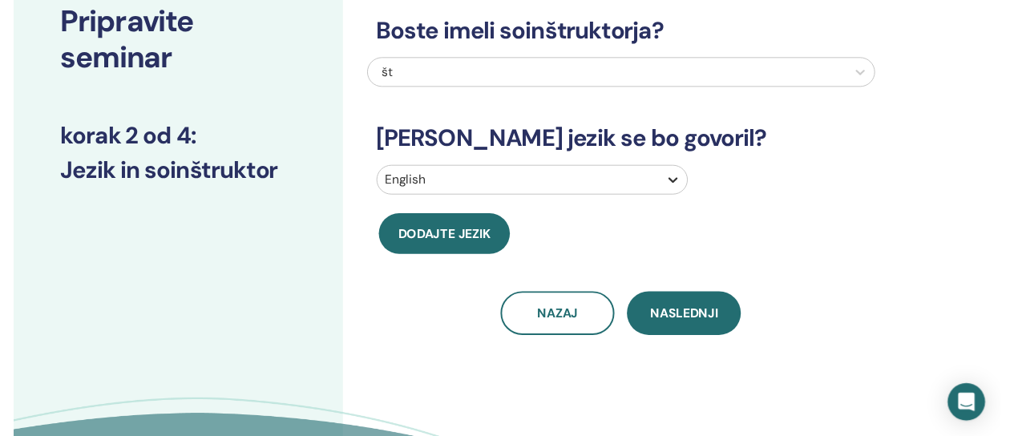
scroll to position [116, 0]
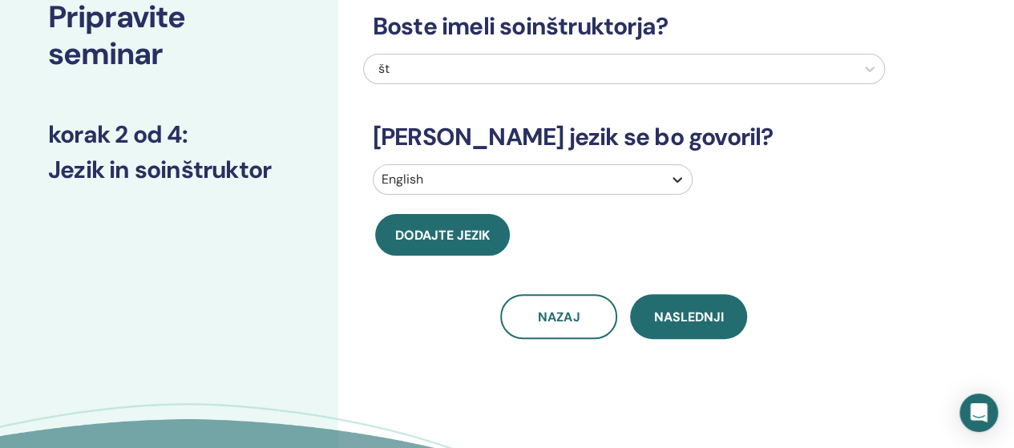
click at [678, 181] on icon at bounding box center [677, 180] width 10 height 6
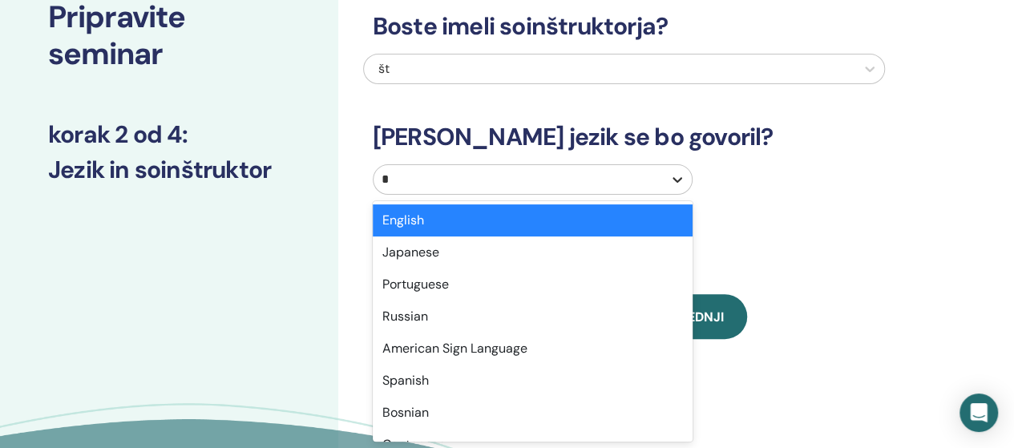
type input "**"
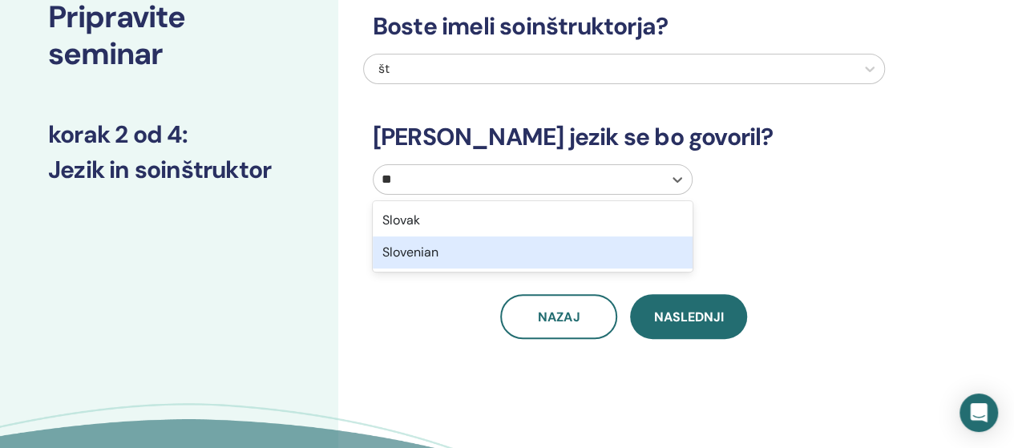
click at [428, 253] on div "Slovenian" at bounding box center [533, 252] width 320 height 32
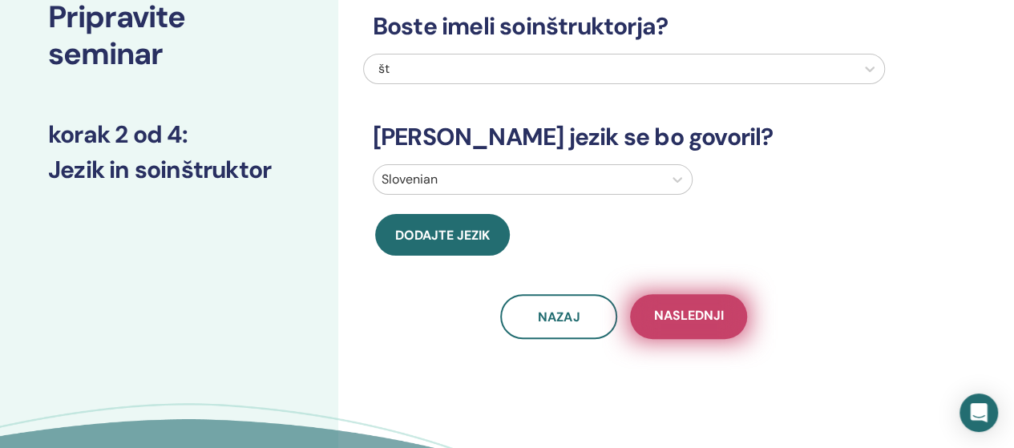
click at [711, 310] on span "Naslednji" at bounding box center [689, 317] width 70 height 20
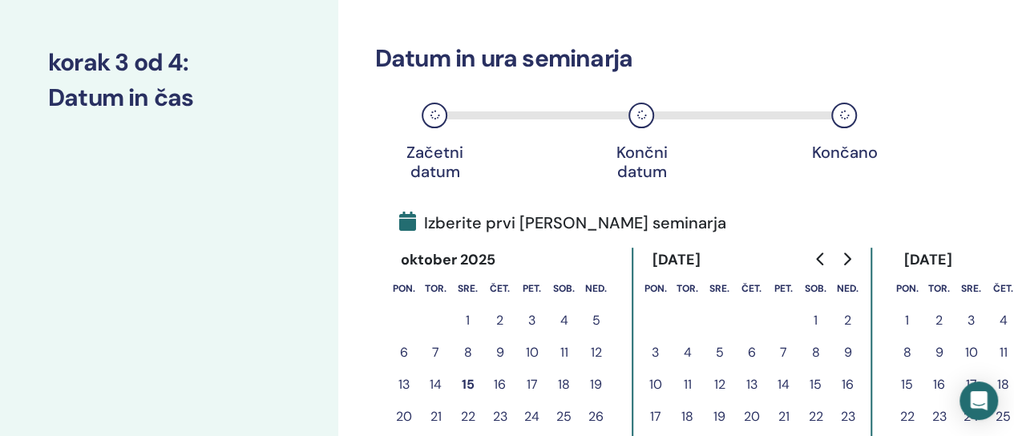
scroll to position [276, 0]
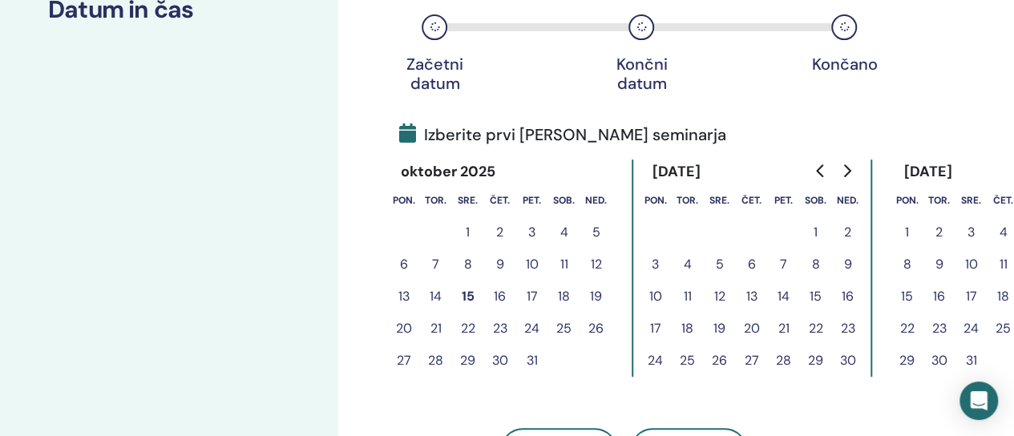
click at [812, 232] on button "1" at bounding box center [816, 232] width 32 height 32
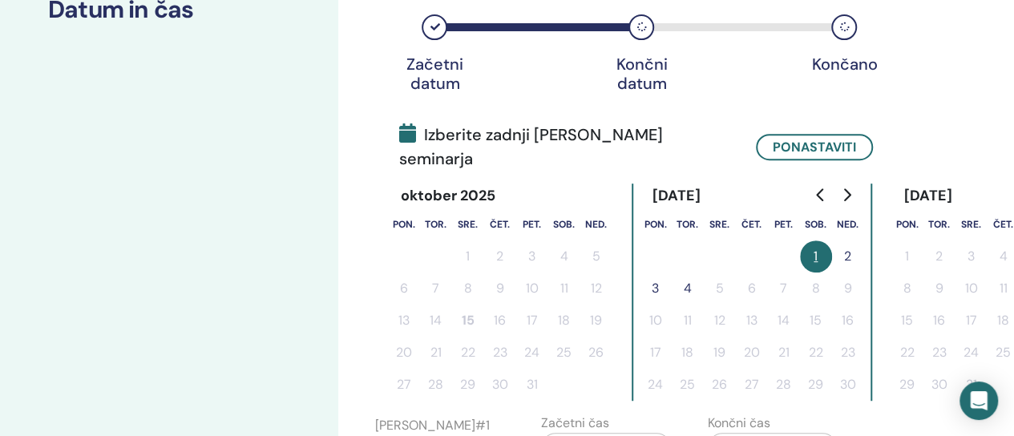
click at [845, 240] on button "2" at bounding box center [848, 256] width 32 height 32
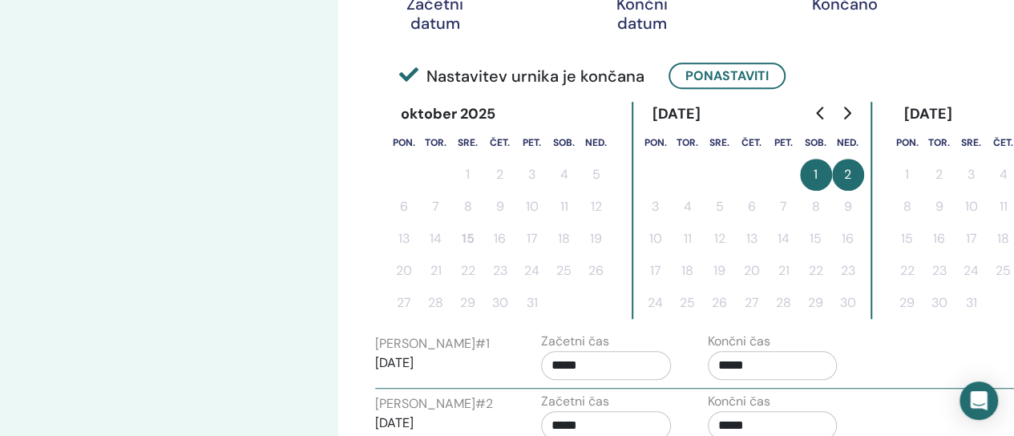
scroll to position [517, 0]
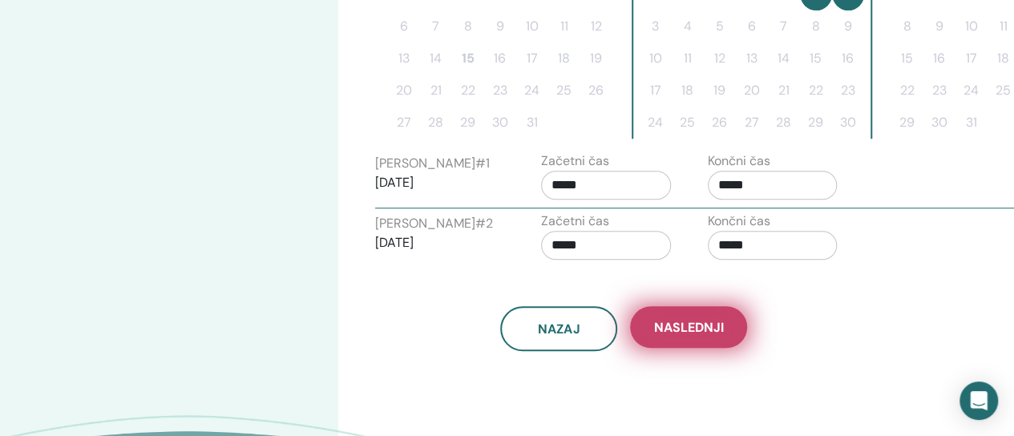
click at [700, 336] on button "Naslednji" at bounding box center [688, 327] width 117 height 42
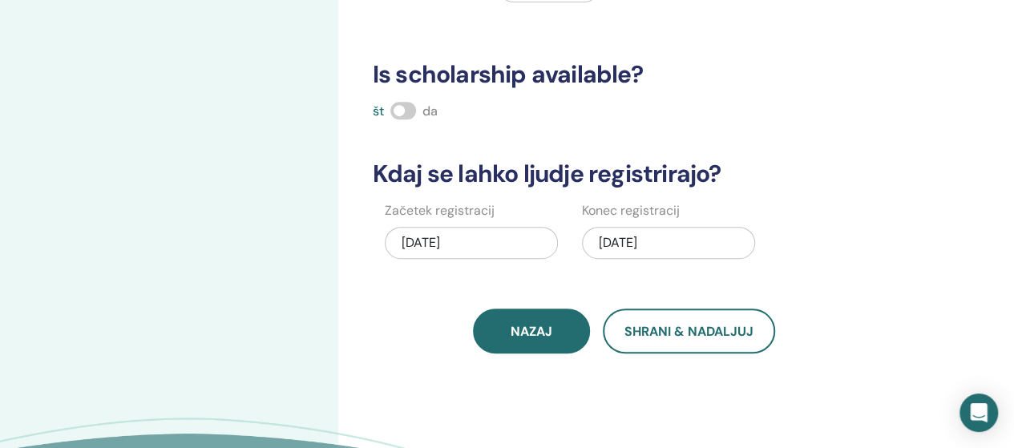
scroll to position [196, 0]
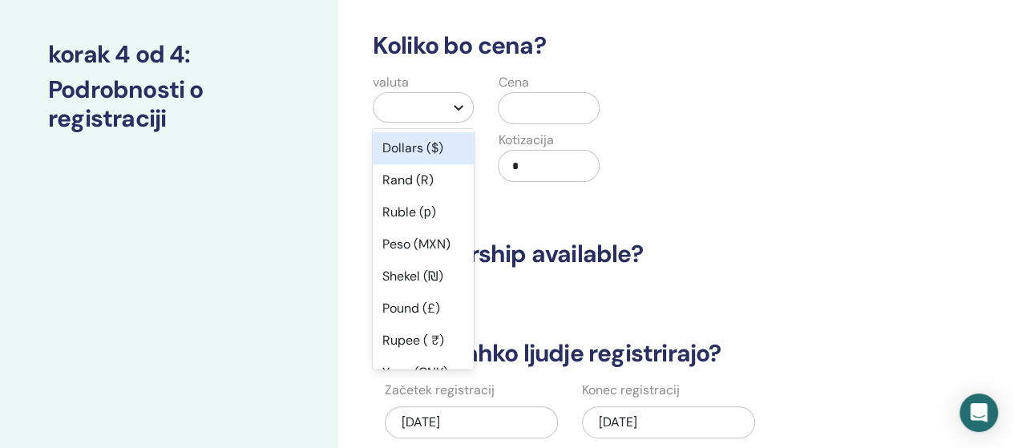
click at [460, 108] on icon at bounding box center [459, 108] width 10 height 6
type input "**"
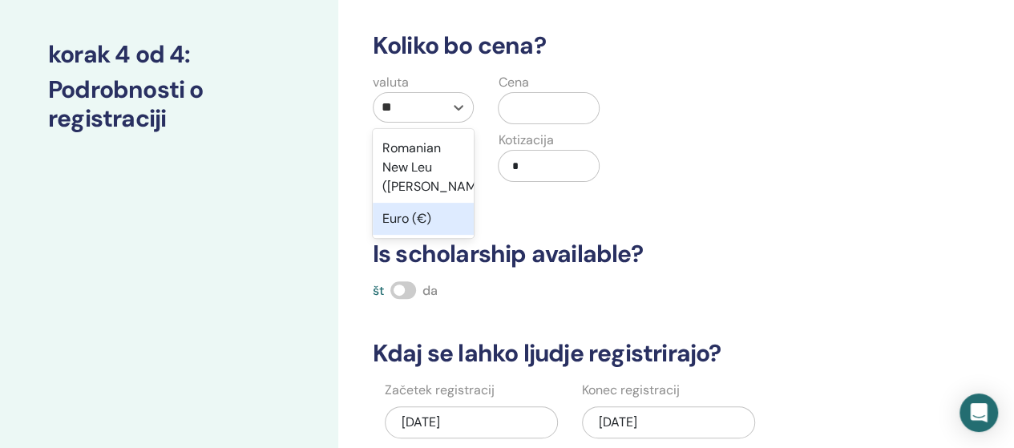
click at [405, 220] on div "Euro (€)" at bounding box center [424, 219] width 102 height 32
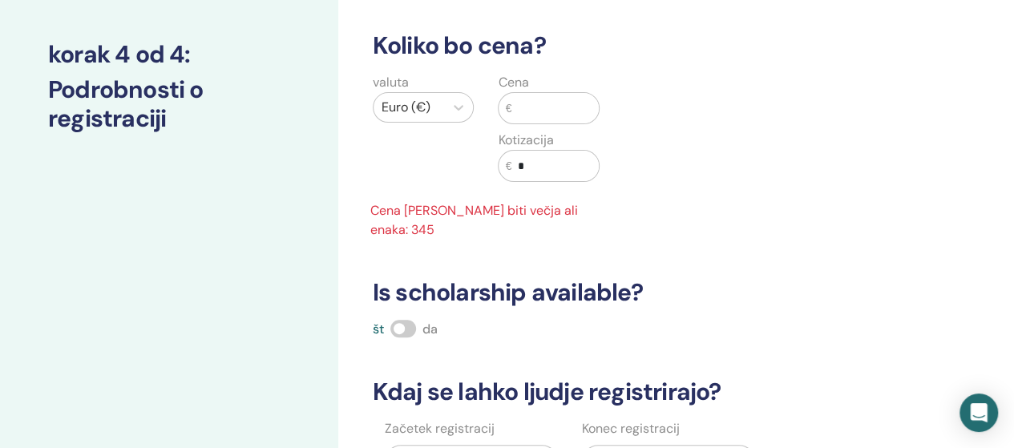
click at [540, 103] on input "text" at bounding box center [554, 108] width 87 height 30
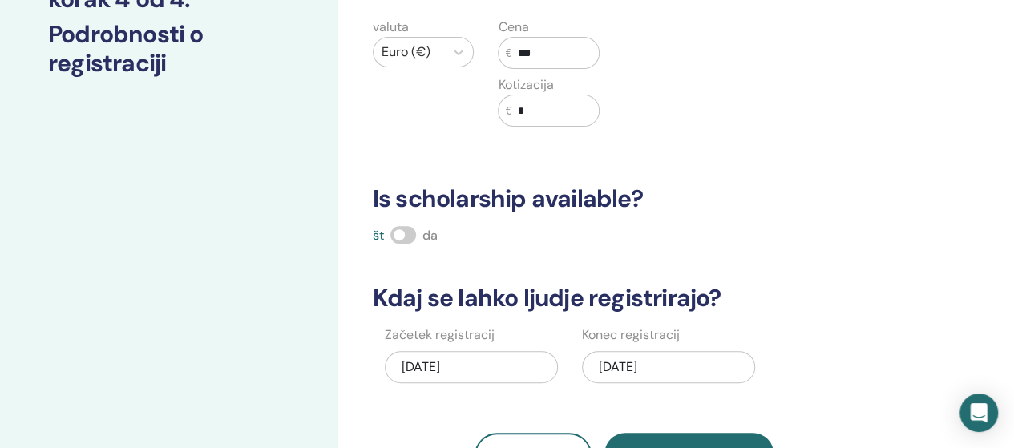
scroll to position [276, 0]
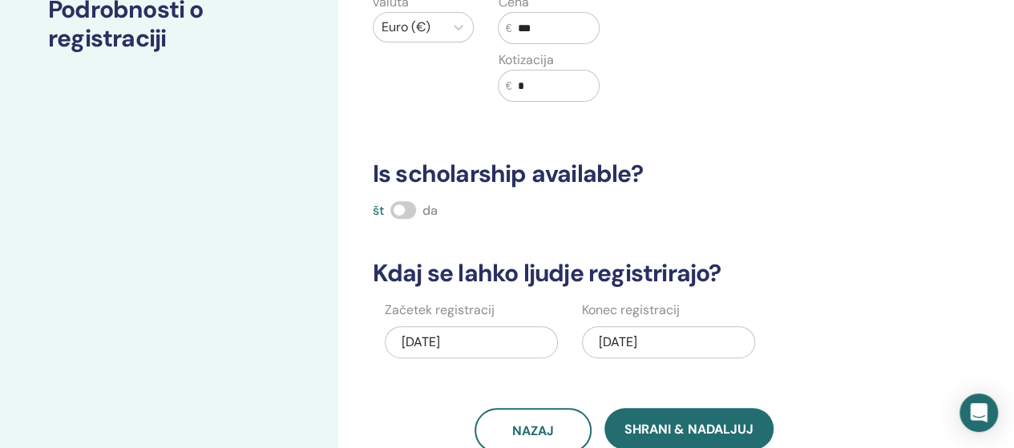
type input "***"
click at [397, 203] on span at bounding box center [403, 210] width 26 height 18
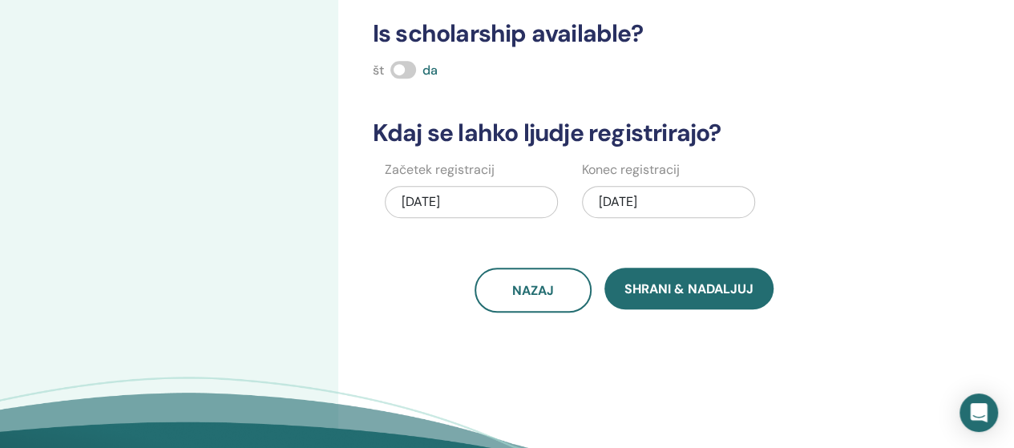
scroll to position [437, 0]
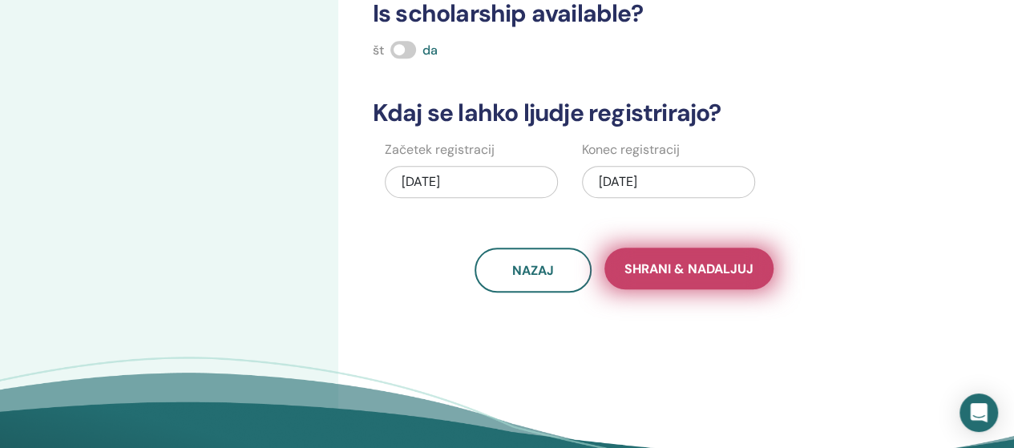
click at [694, 264] on span "Shrani & Nadaljuj" at bounding box center [688, 268] width 129 height 17
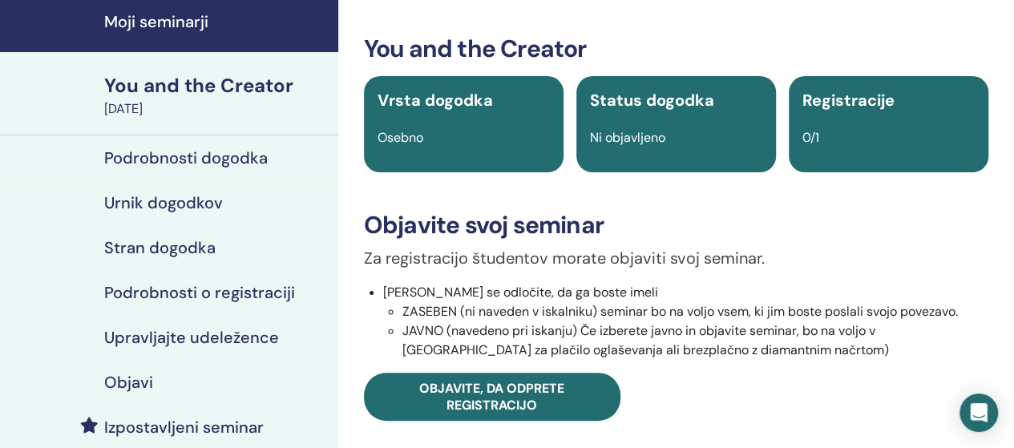
scroll to position [80, 0]
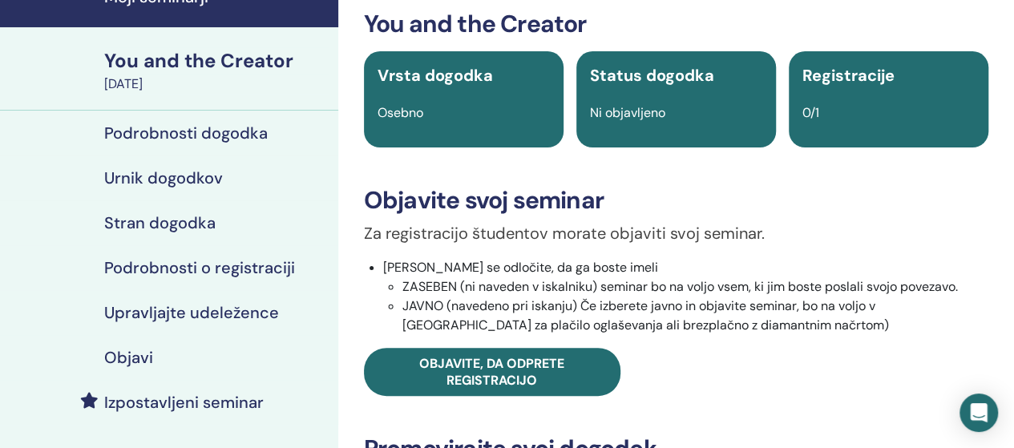
click at [184, 224] on h4 "Stran dogodka" at bounding box center [159, 222] width 111 height 19
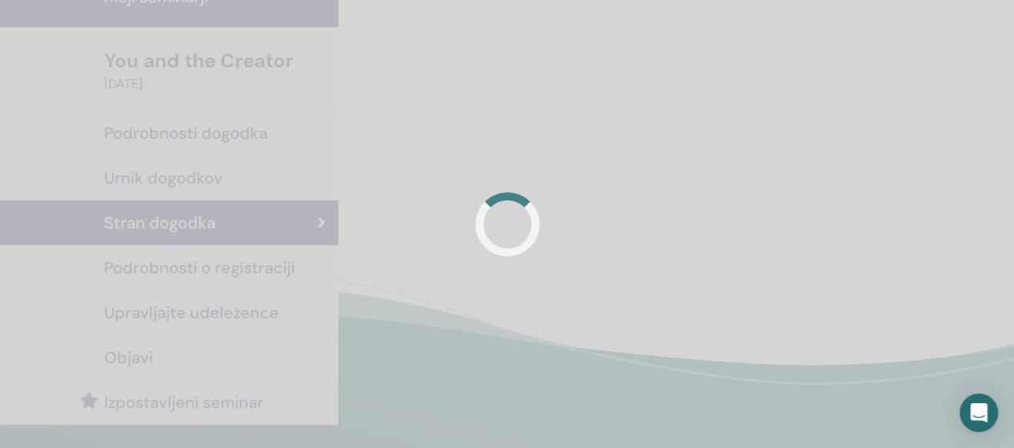
click at [184, 224] on div at bounding box center [507, 224] width 1014 height 448
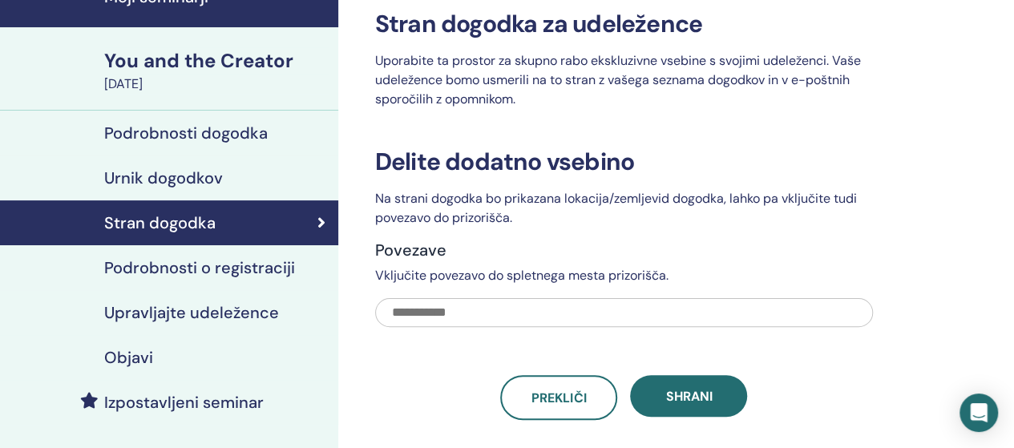
click at [485, 312] on input "text" at bounding box center [624, 312] width 498 height 29
paste input "**********"
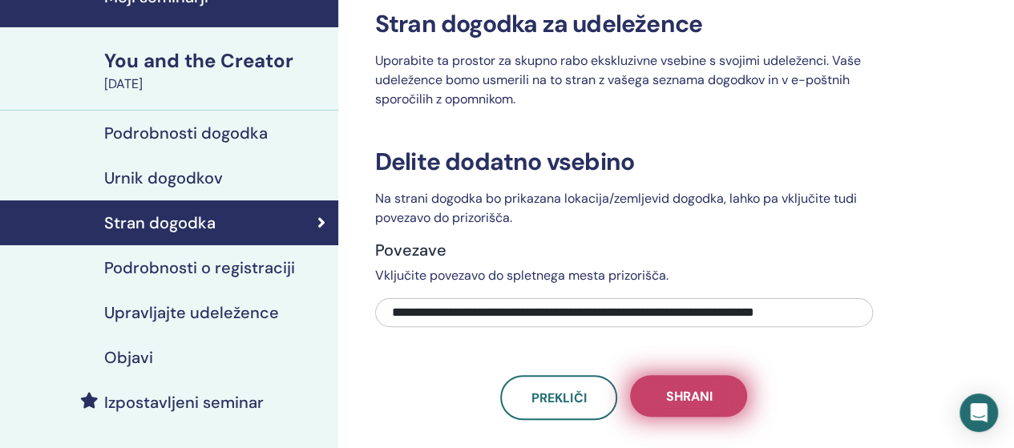
type input "**********"
click at [697, 396] on span "Shrani" at bounding box center [688, 396] width 46 height 17
click at [712, 400] on button "Shrani" at bounding box center [688, 396] width 117 height 42
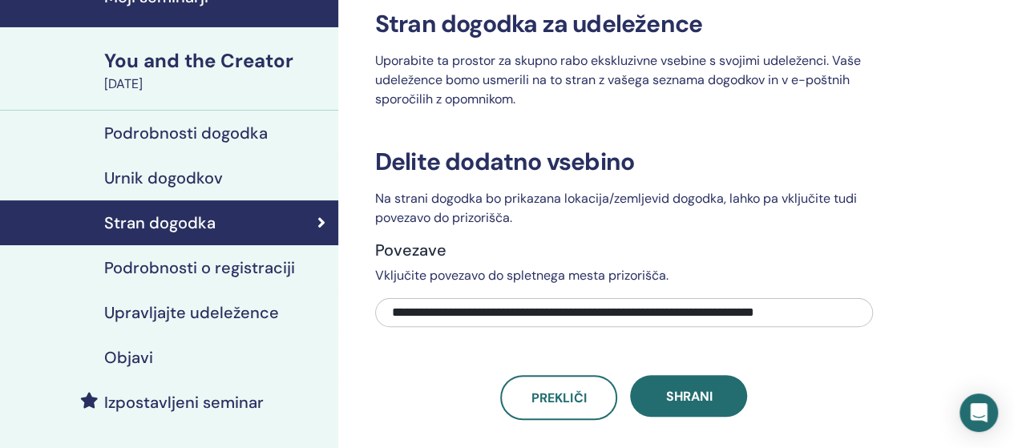
click at [137, 363] on h4 "Objavi" at bounding box center [128, 357] width 49 height 19
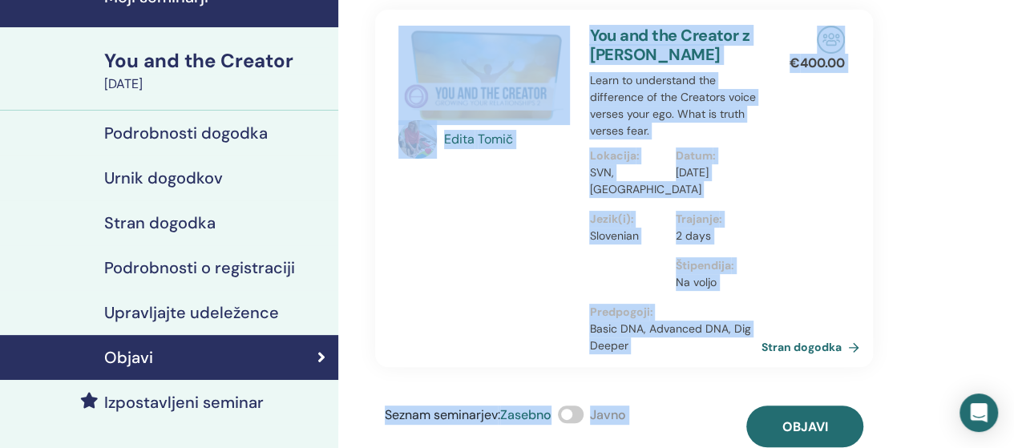
click at [179, 303] on h4 "Upravljajte udeležence" at bounding box center [191, 312] width 175 height 19
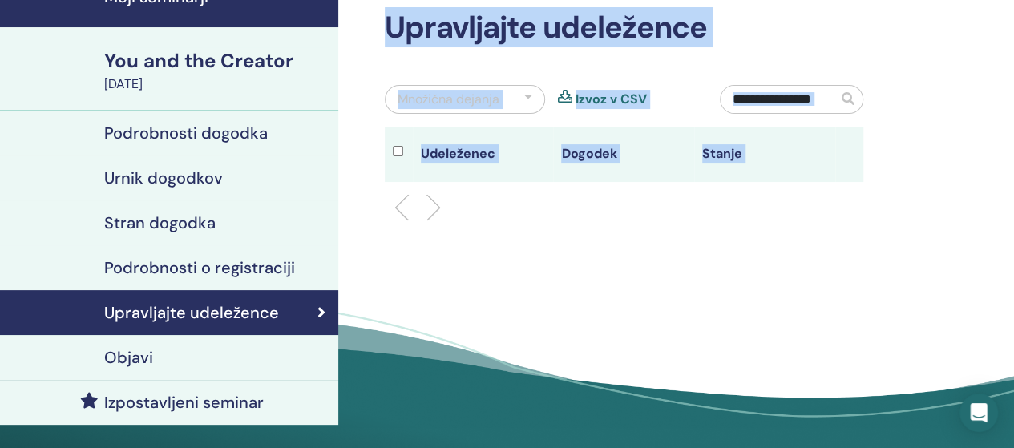
click at [179, 262] on h4 "Podrobnosti o registraciji" at bounding box center [199, 267] width 191 height 19
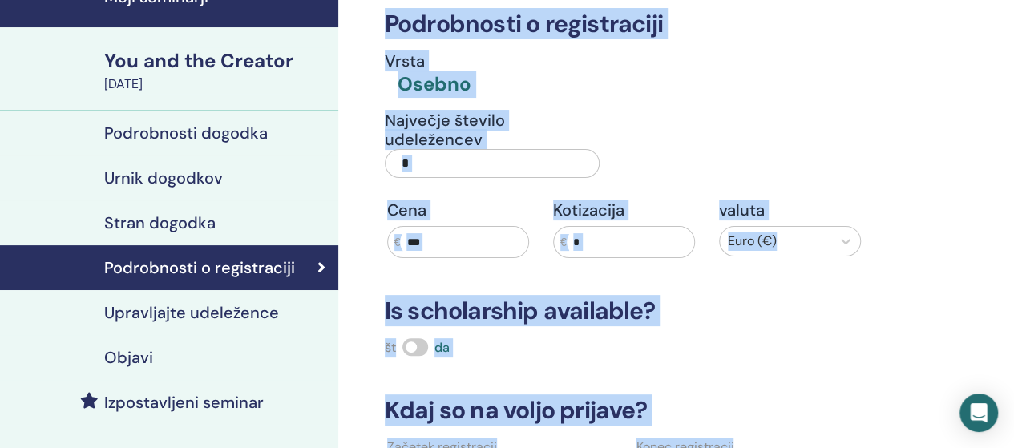
click at [733, 329] on div "Podrobnosti o registraciji Vrsta Osebno Največje število udeležencev * Cena € *…" at bounding box center [624, 280] width 498 height 619
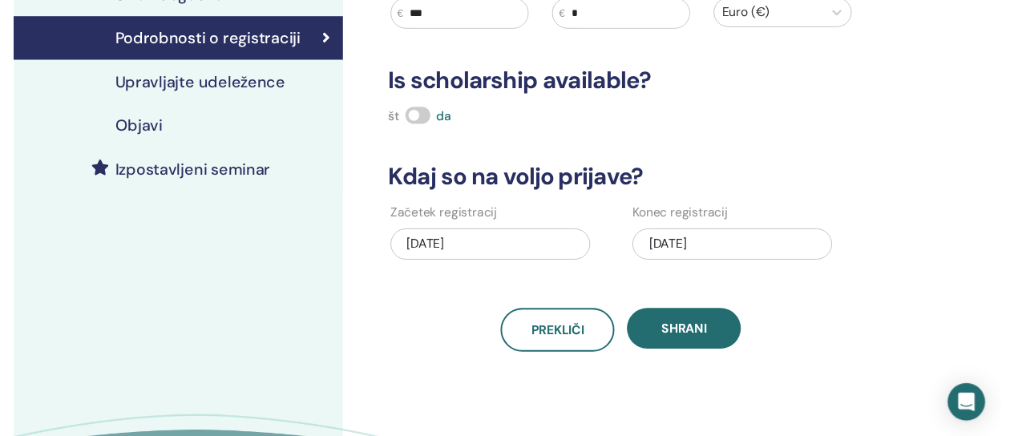
scroll to position [321, 0]
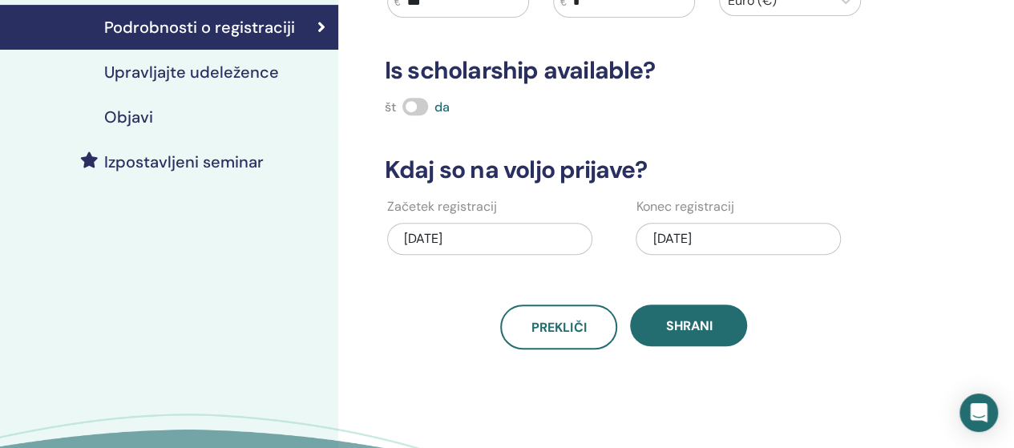
click at [139, 121] on h4 "Objavi" at bounding box center [128, 116] width 49 height 19
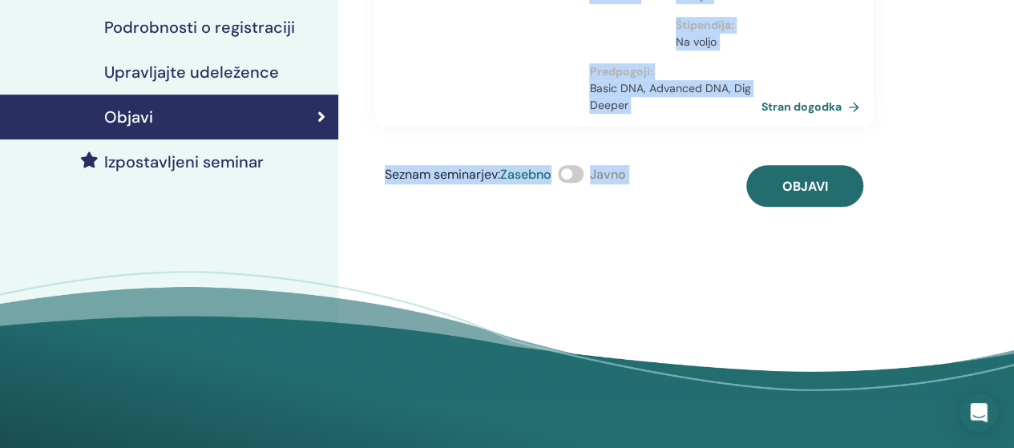
click at [571, 174] on span at bounding box center [571, 174] width 26 height 18
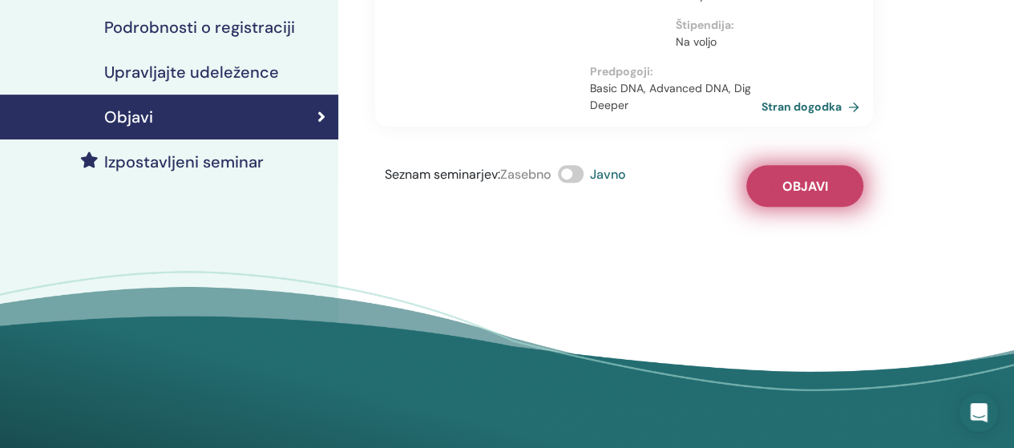
click at [836, 186] on button "Objavi" at bounding box center [804, 186] width 117 height 42
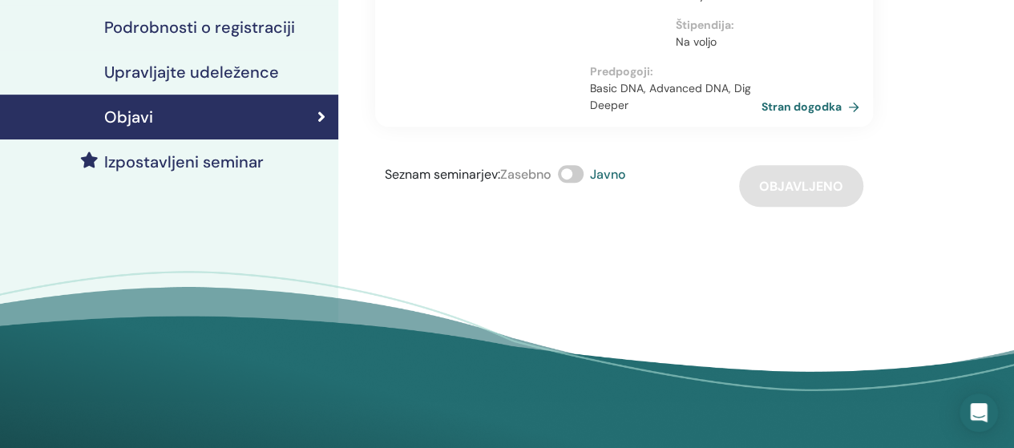
click at [176, 167] on h4 "Izpostavljeni seminar" at bounding box center [183, 161] width 159 height 19
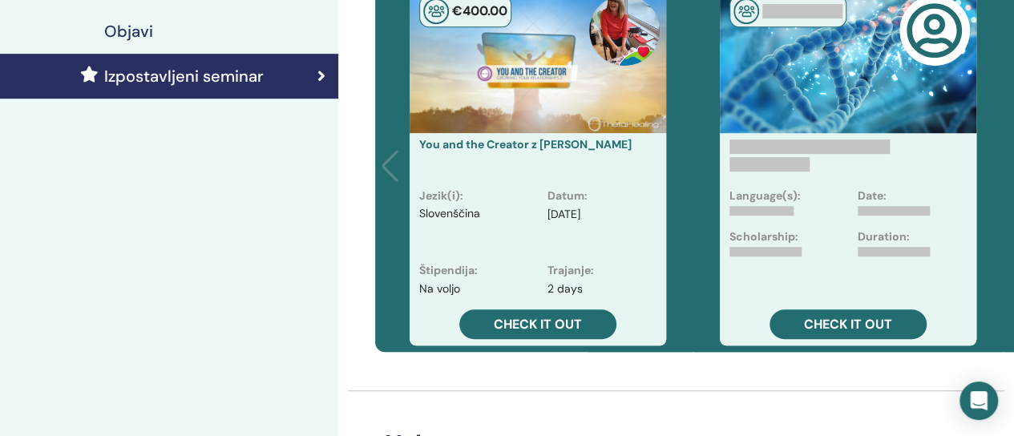
scroll to position [721, 0]
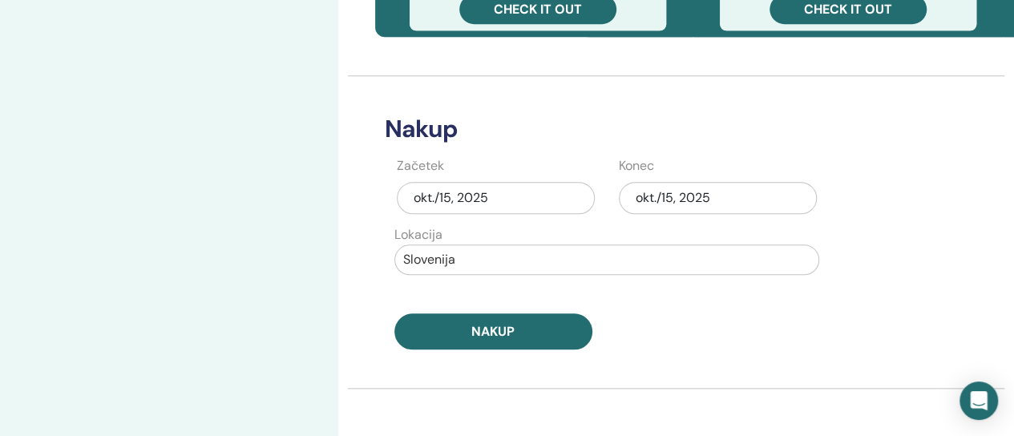
click at [667, 196] on div "okt./15, 2025" at bounding box center [718, 198] width 198 height 32
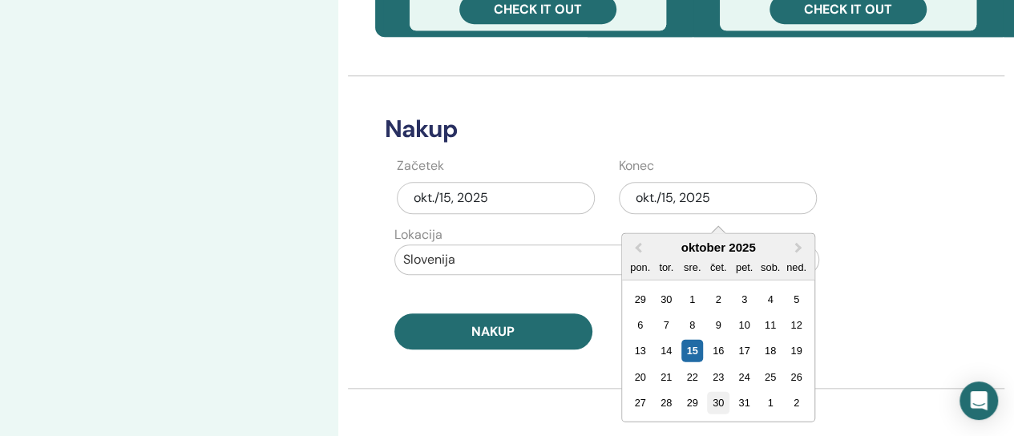
click at [723, 402] on div "30" at bounding box center [718, 403] width 22 height 22
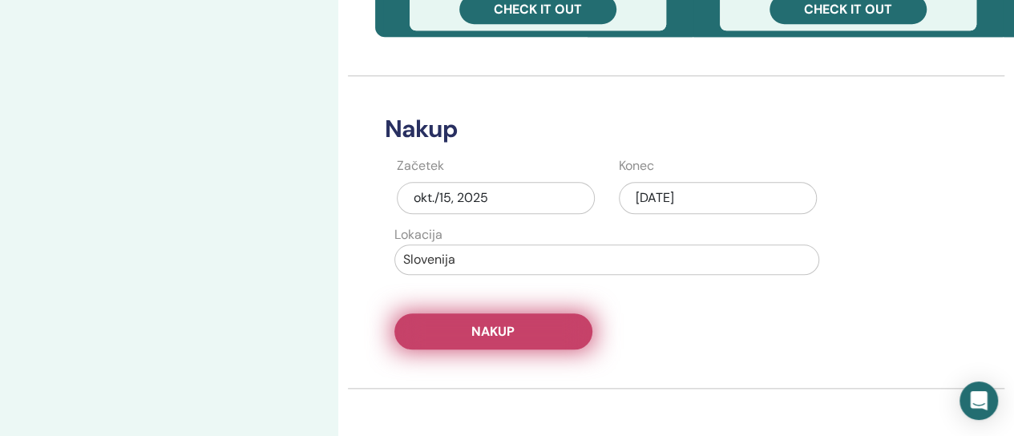
click at [532, 328] on button "Nakup" at bounding box center [493, 331] width 198 height 36
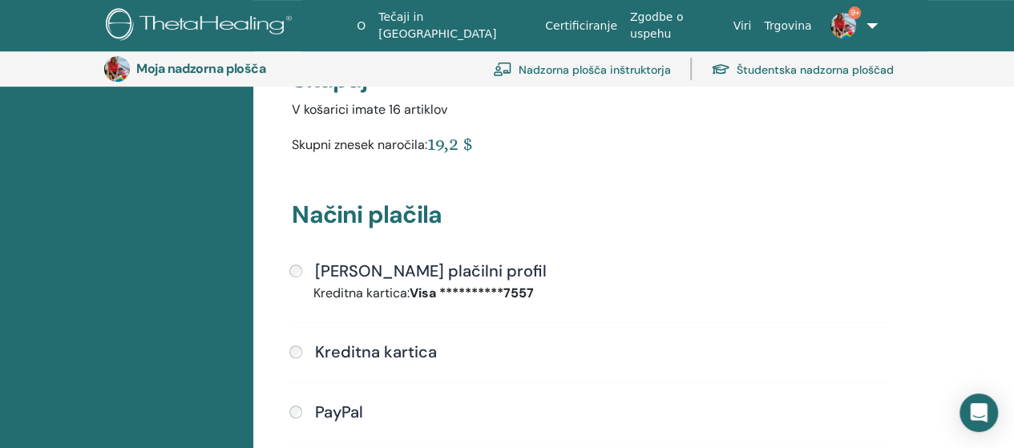
scroll to position [436, 0]
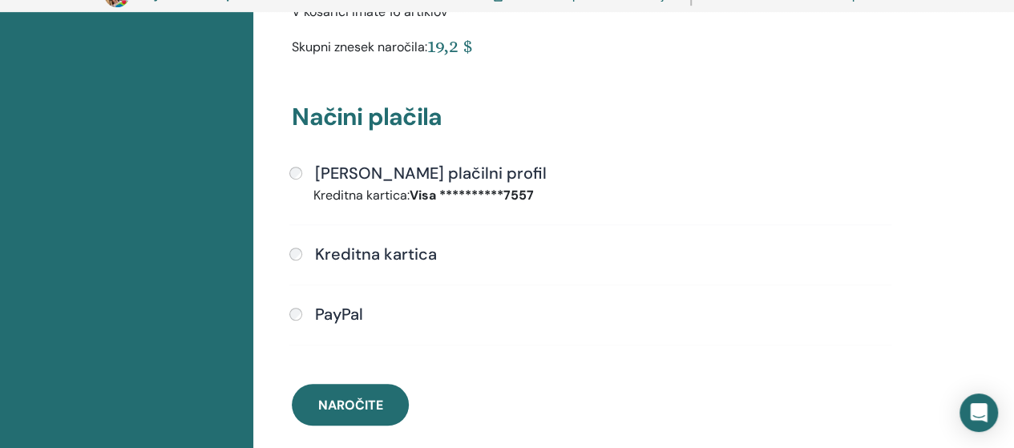
click at [371, 397] on font "Naročite" at bounding box center [350, 405] width 65 height 17
click at [0, 0] on div at bounding box center [0, 0] width 0 height 0
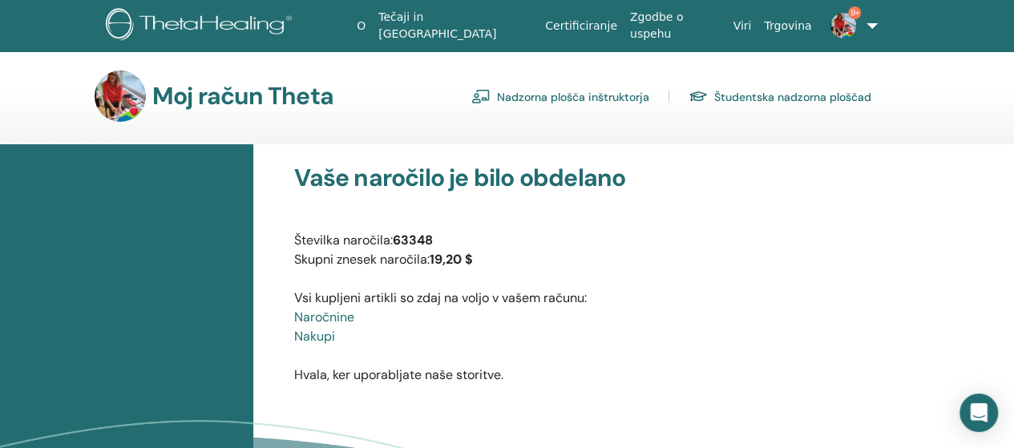
click at [581, 92] on font "Nadzorna plošča inštruktorja" at bounding box center [573, 97] width 152 height 14
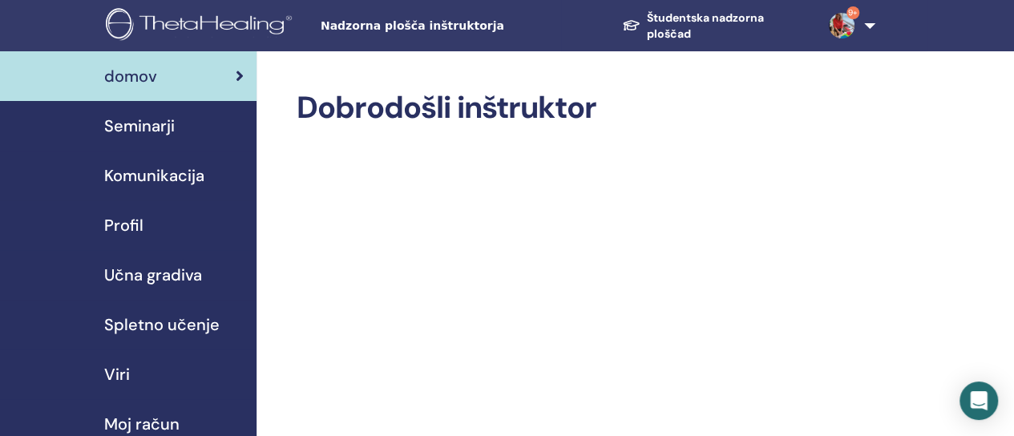
click at [148, 129] on font "Seminarji" at bounding box center [139, 125] width 71 height 21
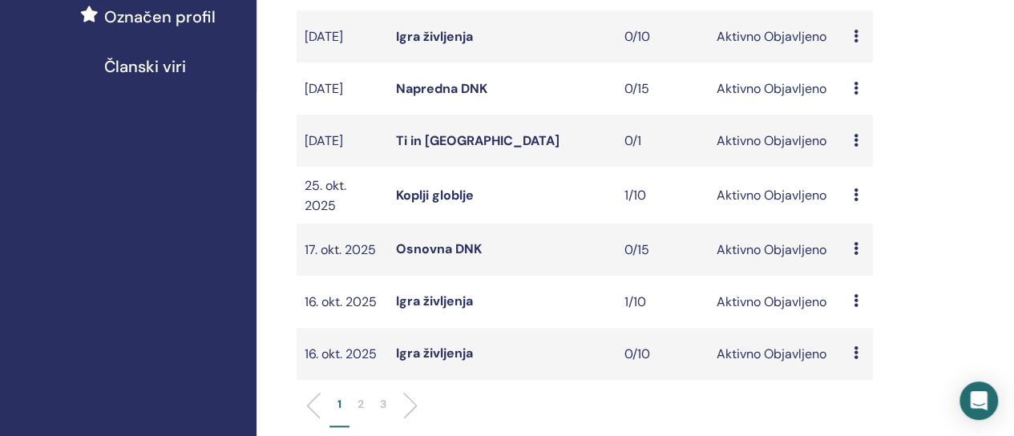
scroll to position [561, 0]
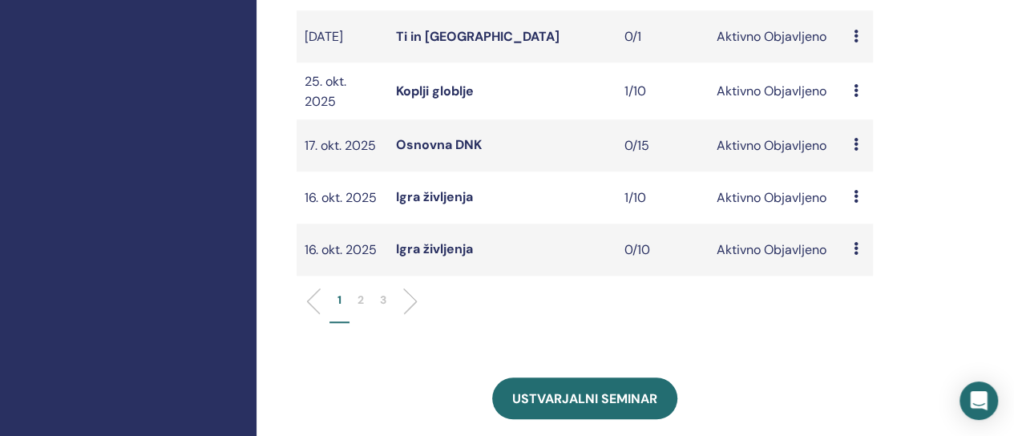
click at [415, 205] on font "Igra življenja" at bounding box center [434, 196] width 77 height 17
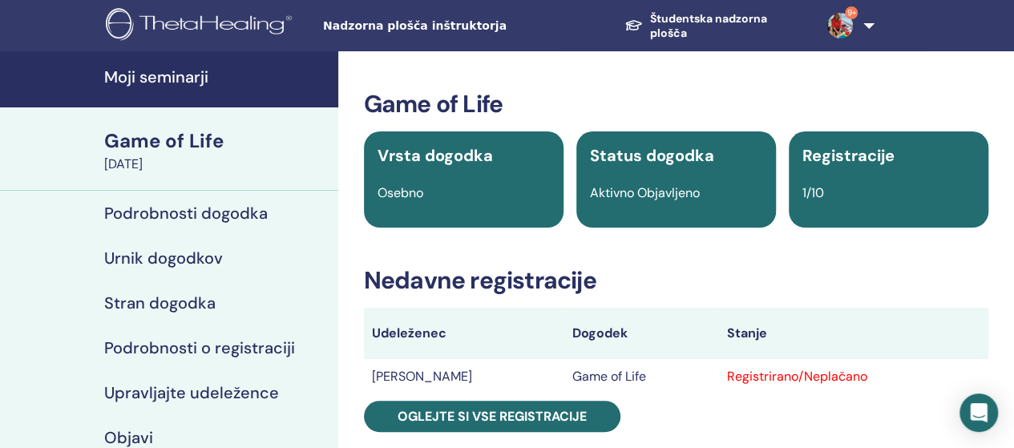
scroll to position [80, 0]
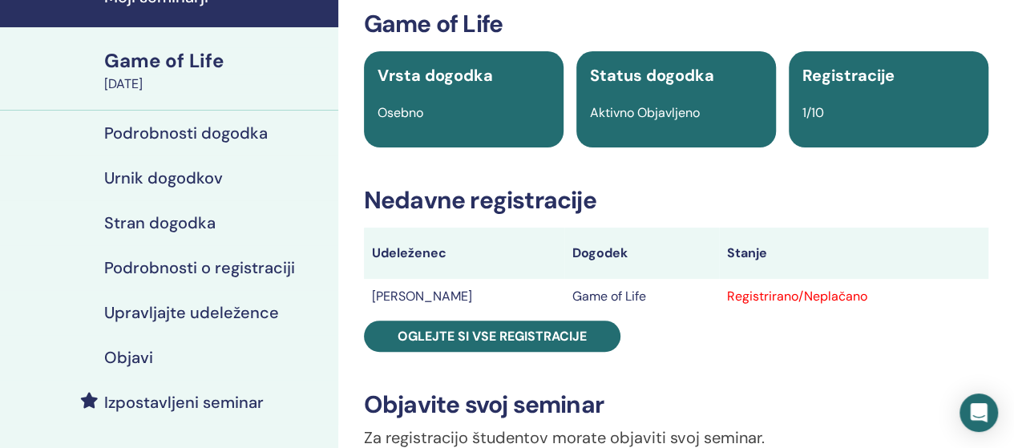
click at [753, 292] on div "Registrirano/Neplačano" at bounding box center [853, 296] width 253 height 19
click at [809, 291] on div "Registrirano/Neplačano" at bounding box center [853, 296] width 253 height 19
click at [208, 312] on h4 "Upravljajte udeležence" at bounding box center [191, 312] width 175 height 19
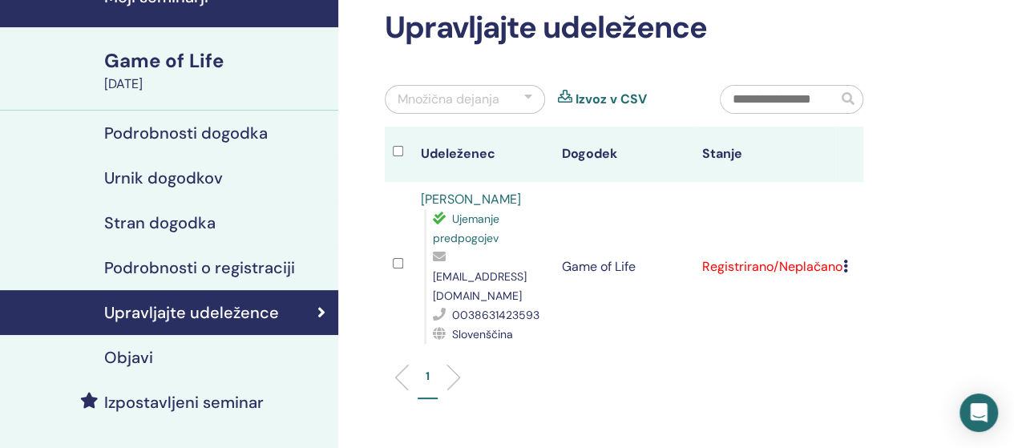
click at [841, 252] on td "Prekliči registracijo Ne izvajajte samodejnega potrjevanja Označi kot plačano O…" at bounding box center [849, 267] width 28 height 170
click at [845, 260] on icon at bounding box center [845, 266] width 5 height 13
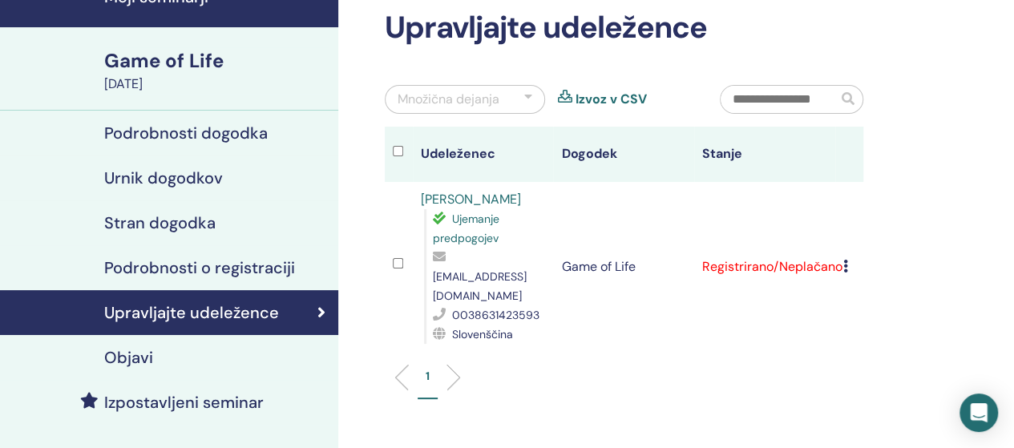
click at [845, 260] on icon at bounding box center [845, 266] width 5 height 13
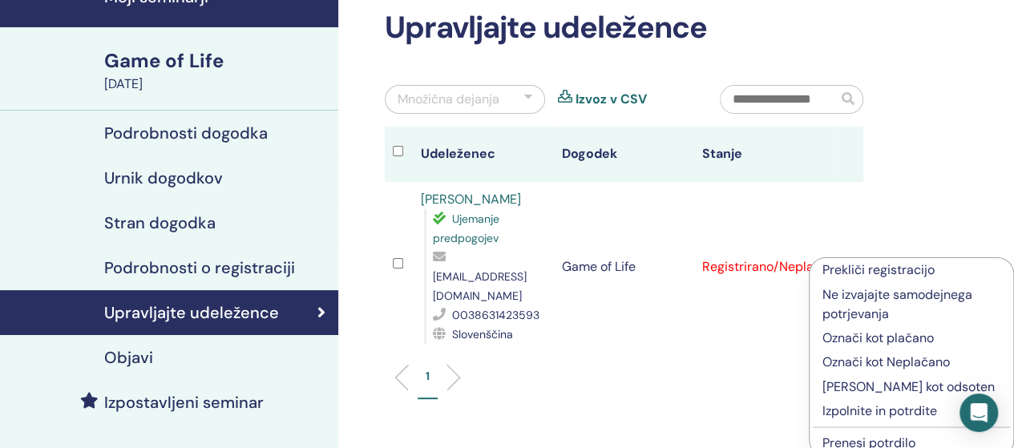
click at [845, 258] on li "Prekliči registracijo" at bounding box center [911, 270] width 204 height 24
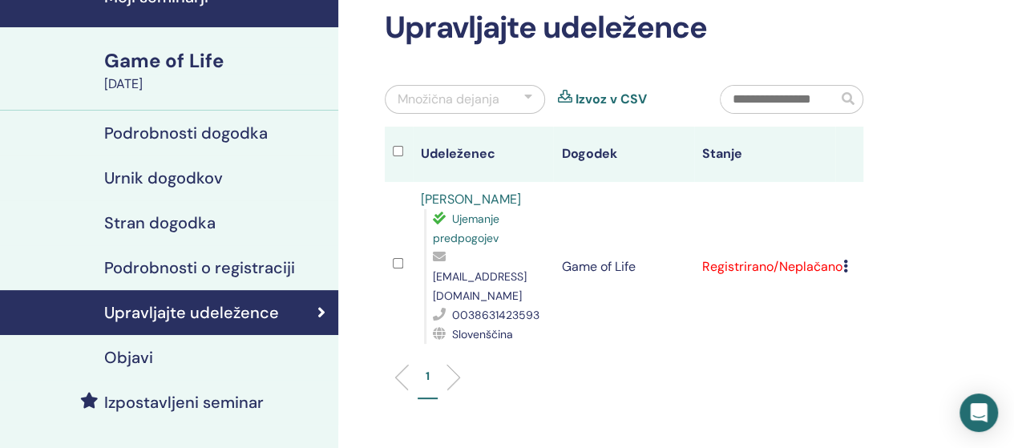
click at [820, 257] on td "Registrirano/Neplačano" at bounding box center [764, 267] width 141 height 170
click at [845, 260] on icon at bounding box center [845, 266] width 5 height 13
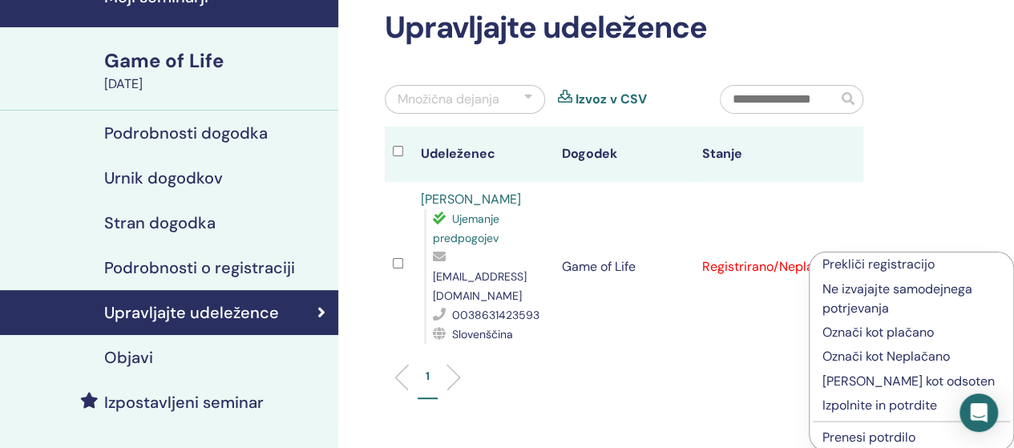
click at [872, 405] on p "Izpolnite in potrdite" at bounding box center [911, 405] width 178 height 19
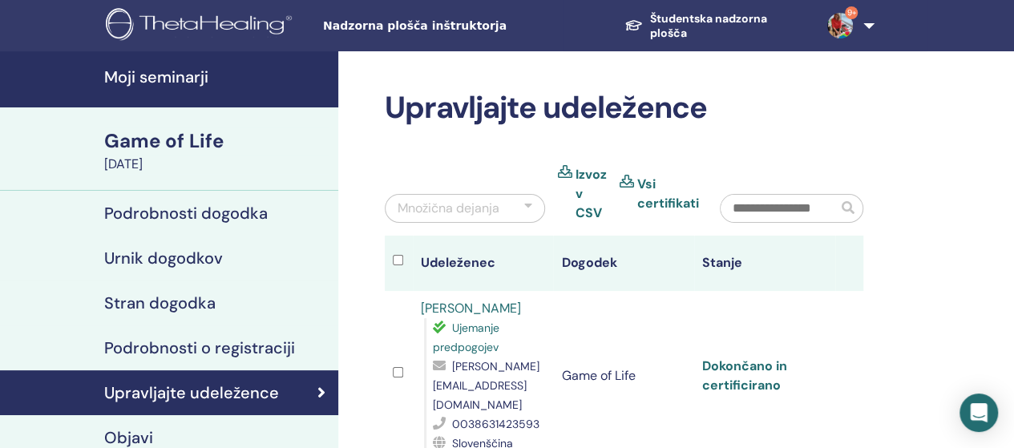
click at [735, 357] on link "Dokončano in certificirano" at bounding box center [744, 375] width 85 height 36
click at [194, 68] on h4 "Moji seminarji" at bounding box center [216, 76] width 224 height 19
